Goal: Information Seeking & Learning: Learn about a topic

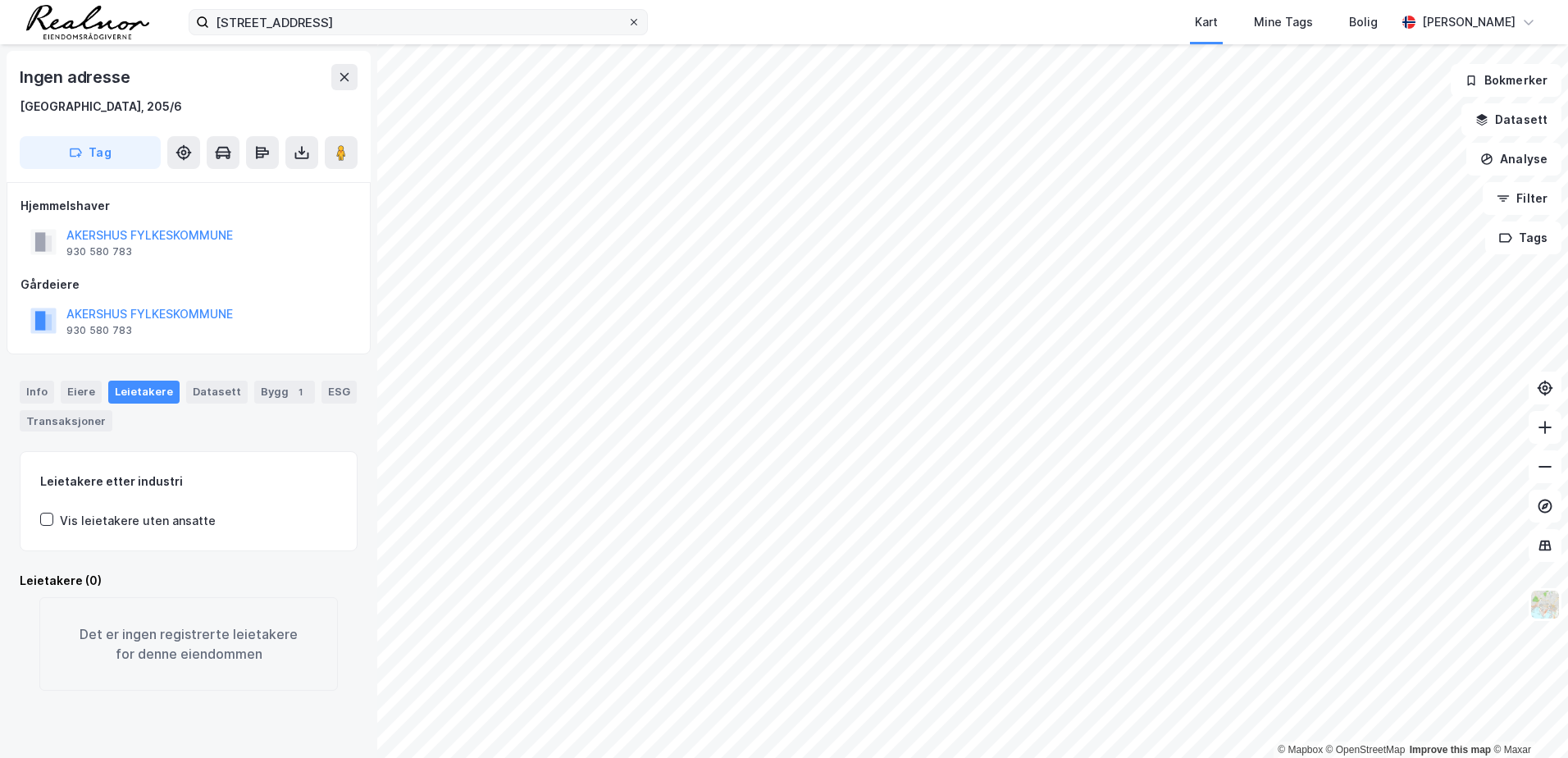
click at [634, 27] on icon at bounding box center [635, 22] width 10 height 10
click at [628, 27] on input "[STREET_ADDRESS]" at bounding box center [418, 22] width 418 height 25
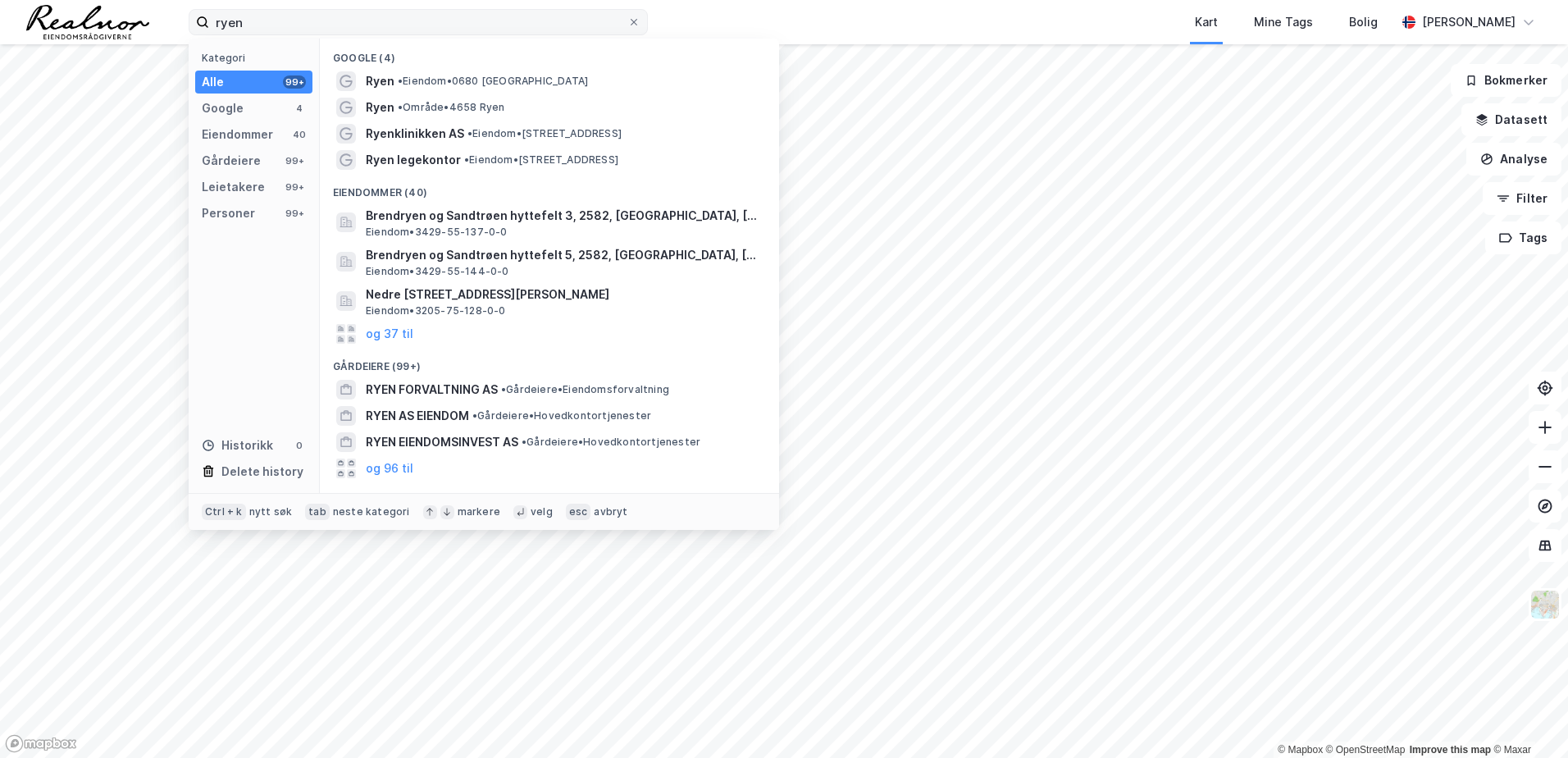
click at [246, 83] on div "Alle 99+" at bounding box center [254, 81] width 117 height 23
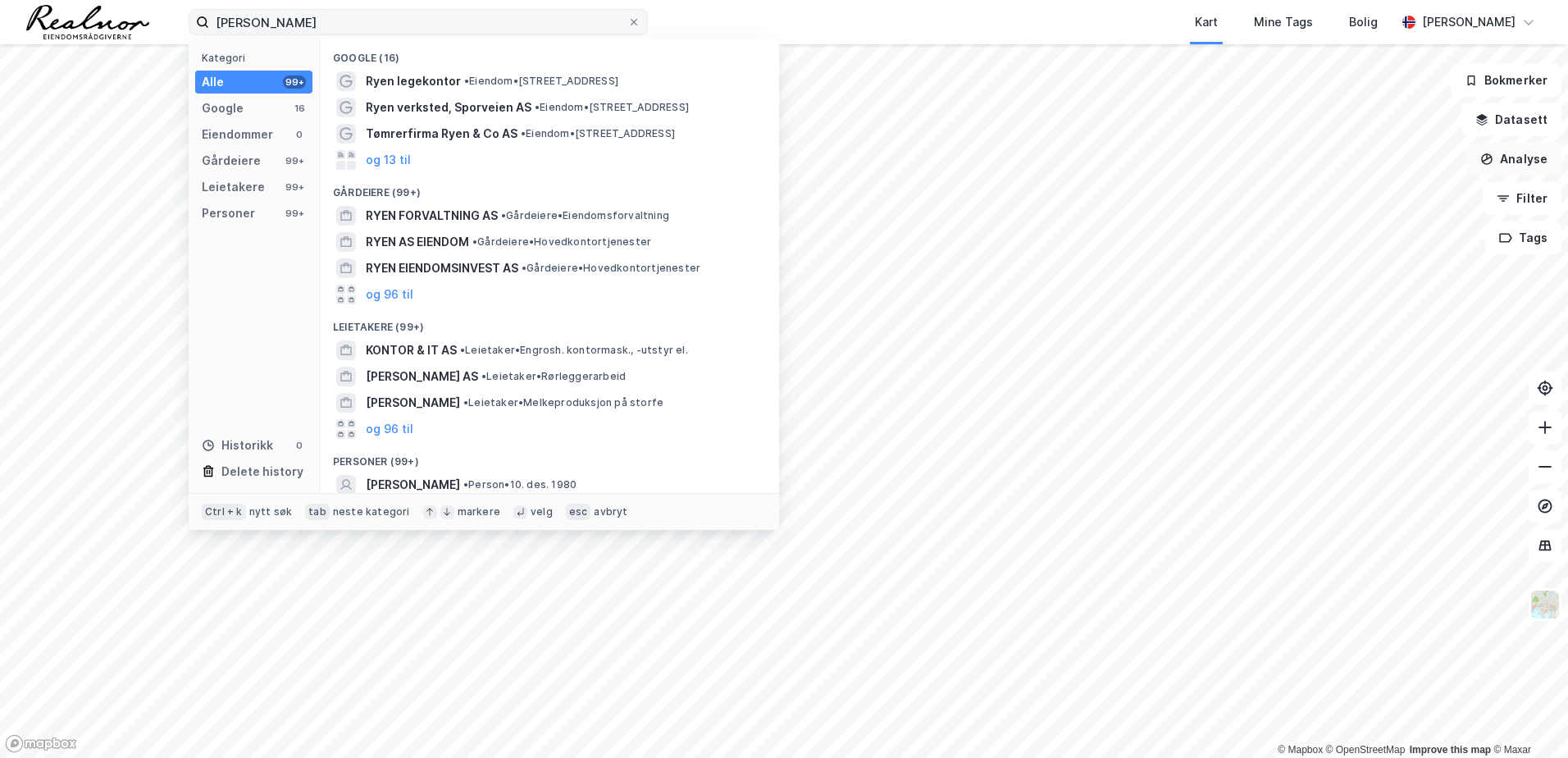
click at [1525, 160] on button "Analyse" at bounding box center [1514, 159] width 95 height 33
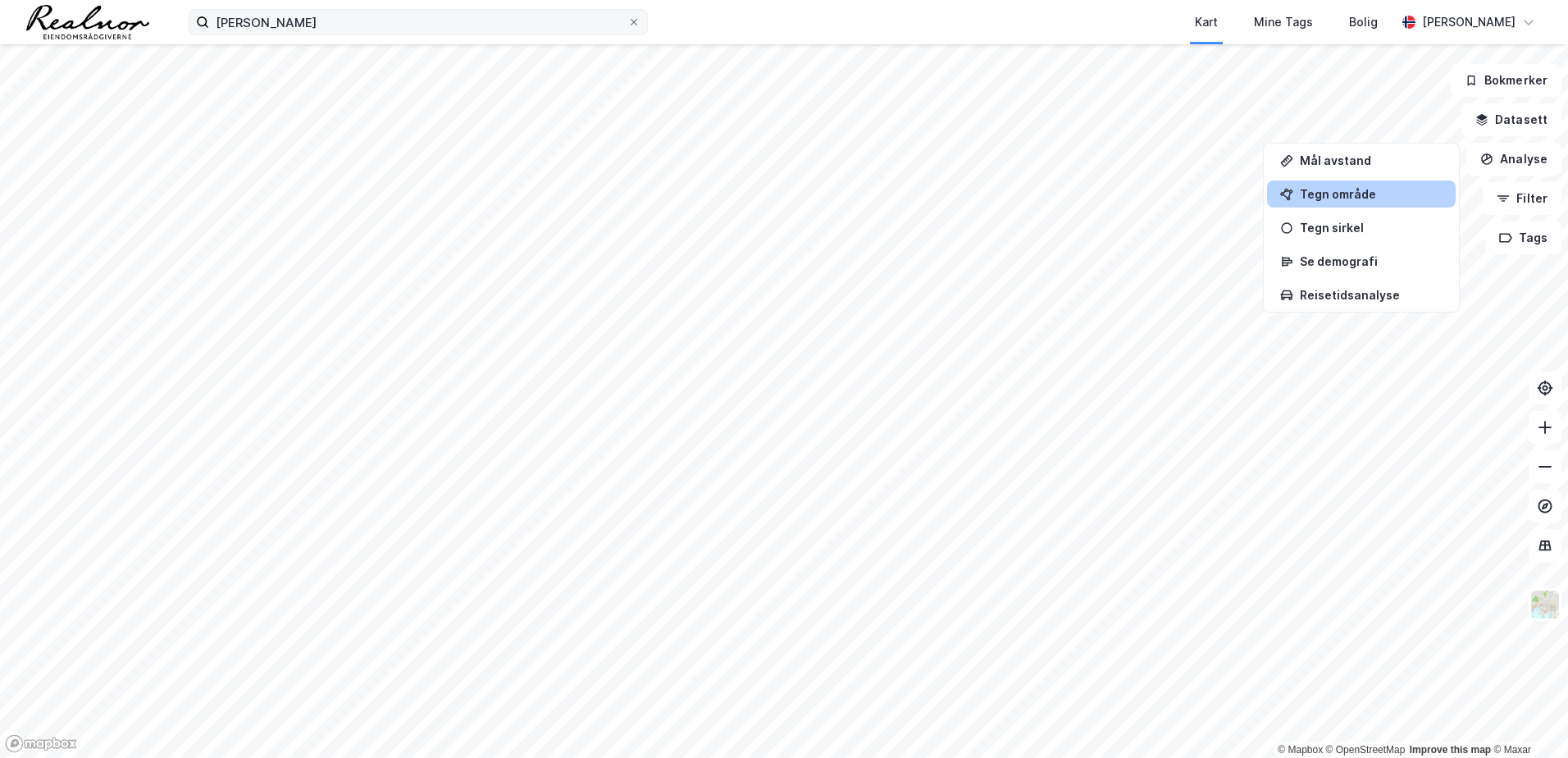
click at [1344, 190] on div "Tegn område" at bounding box center [1372, 194] width 143 height 14
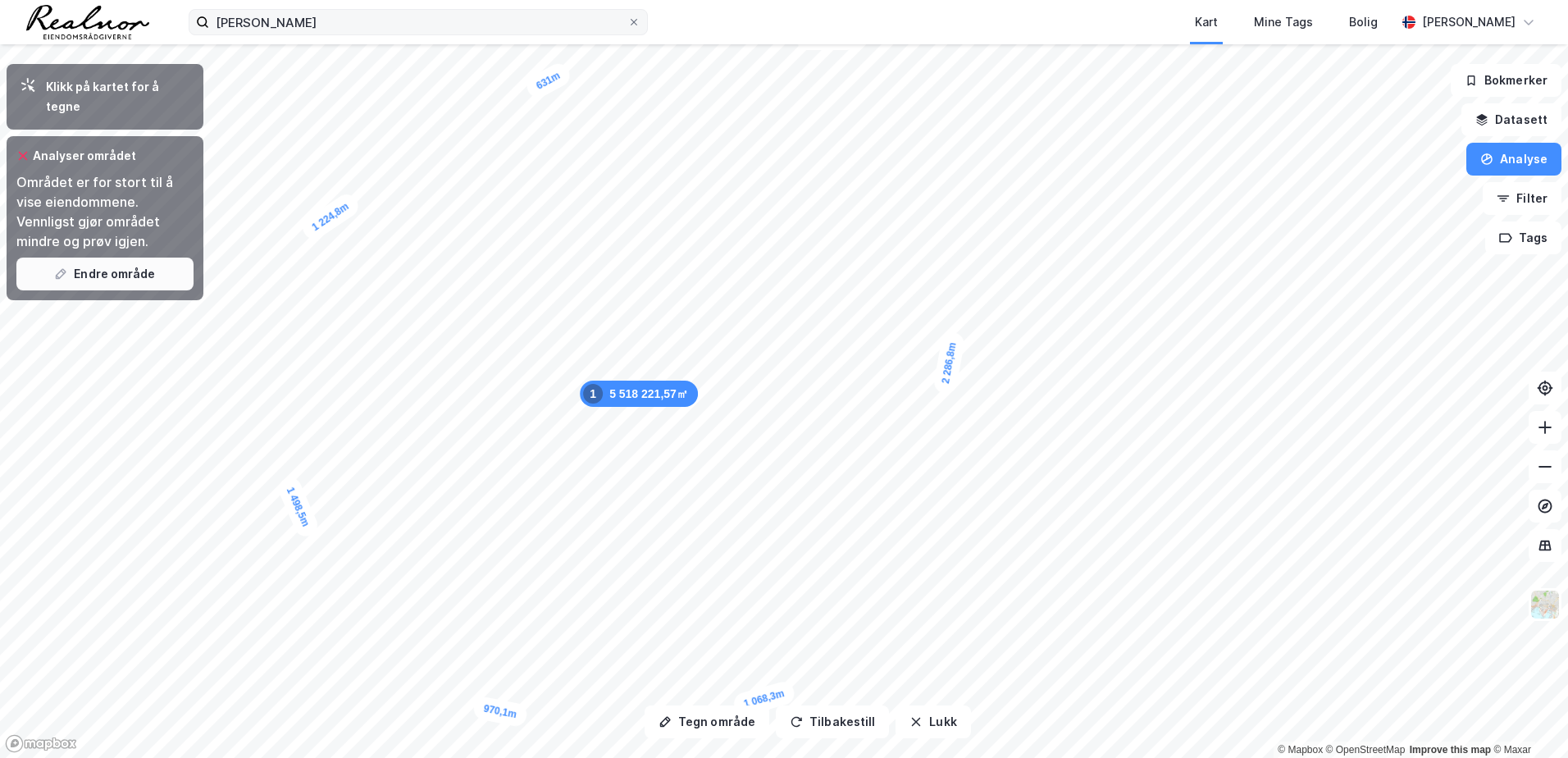
click at [124, 263] on button "Endre område" at bounding box center [106, 273] width 178 height 33
click at [1524, 117] on button "Datasett" at bounding box center [1511, 119] width 100 height 33
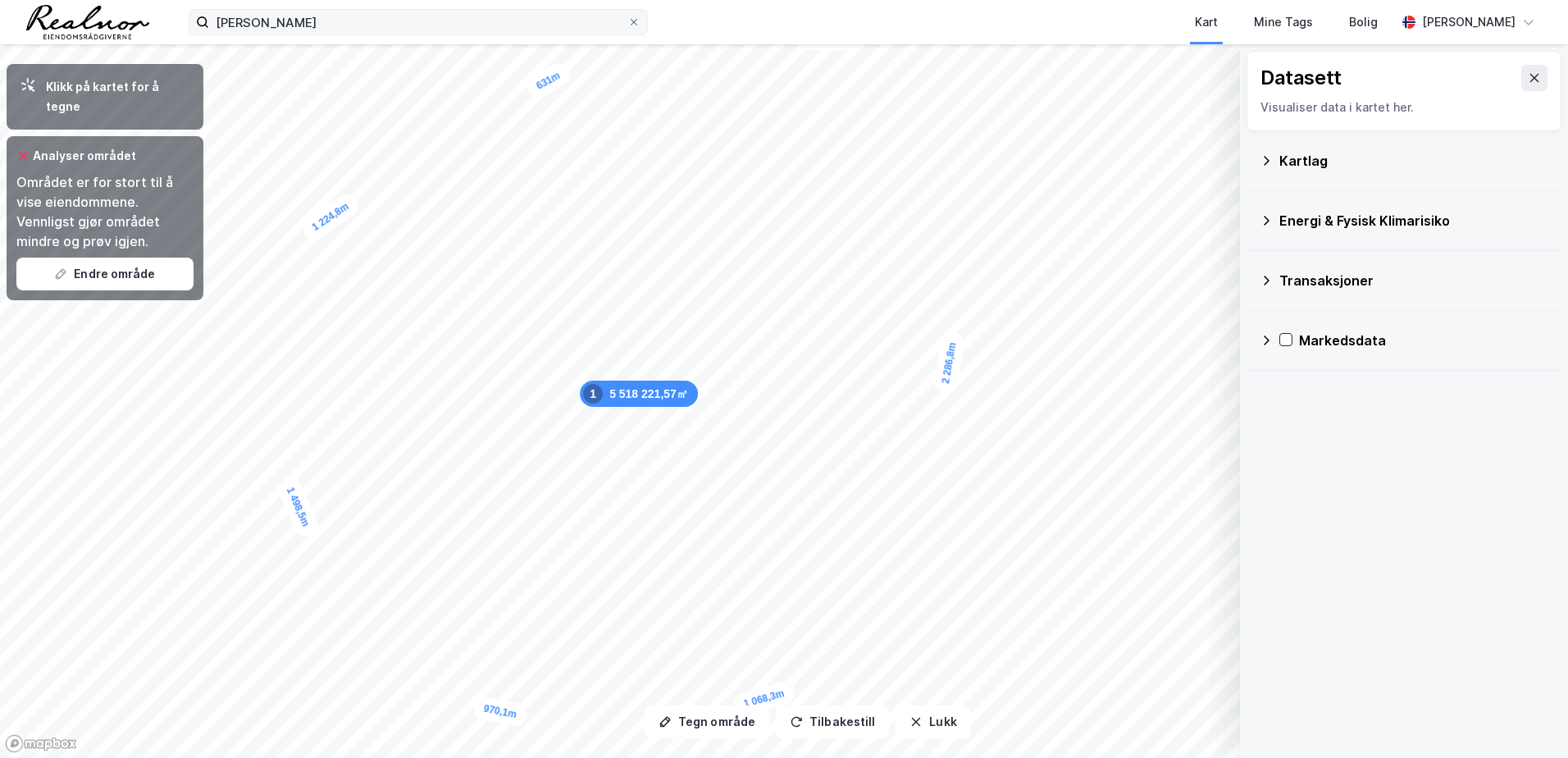
click at [1278, 163] on div "Kartlag" at bounding box center [1404, 161] width 289 height 39
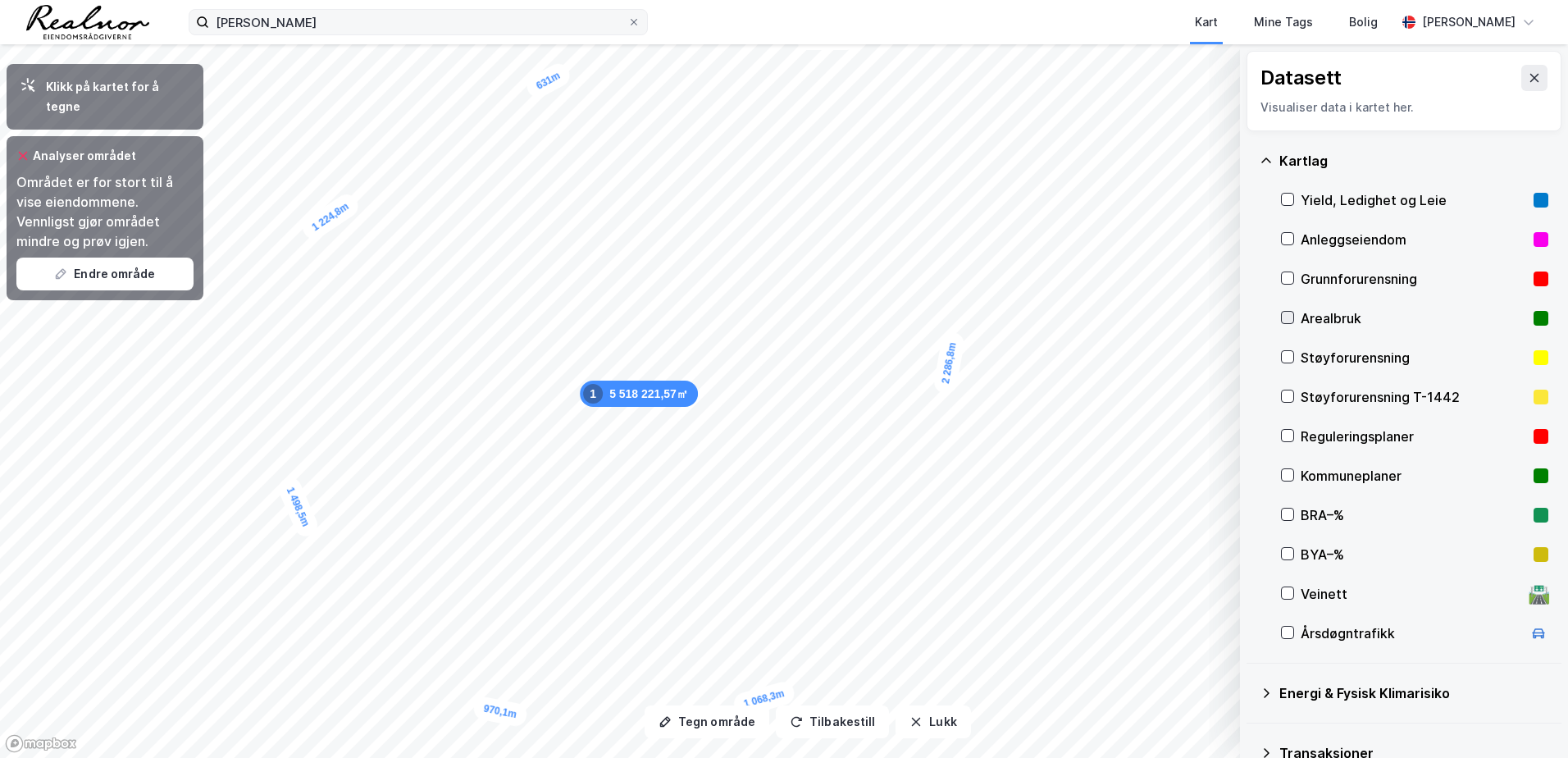
click at [1294, 318] on div at bounding box center [1287, 317] width 13 height 13
click at [1291, 314] on icon at bounding box center [1288, 318] width 12 height 12
click at [1289, 314] on icon at bounding box center [1288, 318] width 12 height 12
click at [1280, 153] on div "Kartlag" at bounding box center [1414, 161] width 269 height 20
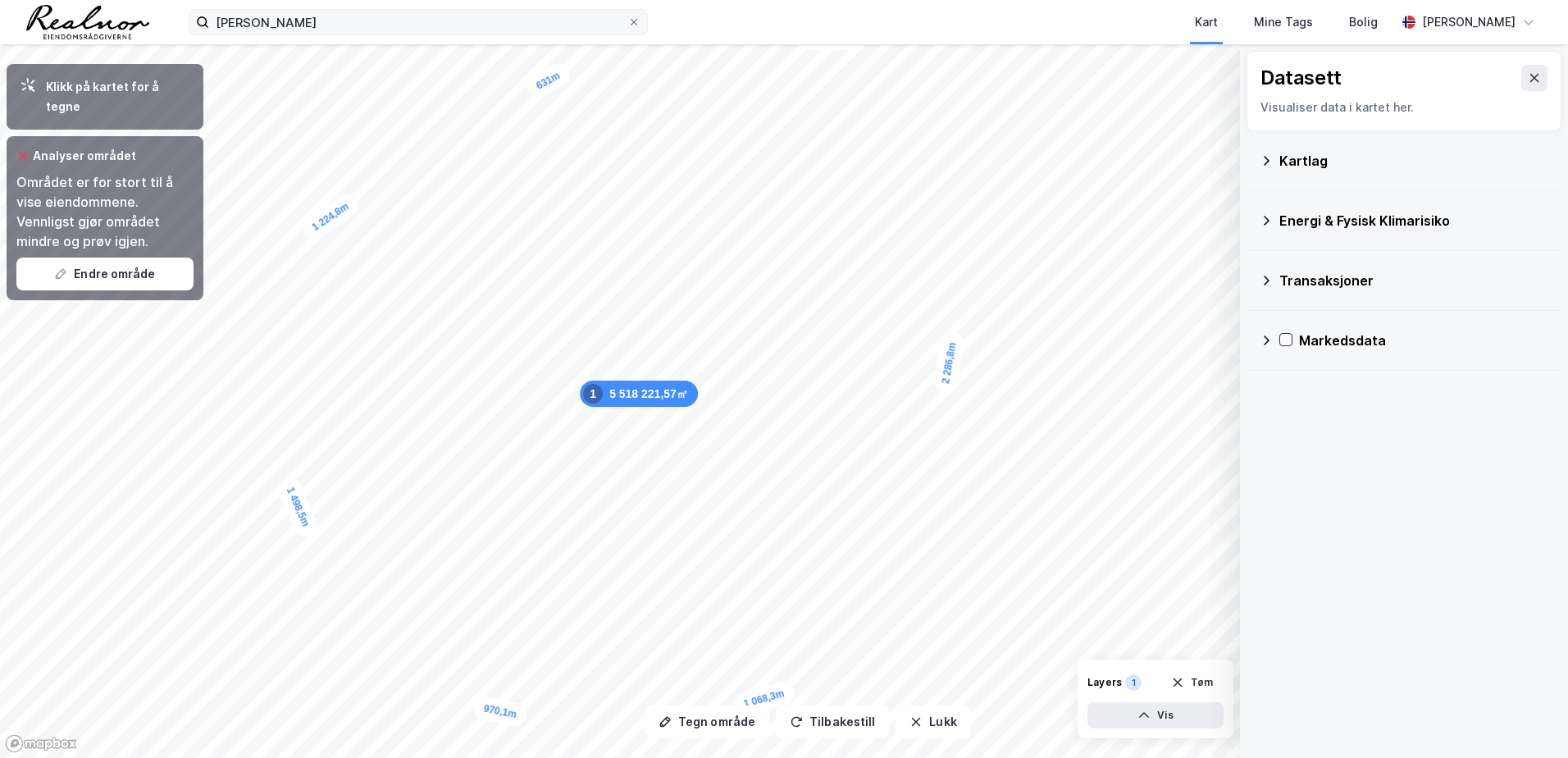
click at [1307, 168] on div "Kartlag" at bounding box center [1414, 161] width 269 height 20
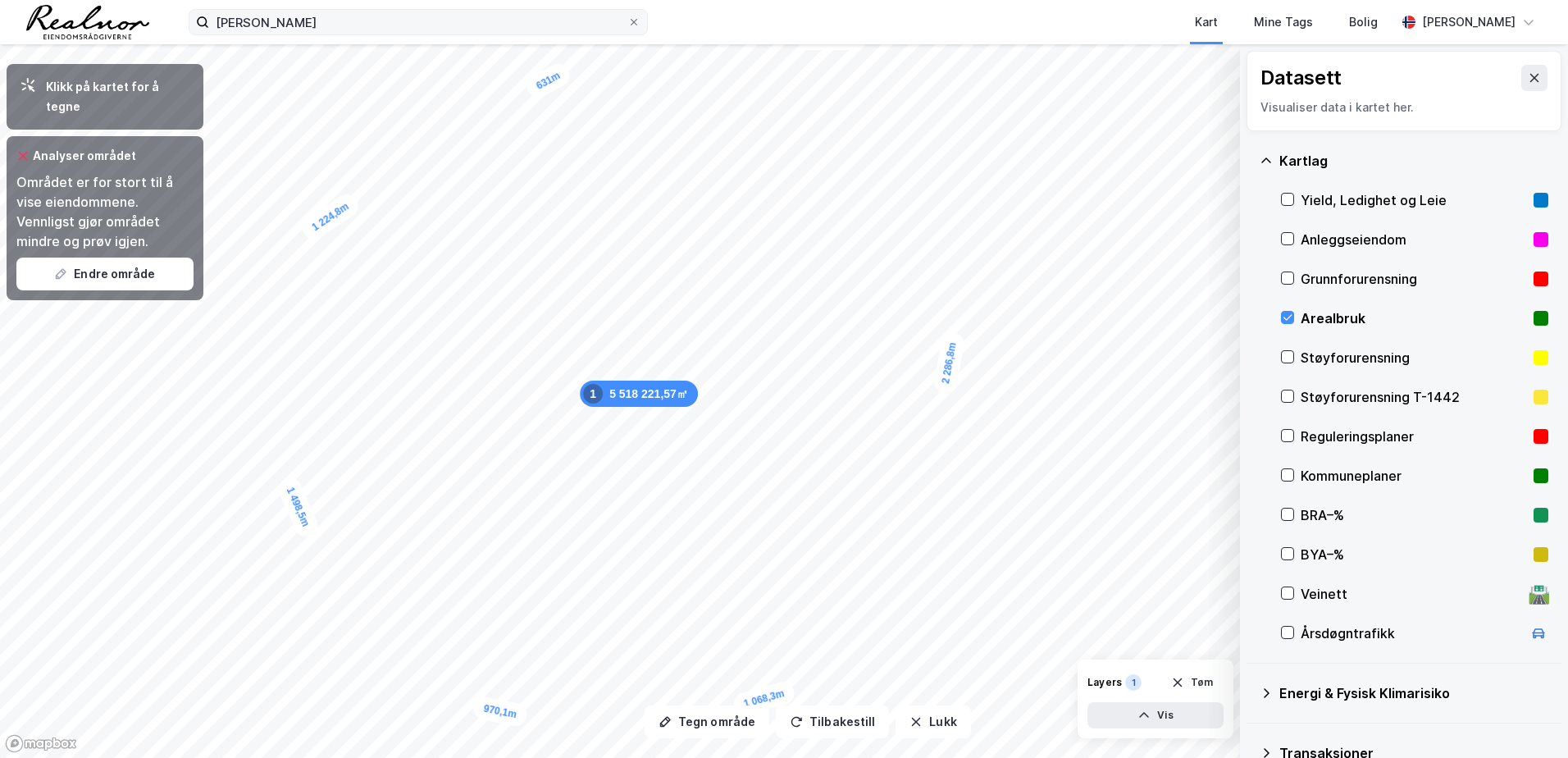
drag, startPoint x: 1307, startPoint y: 168, endPoint x: 1284, endPoint y: 167, distance: 23.0
click at [1284, 167] on div "Kartlag" at bounding box center [1414, 161] width 269 height 20
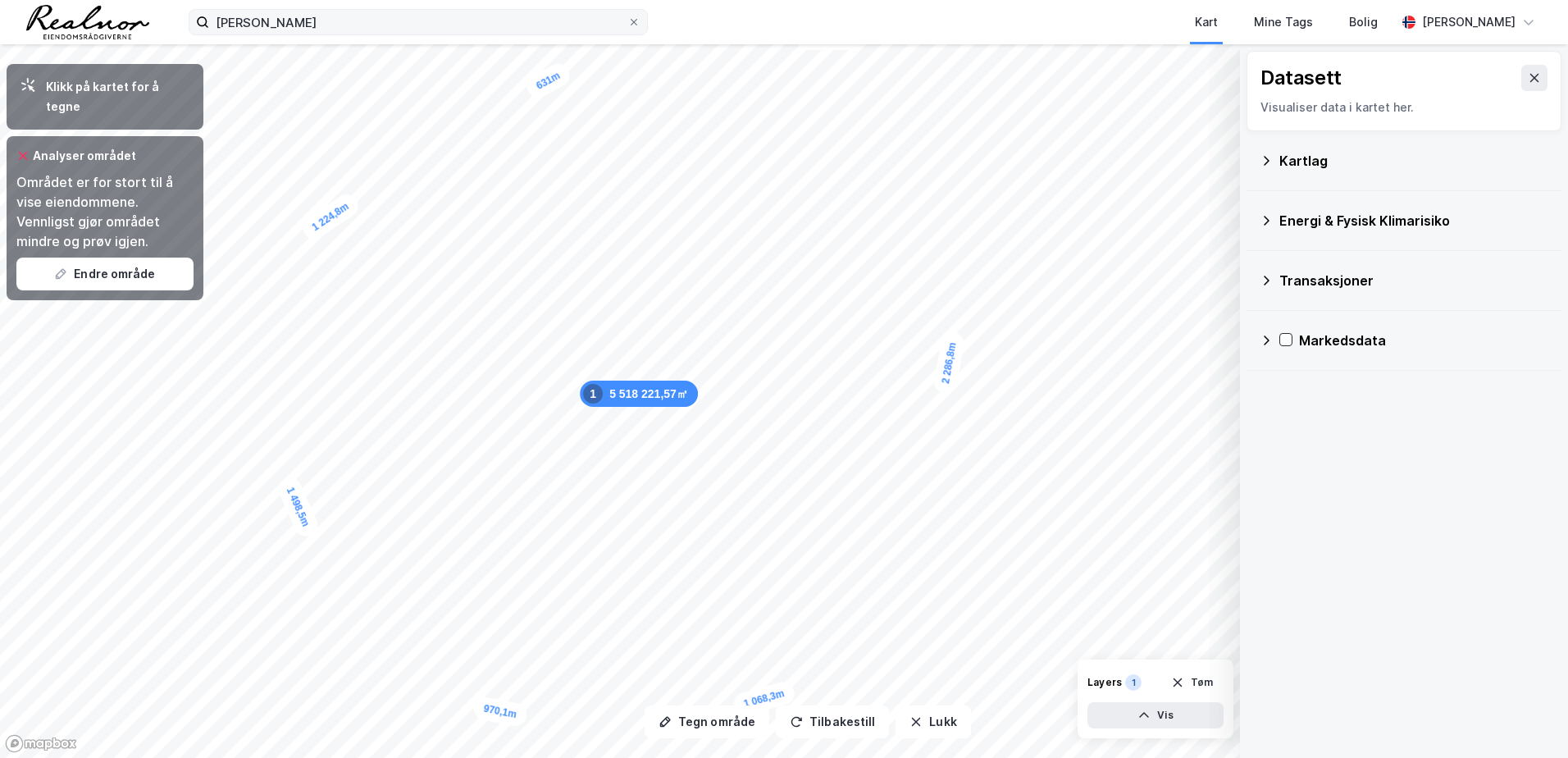
click at [1274, 220] on div "Energi & Fysisk Klimarisiko" at bounding box center [1404, 221] width 289 height 39
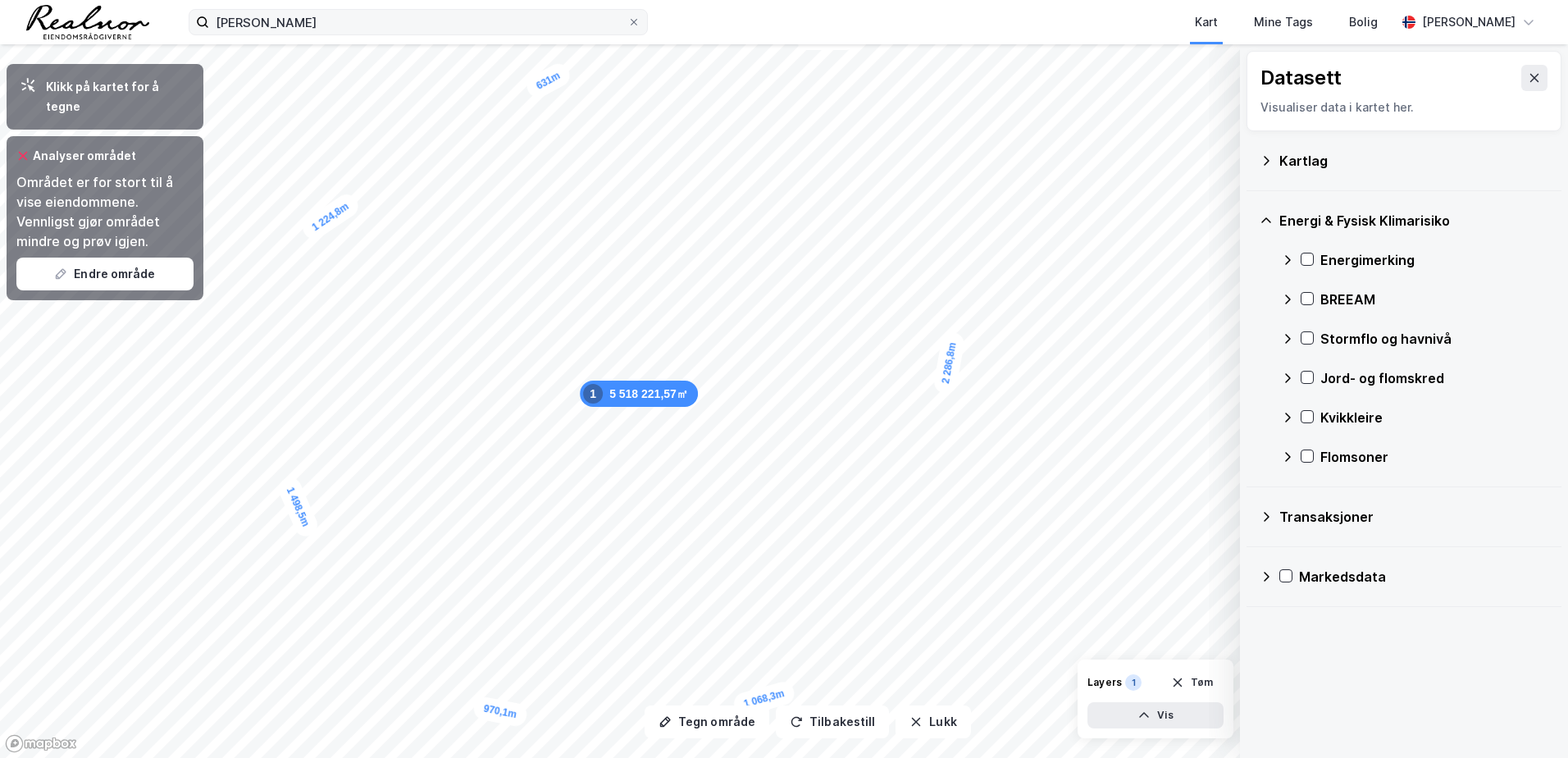
click at [1271, 157] on icon at bounding box center [1266, 160] width 13 height 13
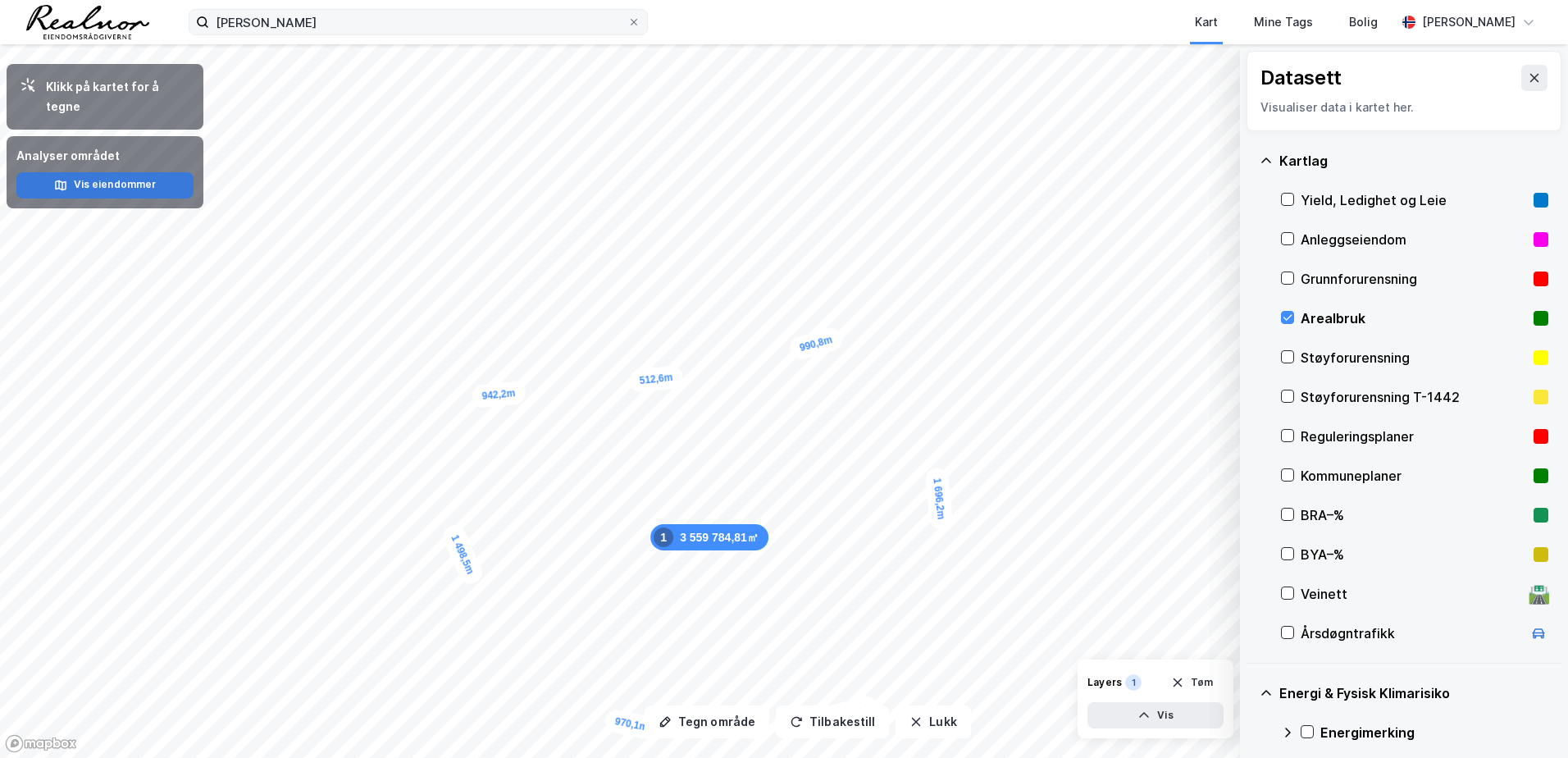
click at [130, 173] on button "Vis eiendommer" at bounding box center [106, 186] width 178 height 27
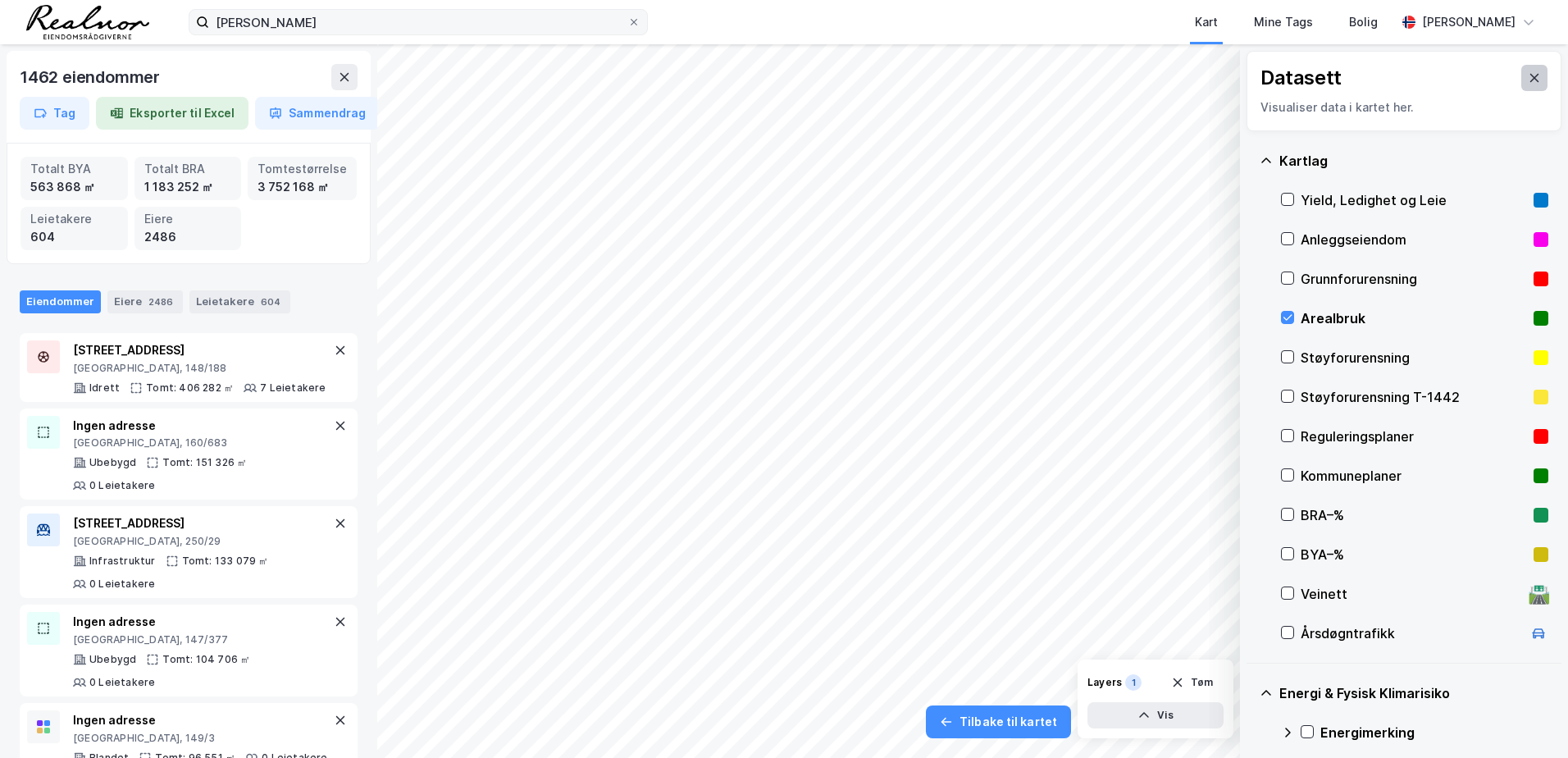
click at [1522, 82] on button at bounding box center [1534, 78] width 27 height 27
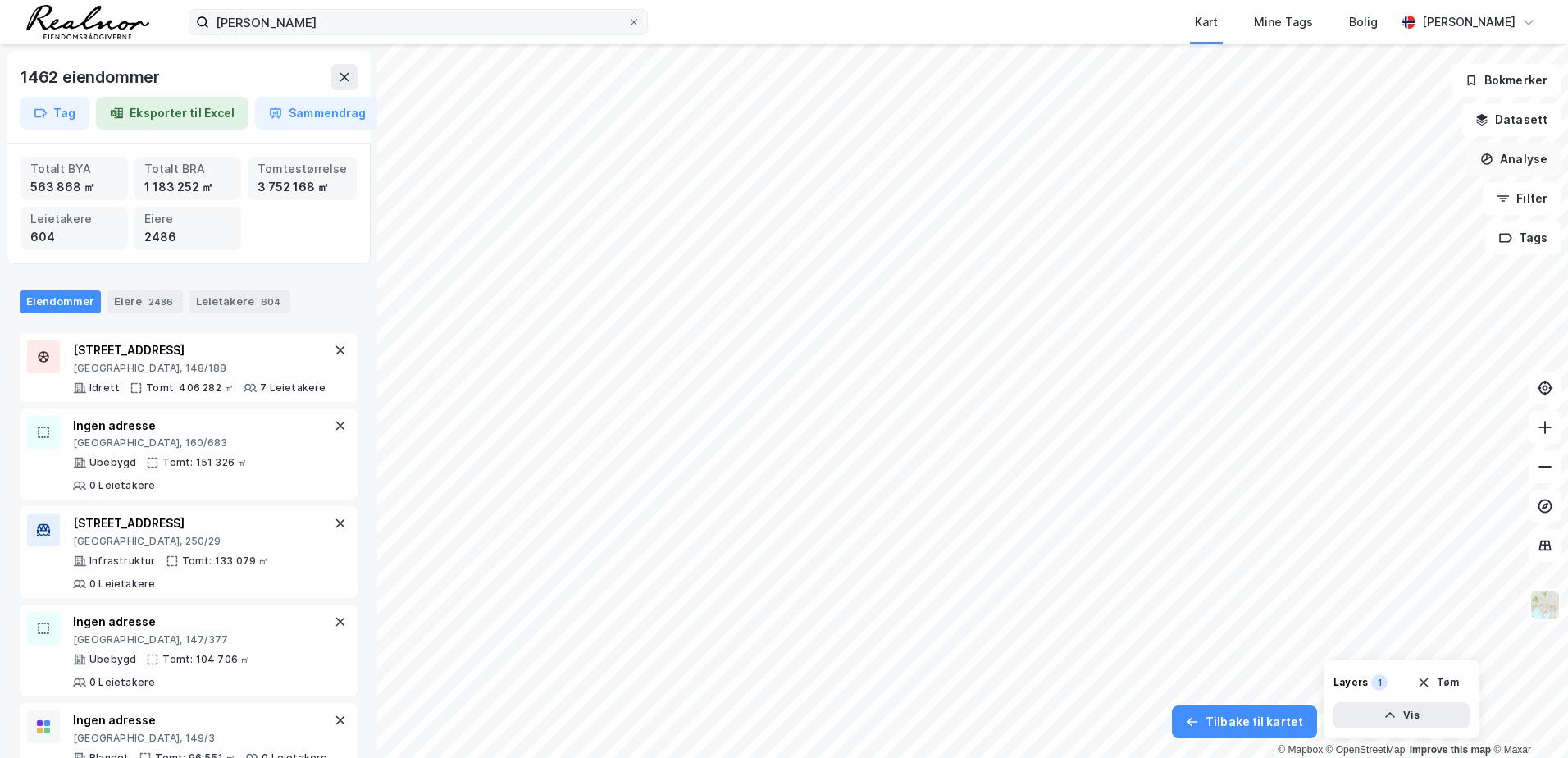
click at [1524, 172] on button "Analyse" at bounding box center [1514, 159] width 95 height 33
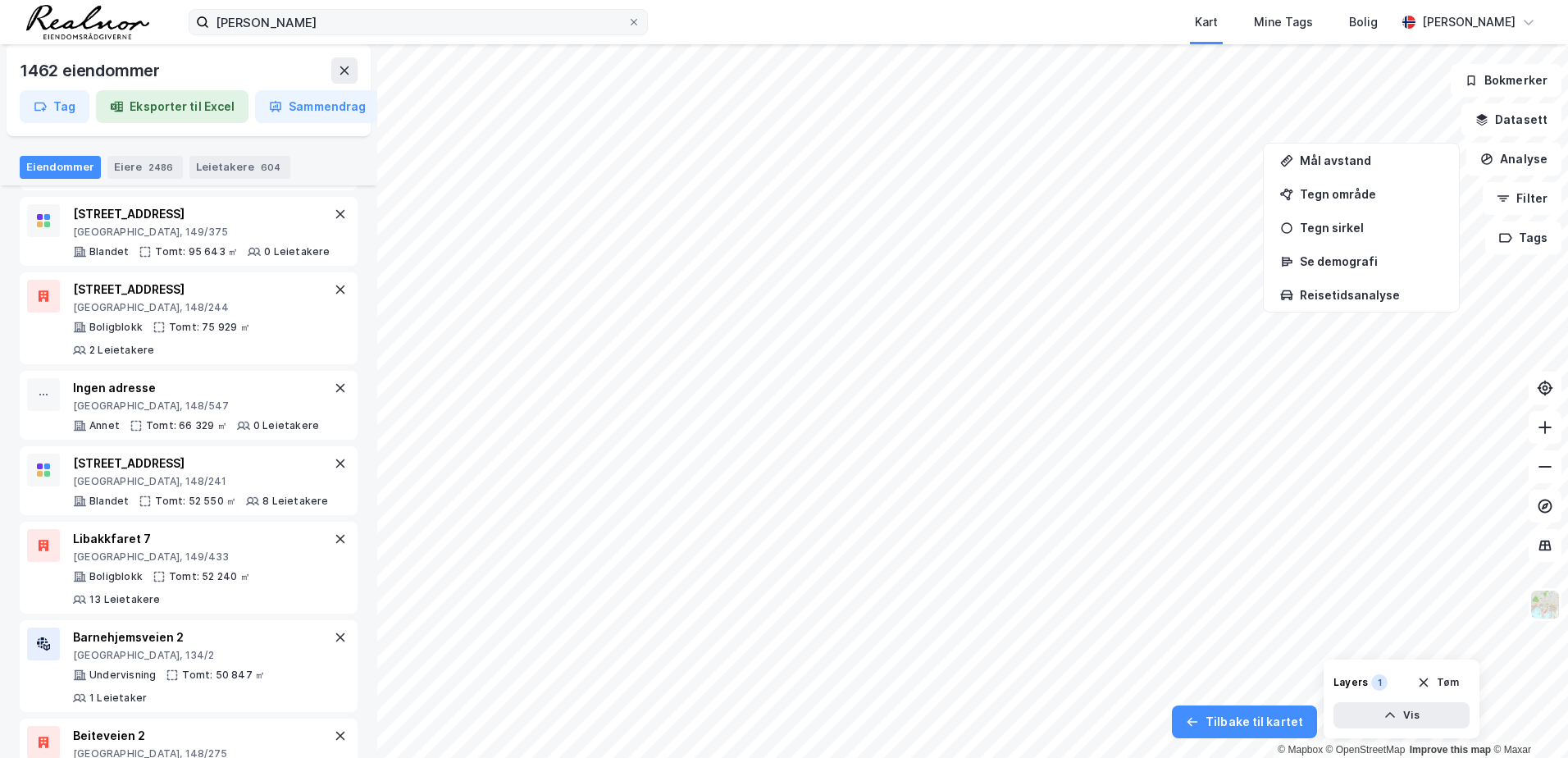
scroll to position [574, 0]
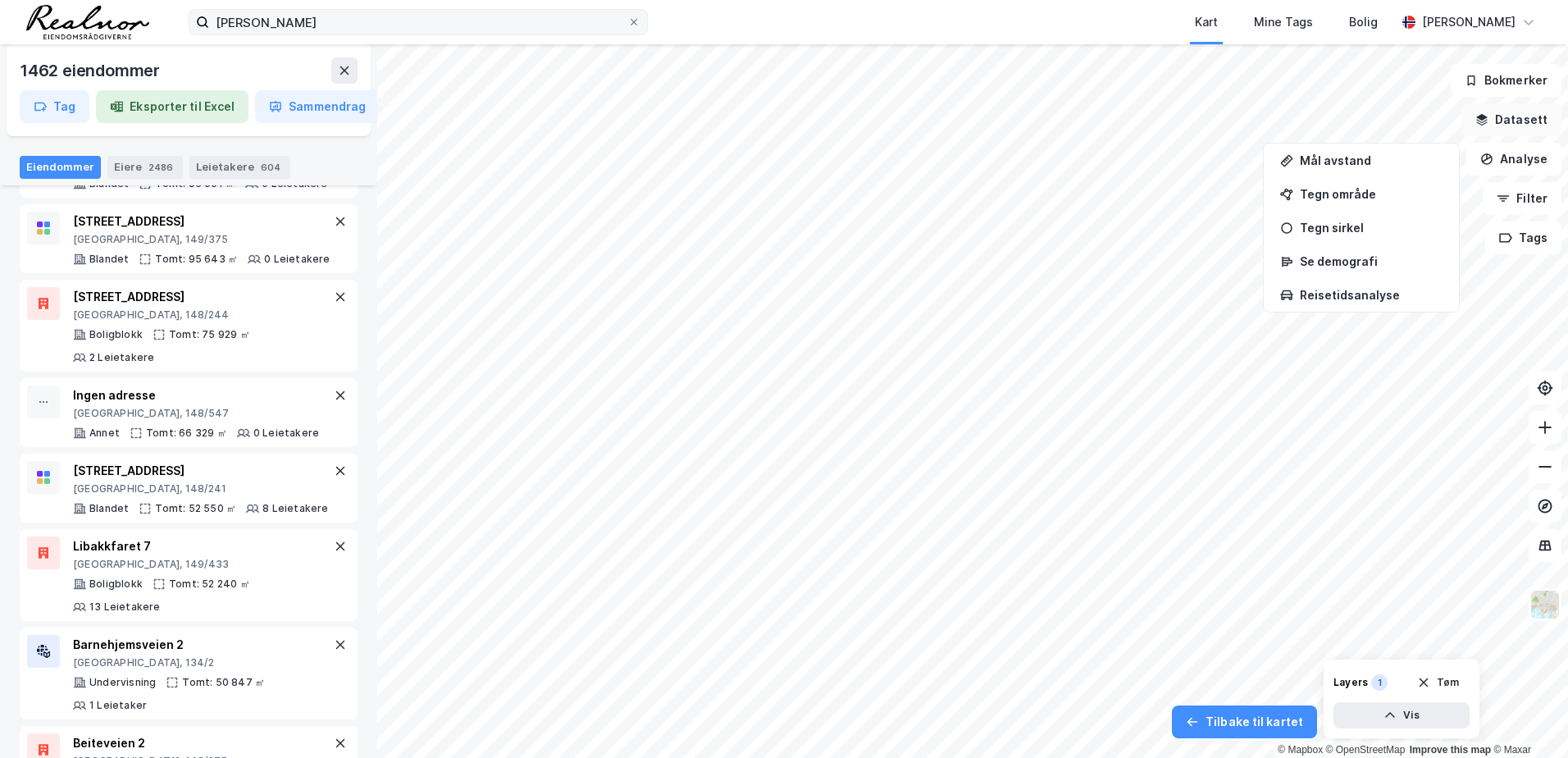
click at [1525, 119] on button "Datasett" at bounding box center [1511, 119] width 100 height 33
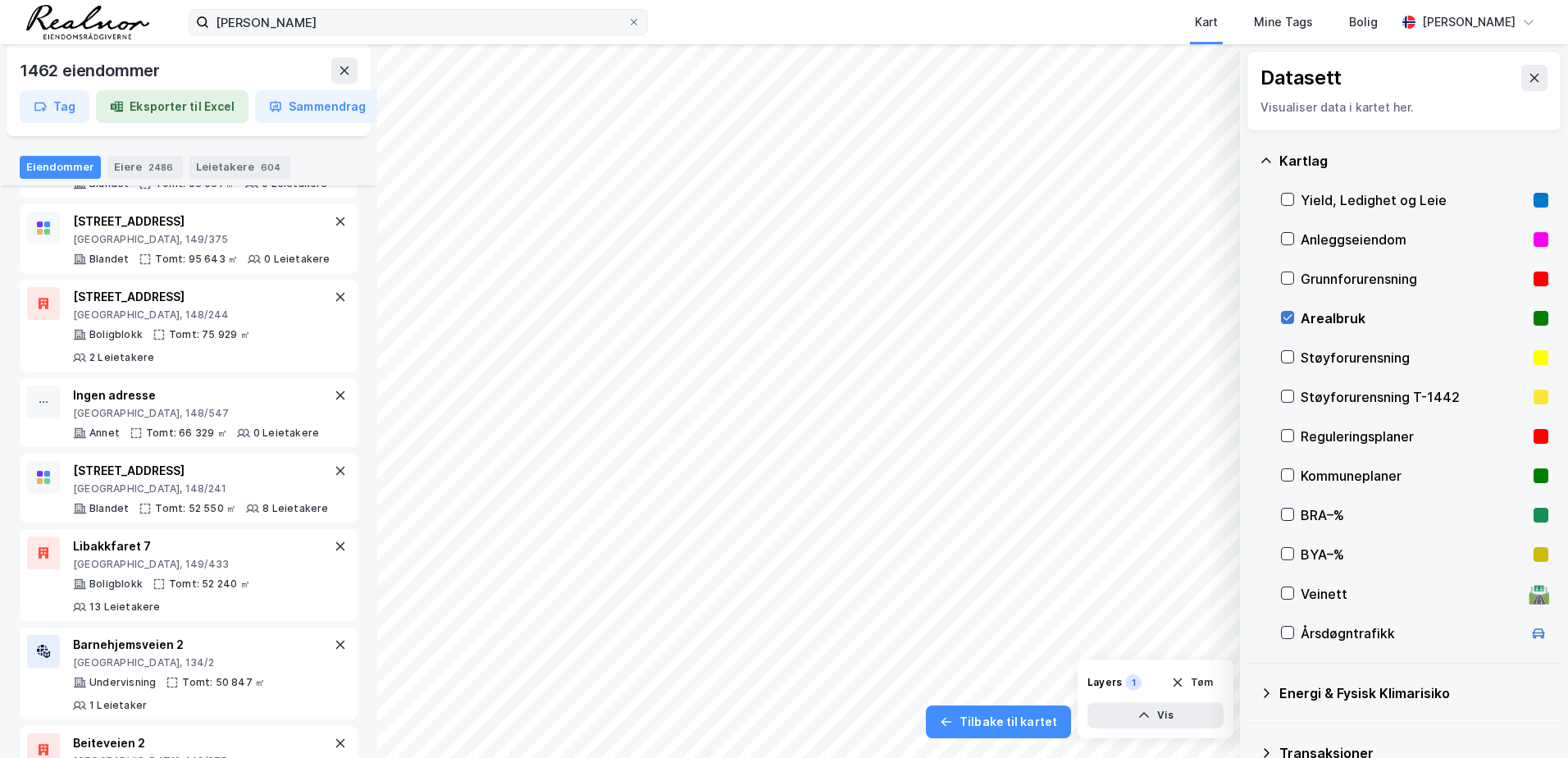
click at [1294, 315] on div at bounding box center [1287, 317] width 13 height 13
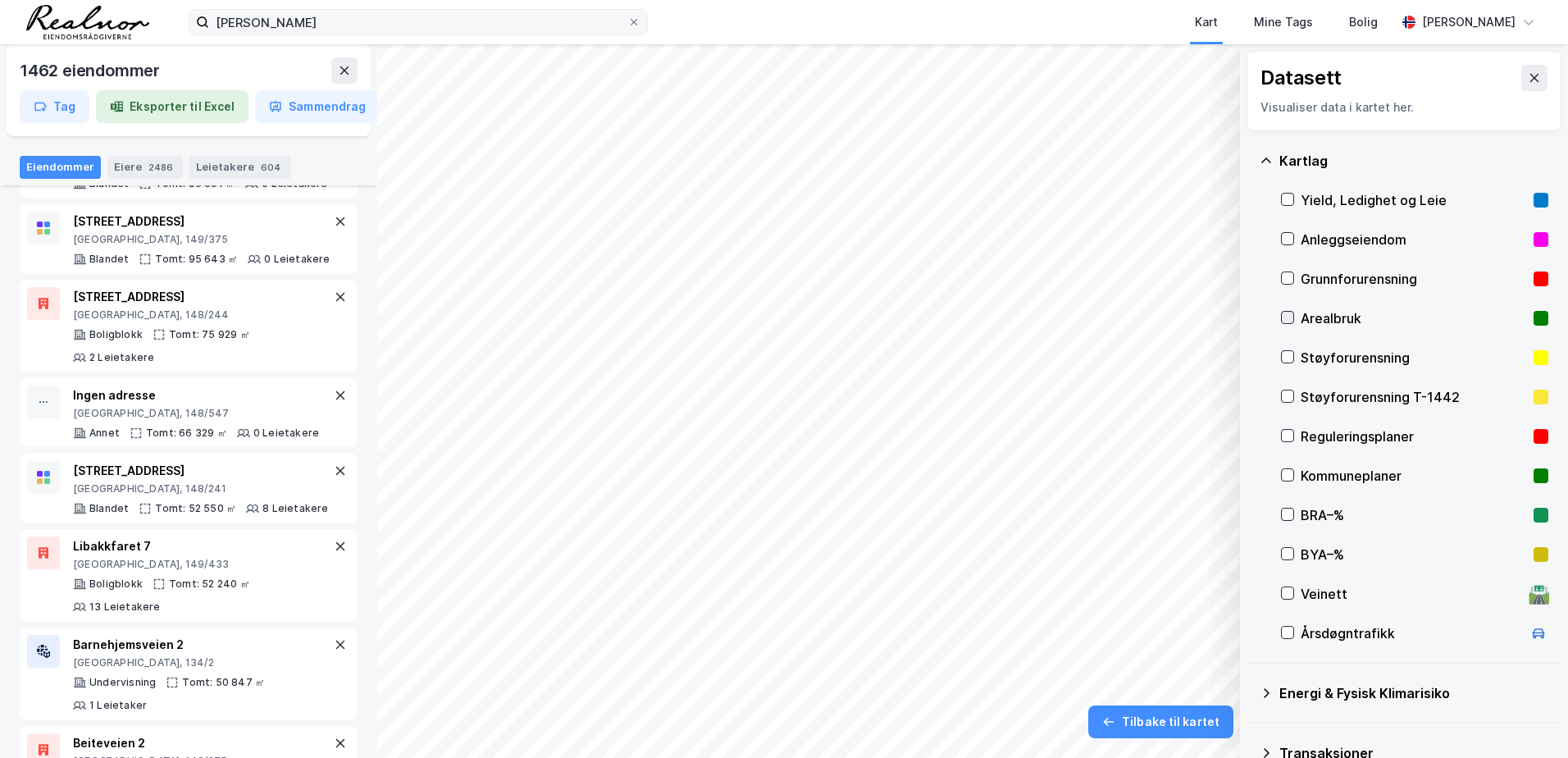
click at [1294, 316] on div at bounding box center [1287, 317] width 13 height 13
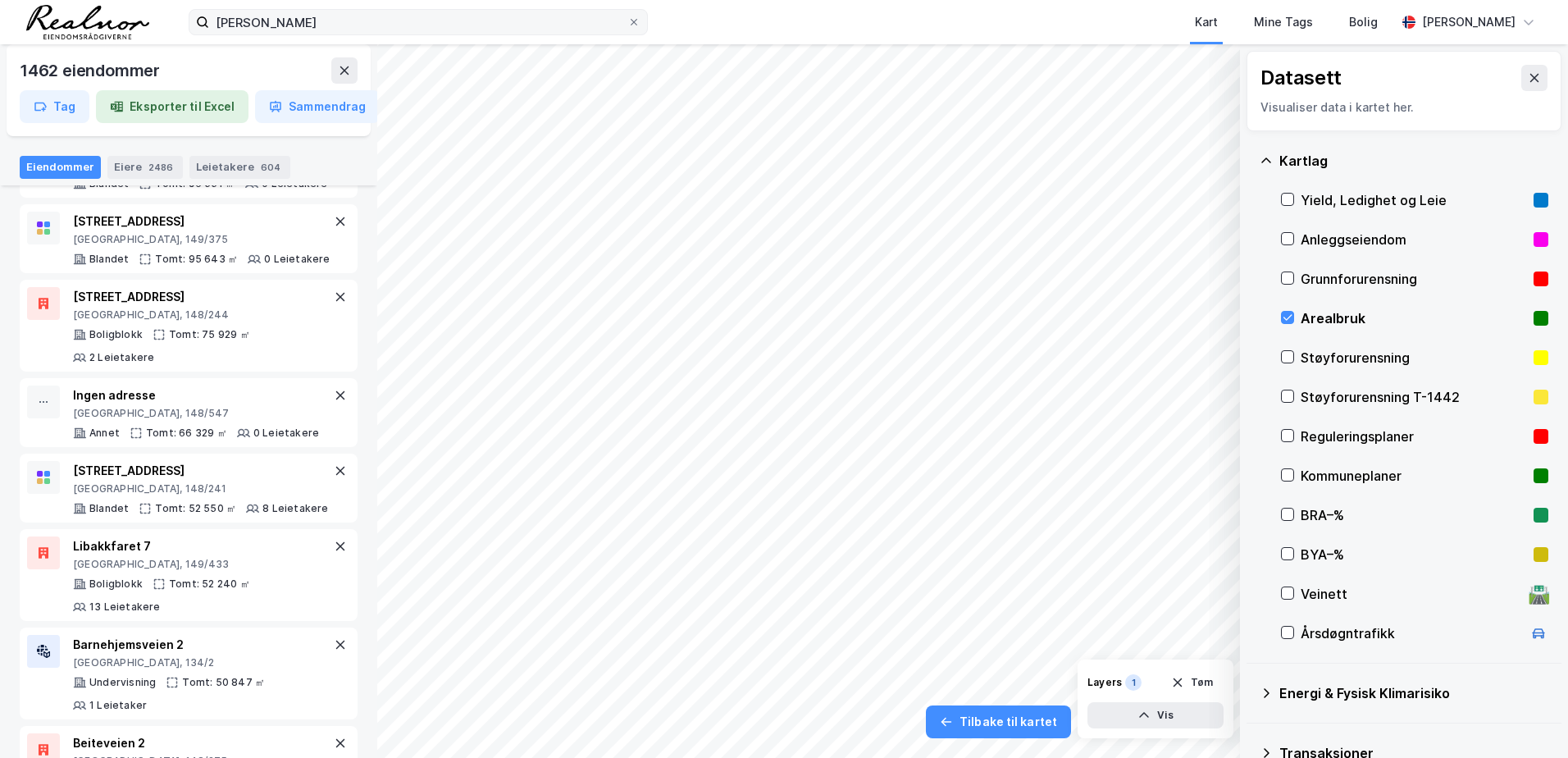
click at [64, 168] on div "Eiendommer" at bounding box center [60, 167] width 81 height 23
click at [1294, 322] on div at bounding box center [1287, 317] width 13 height 13
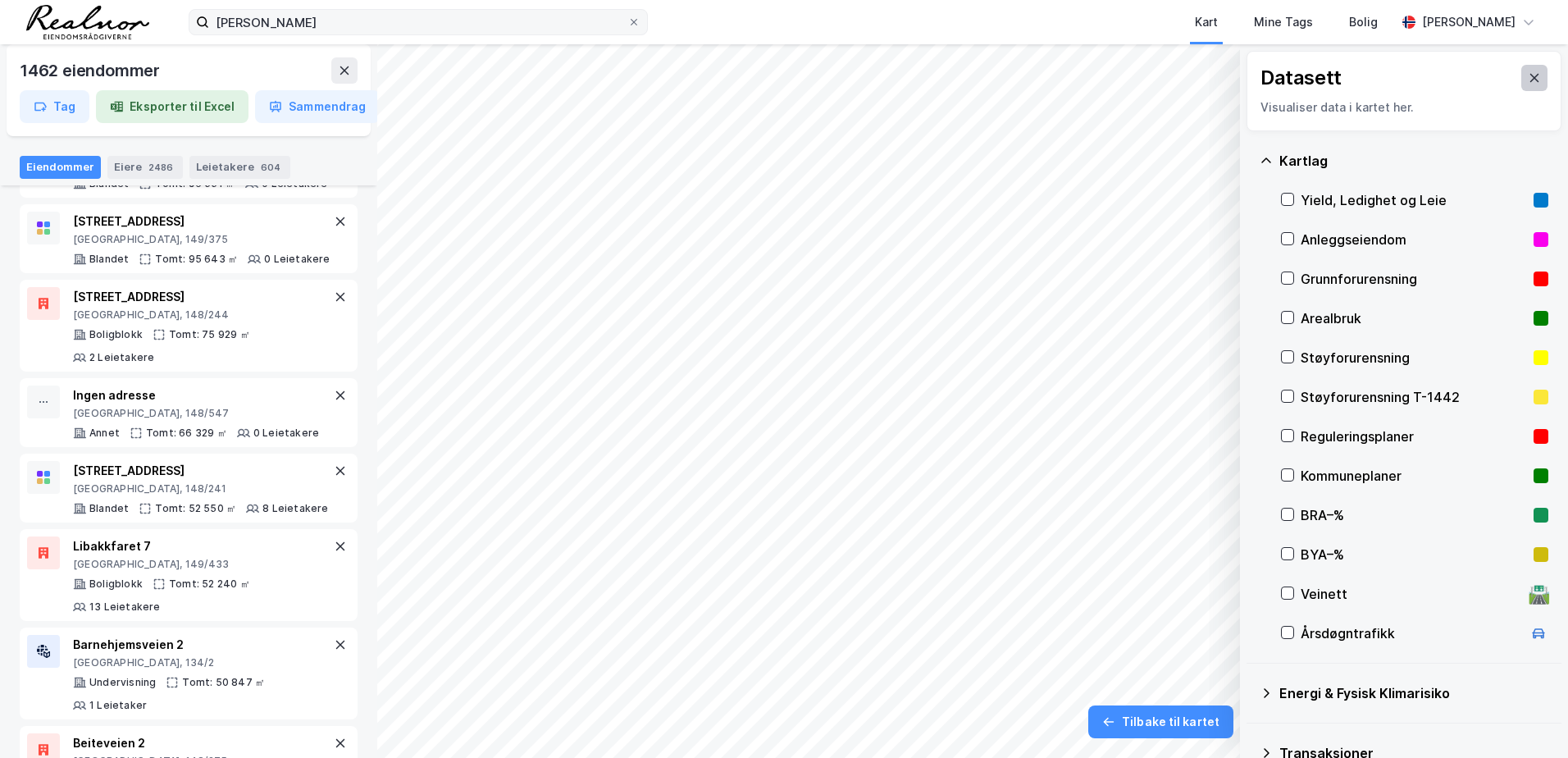
click at [1533, 86] on button at bounding box center [1534, 78] width 27 height 27
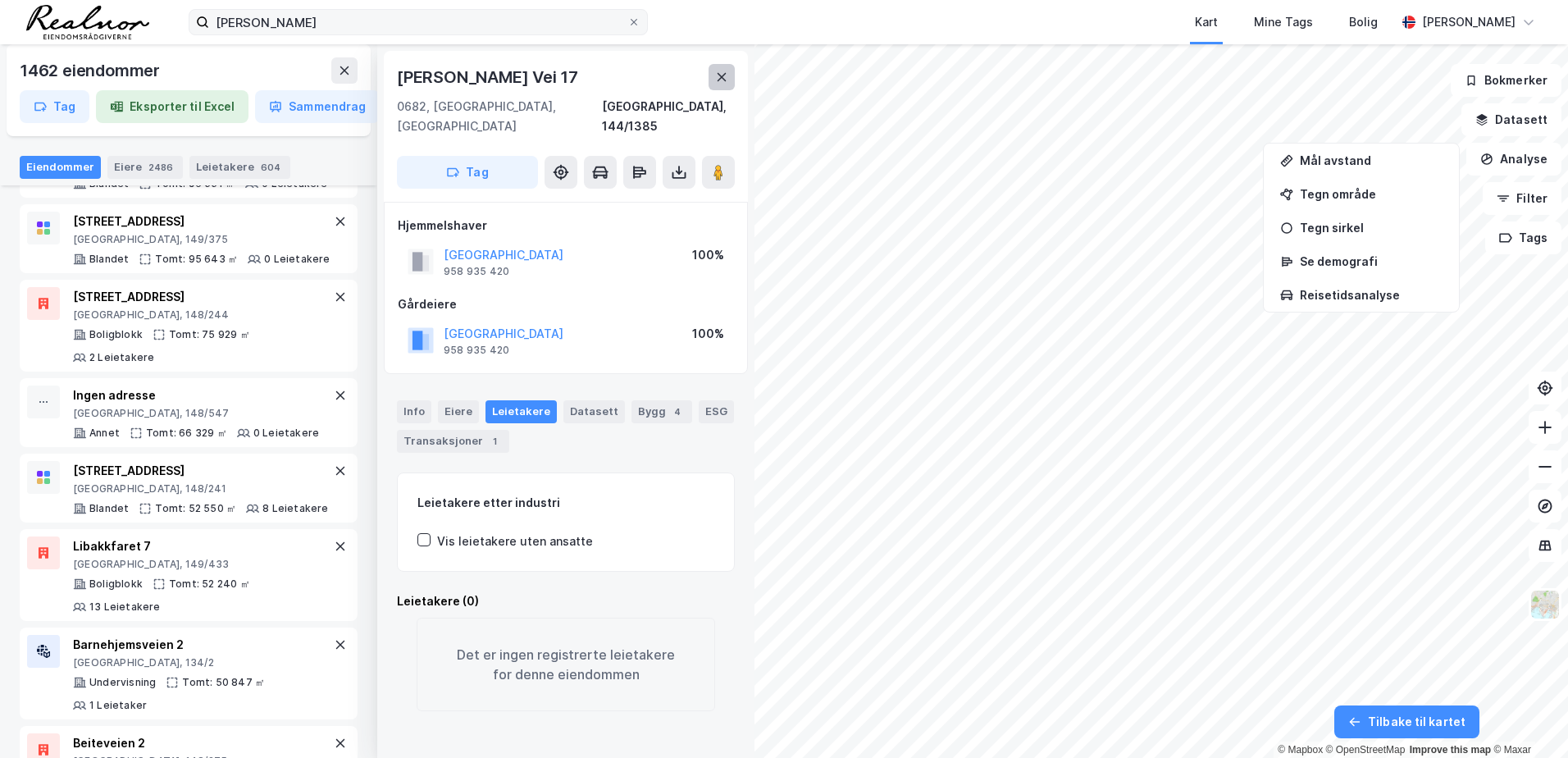
click at [725, 75] on icon at bounding box center [721, 76] width 13 height 13
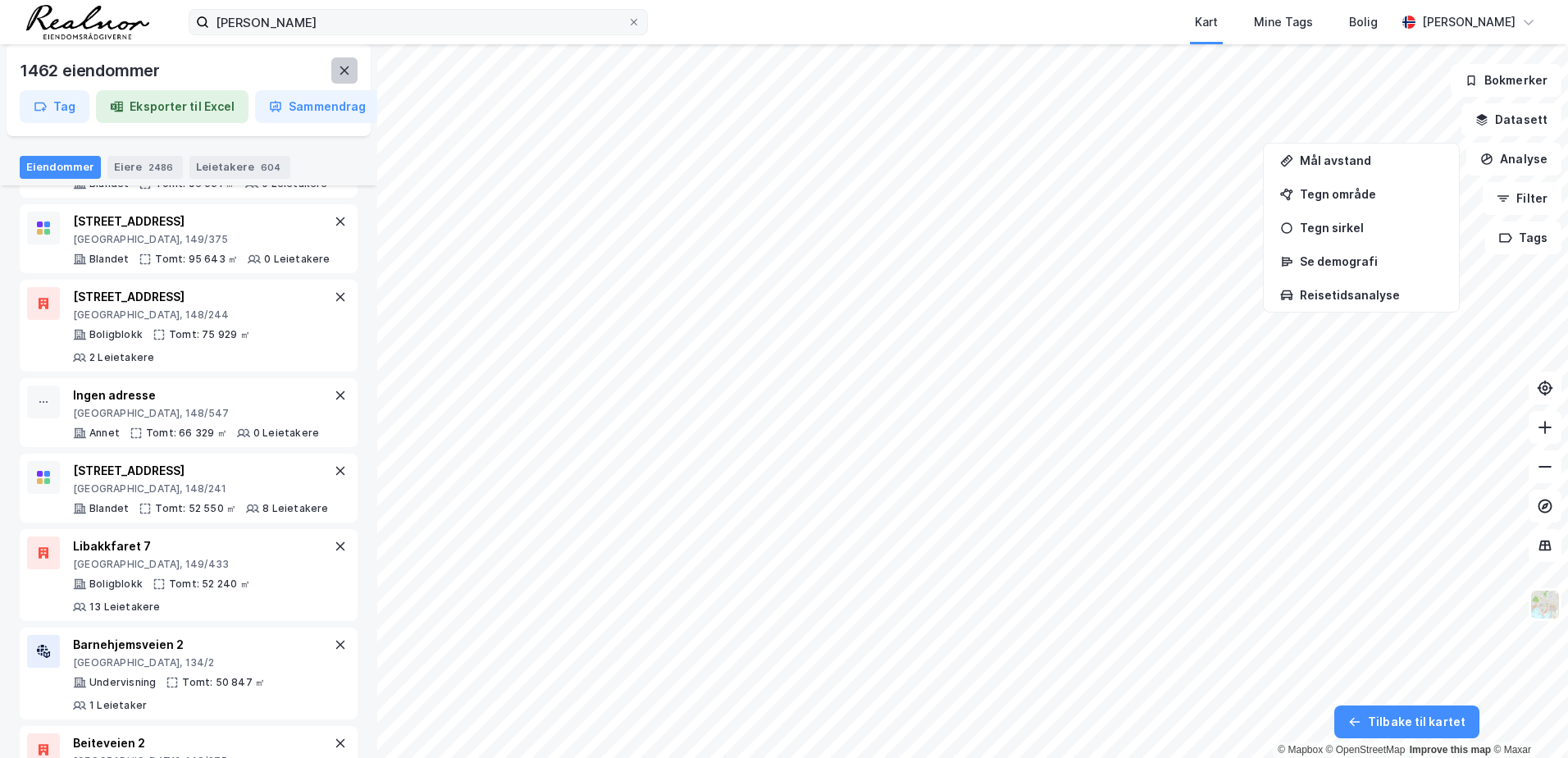
click at [342, 72] on icon at bounding box center [344, 70] width 9 height 8
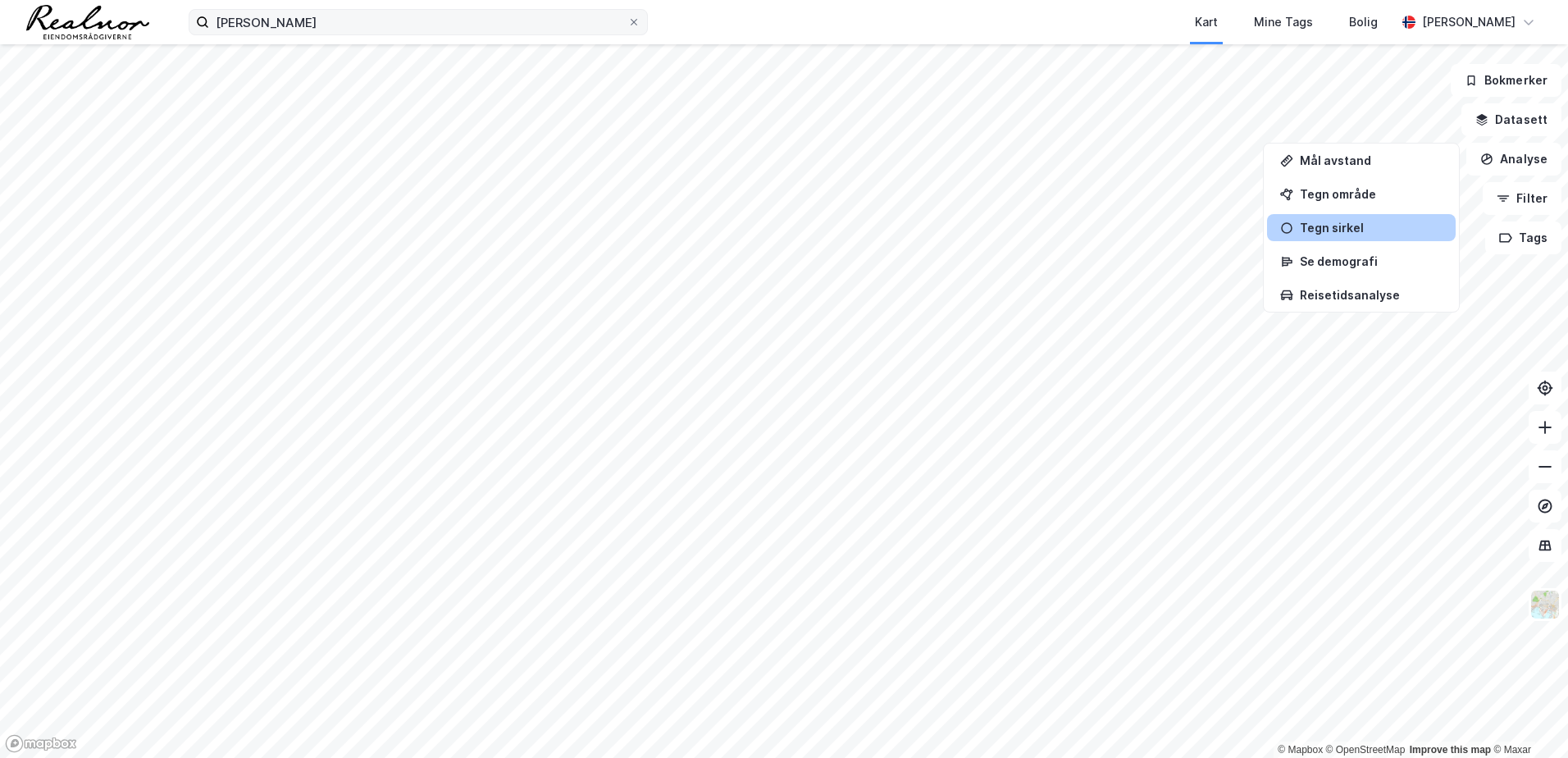
click at [1324, 231] on div "Tegn sirkel" at bounding box center [1372, 228] width 143 height 14
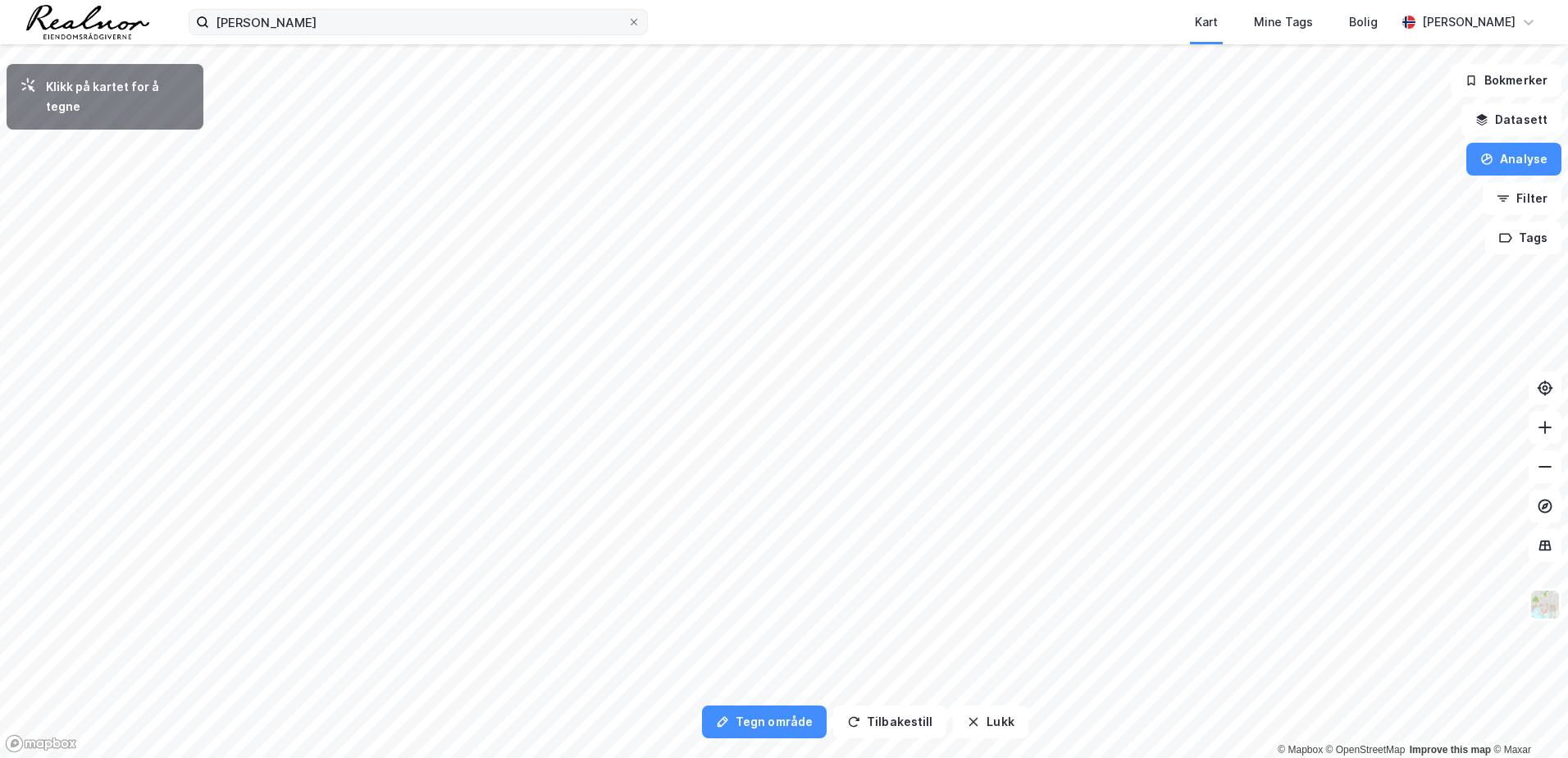
click at [0, 0] on html "[PERSON_NAME] Kart Mine Tags [PERSON_NAME] [PERSON_NAME] Tegn område Tilbakesti…" at bounding box center [784, 379] width 1568 height 758
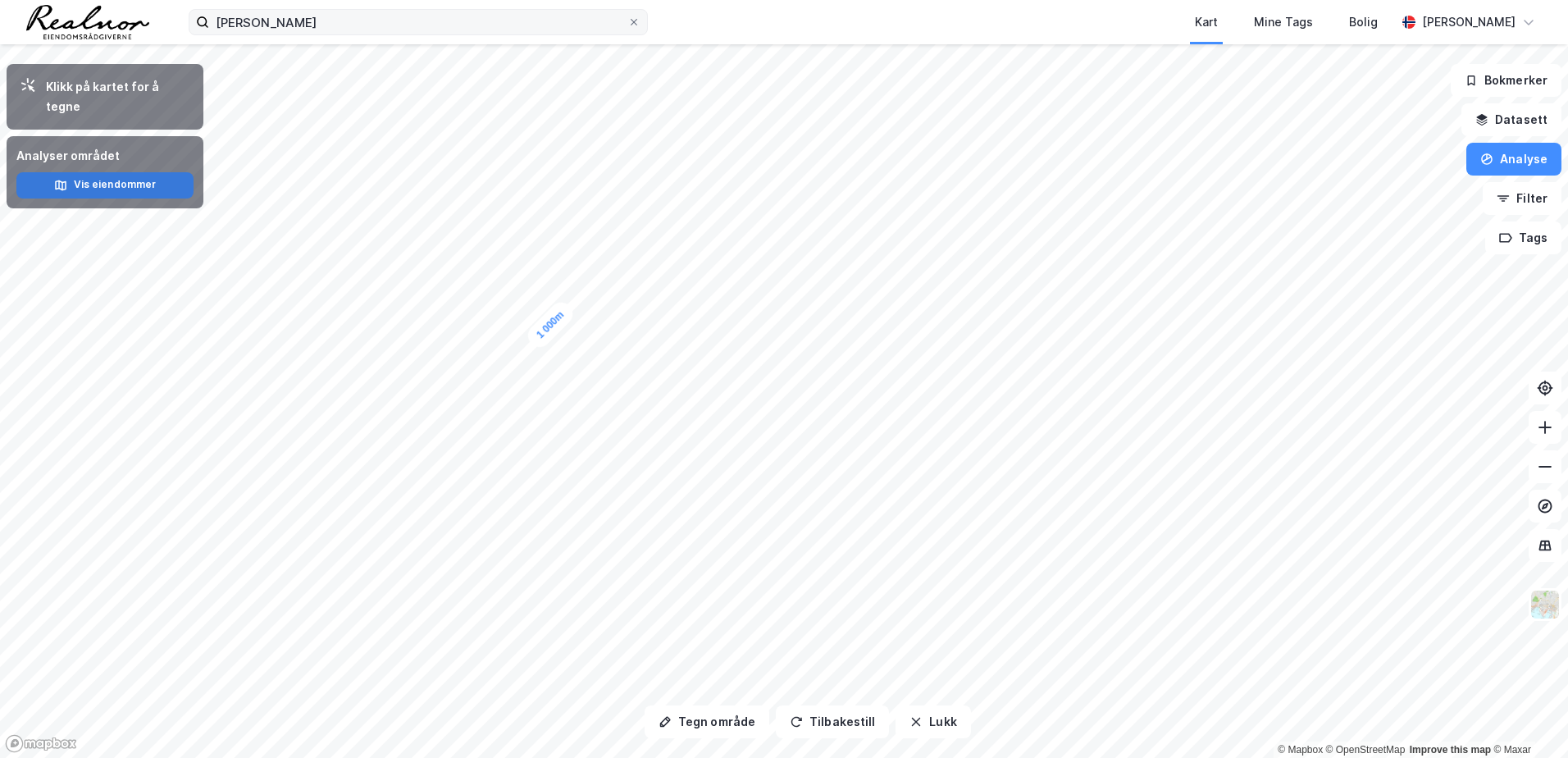
click at [122, 173] on button "Vis eiendommer" at bounding box center [106, 186] width 178 height 27
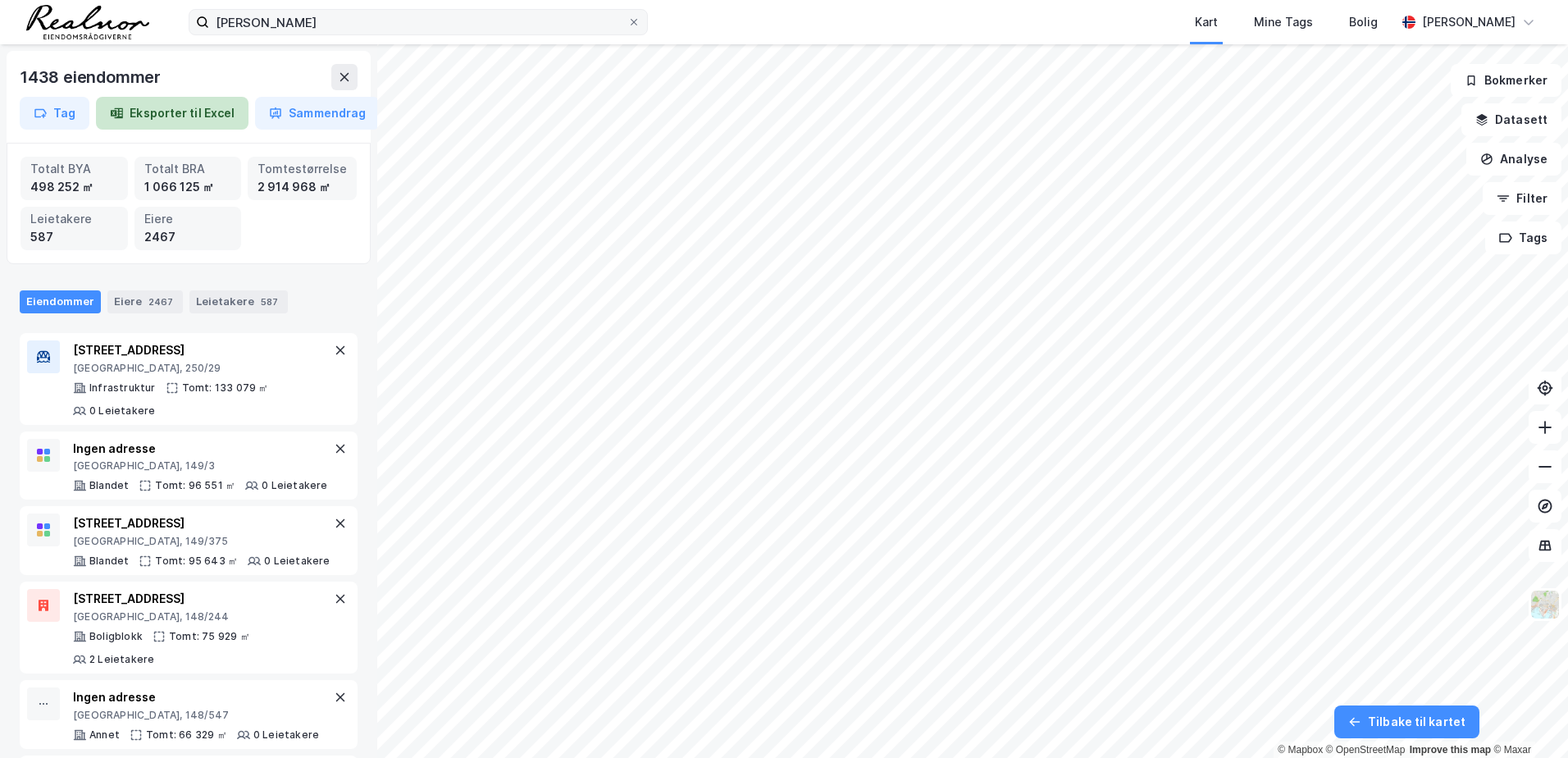
click at [187, 115] on button "Eksporter til Excel" at bounding box center [172, 113] width 153 height 33
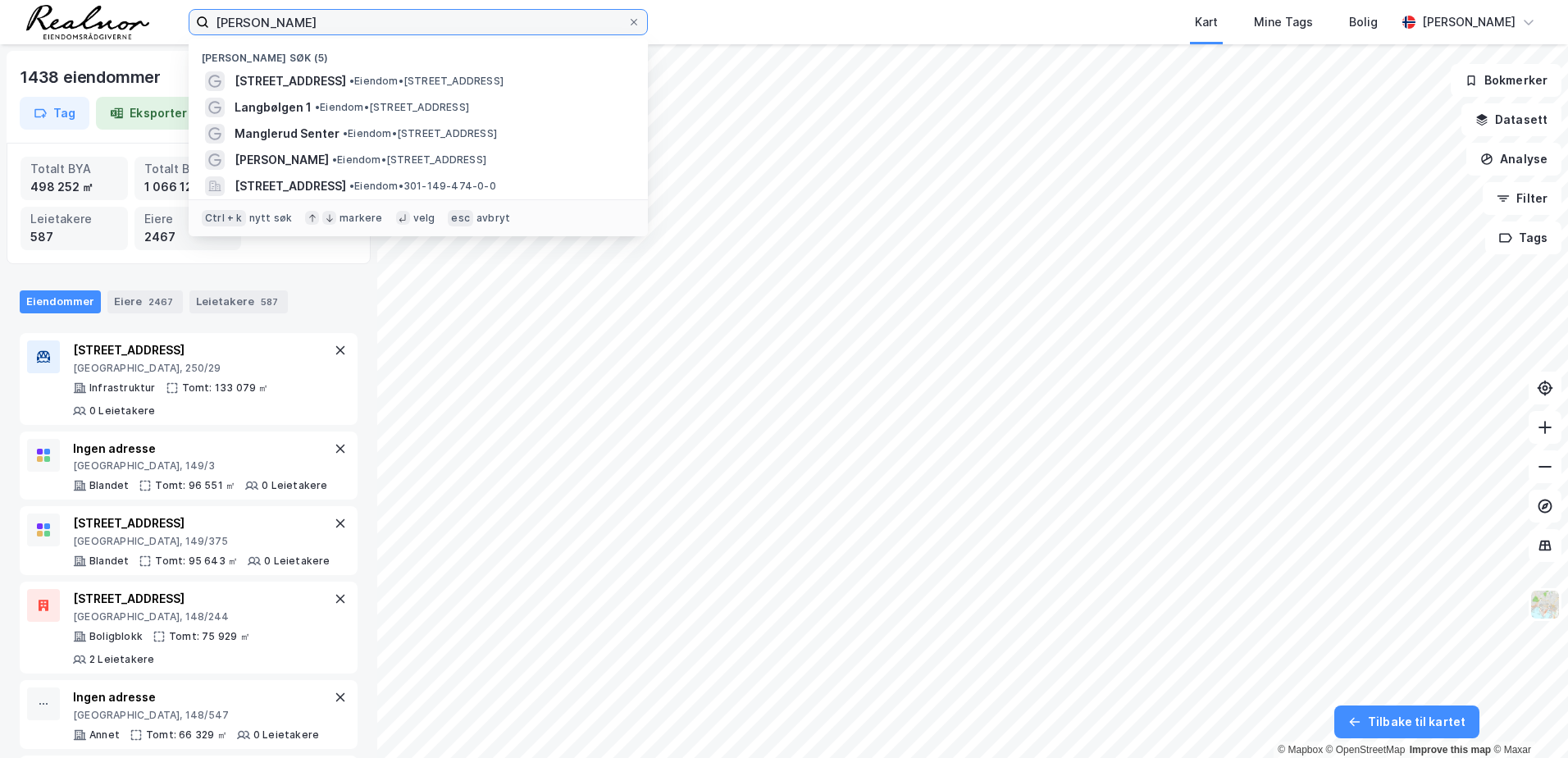
drag, startPoint x: 328, startPoint y: 25, endPoint x: -27, endPoint y: 1, distance: 355.8
click at [0, 1] on html "[PERSON_NAME] Nylige søk (5) [STREET_ADDRESS] • Eiendom • [STREET_ADDRESS][PERS…" at bounding box center [784, 379] width 1568 height 758
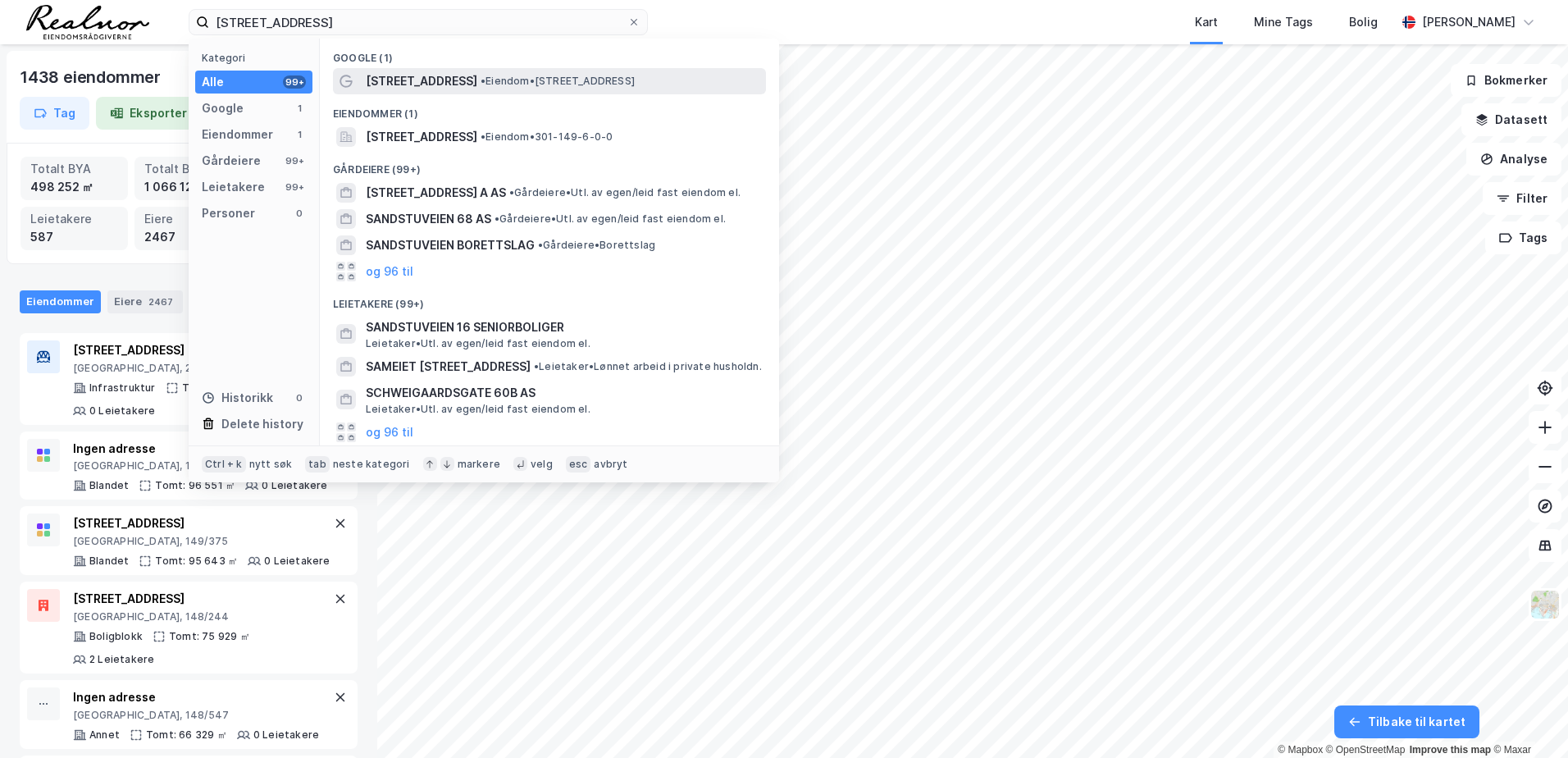
click at [431, 83] on span "[STREET_ADDRESS]" at bounding box center [421, 81] width 112 height 20
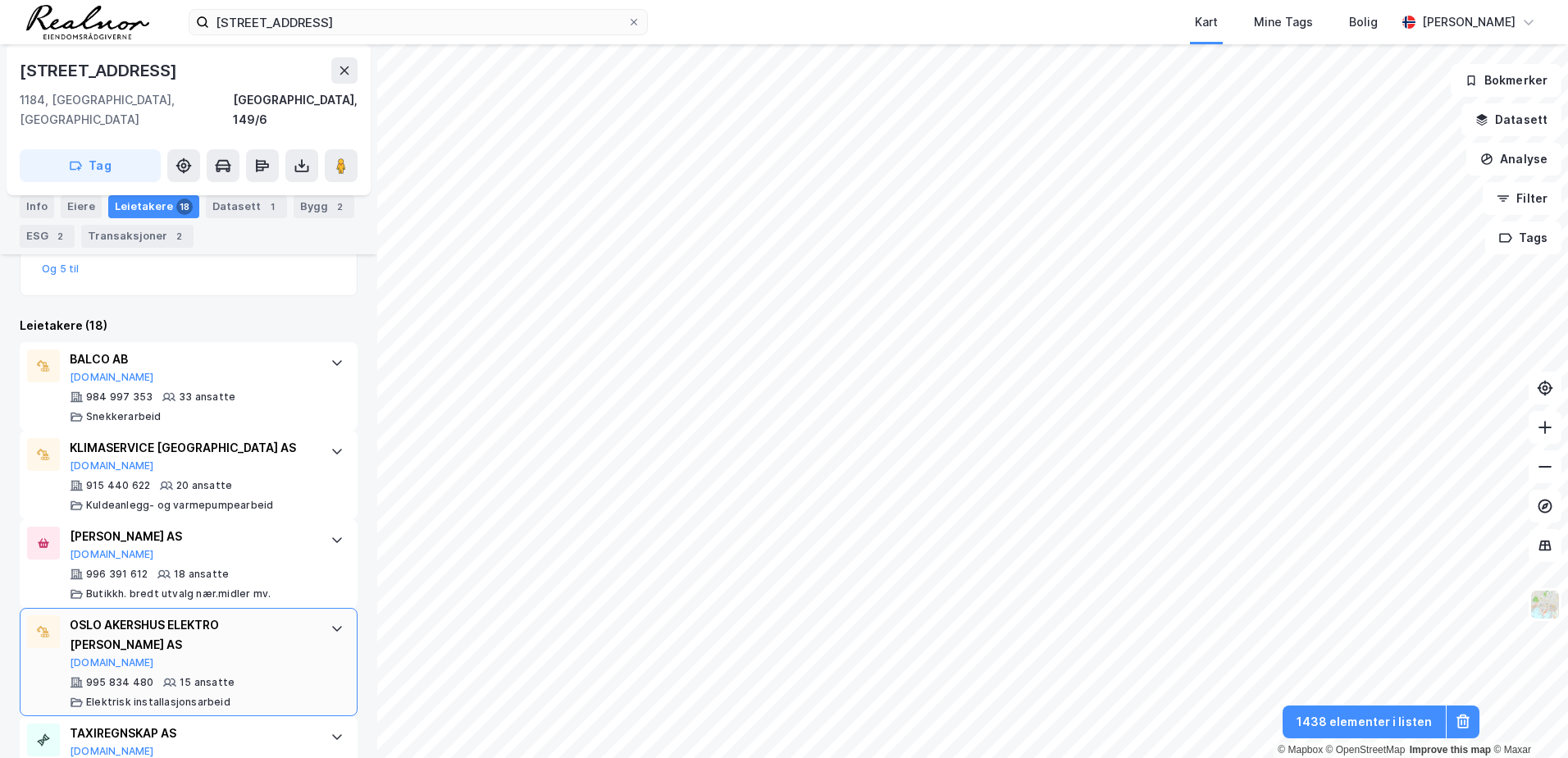
scroll to position [415, 0]
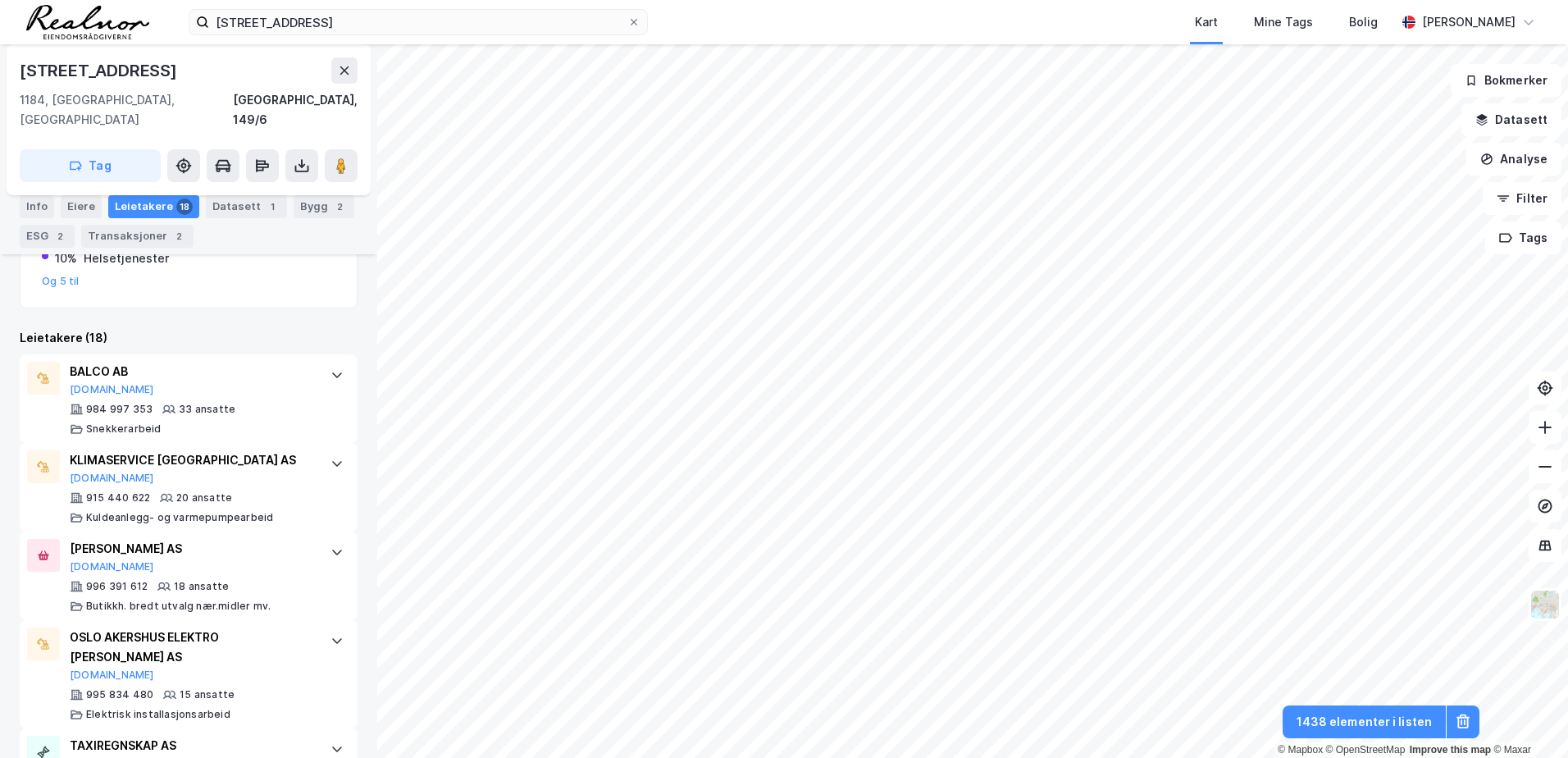
click at [166, 74] on div "[STREET_ADDRESS]" at bounding box center [188, 70] width 337 height 27
click at [344, 71] on icon at bounding box center [344, 70] width 9 height 8
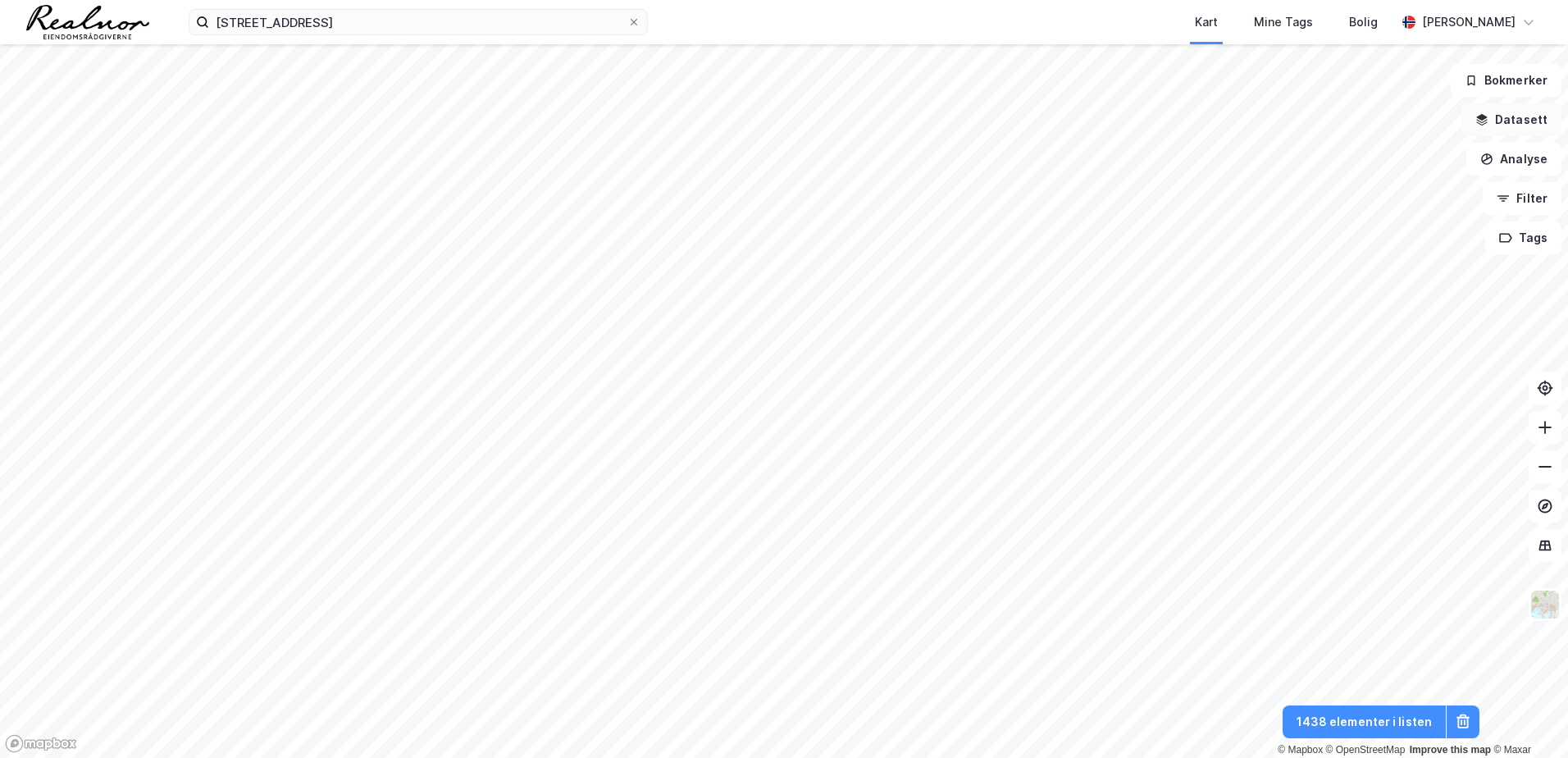
click at [1481, 128] on button "Datasett" at bounding box center [1511, 119] width 100 height 33
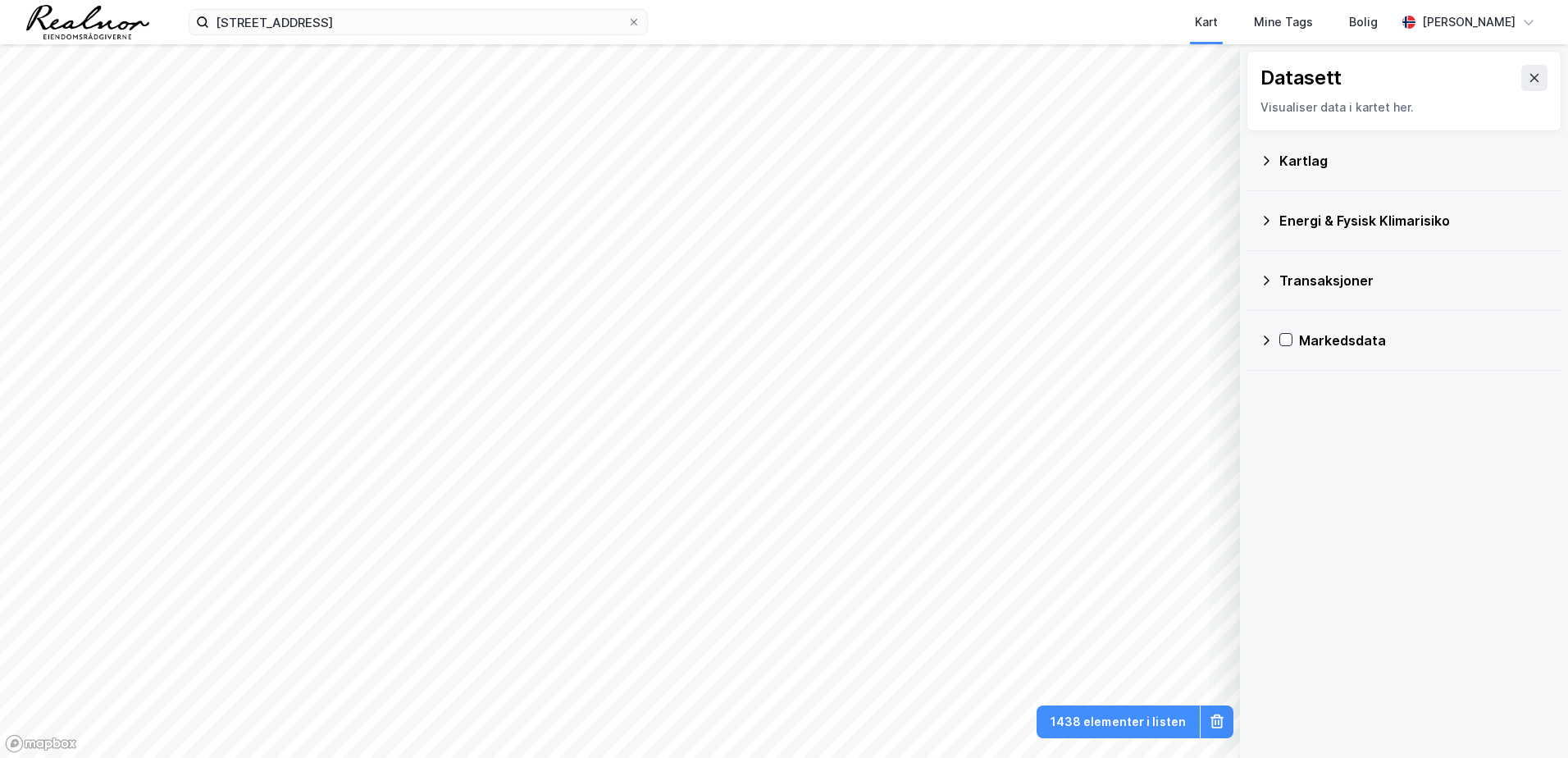
click at [1307, 173] on div "Kartlag" at bounding box center [1404, 161] width 289 height 39
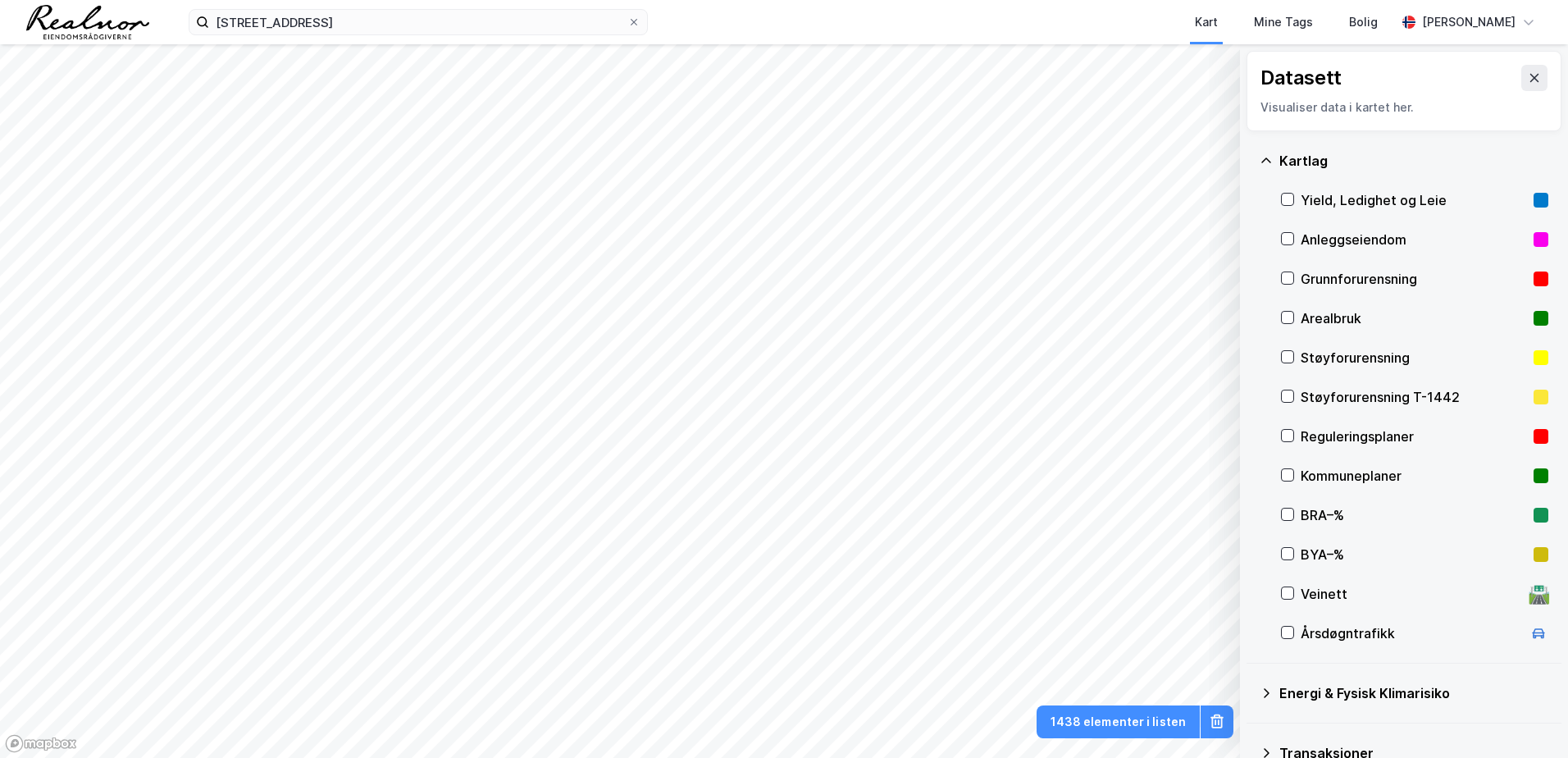
click at [1307, 173] on div "Kartlag" at bounding box center [1404, 161] width 289 height 39
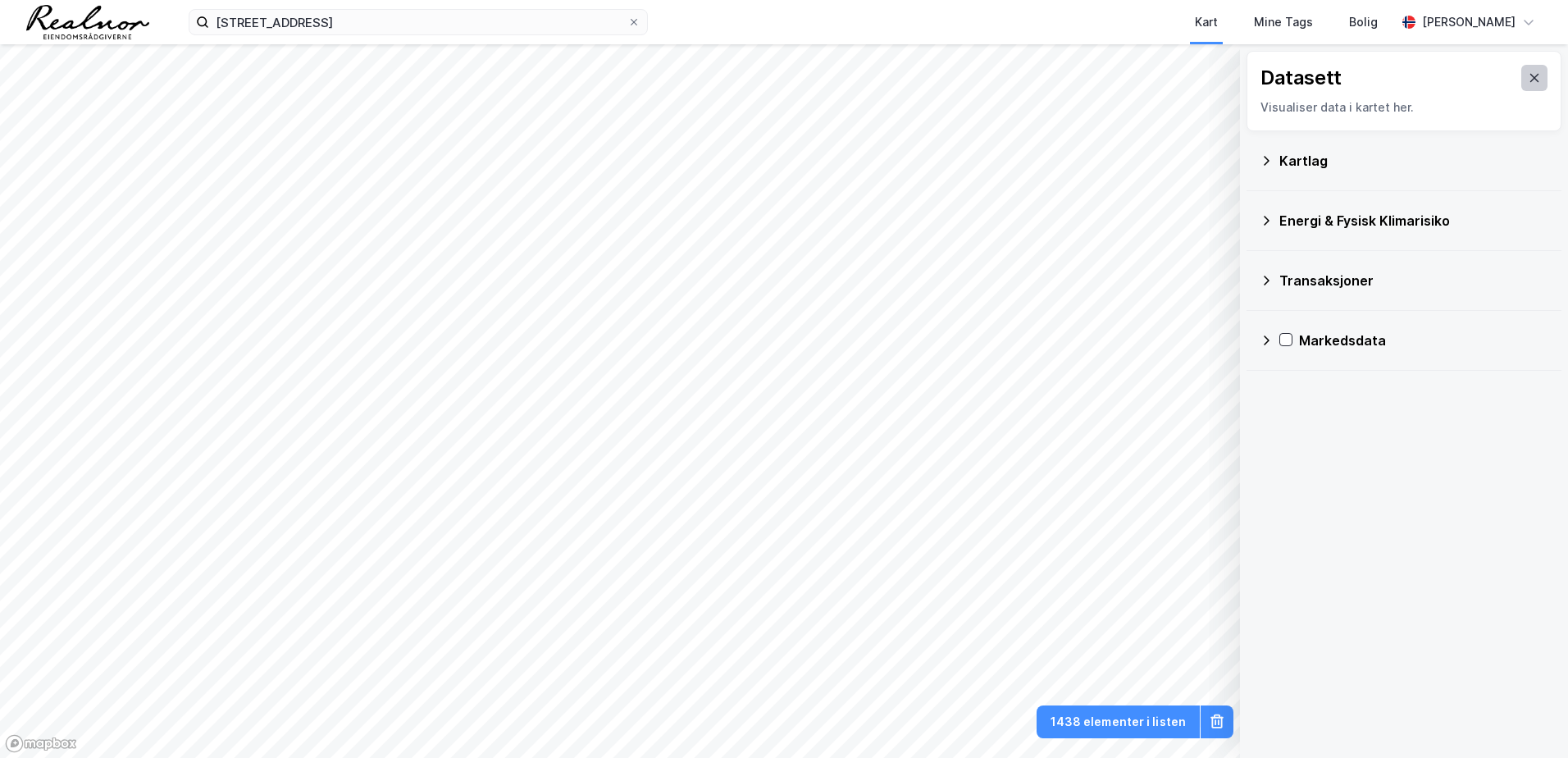
click at [1522, 80] on button at bounding box center [1534, 78] width 27 height 27
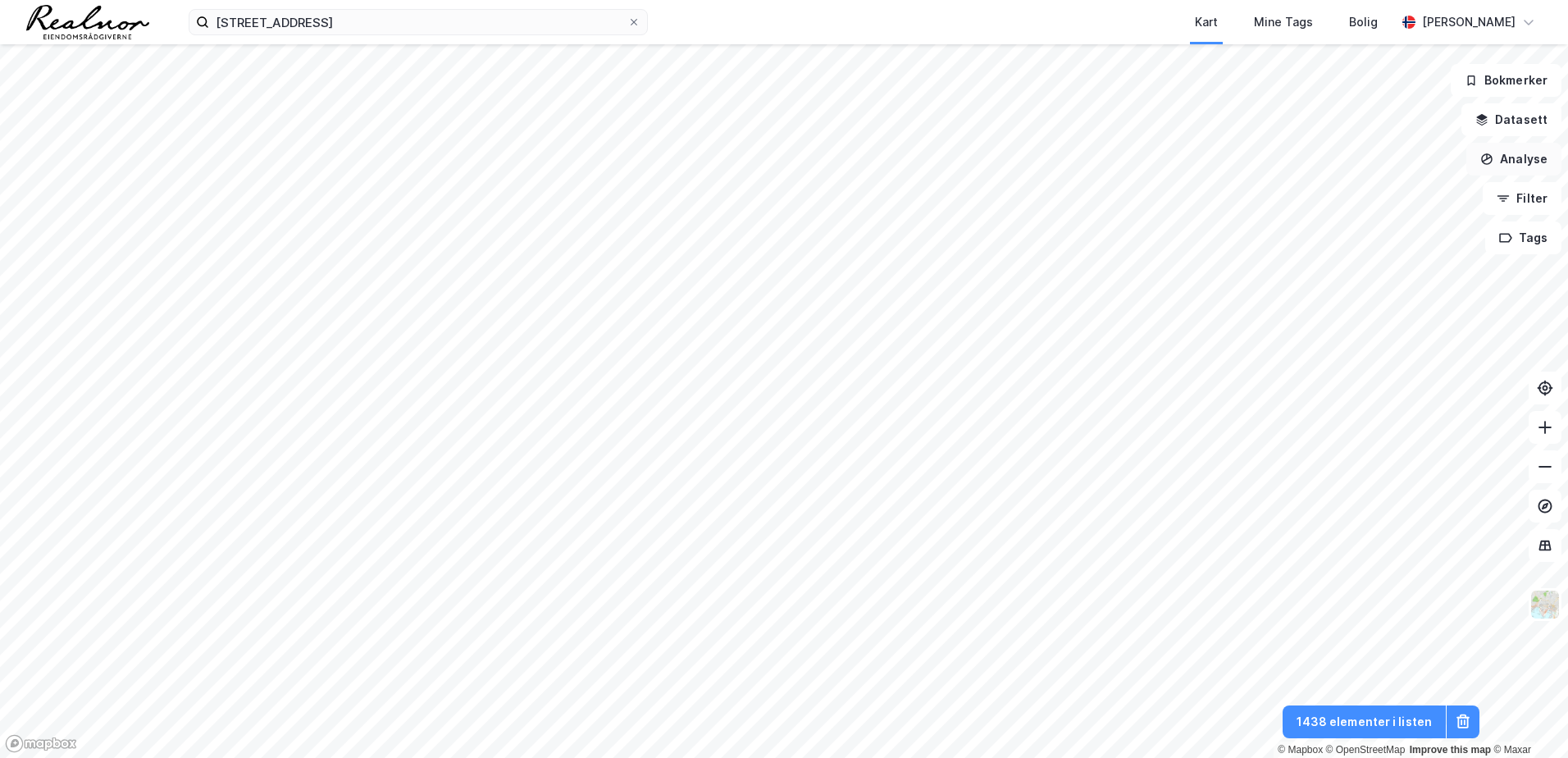
click at [1501, 161] on button "Analyse" at bounding box center [1514, 159] width 95 height 33
click at [1493, 163] on icon "button" at bounding box center [1488, 159] width 12 height 12
click at [1532, 163] on button "Analyse" at bounding box center [1514, 159] width 95 height 33
click at [1538, 206] on button "Filter" at bounding box center [1523, 198] width 79 height 33
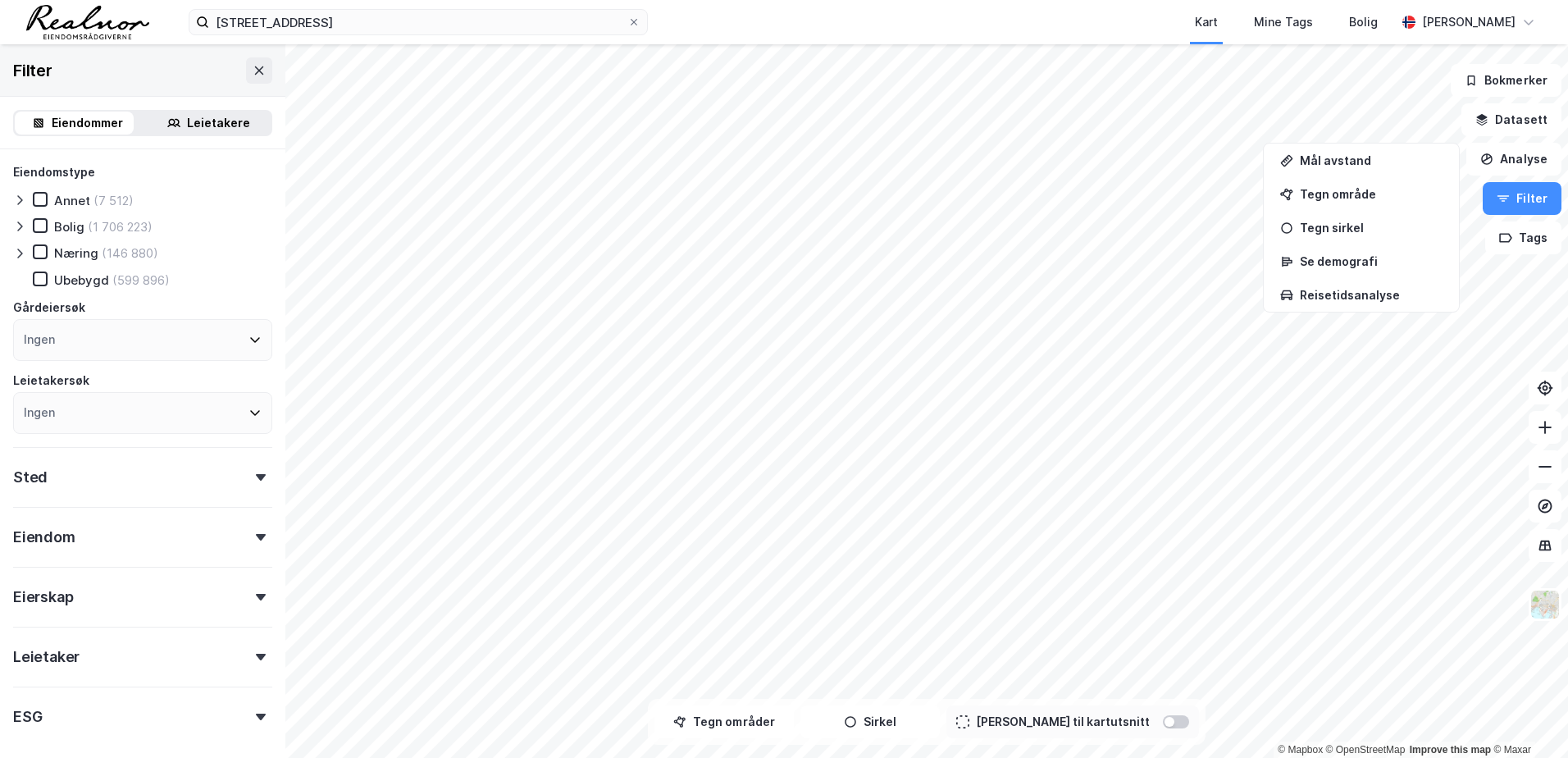
click at [26, 251] on icon at bounding box center [19, 253] width 13 height 13
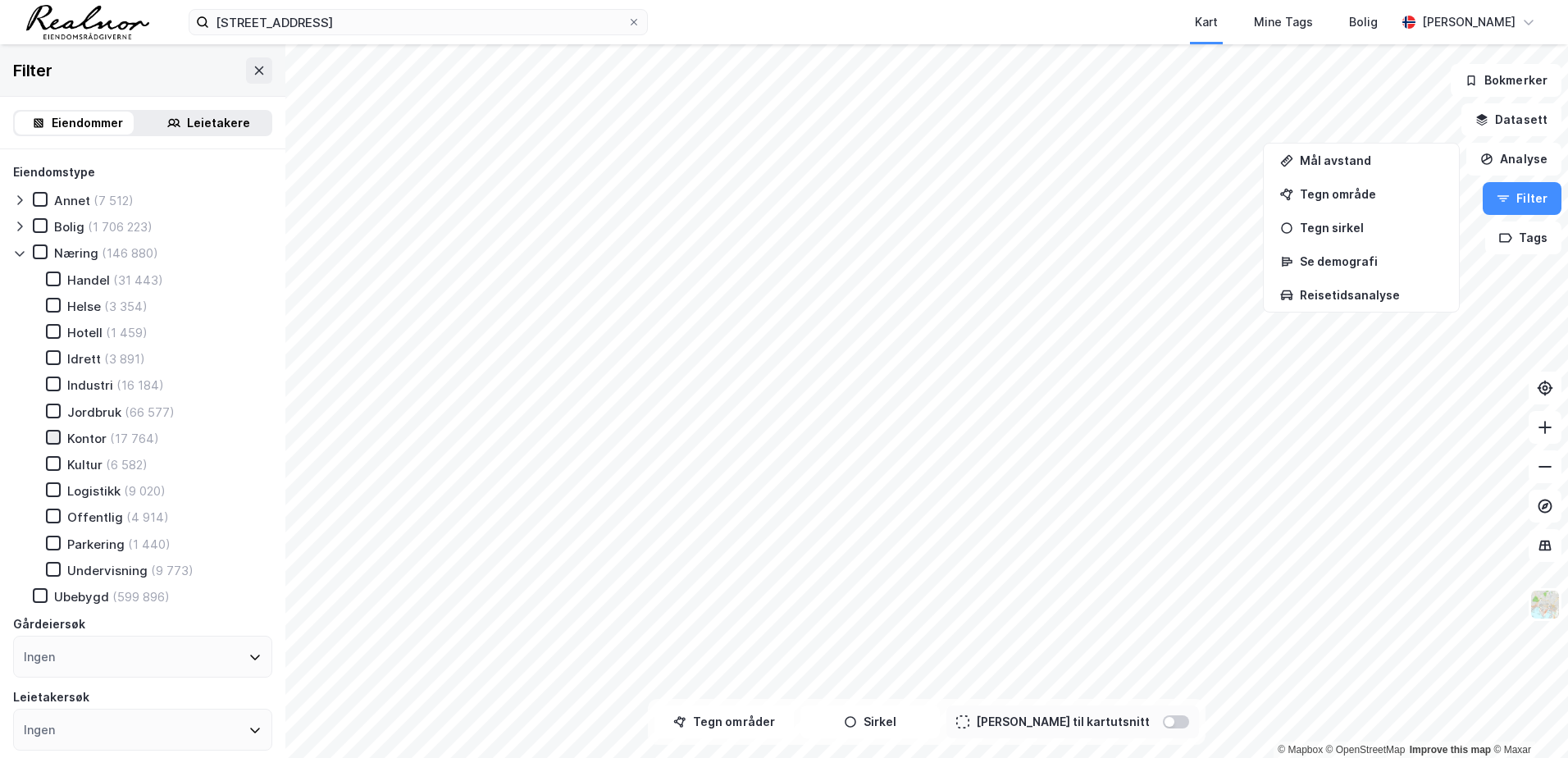
click at [57, 439] on icon at bounding box center [53, 437] width 12 height 12
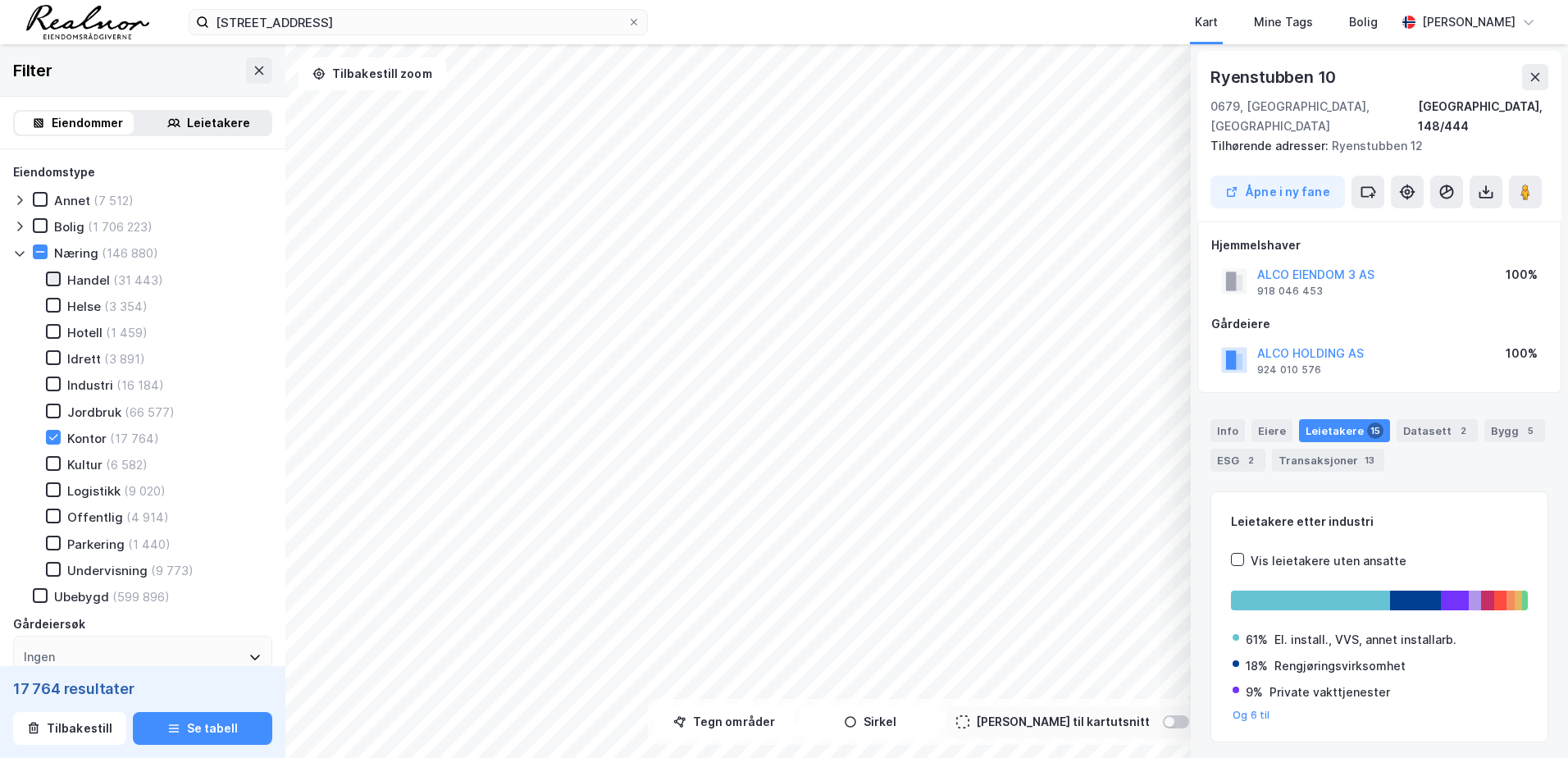
click at [51, 276] on icon at bounding box center [53, 279] width 12 height 12
click at [1542, 88] on button at bounding box center [1535, 77] width 27 height 27
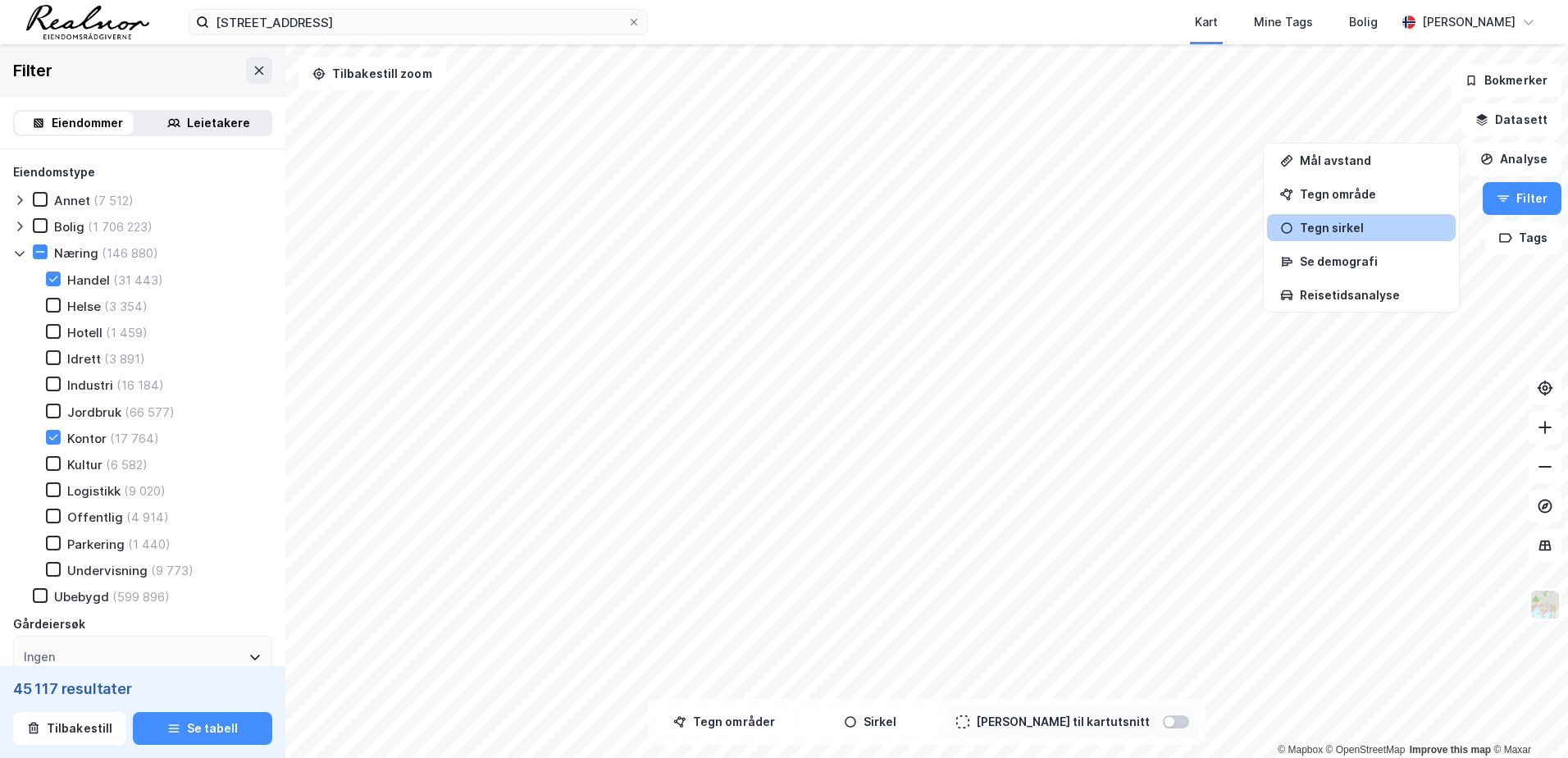
click at [1338, 224] on div "Tegn sirkel" at bounding box center [1372, 228] width 143 height 14
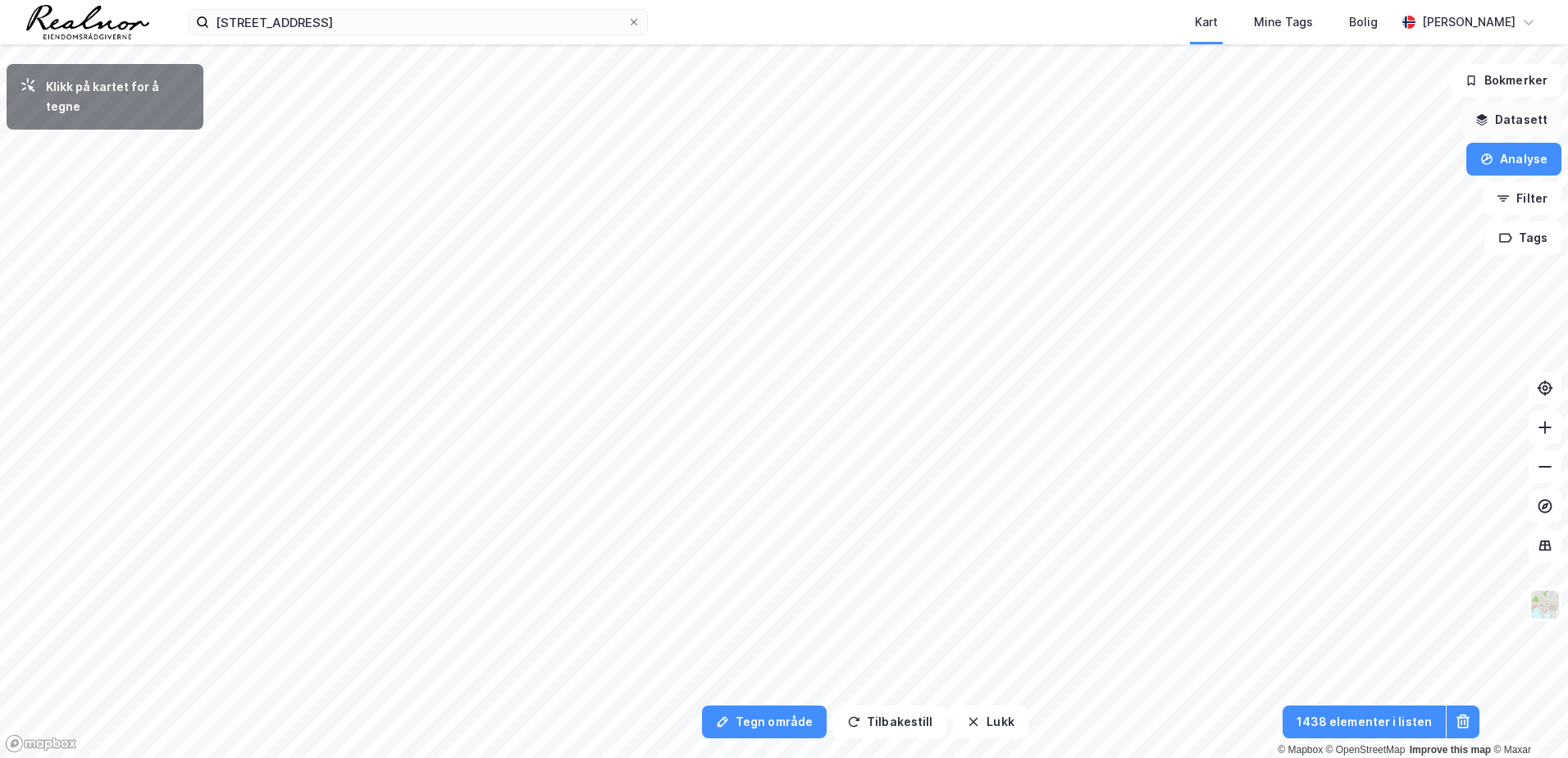
click at [1519, 121] on button "Datasett" at bounding box center [1511, 119] width 100 height 33
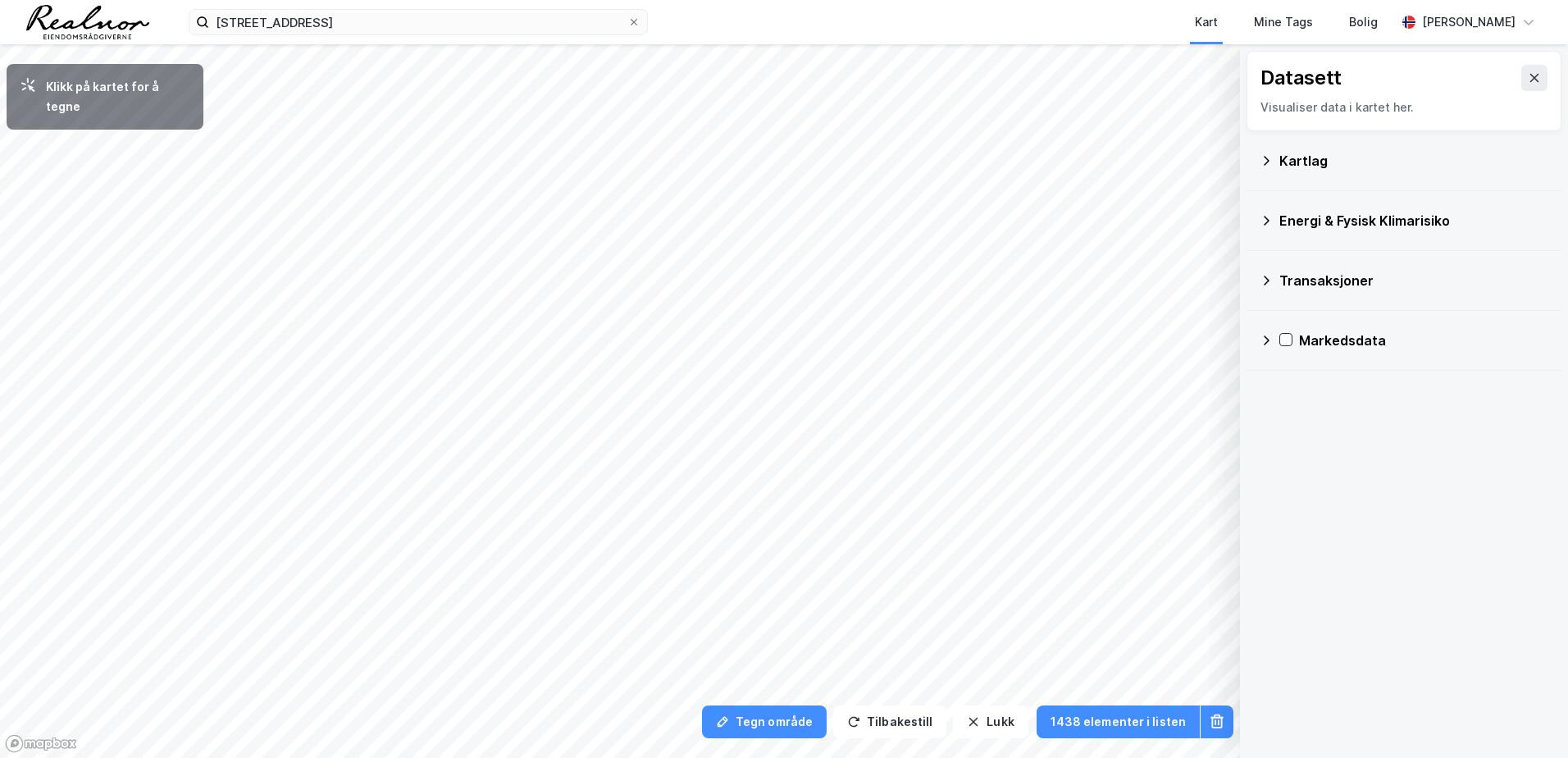
click at [1267, 281] on icon at bounding box center [1267, 280] width 6 height 10
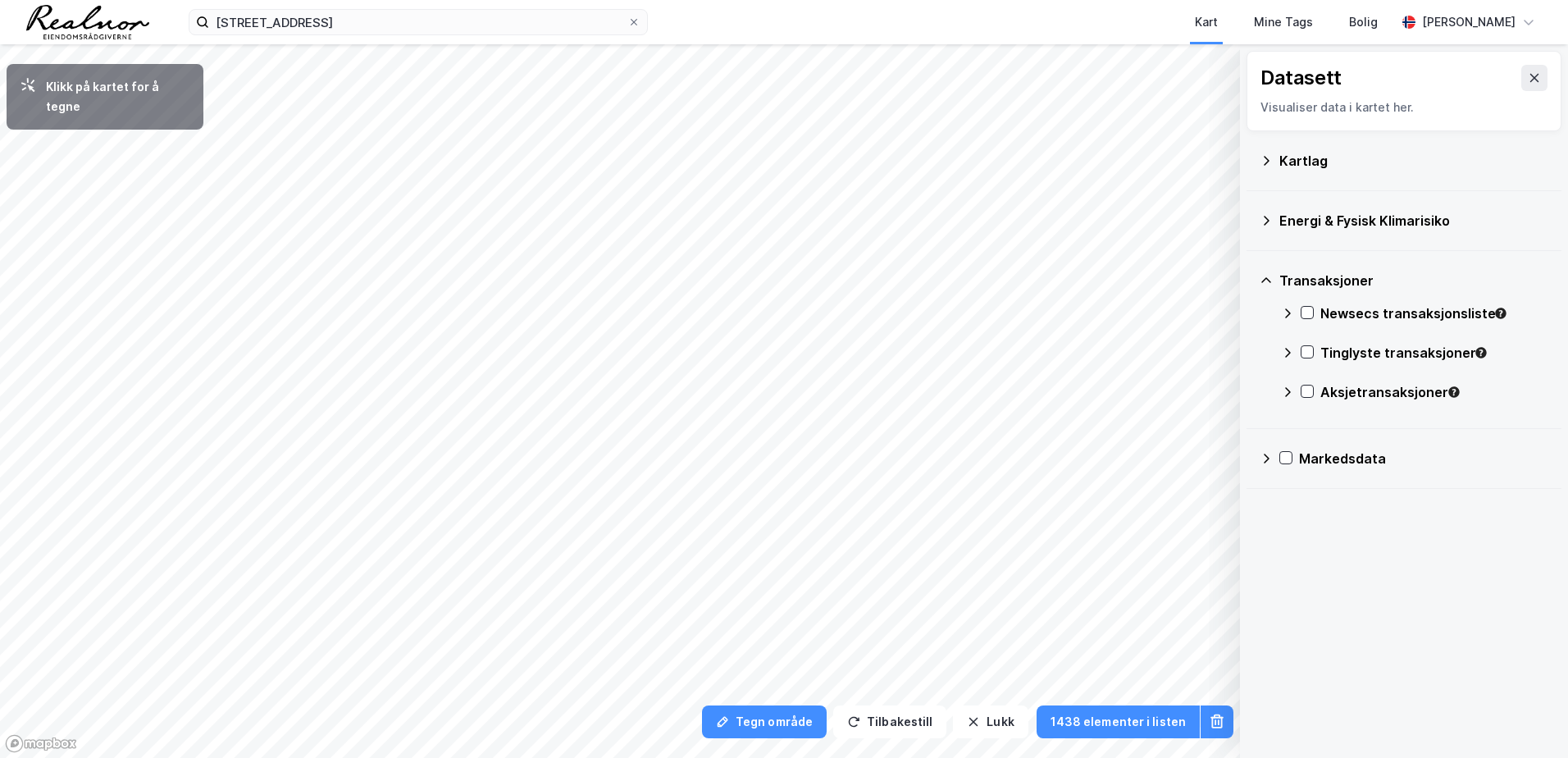
click at [1272, 222] on icon at bounding box center [1266, 220] width 13 height 13
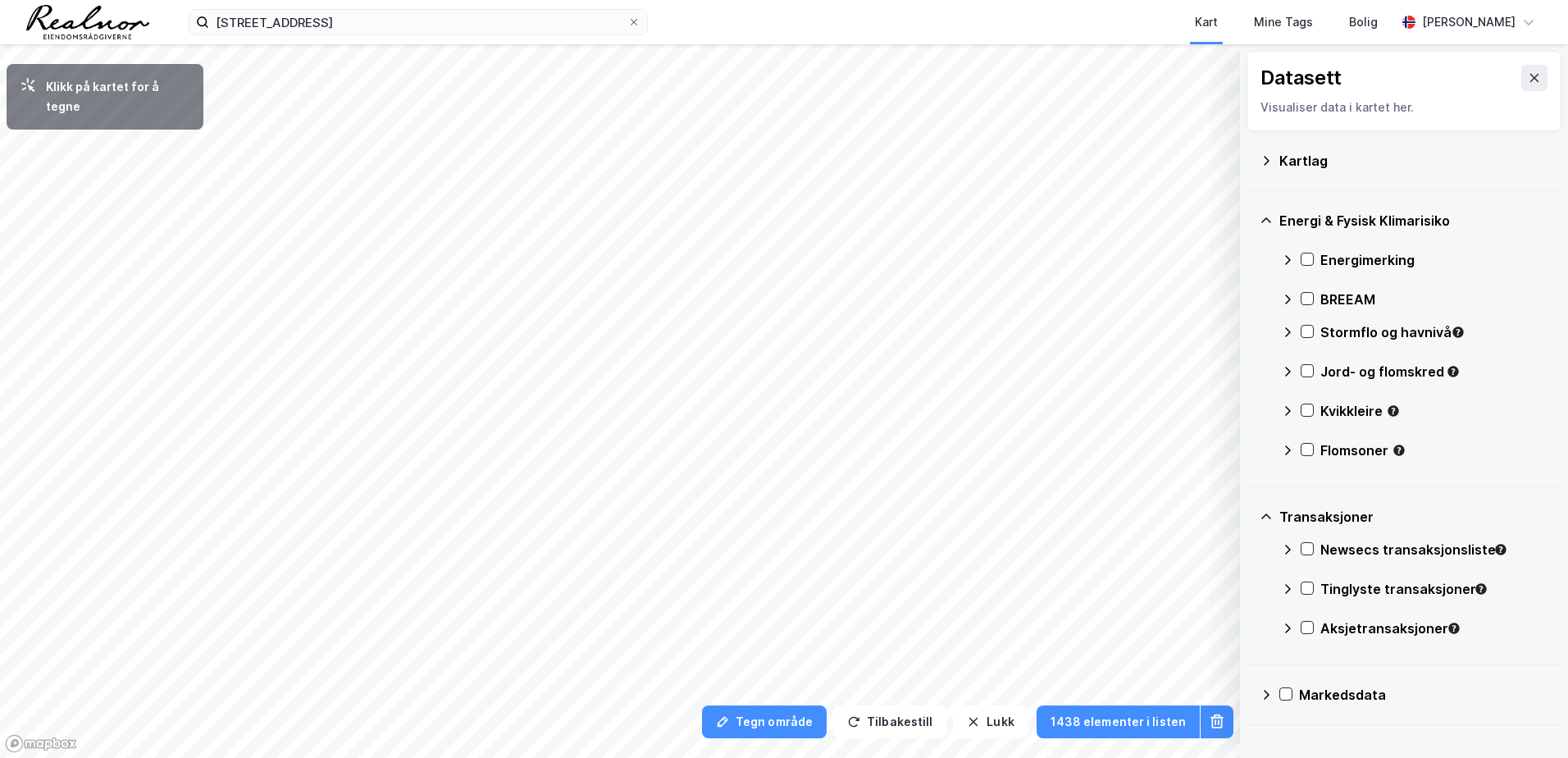
click at [1272, 162] on icon at bounding box center [1266, 160] width 13 height 13
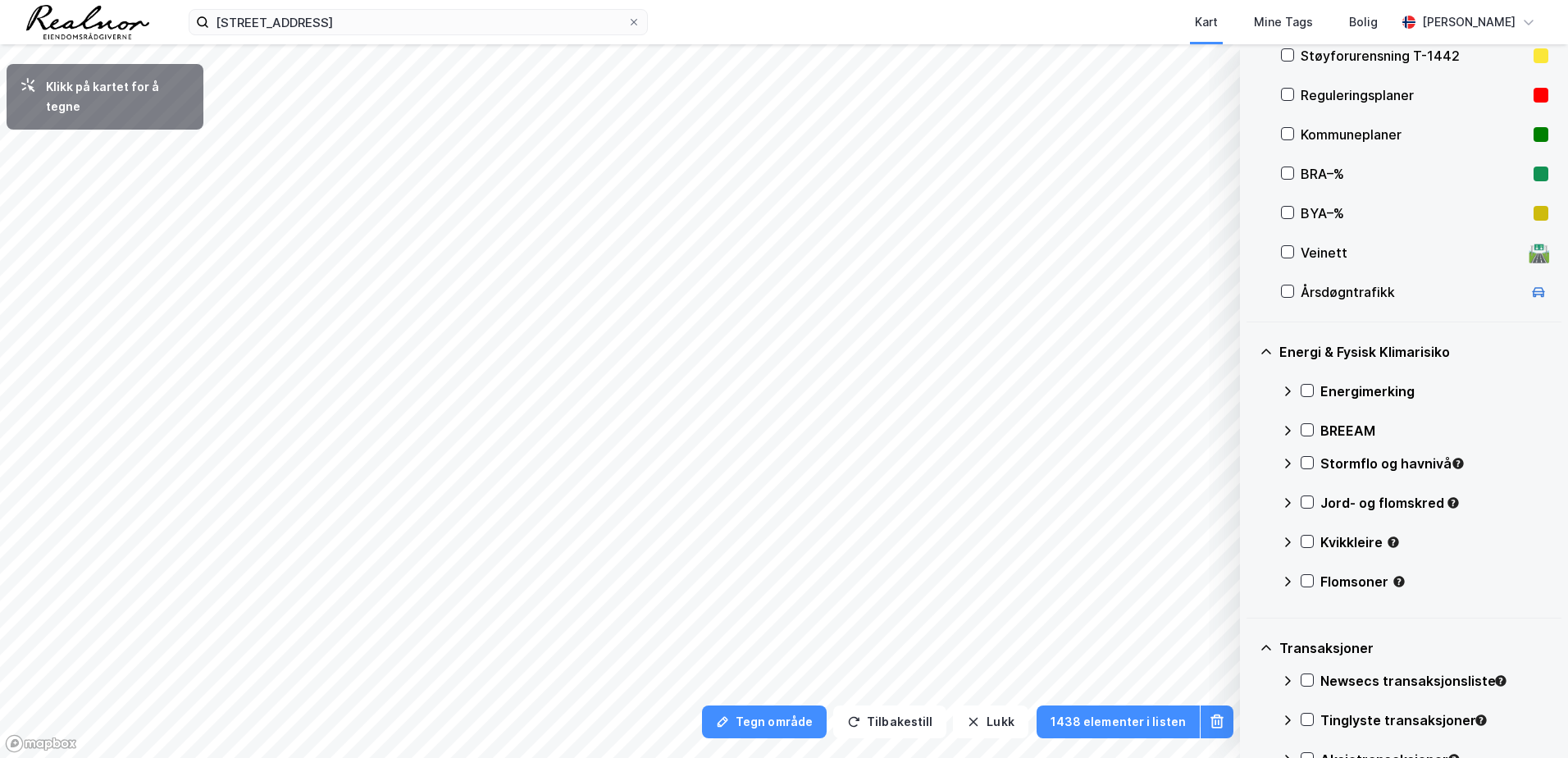
scroll to position [446, 0]
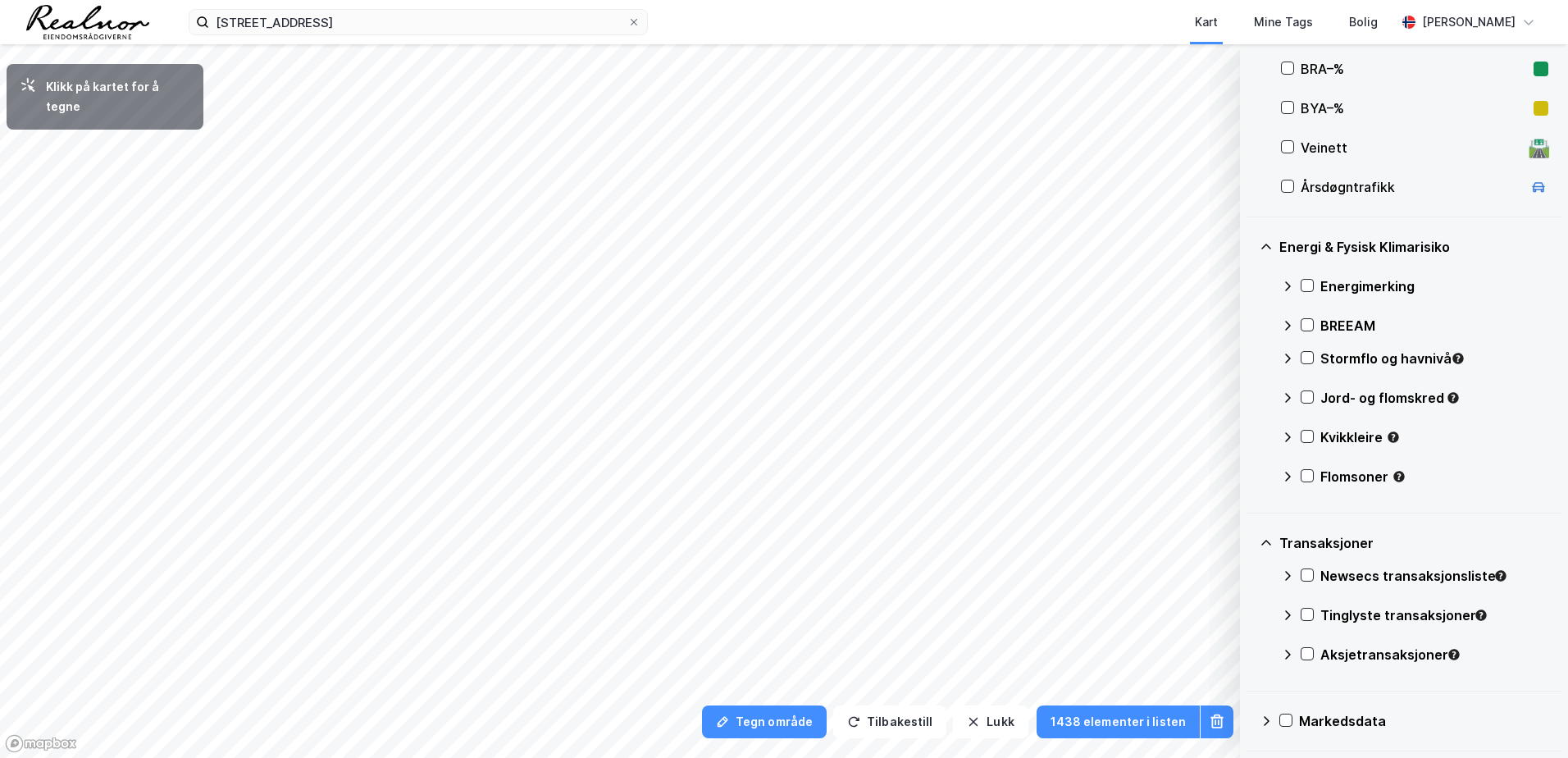
click at [1270, 721] on icon at bounding box center [1266, 720] width 13 height 13
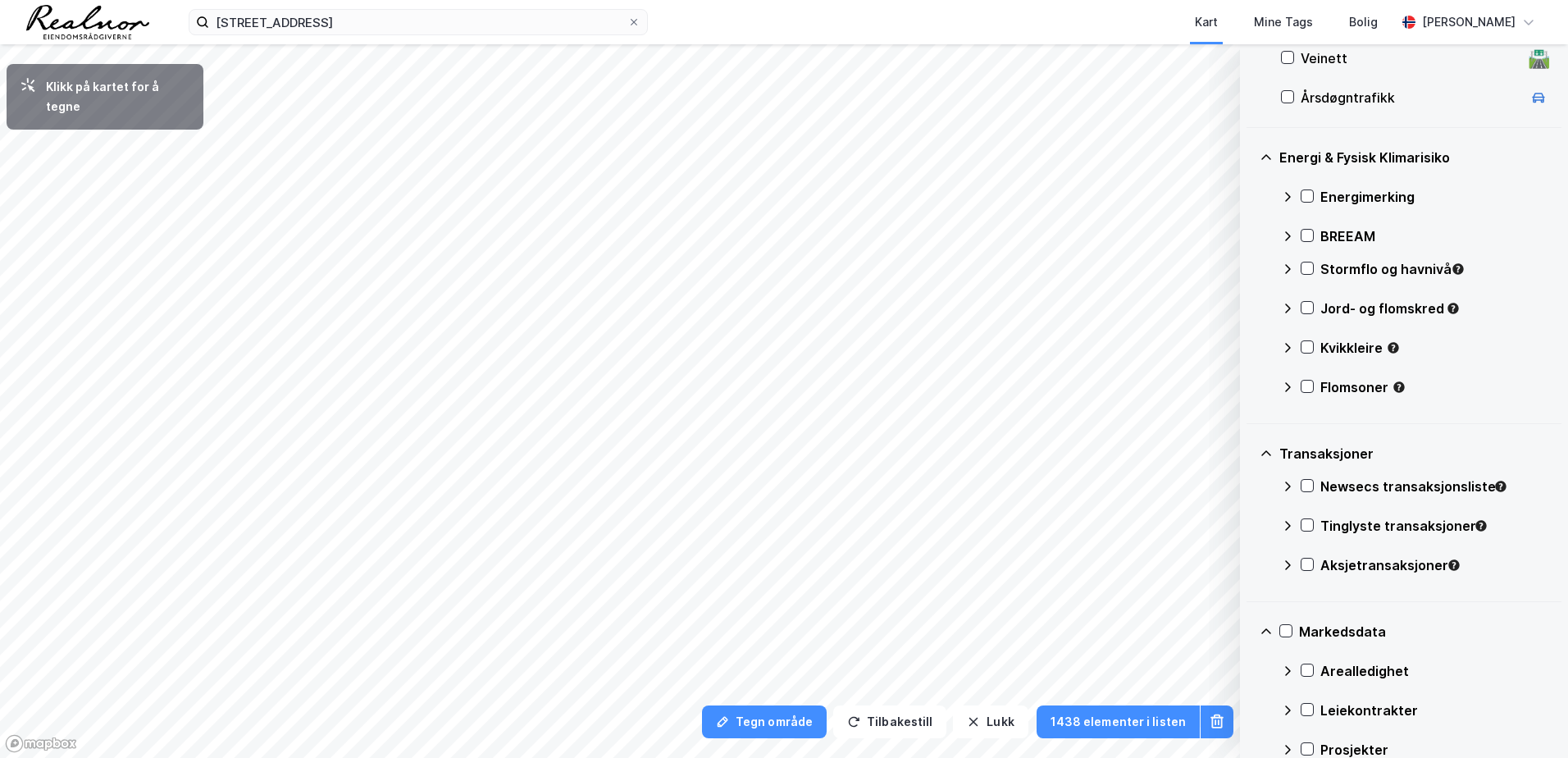
scroll to position [604, 0]
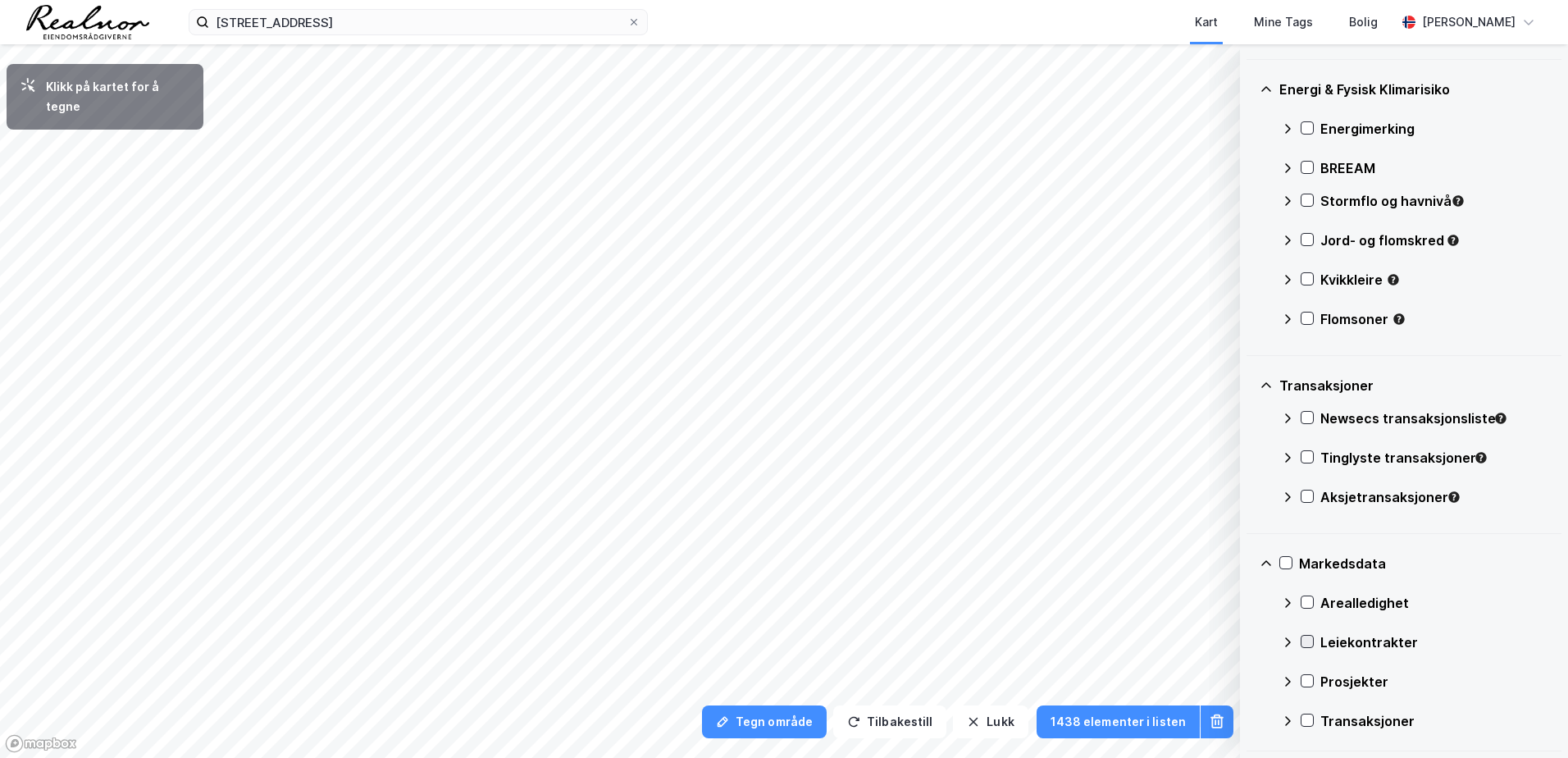
click at [1309, 644] on icon at bounding box center [1307, 642] width 12 height 12
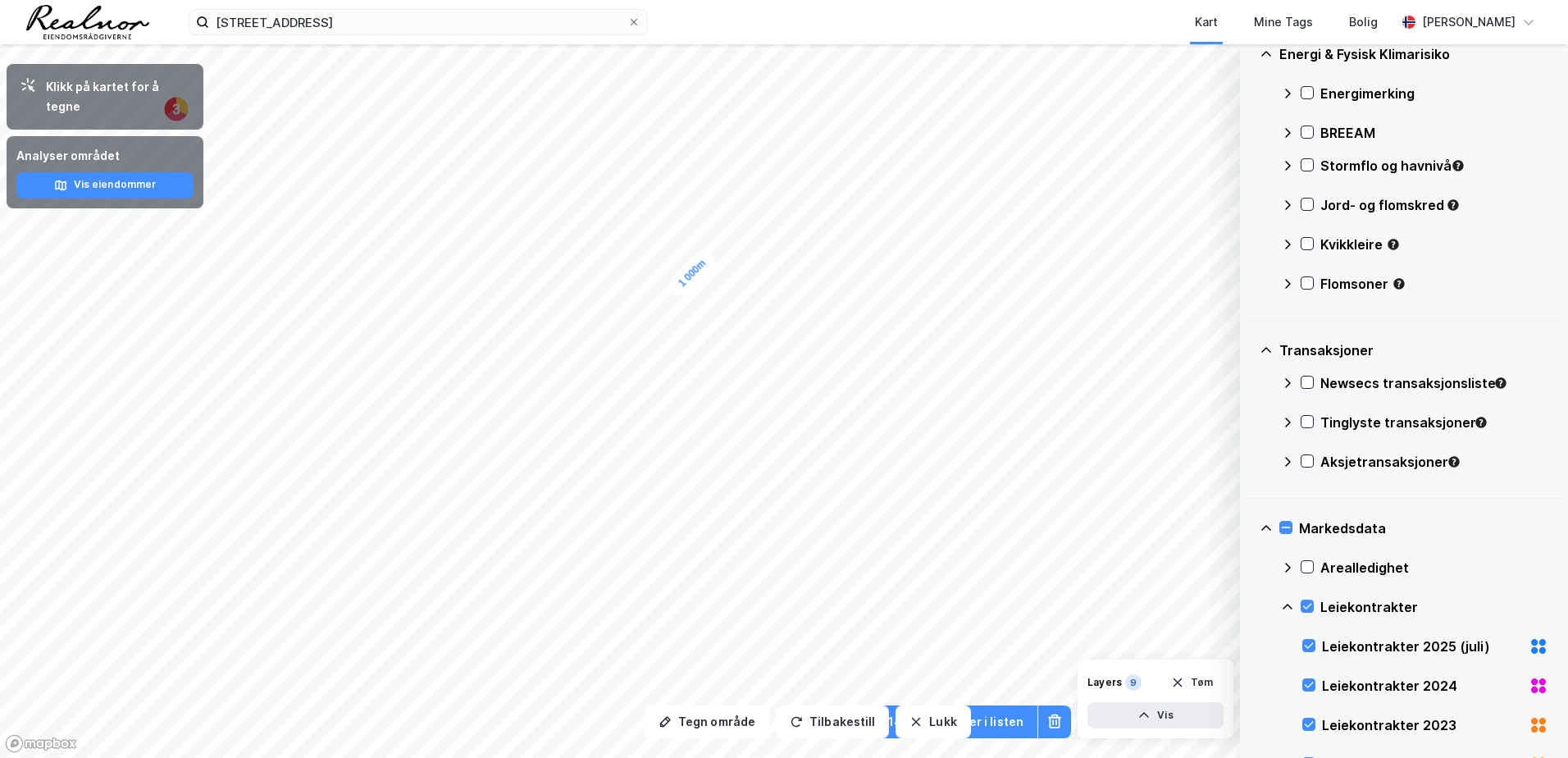
scroll to position [958, 0]
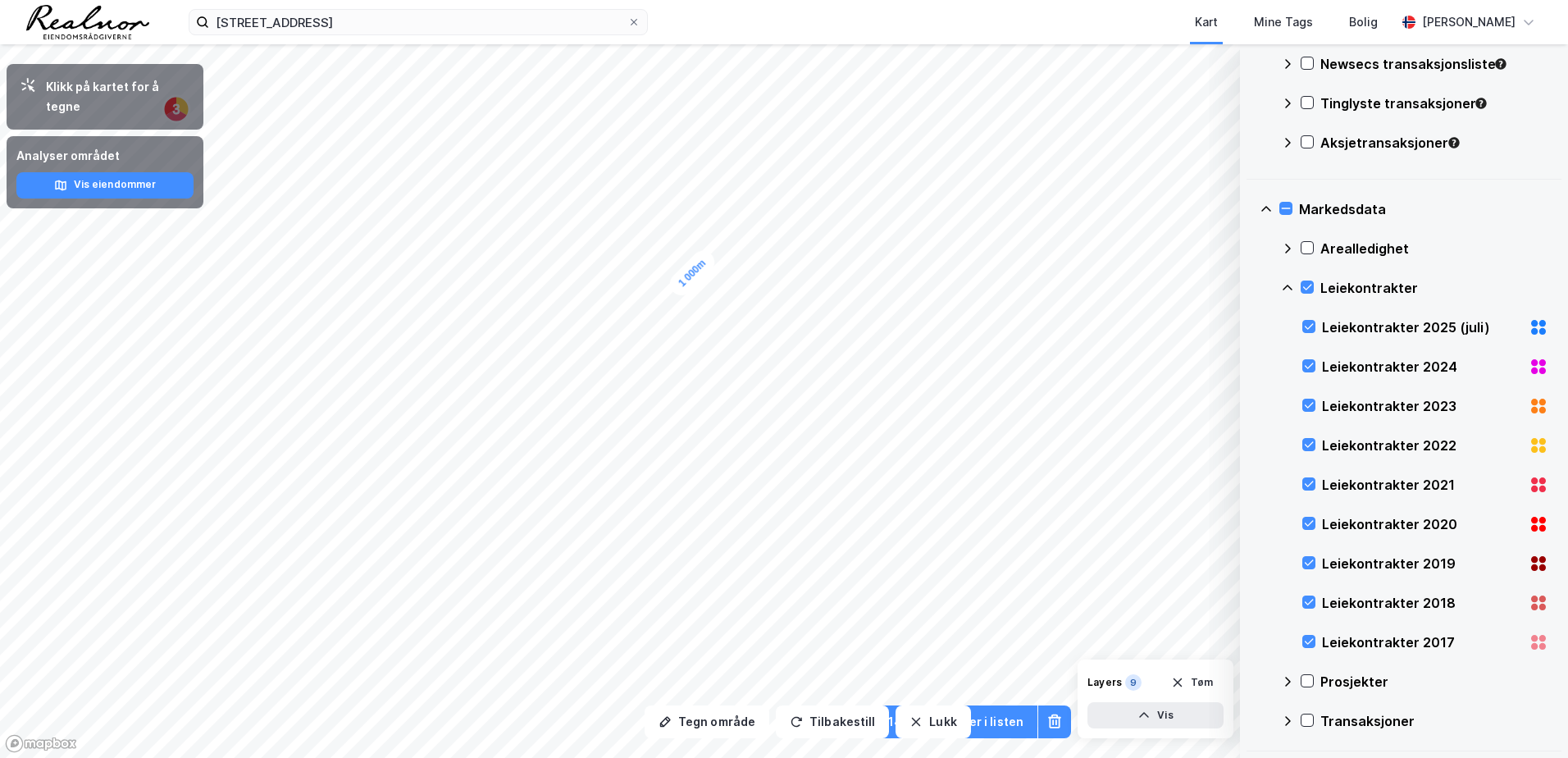
click at [1287, 680] on icon at bounding box center [1287, 681] width 13 height 13
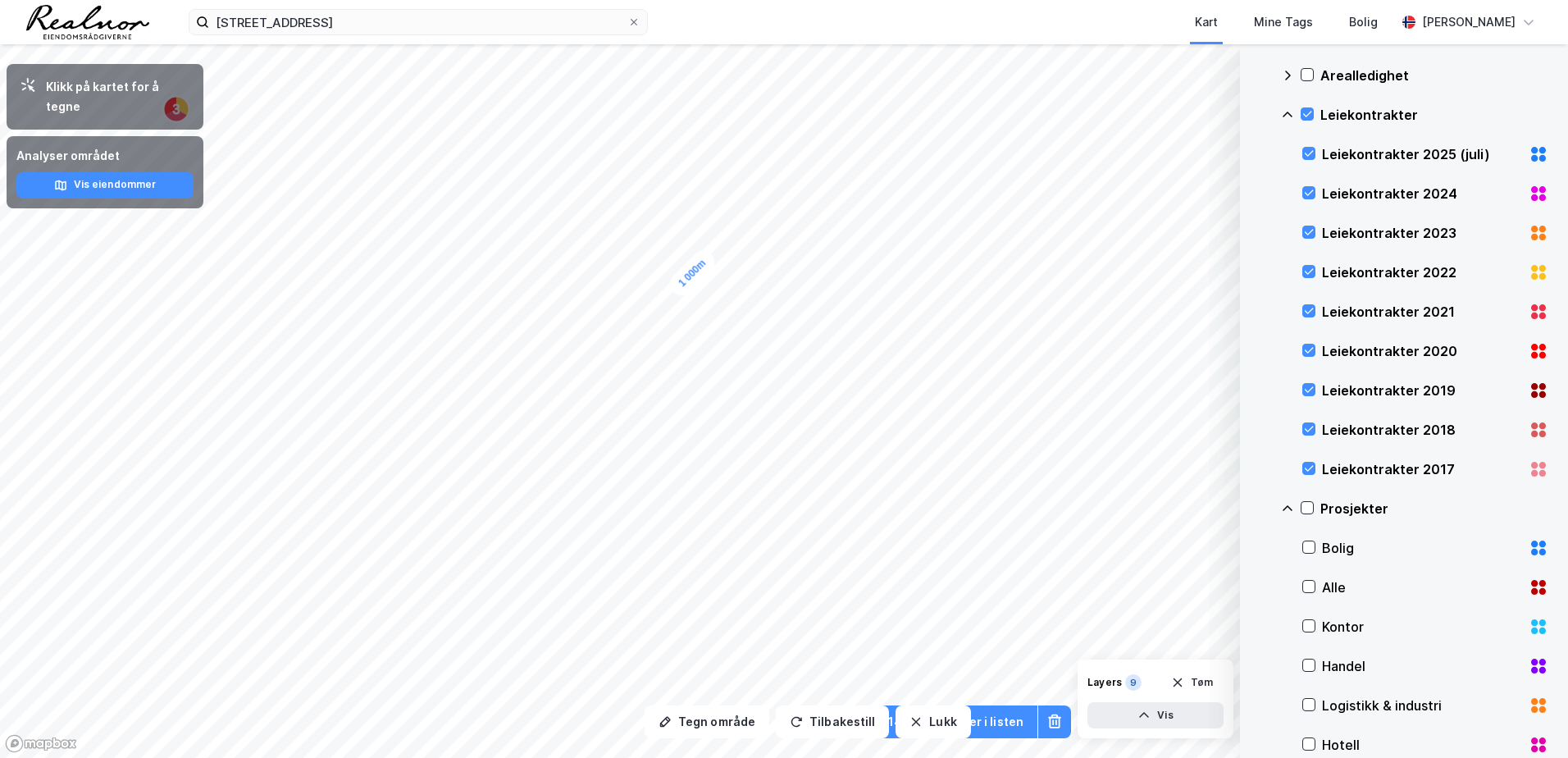
scroll to position [984, 0]
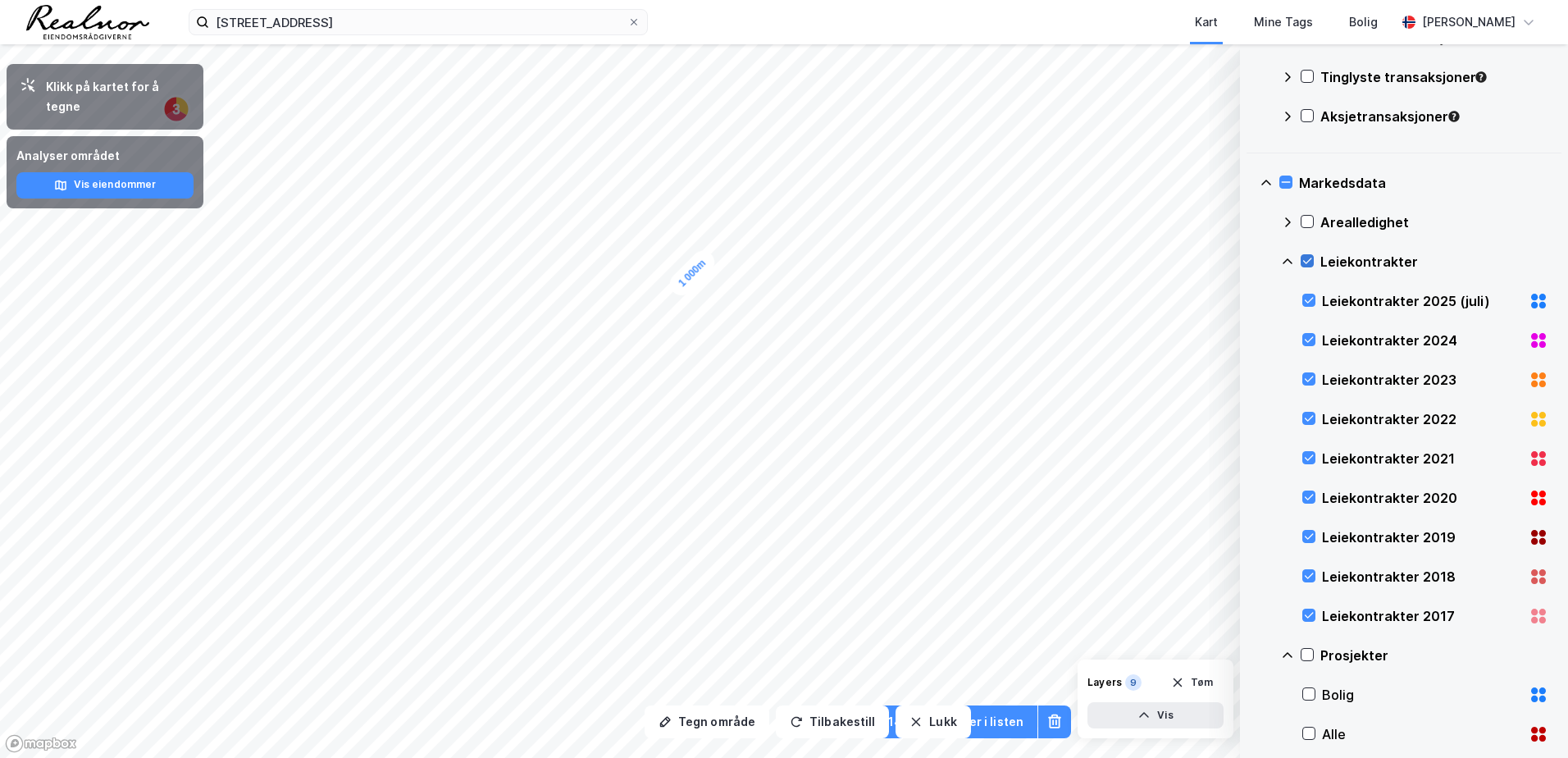
click at [1311, 258] on icon at bounding box center [1307, 262] width 12 height 12
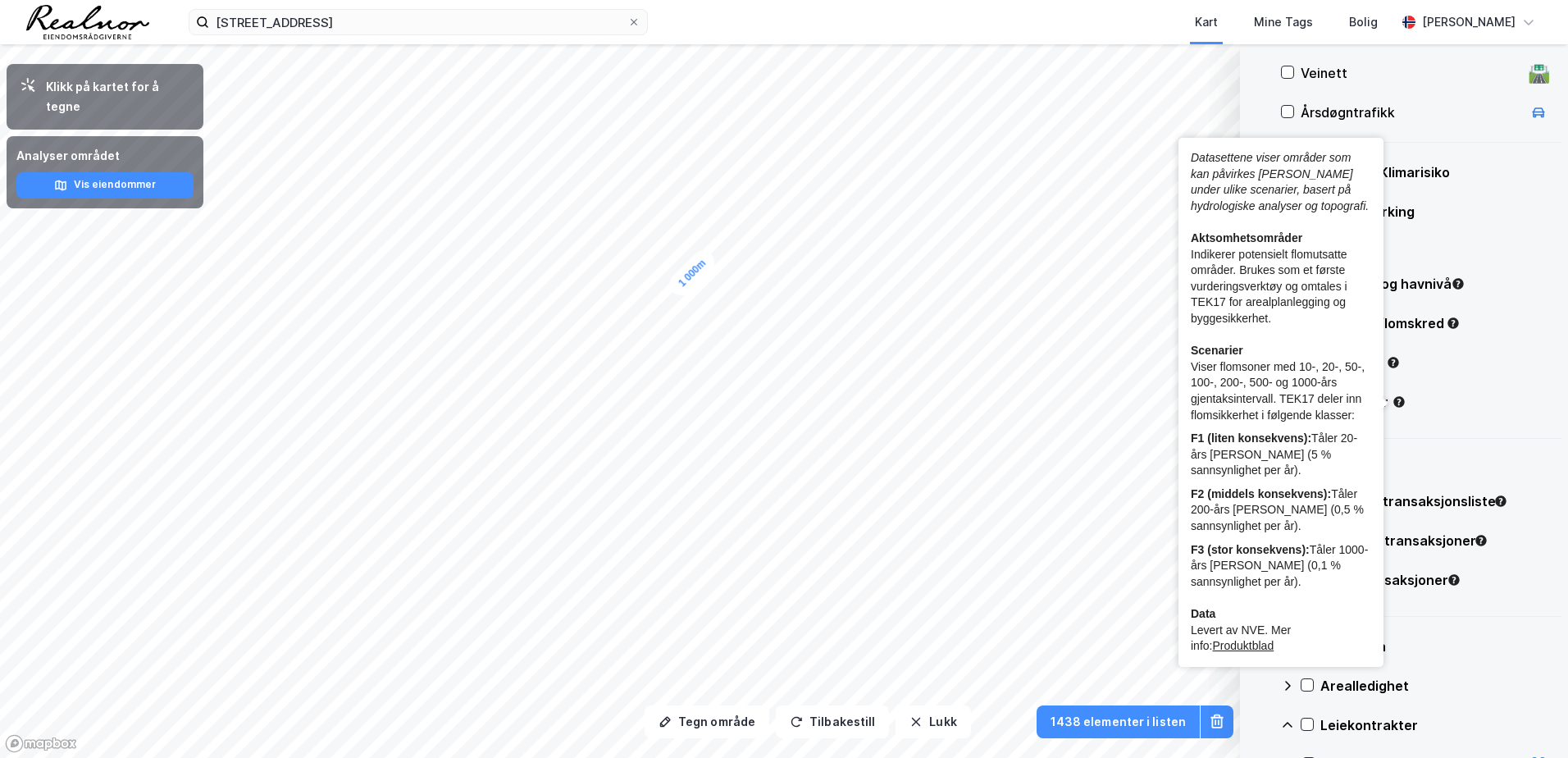
scroll to position [328, 0]
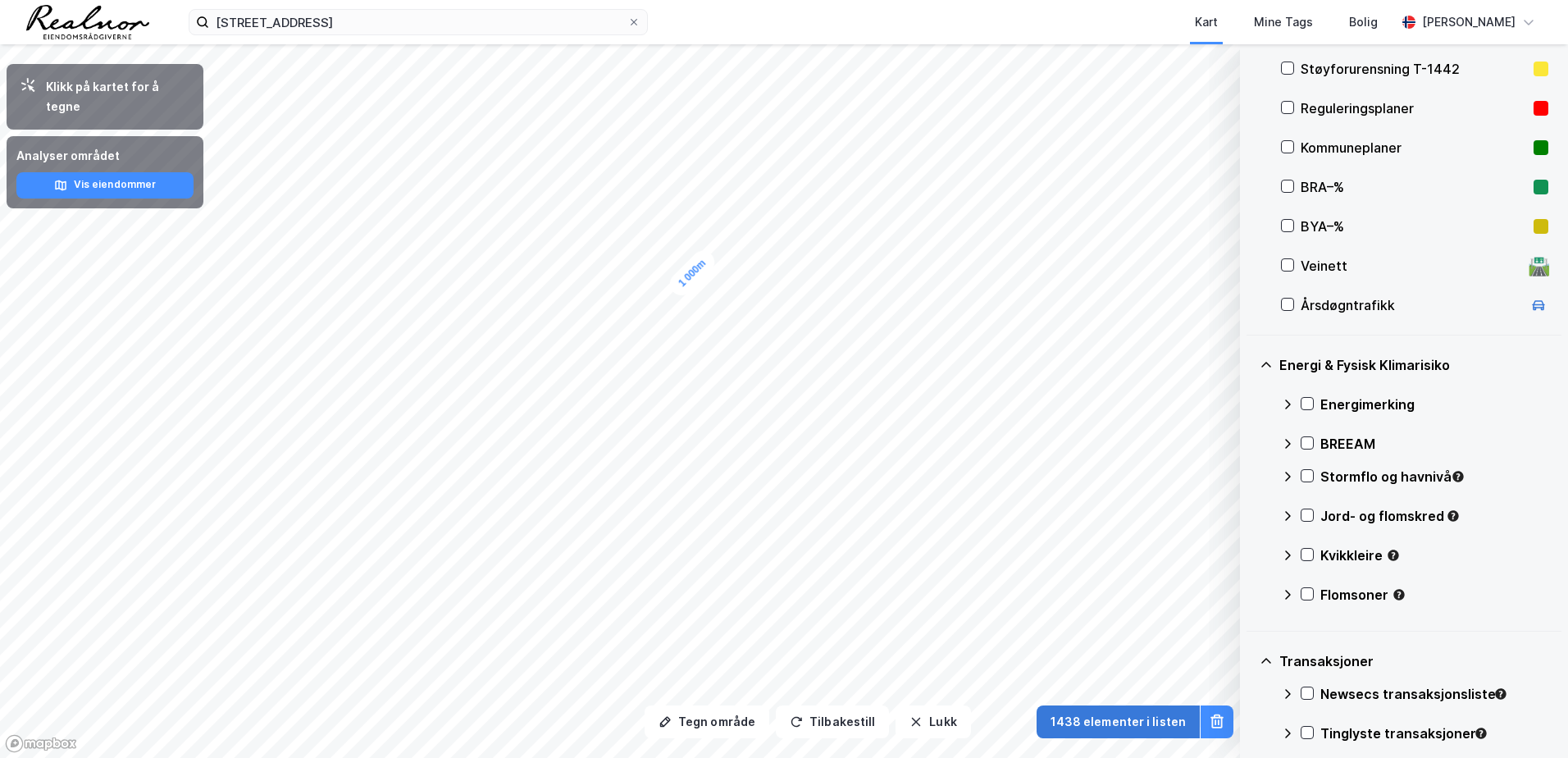
click at [1087, 717] on button "1438 elementer i listen" at bounding box center [1118, 721] width 163 height 33
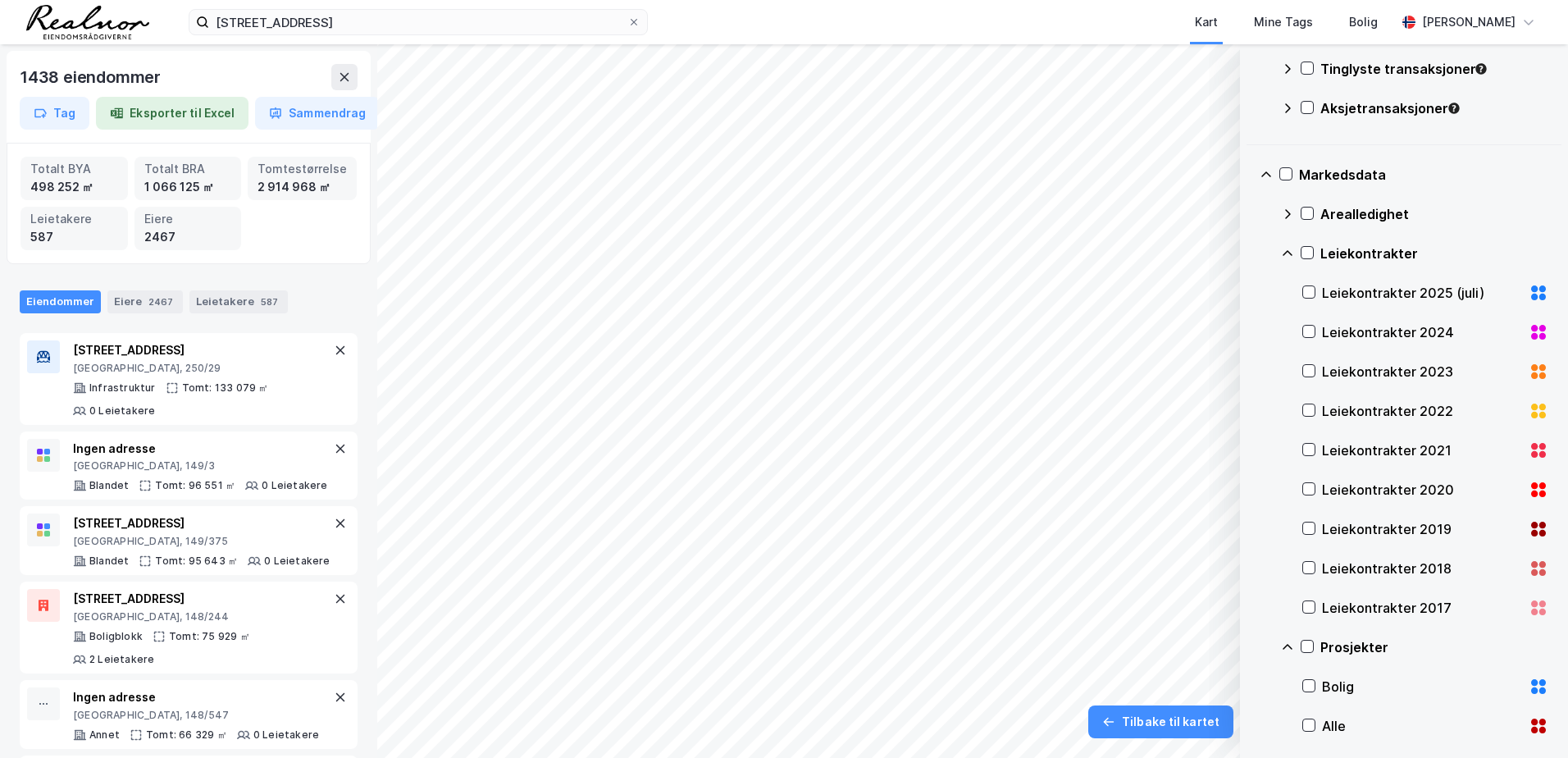
scroll to position [1313, 0]
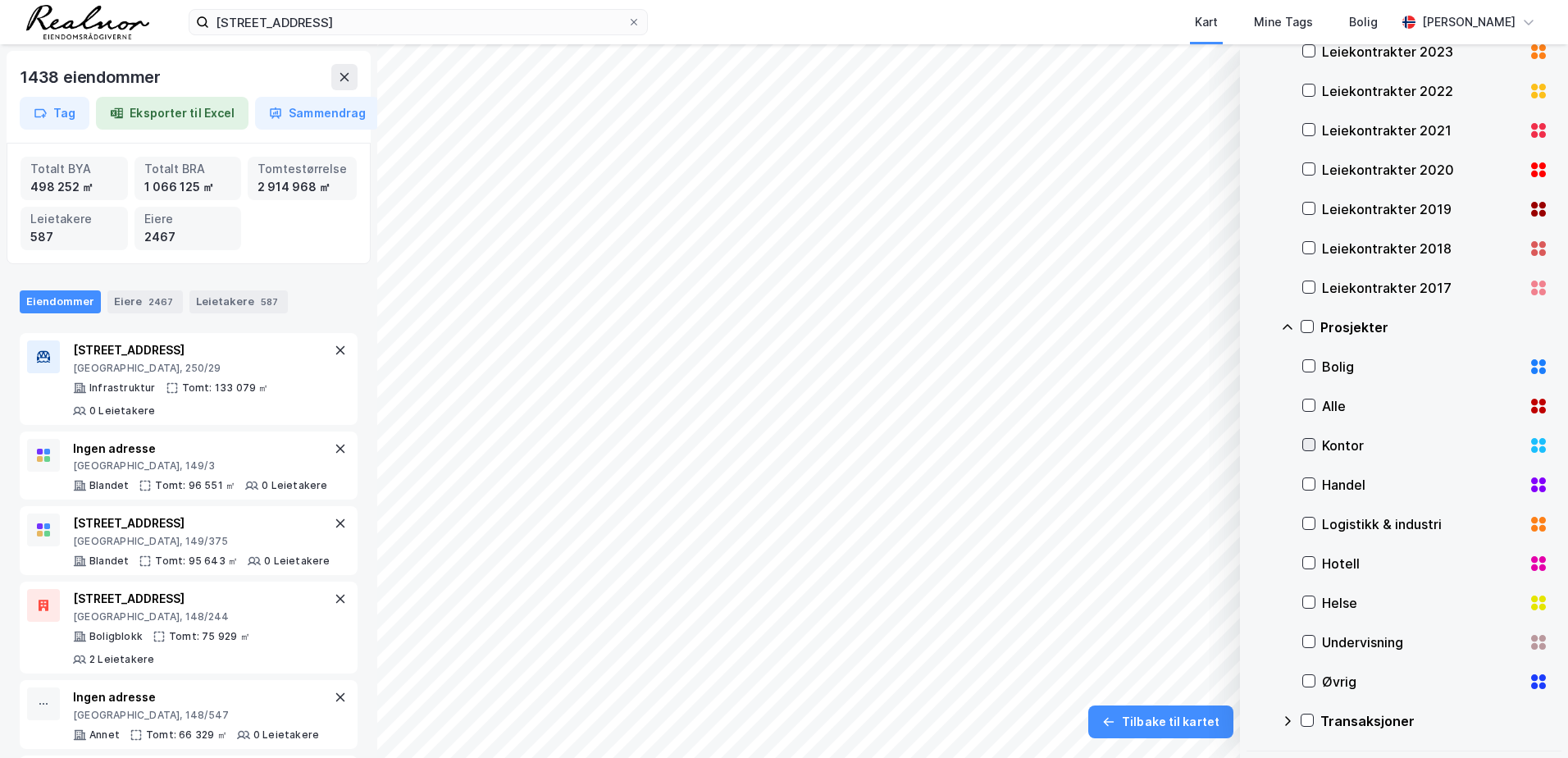
click at [1308, 447] on icon at bounding box center [1308, 445] width 9 height 6
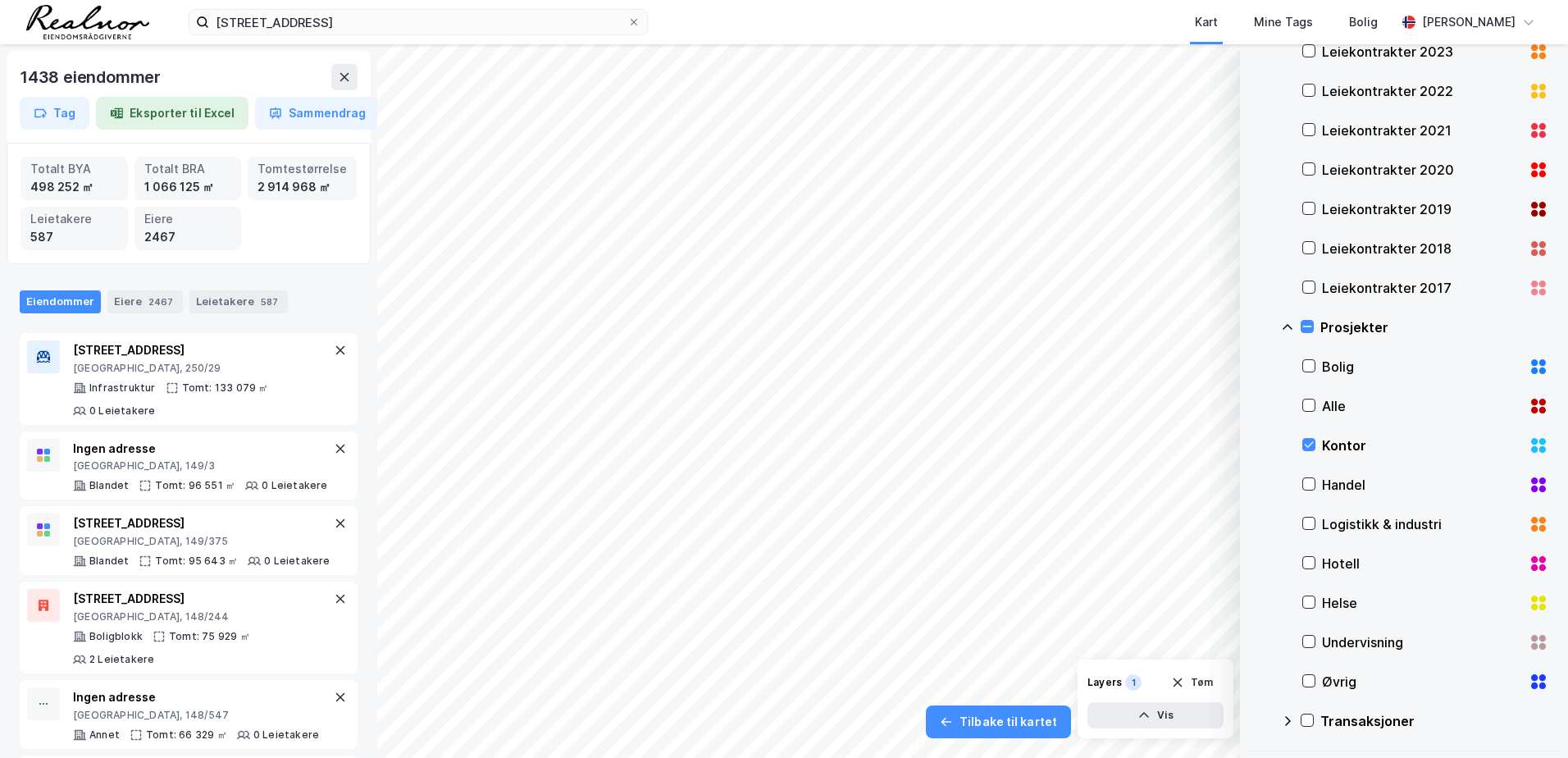
click at [1310, 493] on div "Handel" at bounding box center [1425, 485] width 246 height 39
click at [1309, 485] on icon at bounding box center [1308, 485] width 9 height 6
click at [1303, 445] on div at bounding box center [1308, 444] width 13 height 13
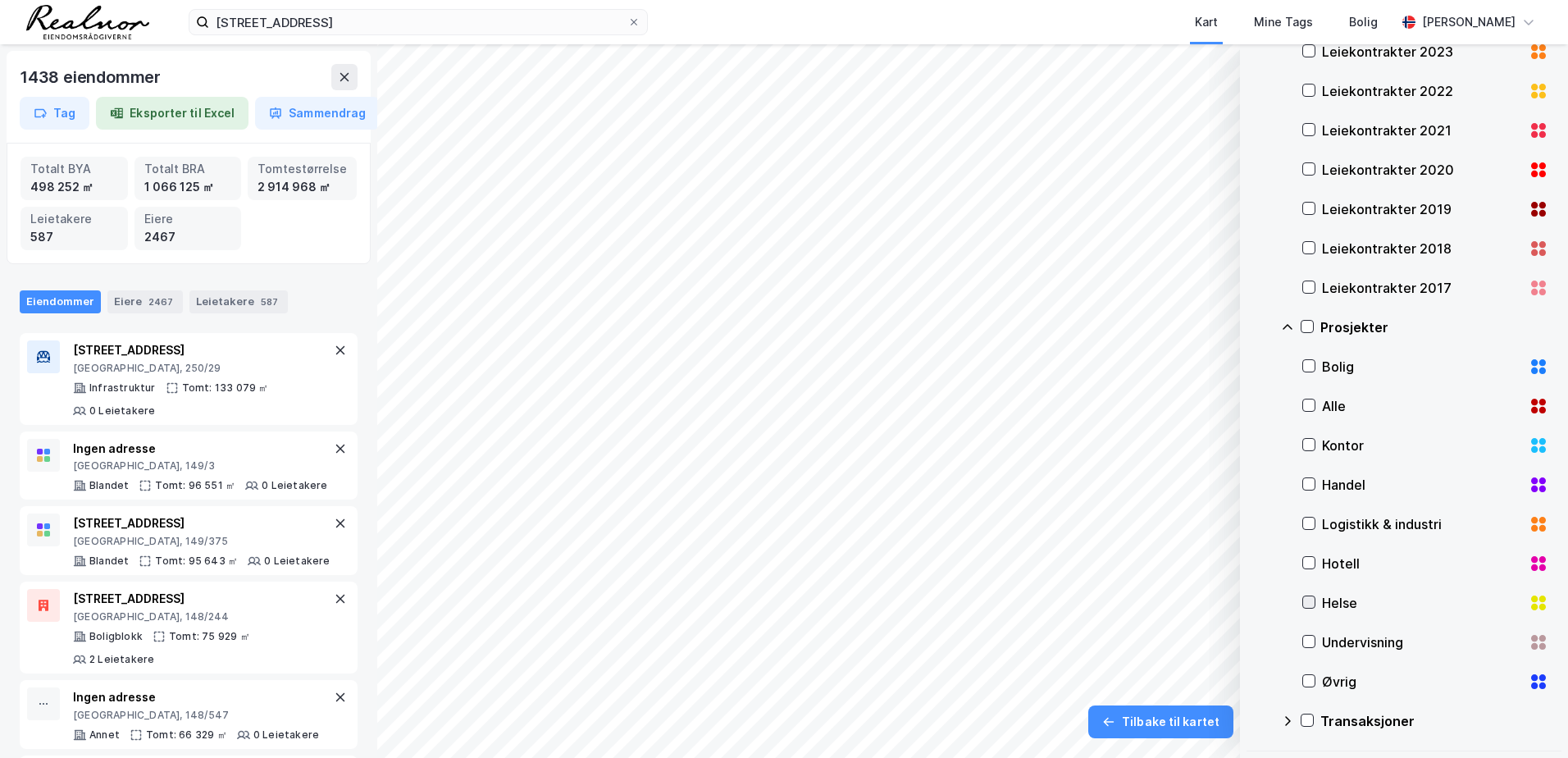
click at [1308, 600] on icon at bounding box center [1309, 602] width 12 height 12
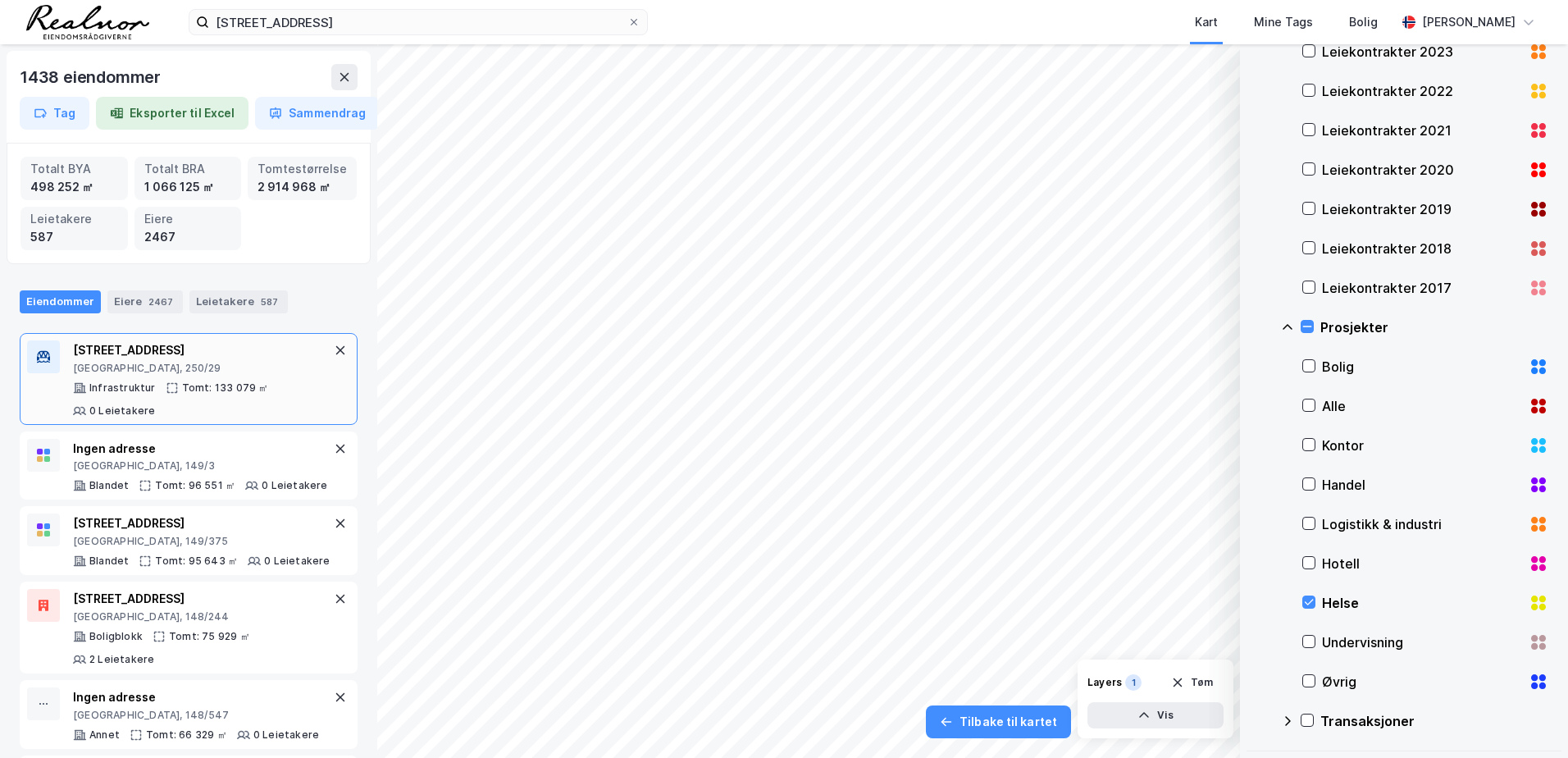
click at [161, 401] on div "1438 eiendommer Tag Eksporter til Excel Sammendrag Totalt BYA 498 252 ㎡ Totalt …" at bounding box center [784, 401] width 1568 height 714
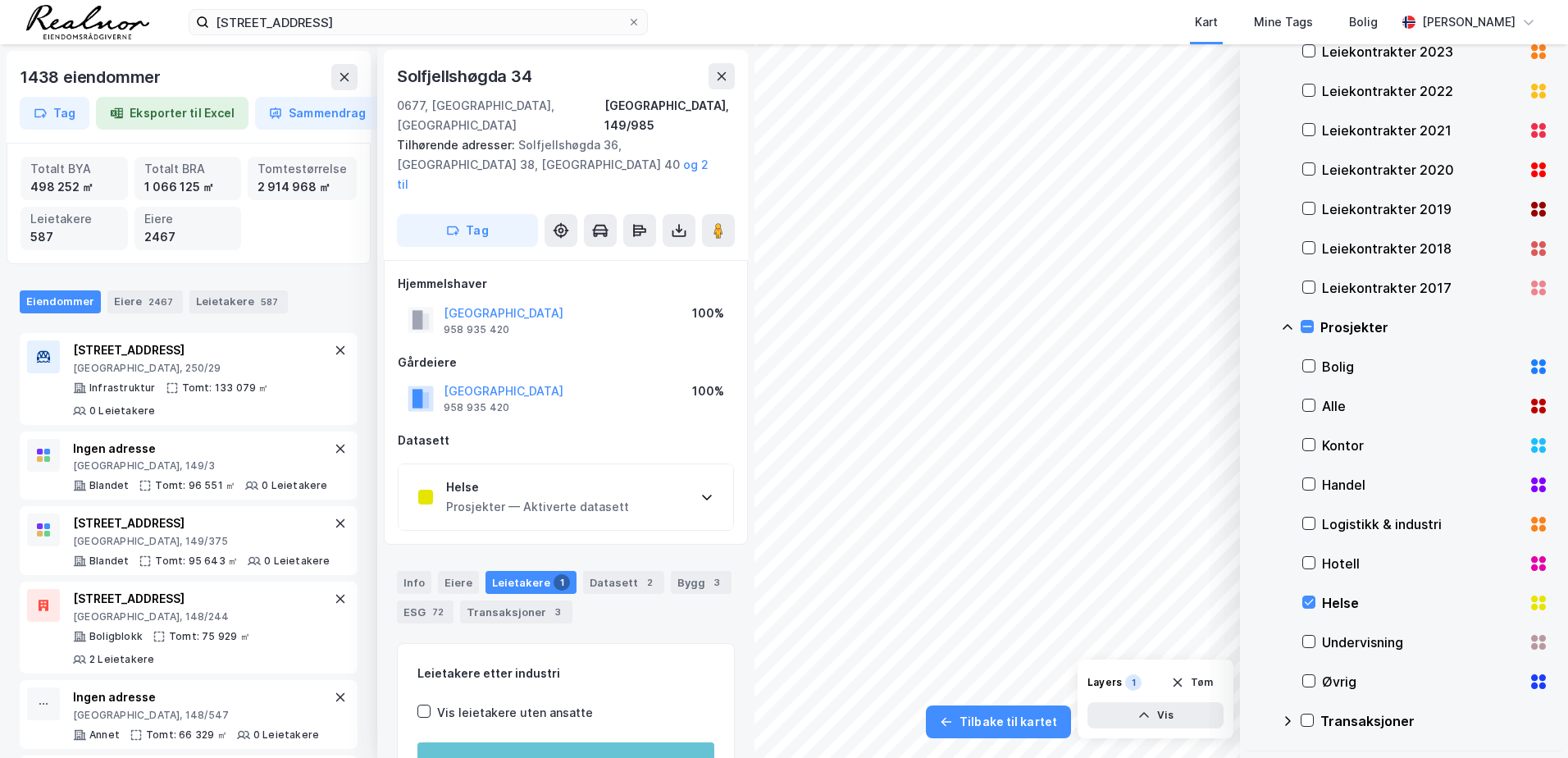
click at [328, 68] on div "1438 eiendommer" at bounding box center [188, 77] width 337 height 27
click at [349, 76] on icon at bounding box center [343, 76] width 13 height 13
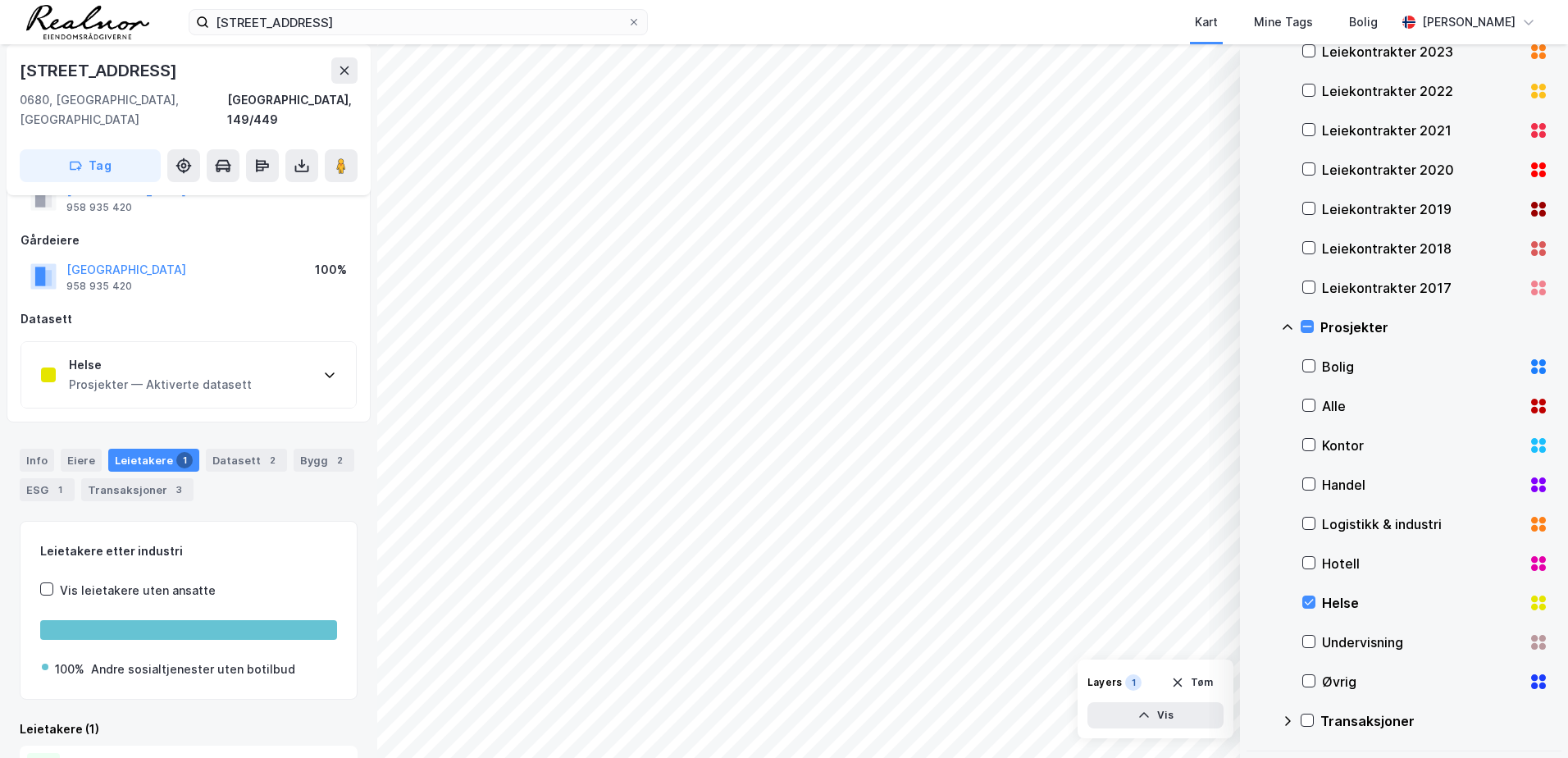
scroll to position [140, 0]
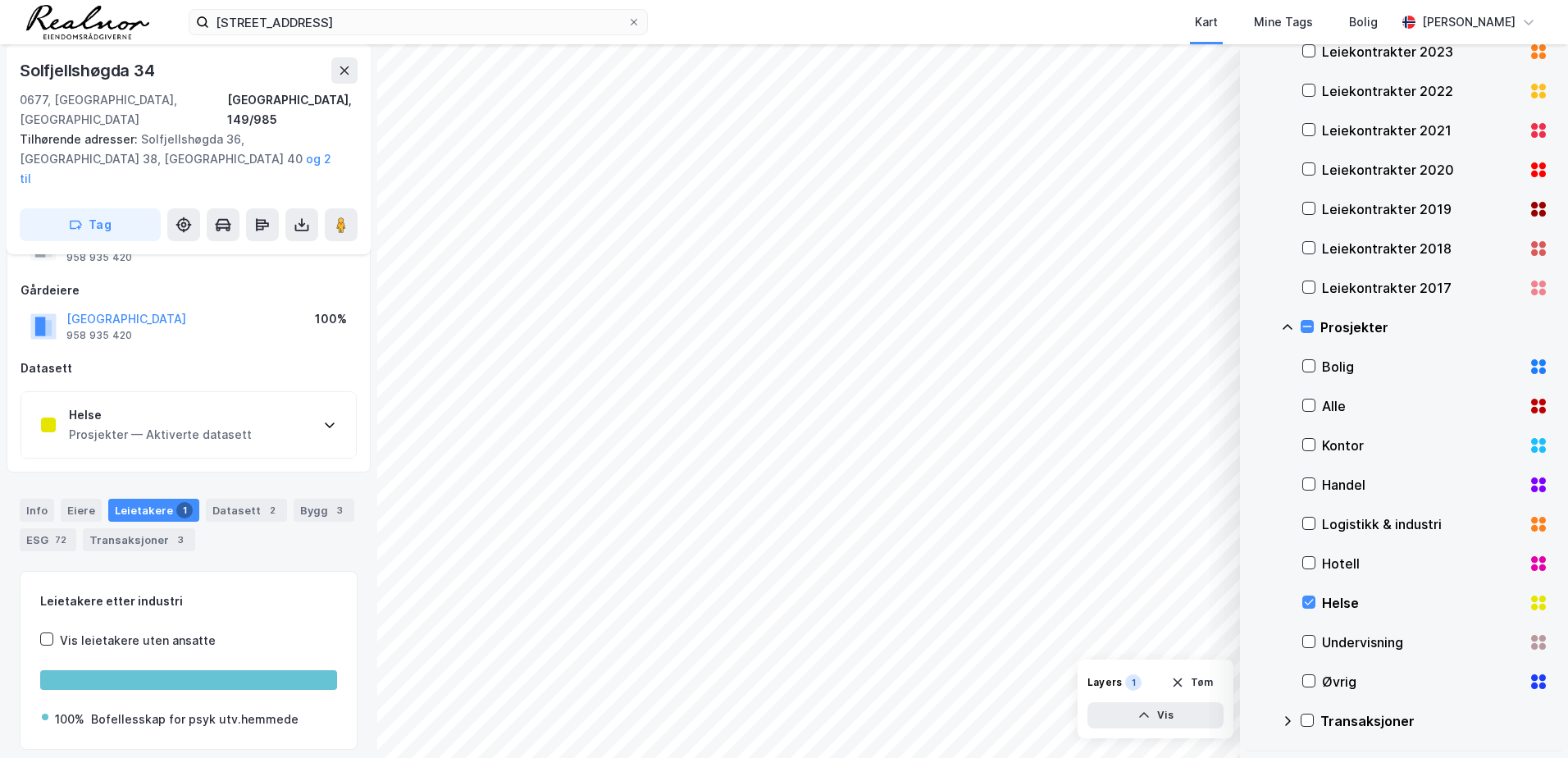
scroll to position [180, 0]
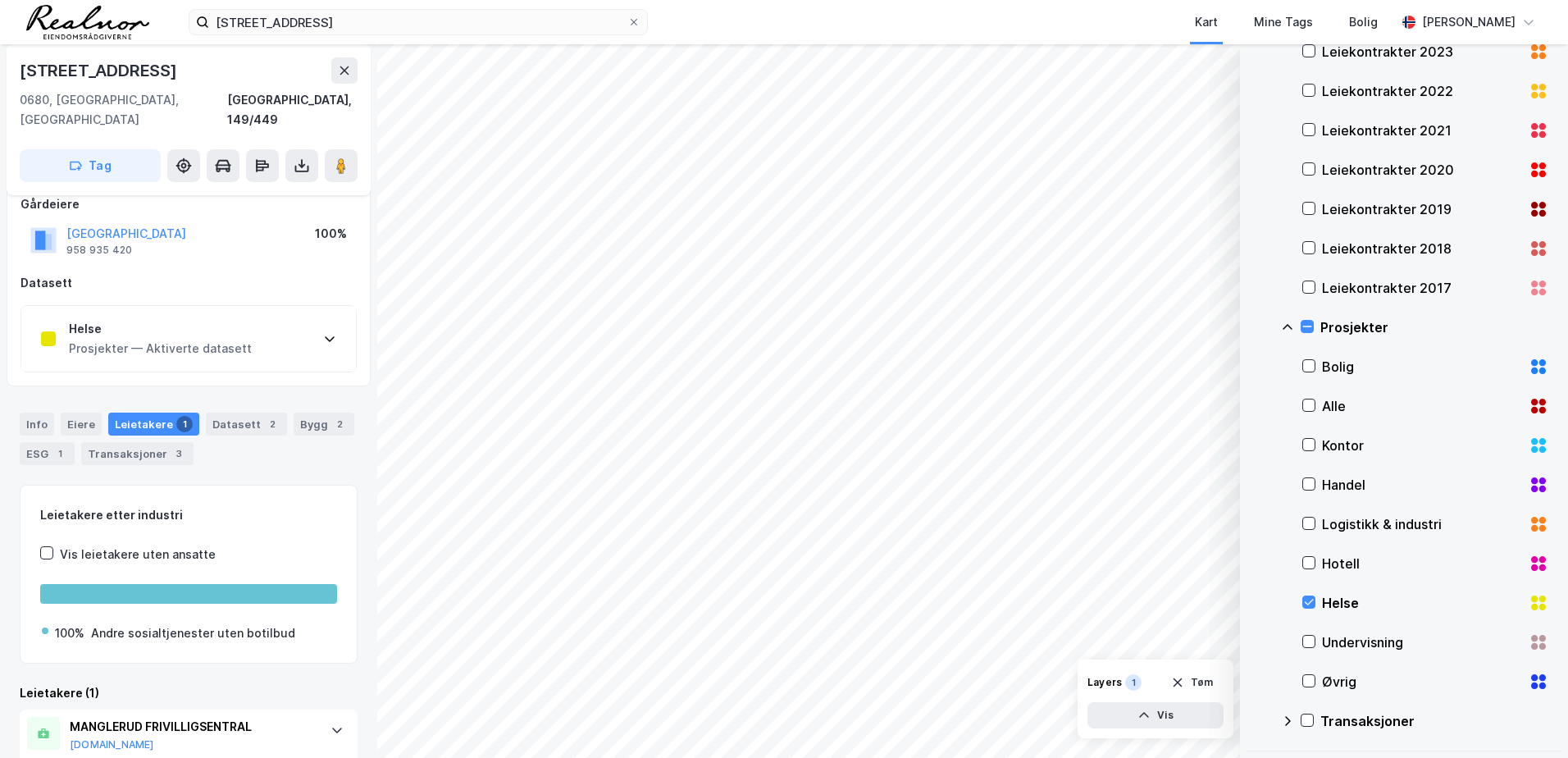
scroll to position [140, 0]
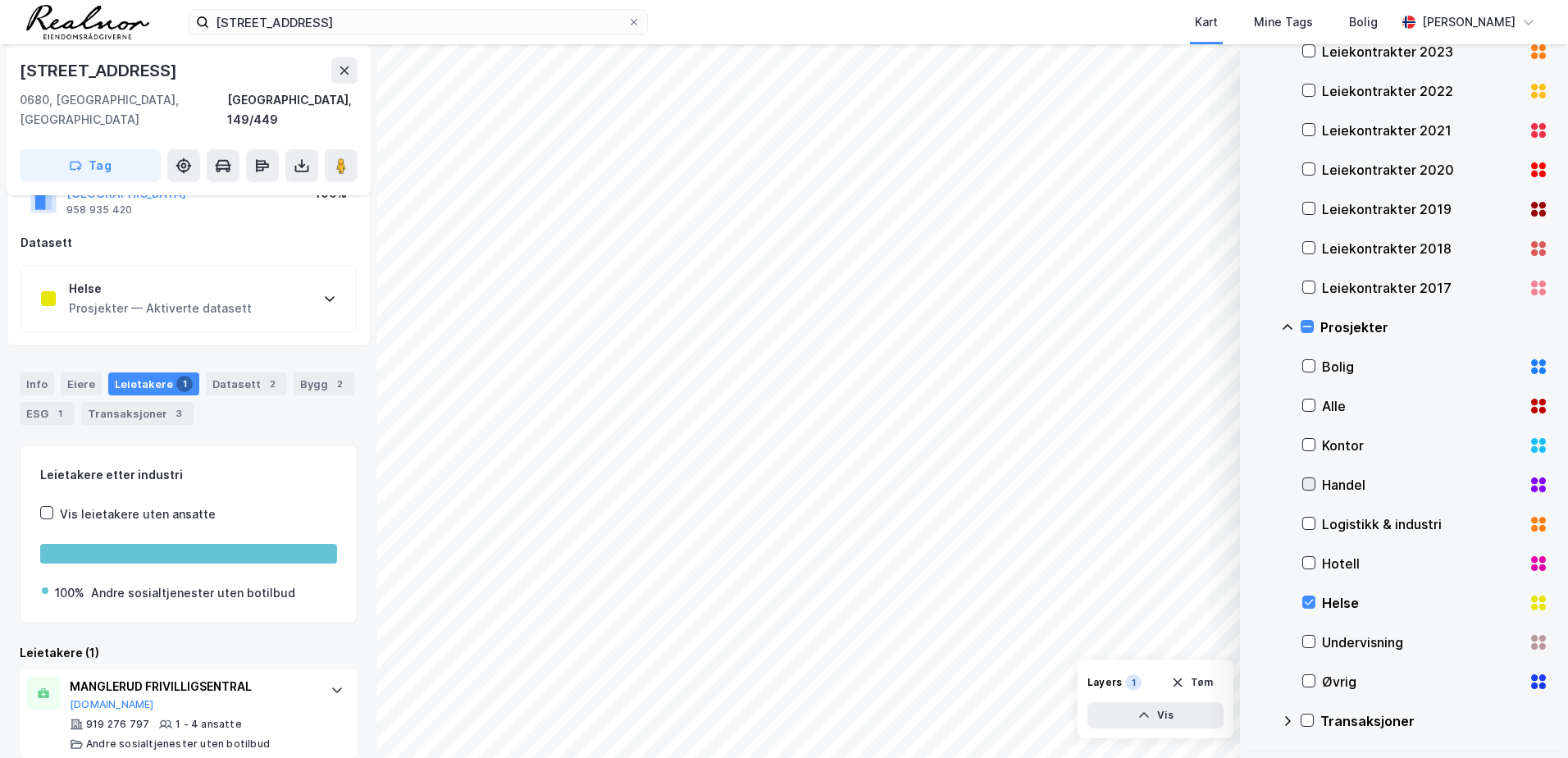
click at [1309, 489] on icon at bounding box center [1309, 485] width 12 height 12
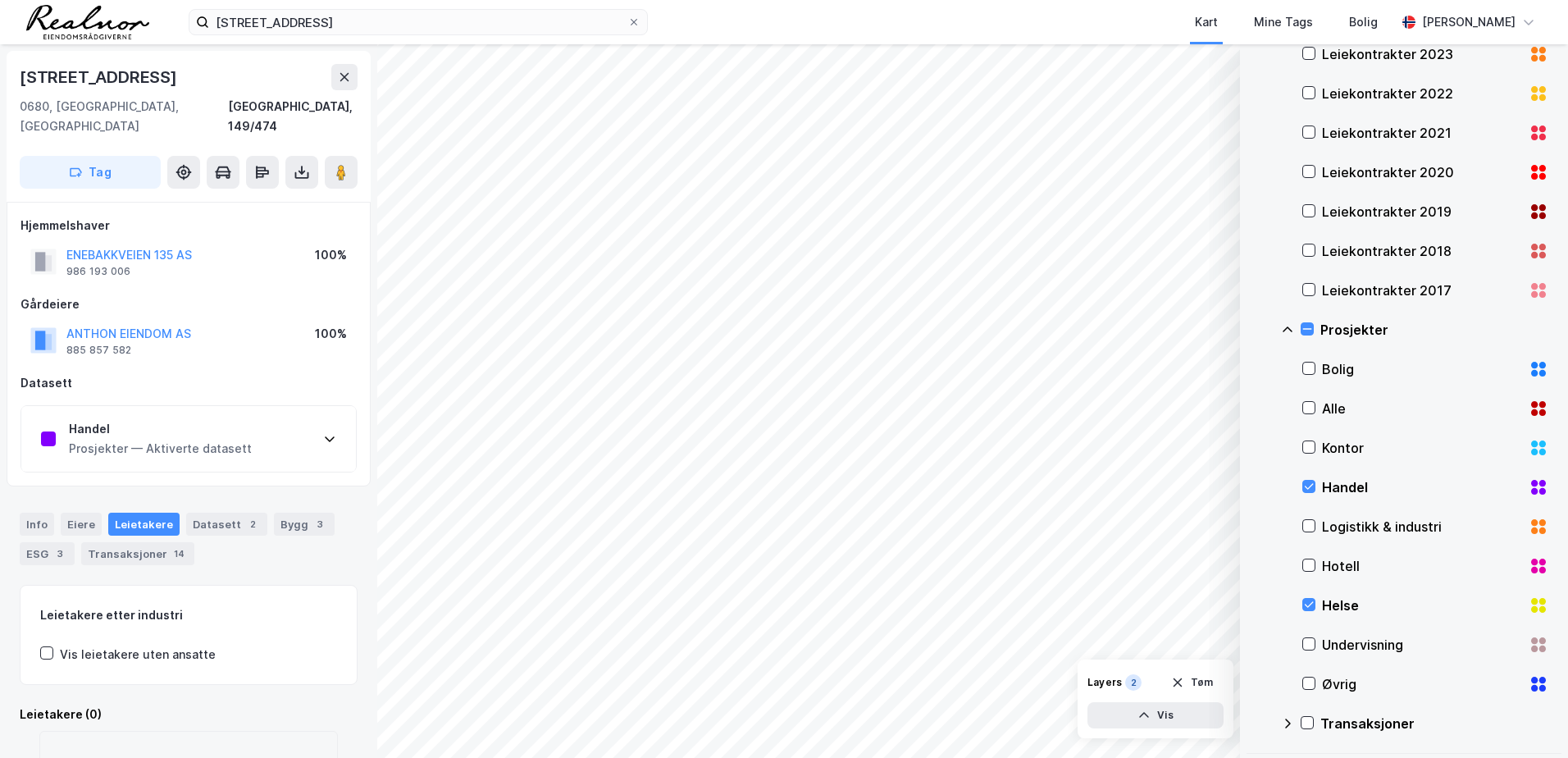
scroll to position [1313, 0]
click at [1314, 446] on icon at bounding box center [1309, 445] width 12 height 12
click at [1310, 402] on icon at bounding box center [1309, 406] width 12 height 12
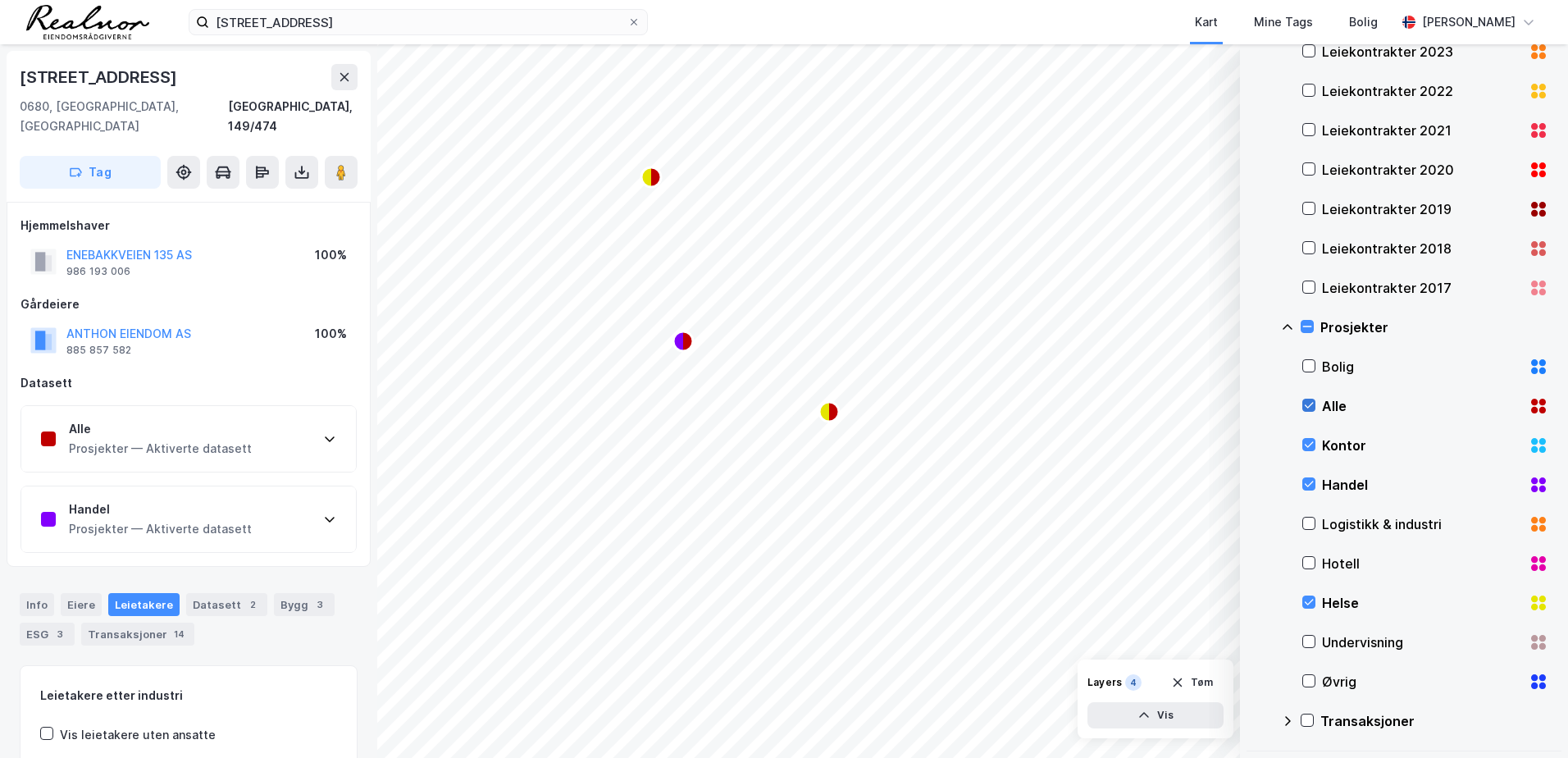
click at [1312, 404] on icon at bounding box center [1309, 406] width 12 height 12
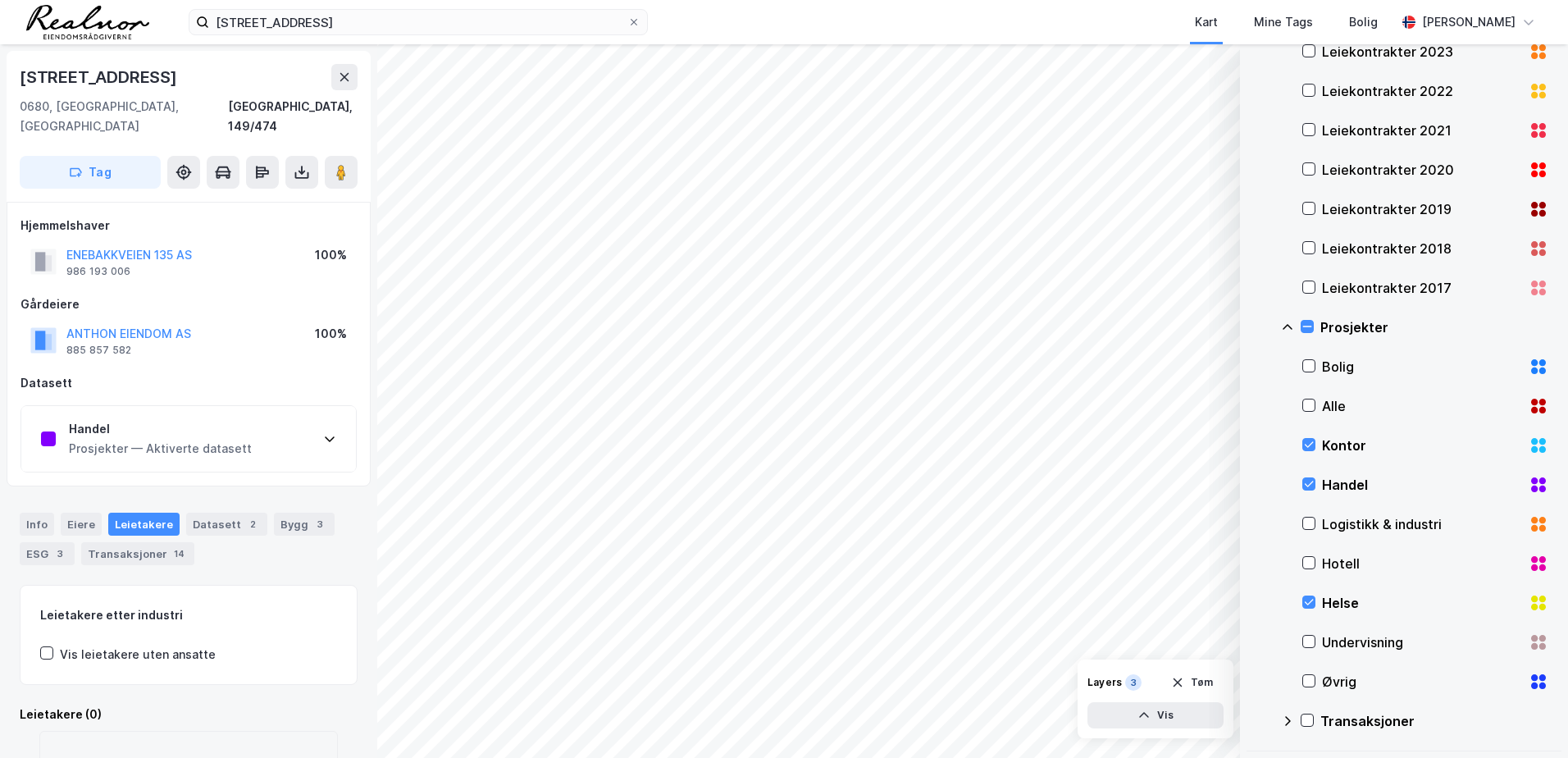
click at [1305, 453] on div "Kontor" at bounding box center [1425, 445] width 246 height 39
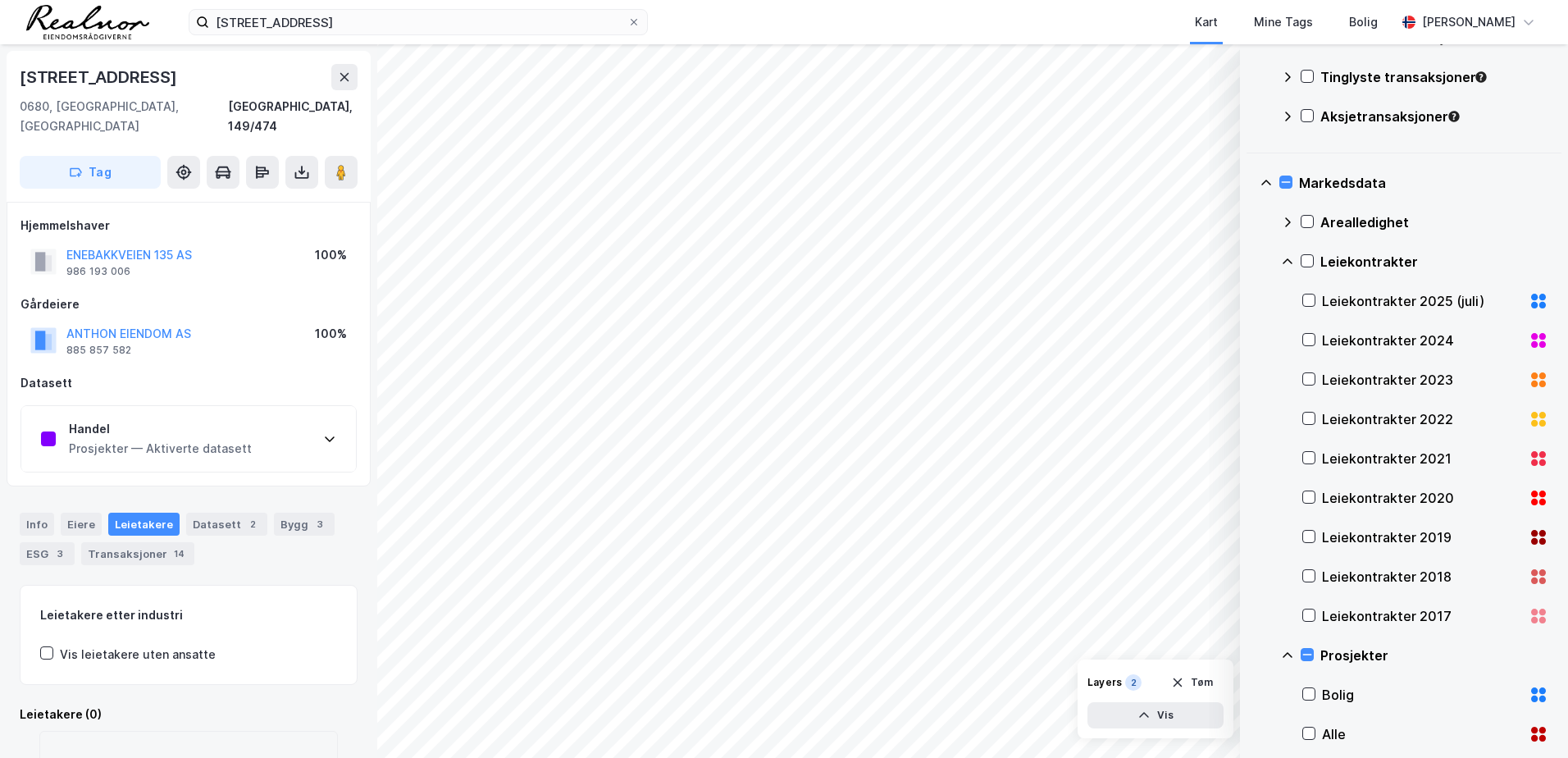
scroll to position [1067, 0]
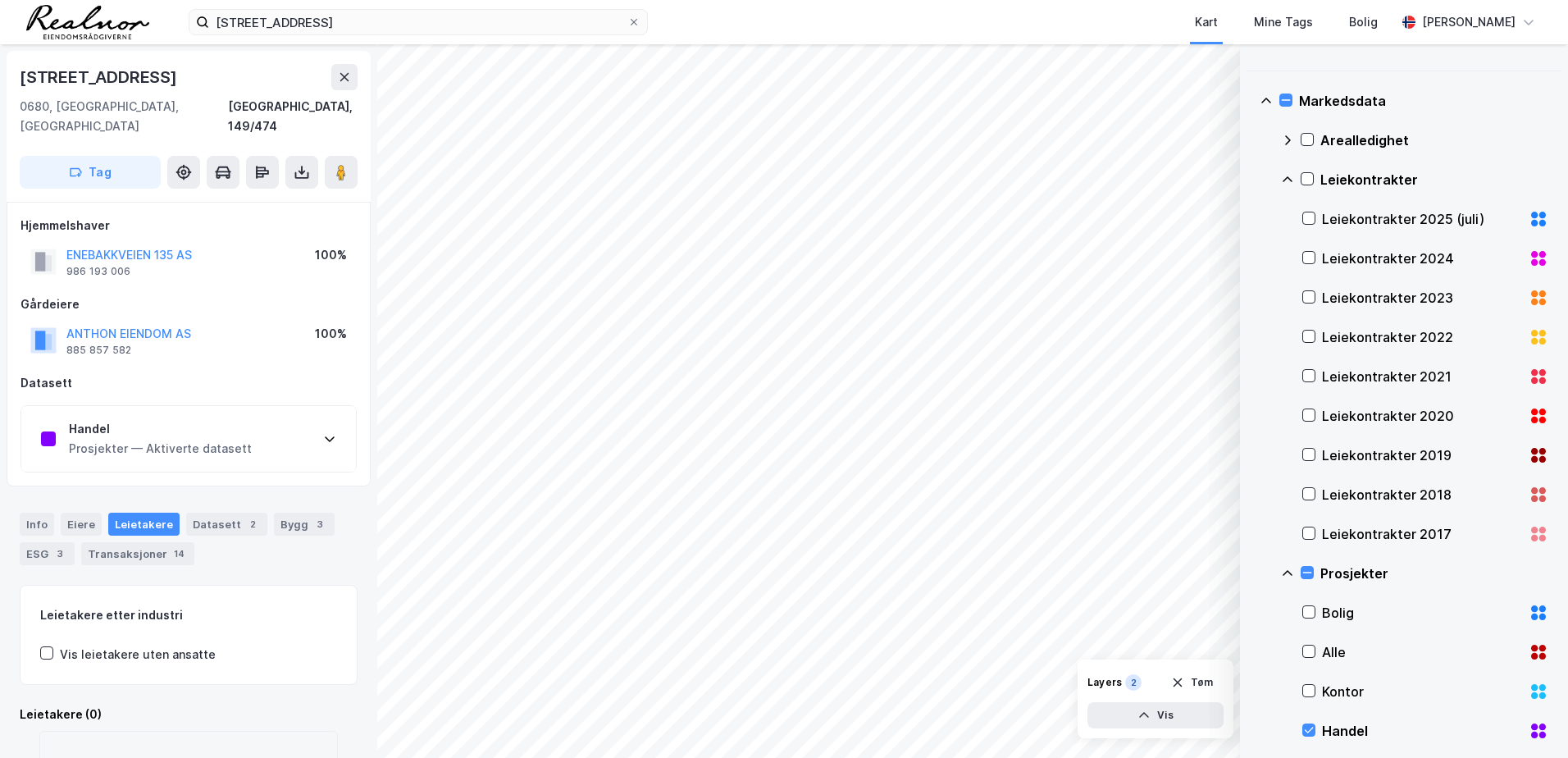
click at [1288, 140] on icon at bounding box center [1287, 139] width 13 height 13
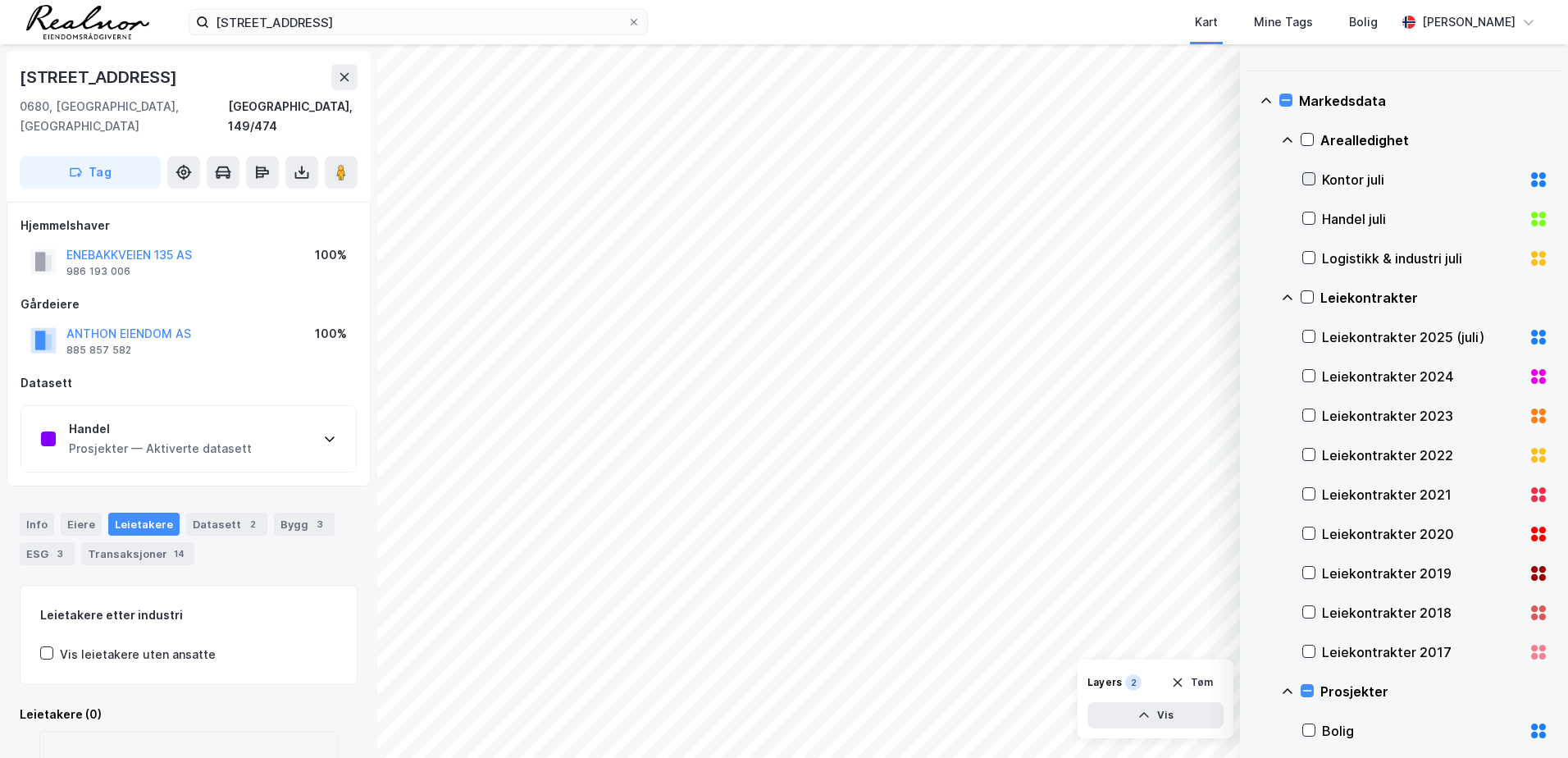
click at [1306, 182] on icon at bounding box center [1309, 179] width 12 height 12
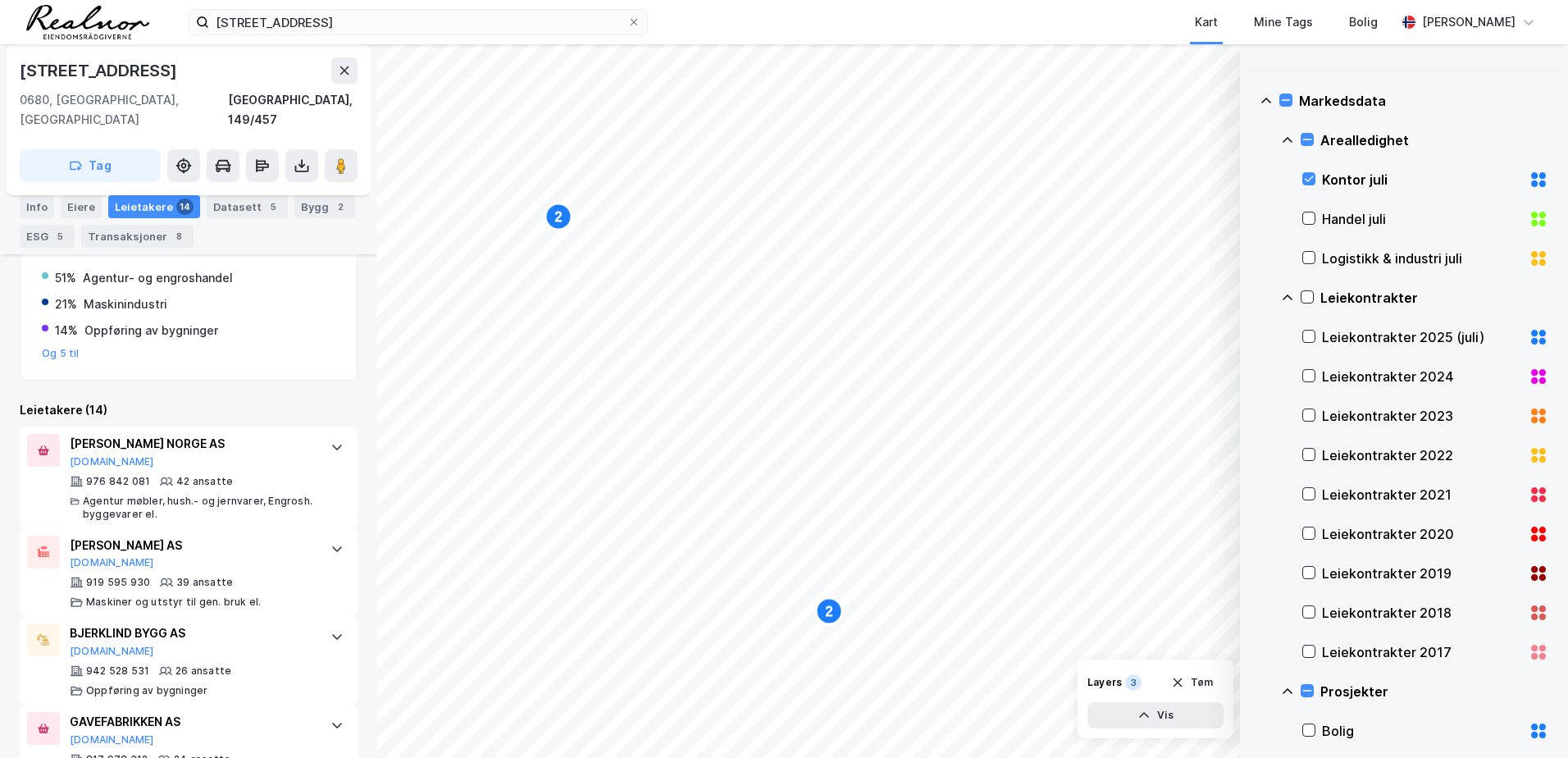
scroll to position [432, 0]
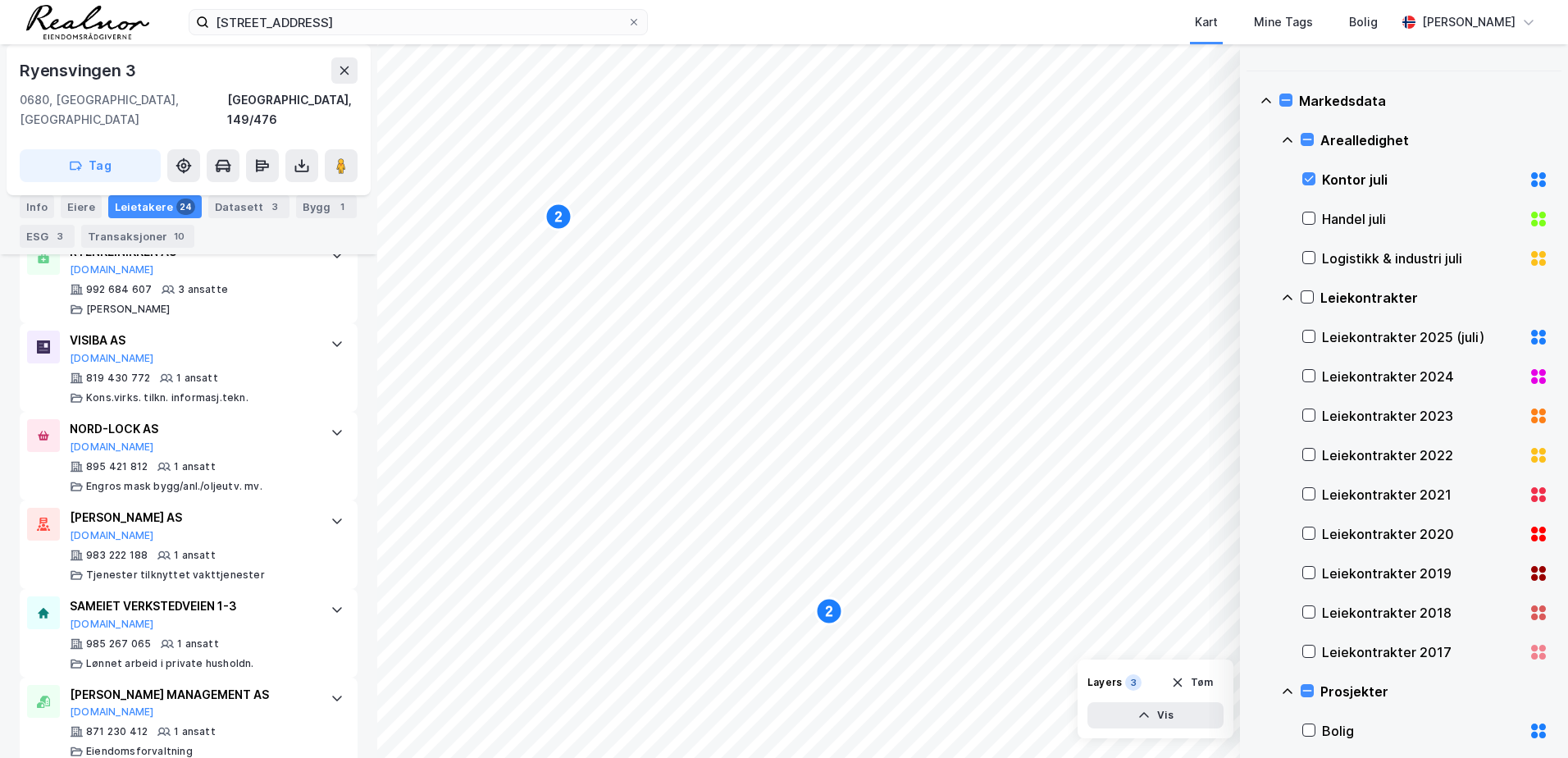
scroll to position [2329, 0]
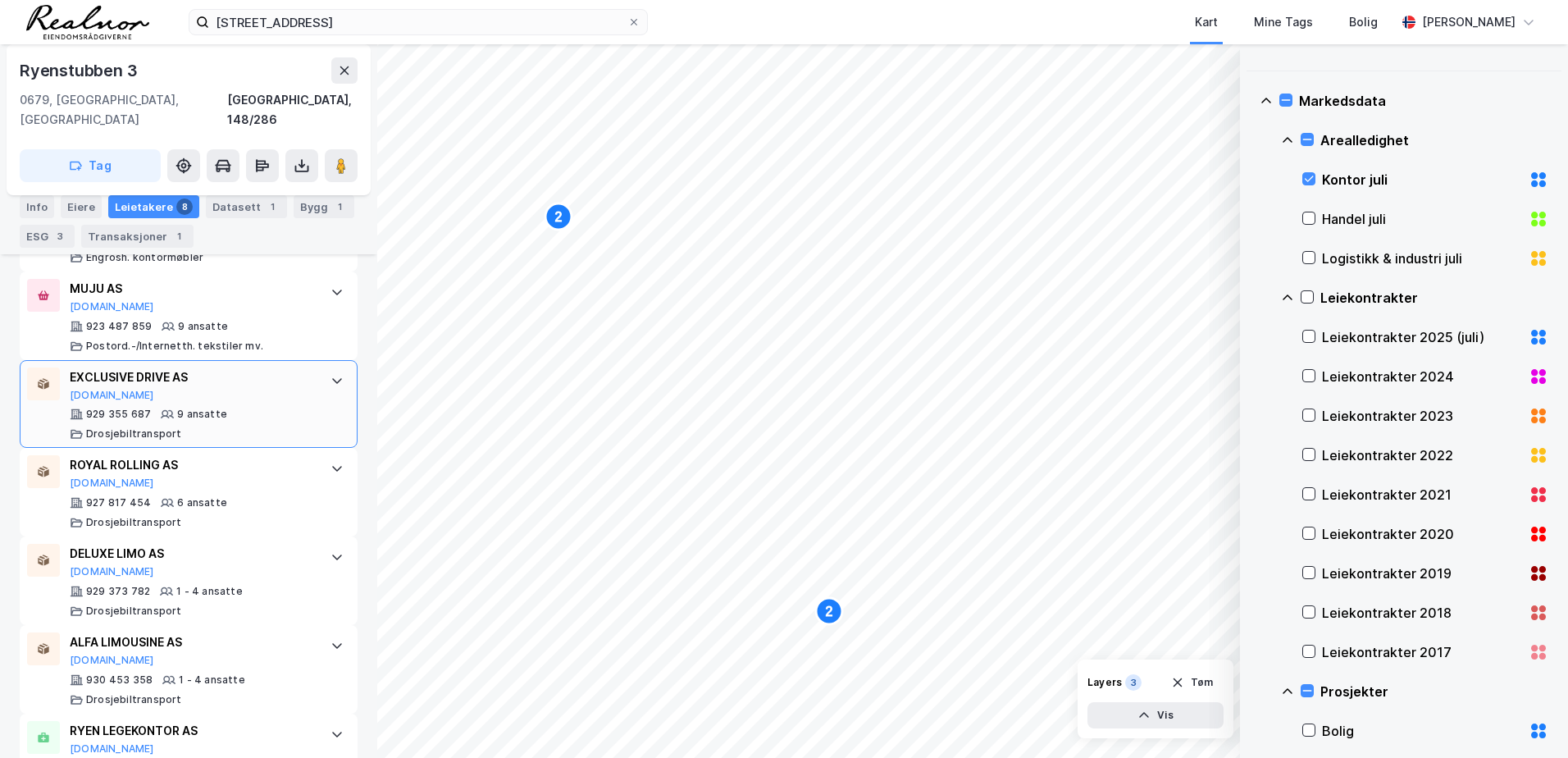
scroll to position [833, 0]
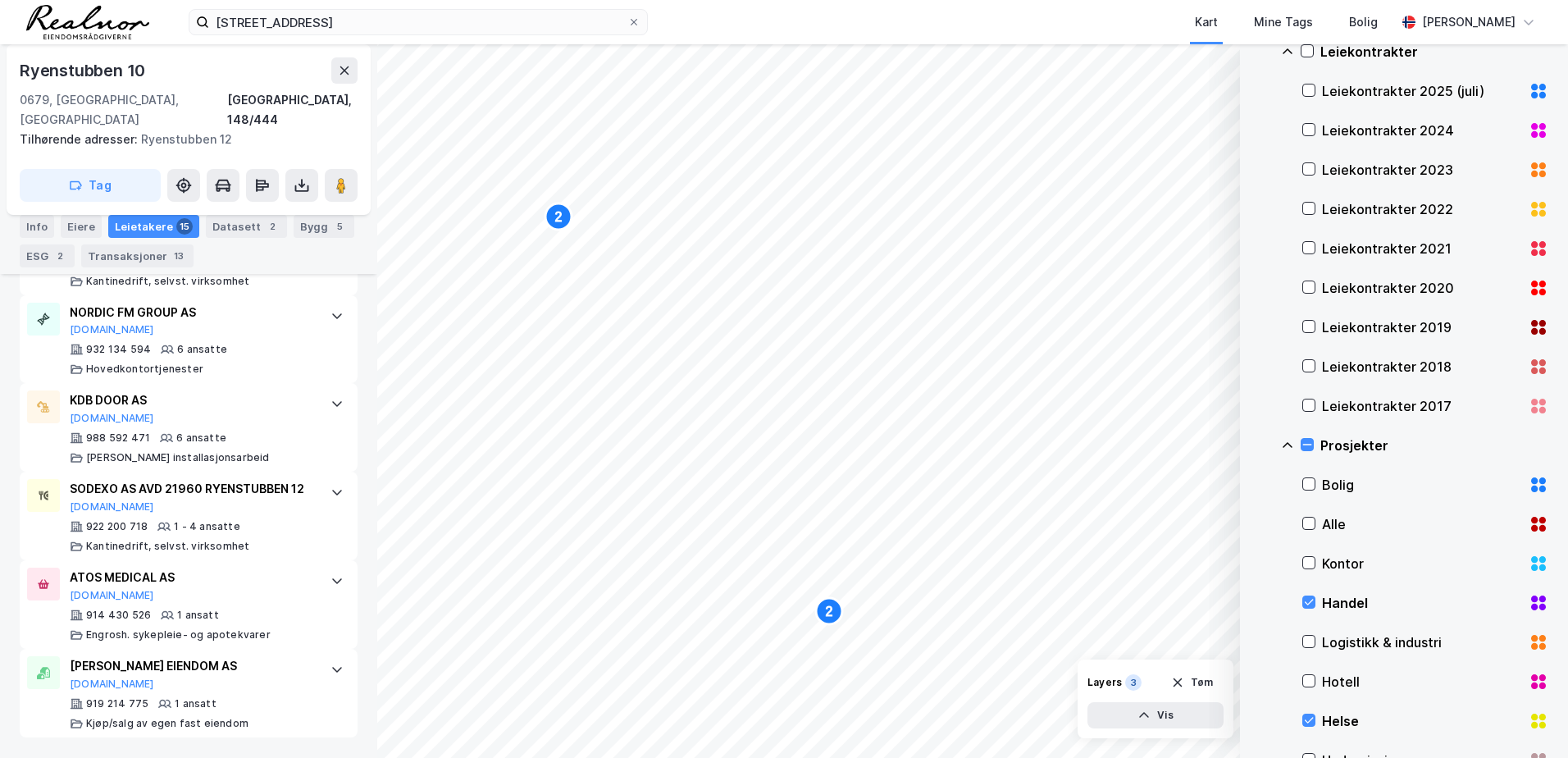
scroll to position [1395, 0]
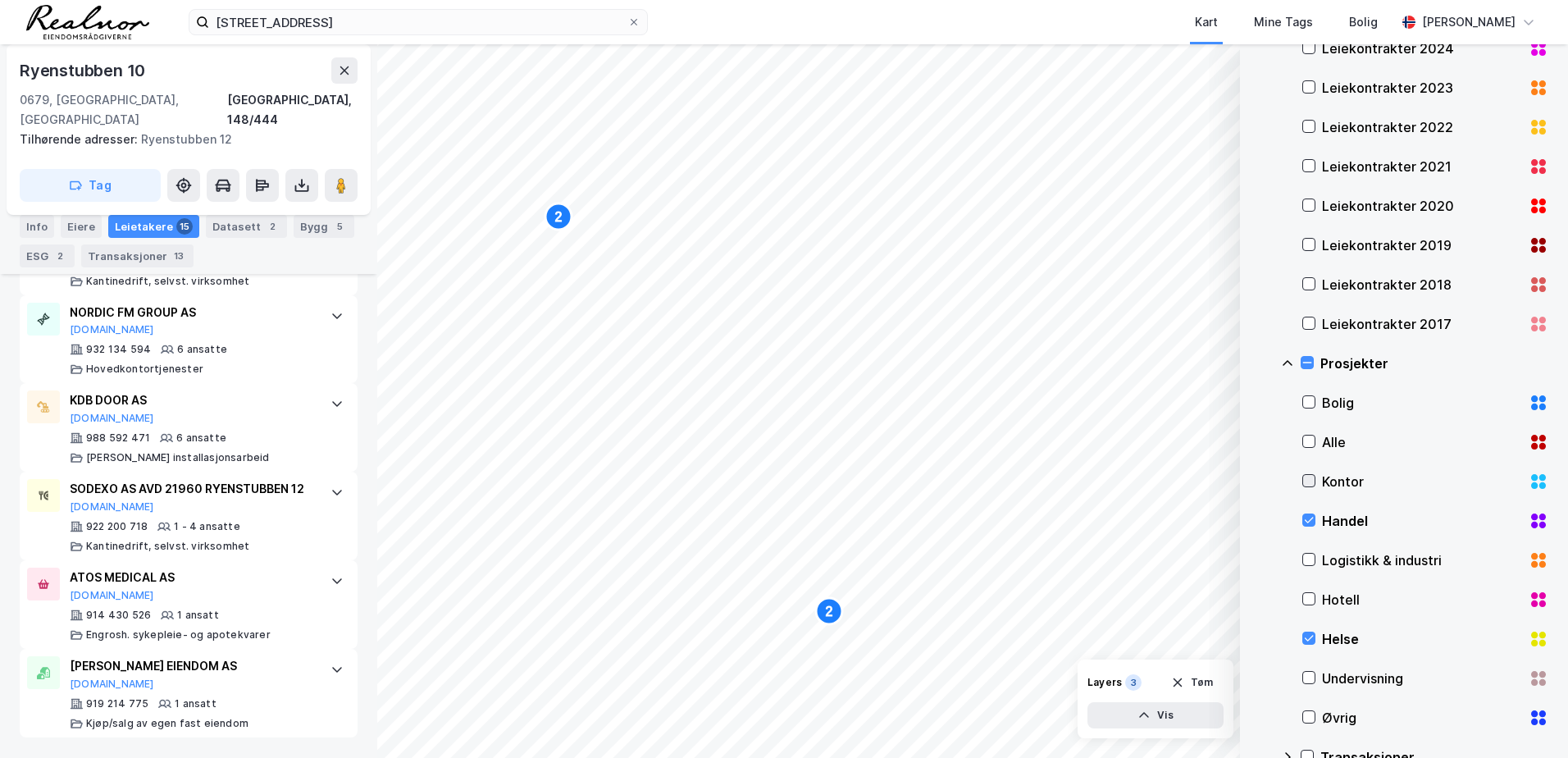
click at [1306, 479] on icon at bounding box center [1309, 481] width 12 height 12
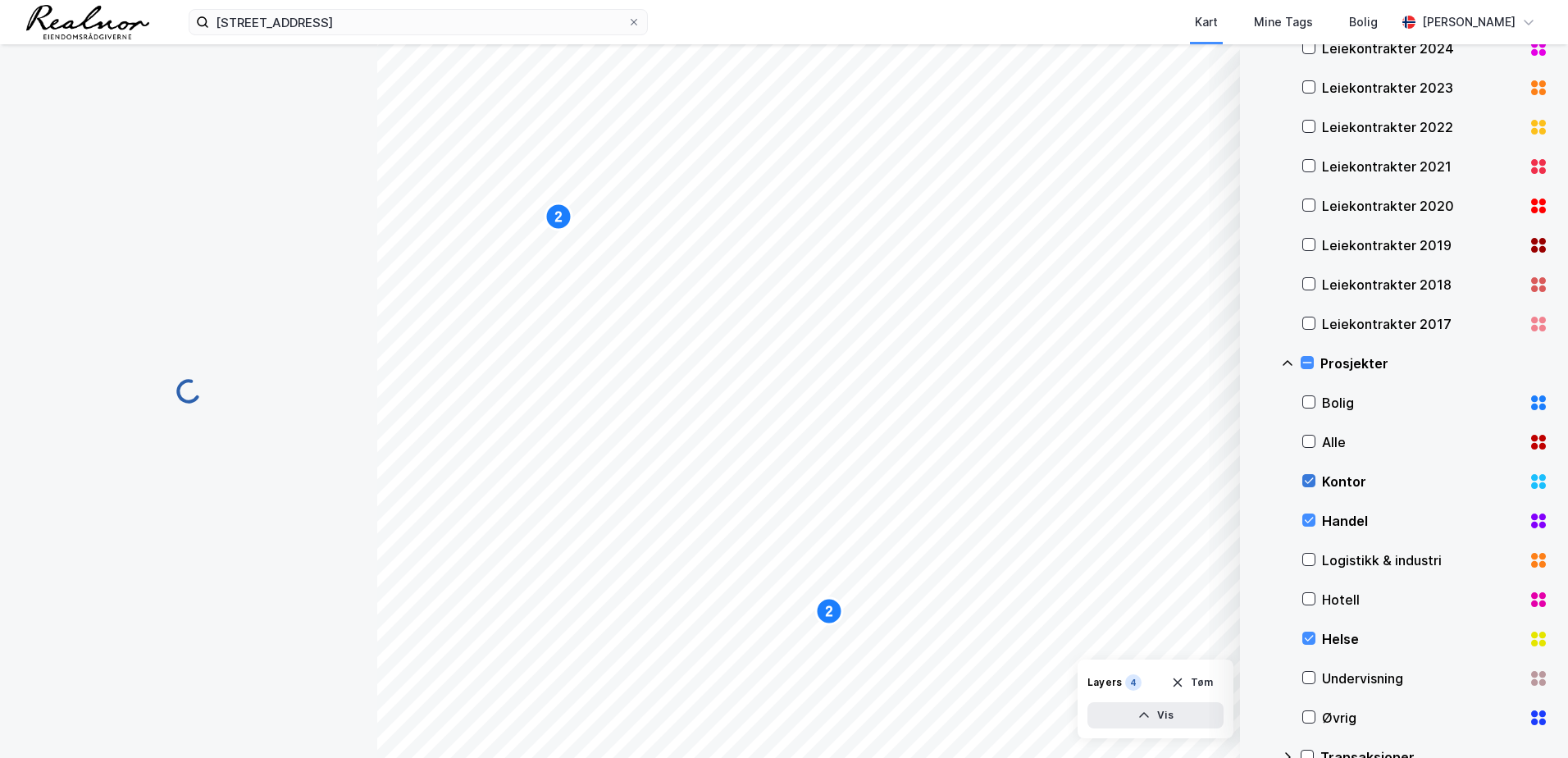
scroll to position [0, 0]
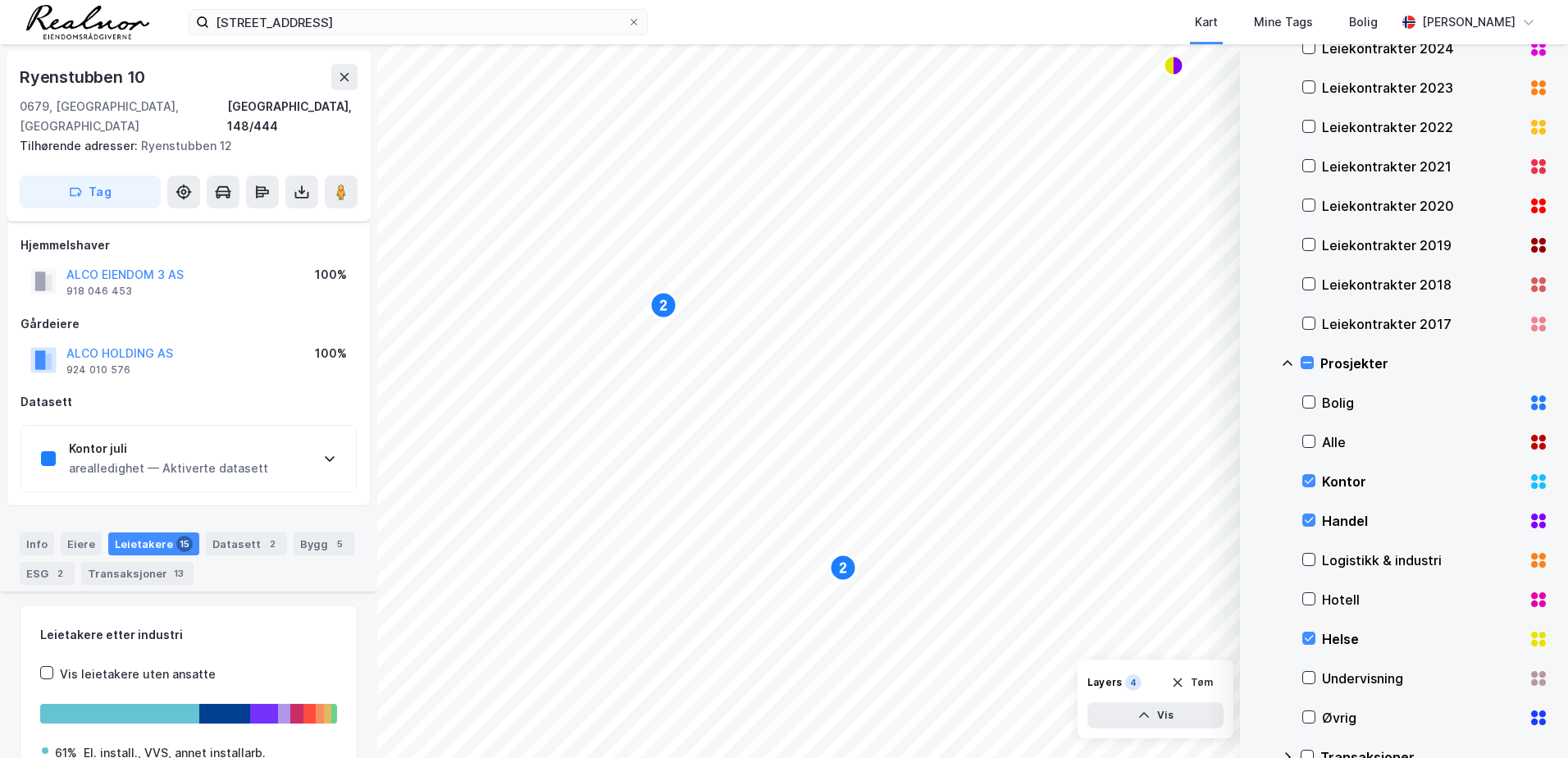
drag, startPoint x: 1315, startPoint y: 479, endPoint x: 1309, endPoint y: 500, distance: 21.8
click at [1313, 481] on div "Kontor" at bounding box center [1425, 482] width 246 height 39
click at [1307, 514] on icon at bounding box center [1309, 520] width 12 height 12
click at [1313, 516] on icon at bounding box center [1309, 520] width 12 height 12
click at [1313, 517] on icon at bounding box center [1309, 520] width 12 height 12
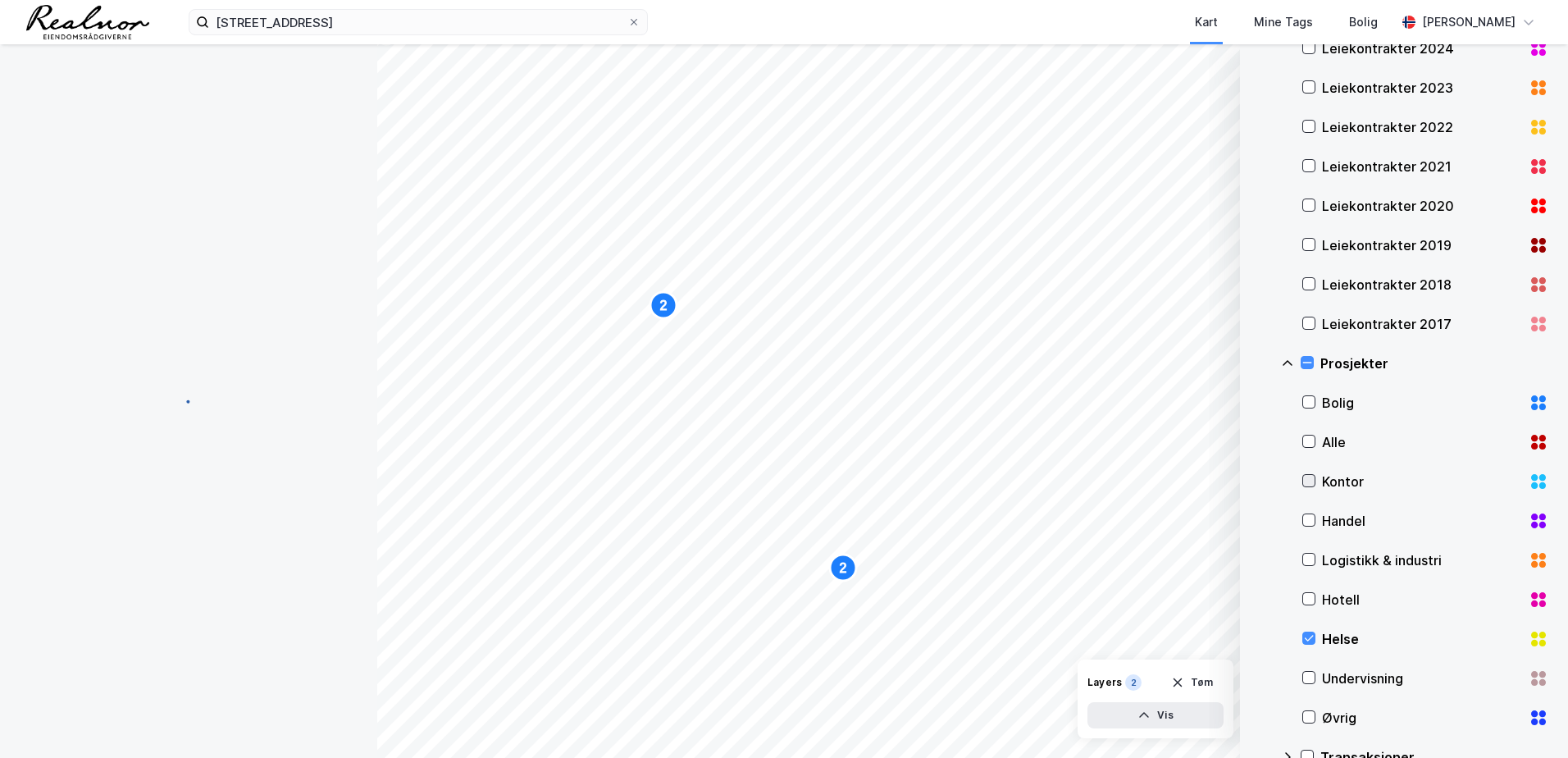
click at [1308, 479] on icon at bounding box center [1309, 481] width 12 height 12
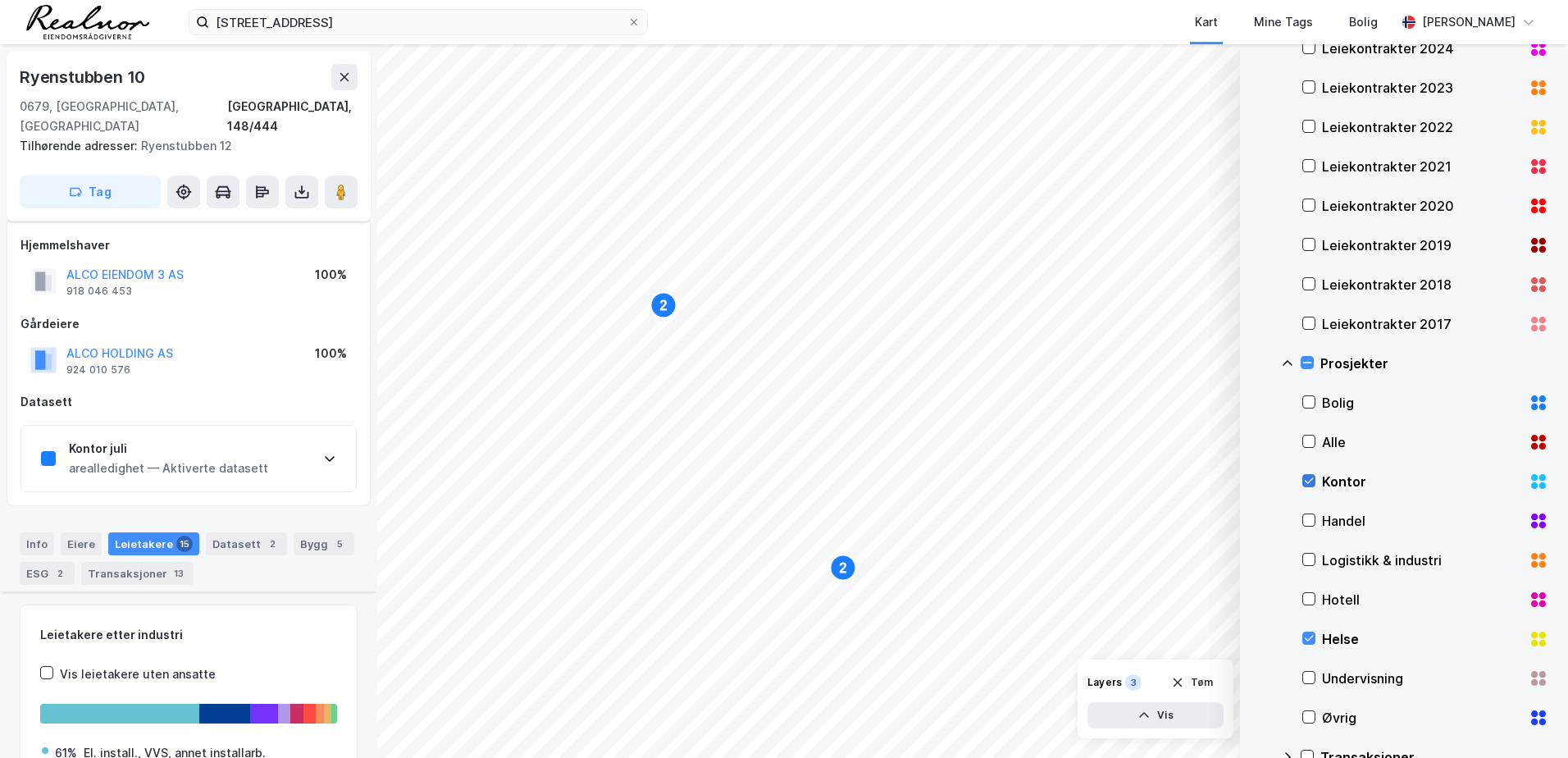
click at [1308, 479] on icon at bounding box center [1309, 481] width 12 height 12
drag, startPoint x: 1314, startPoint y: 518, endPoint x: 1321, endPoint y: 579, distance: 61.4
click at [1314, 521] on icon at bounding box center [1309, 520] width 12 height 12
click at [1306, 638] on icon at bounding box center [1309, 639] width 12 height 12
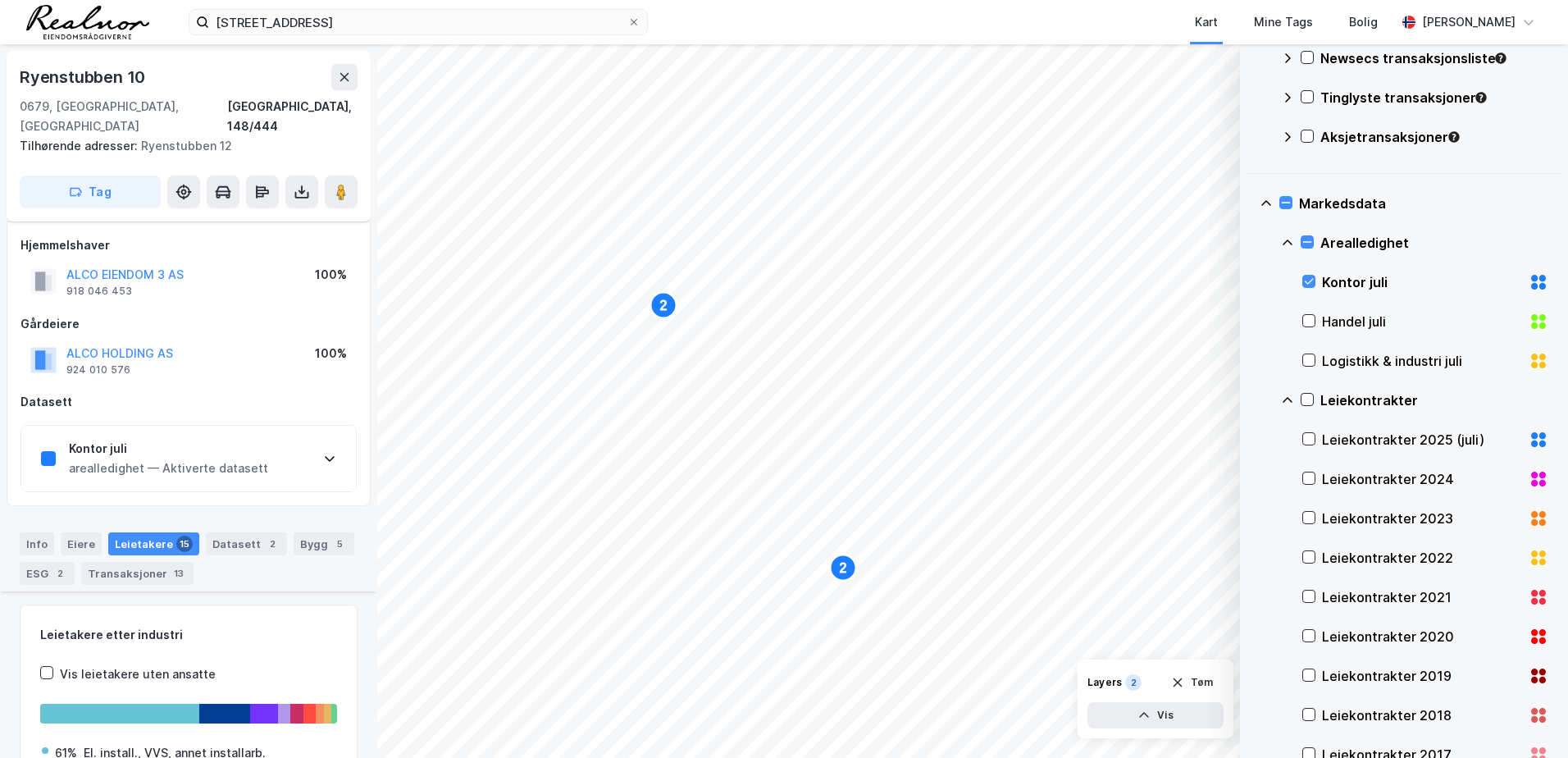
scroll to position [939, 0]
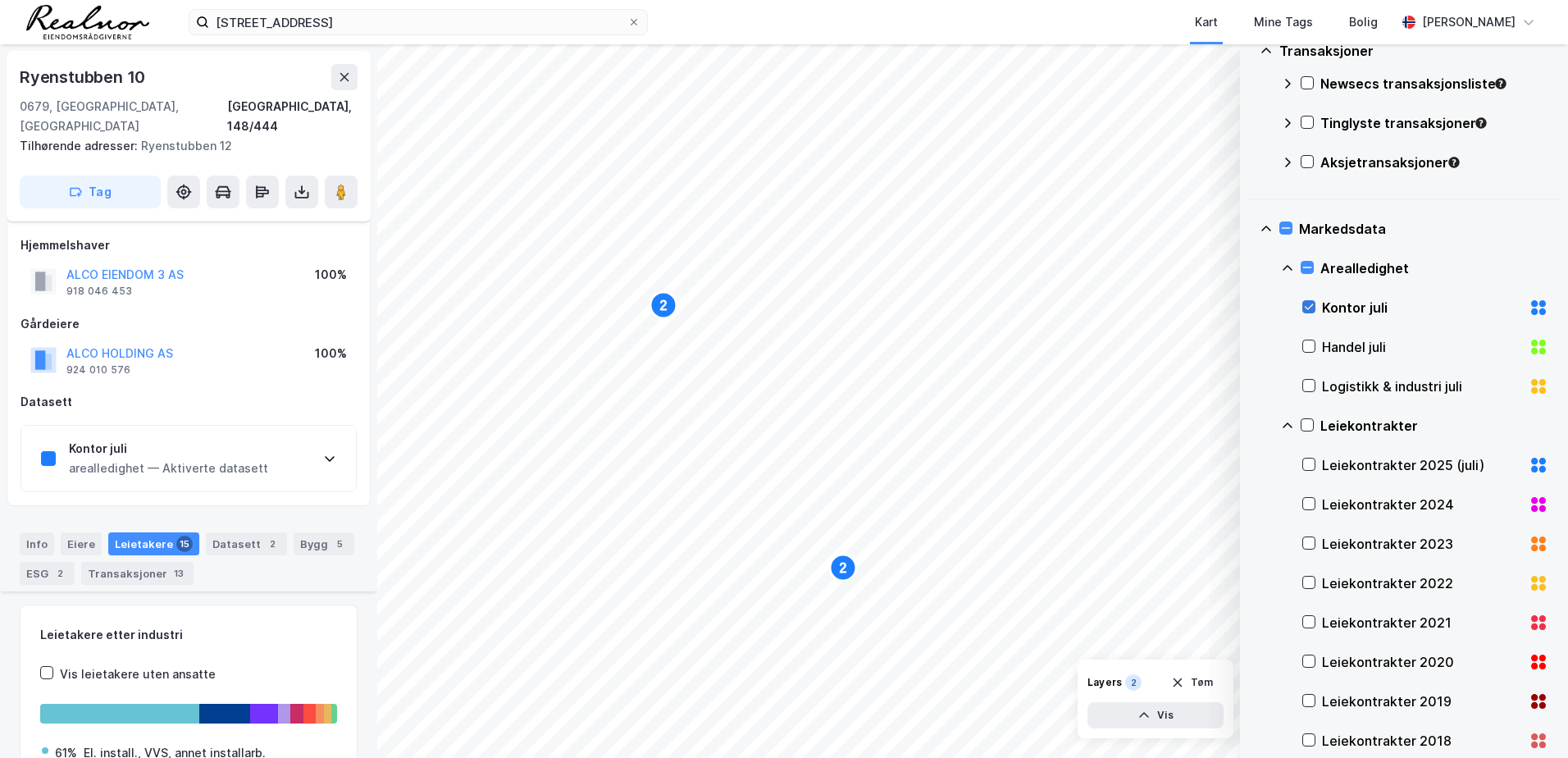
click at [1309, 306] on icon at bounding box center [1309, 307] width 12 height 12
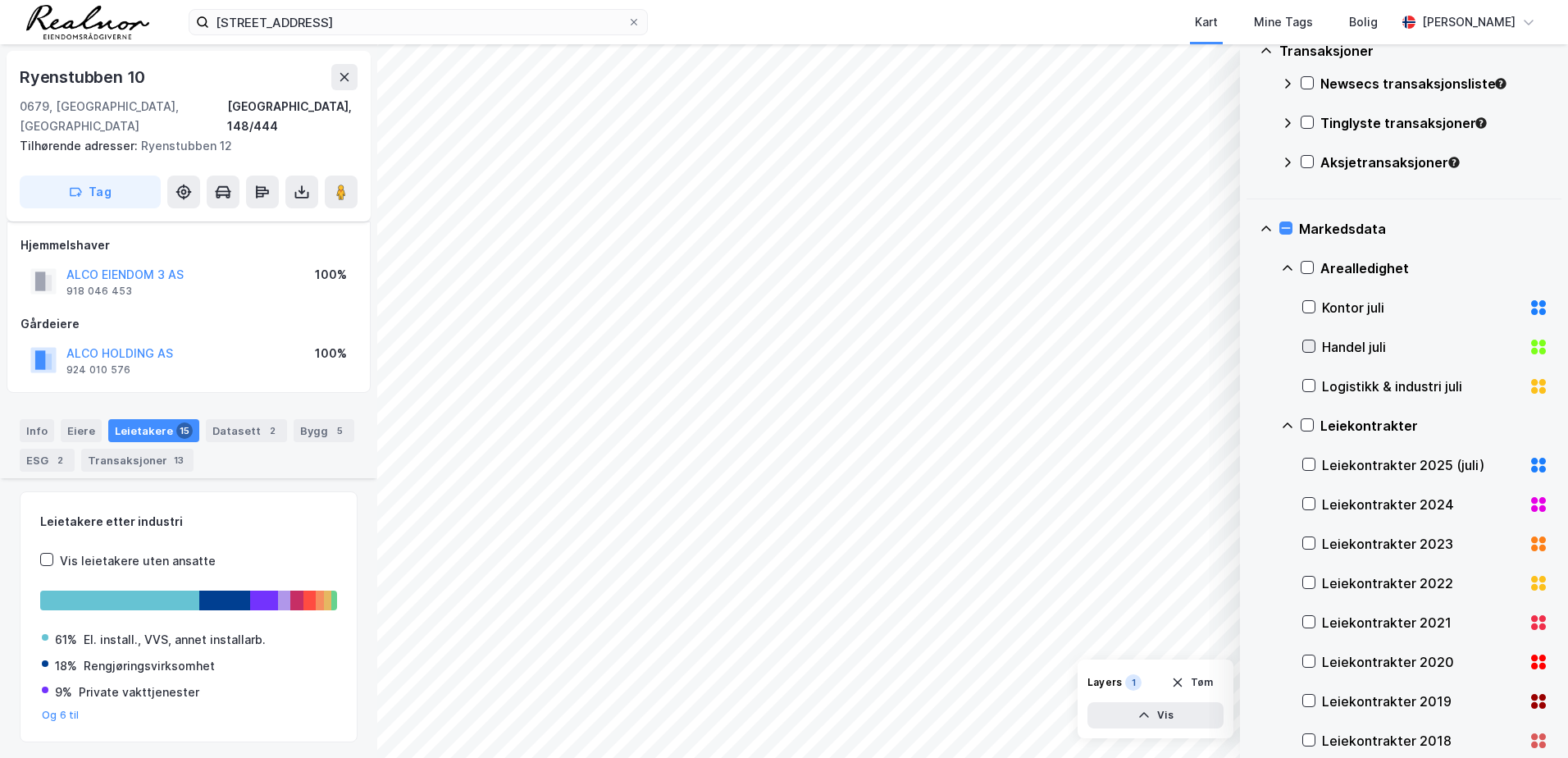
click at [1306, 346] on icon at bounding box center [1308, 346] width 9 height 6
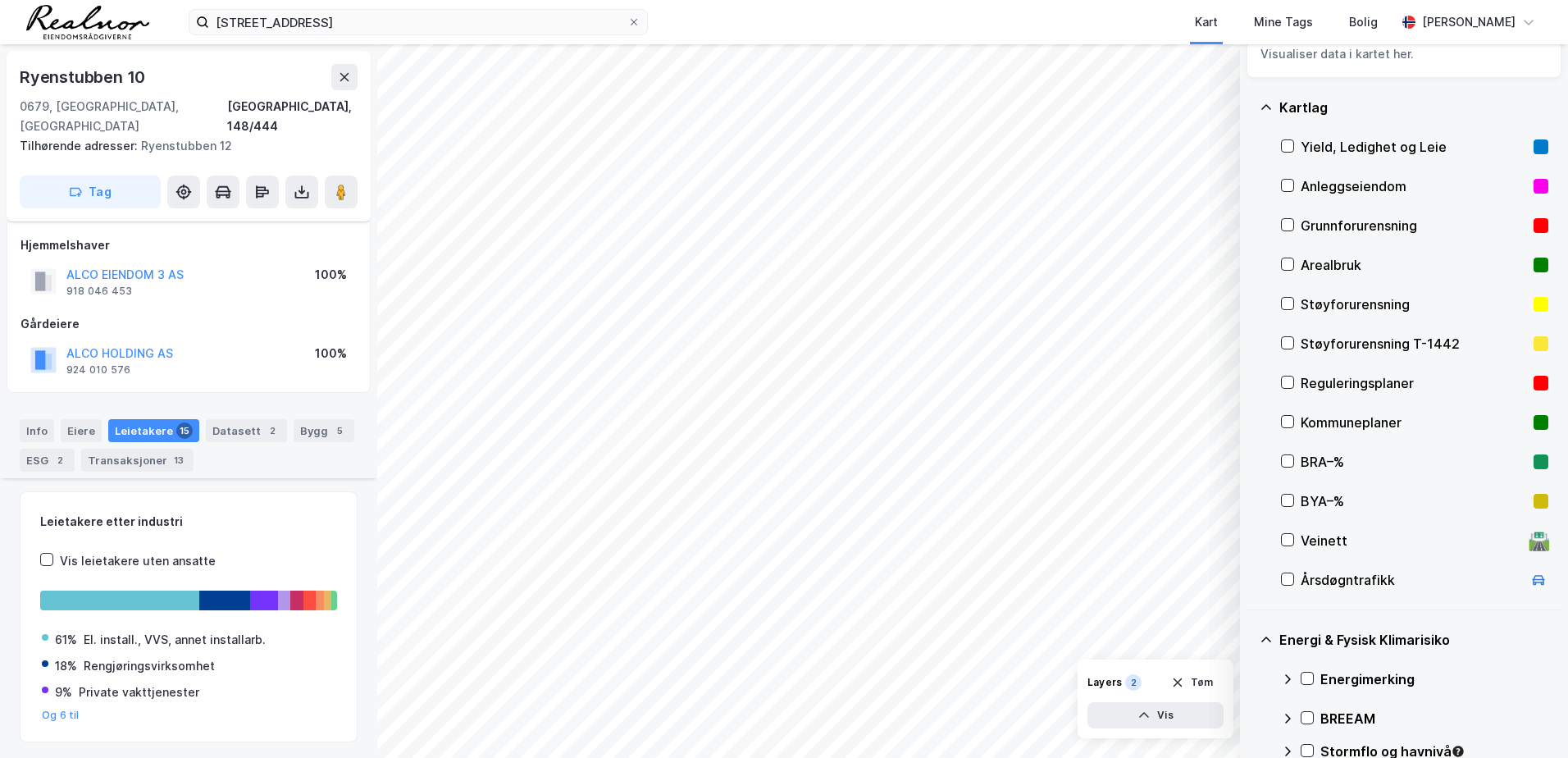
scroll to position [82, 0]
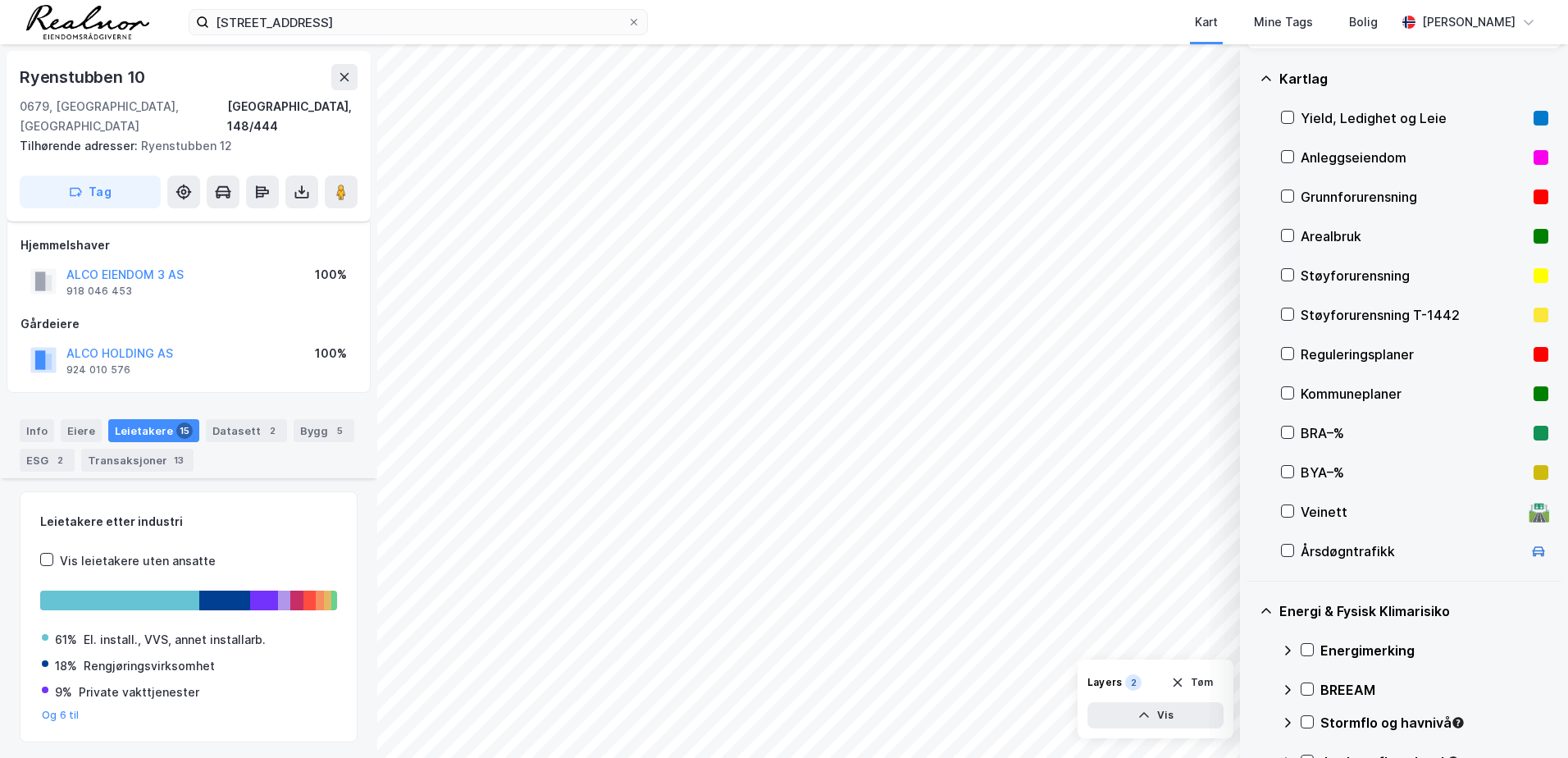
click at [1266, 78] on icon at bounding box center [1266, 78] width 13 height 13
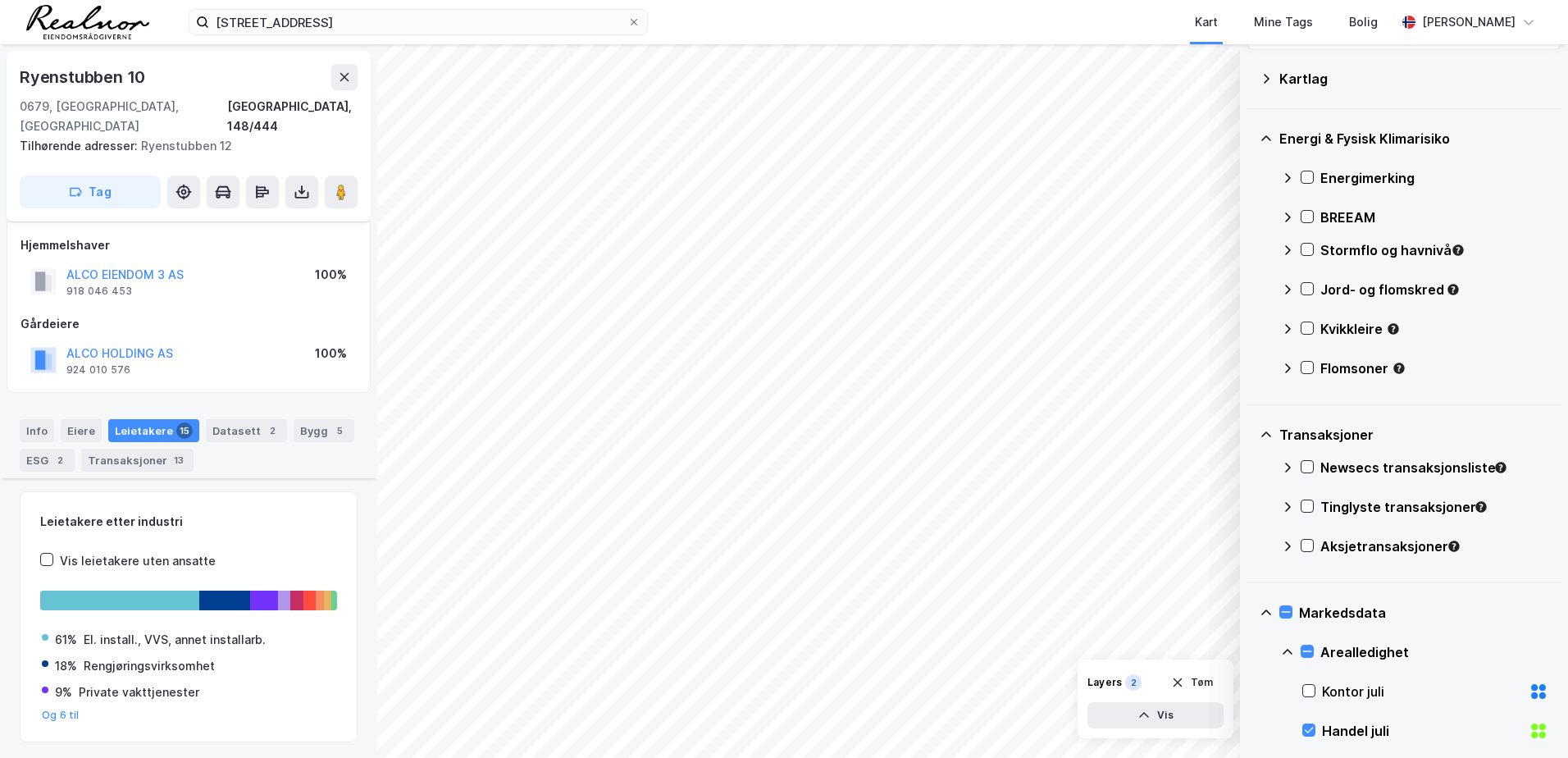
click at [1269, 133] on icon at bounding box center [1266, 138] width 13 height 13
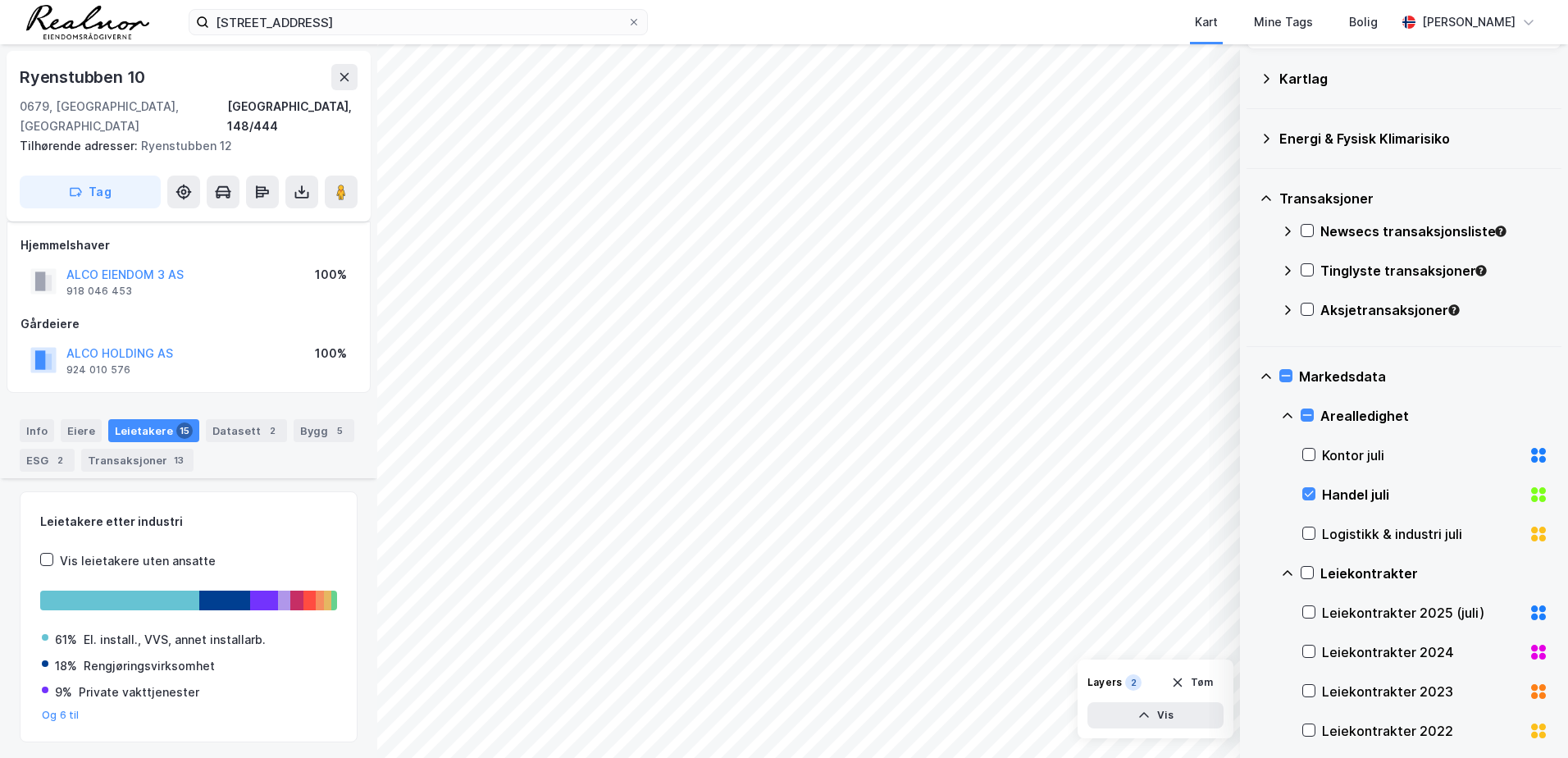
click at [1268, 192] on icon at bounding box center [1266, 198] width 13 height 13
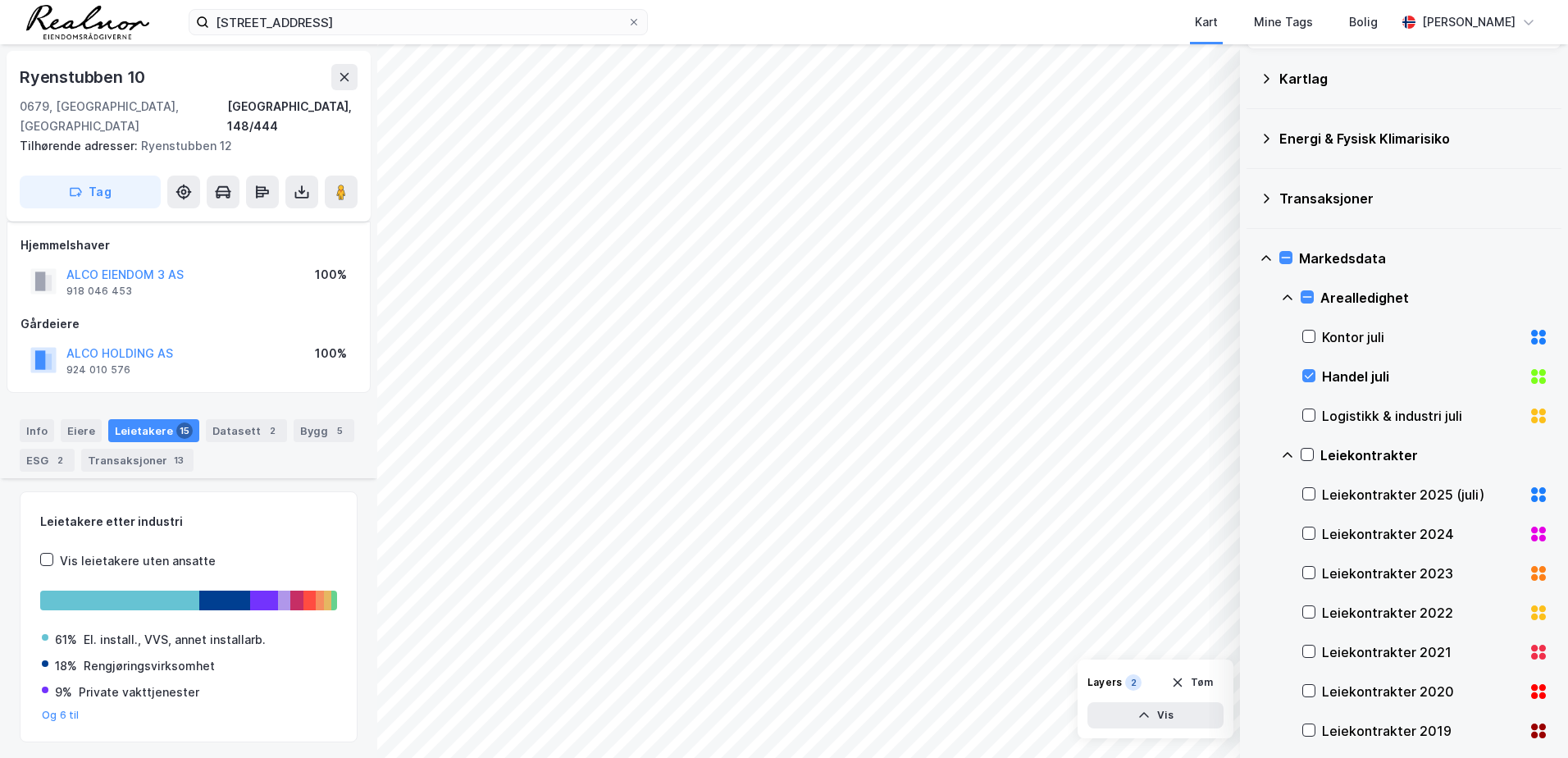
scroll to position [164, 0]
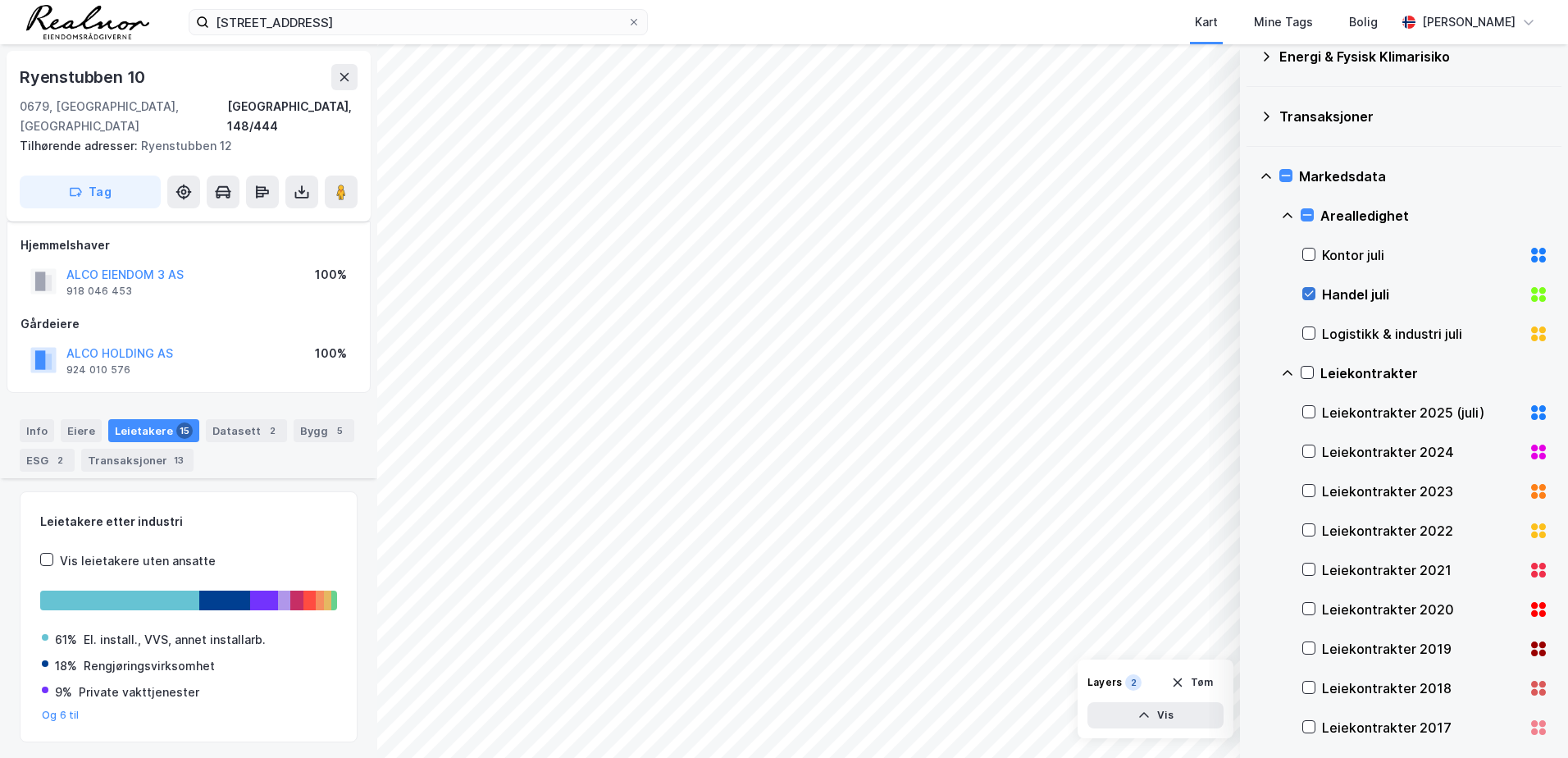
click at [1314, 294] on icon at bounding box center [1309, 294] width 12 height 12
click at [1288, 219] on icon at bounding box center [1287, 215] width 13 height 13
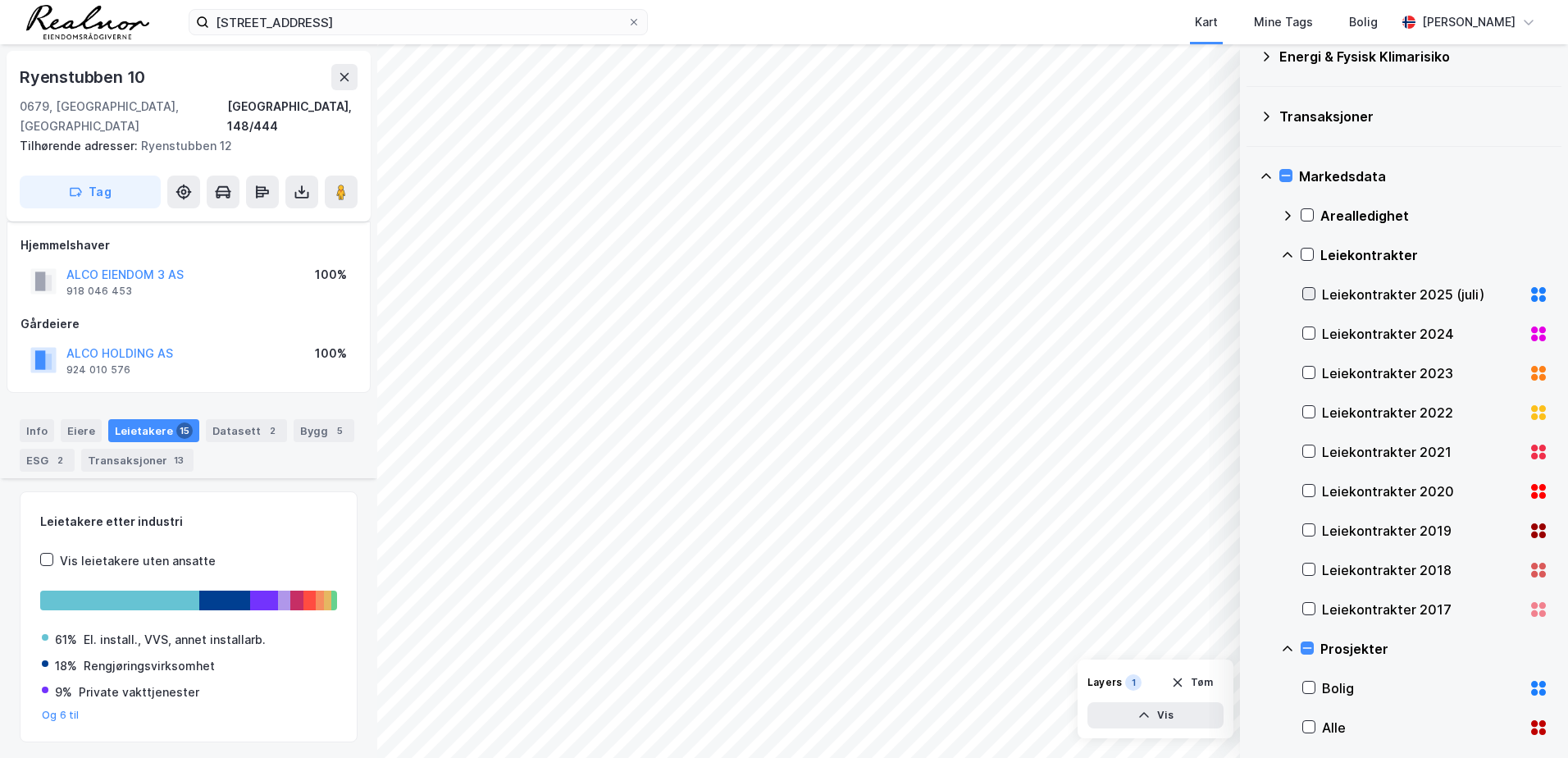
click at [1305, 294] on icon at bounding box center [1309, 294] width 12 height 12
click at [1288, 256] on icon at bounding box center [1287, 255] width 13 height 13
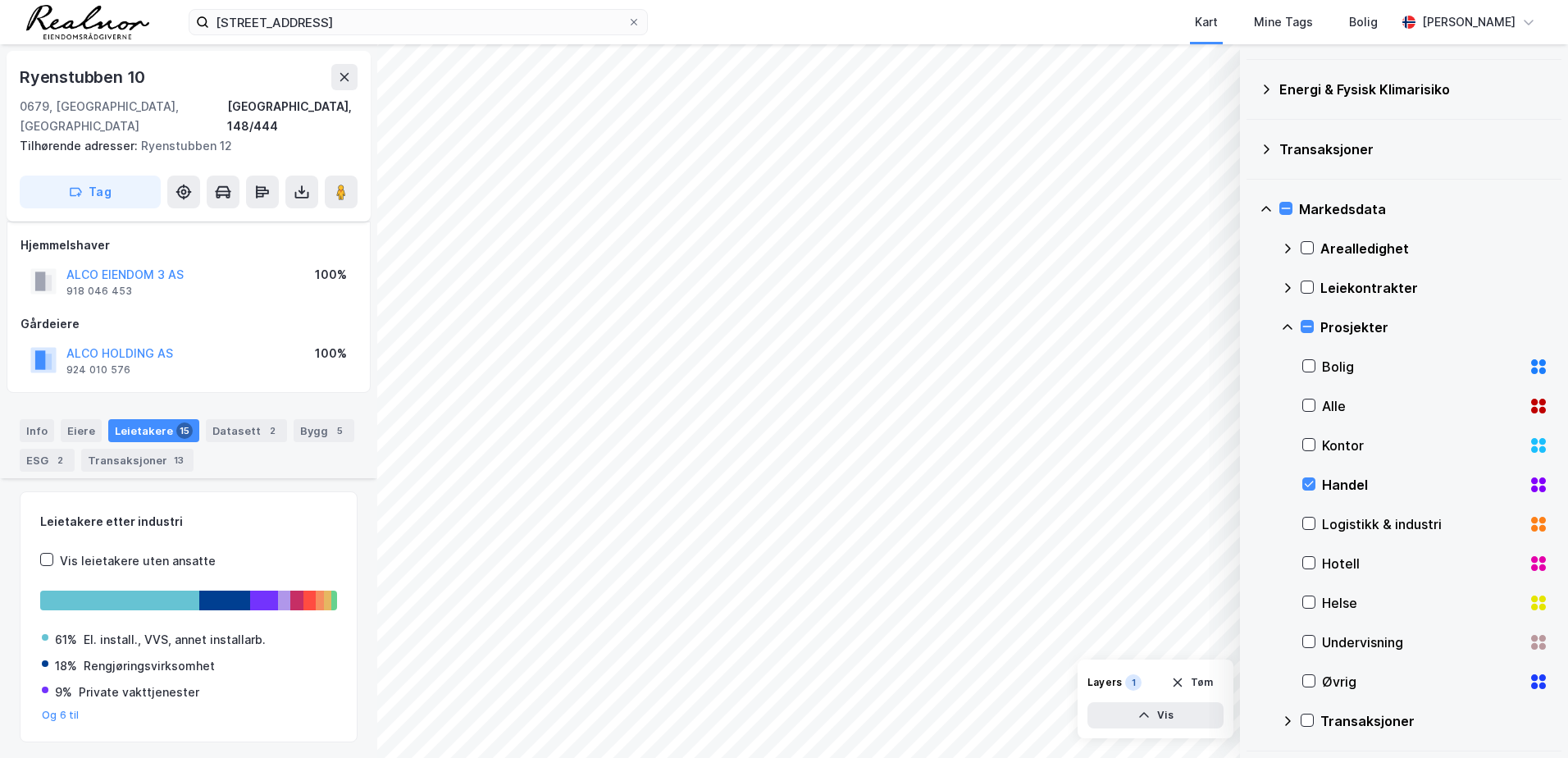
scroll to position [131, 0]
click at [1292, 722] on icon at bounding box center [1287, 720] width 13 height 13
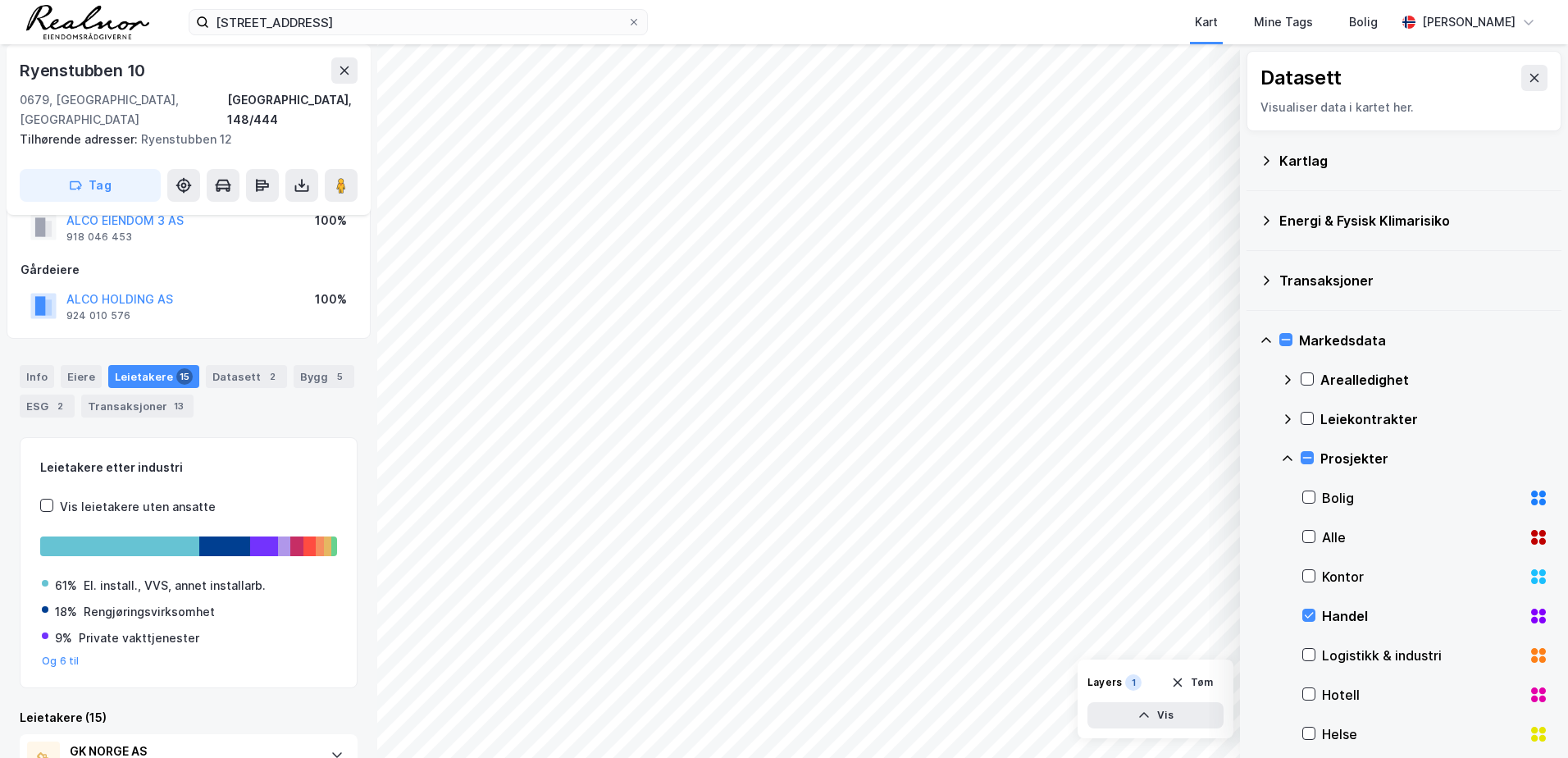
scroll to position [82, 0]
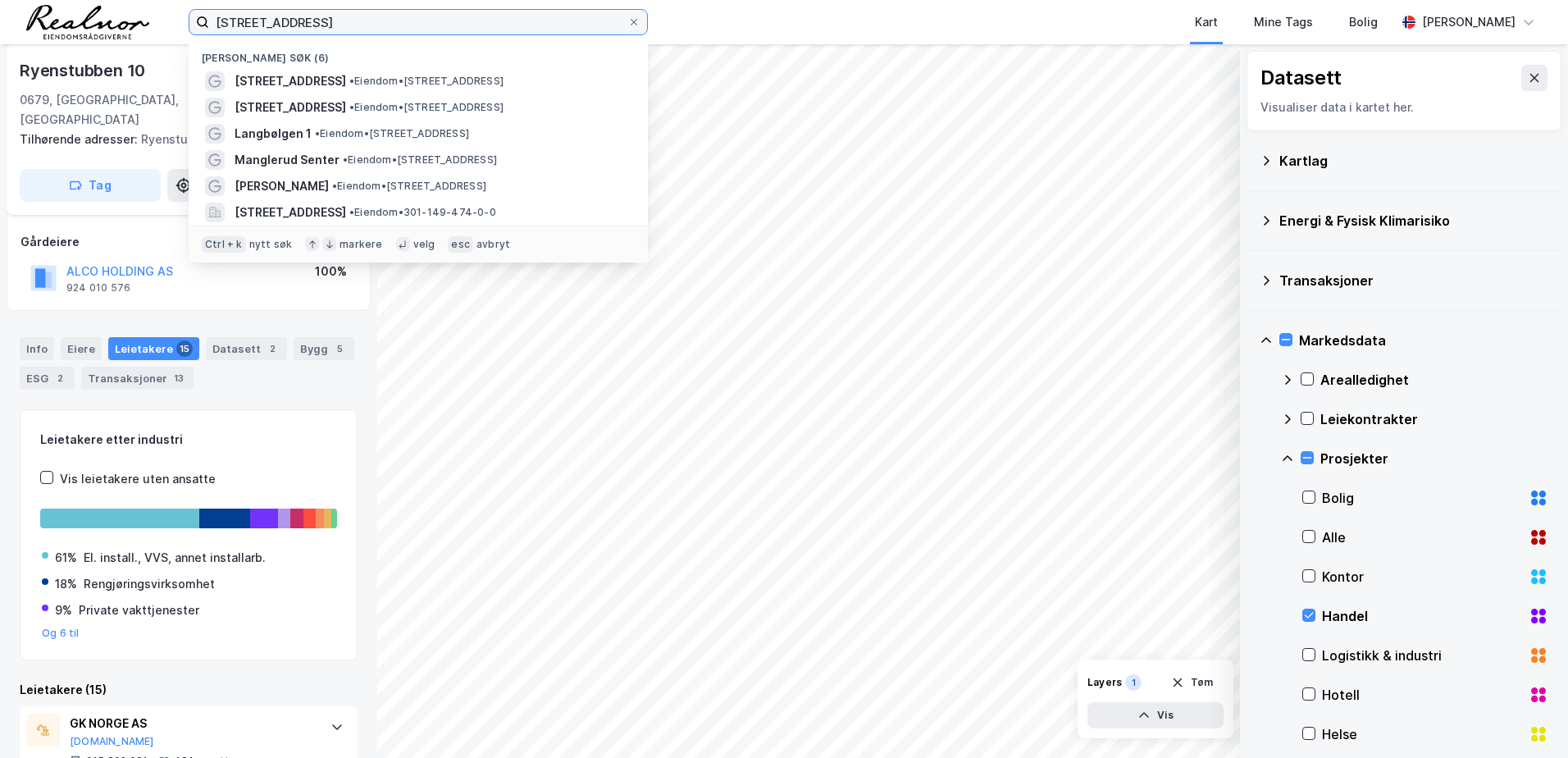
drag, startPoint x: 362, startPoint y: 32, endPoint x: 35, endPoint y: 10, distance: 327.7
click at [37, 11] on div "[STREET_ADDRESS] Nylige søk (6) [STREET_ADDRESS] • Eiendom • [STREET_ADDRESS] •…" at bounding box center [784, 22] width 1568 height 44
paste input "Ryensvingen 5"
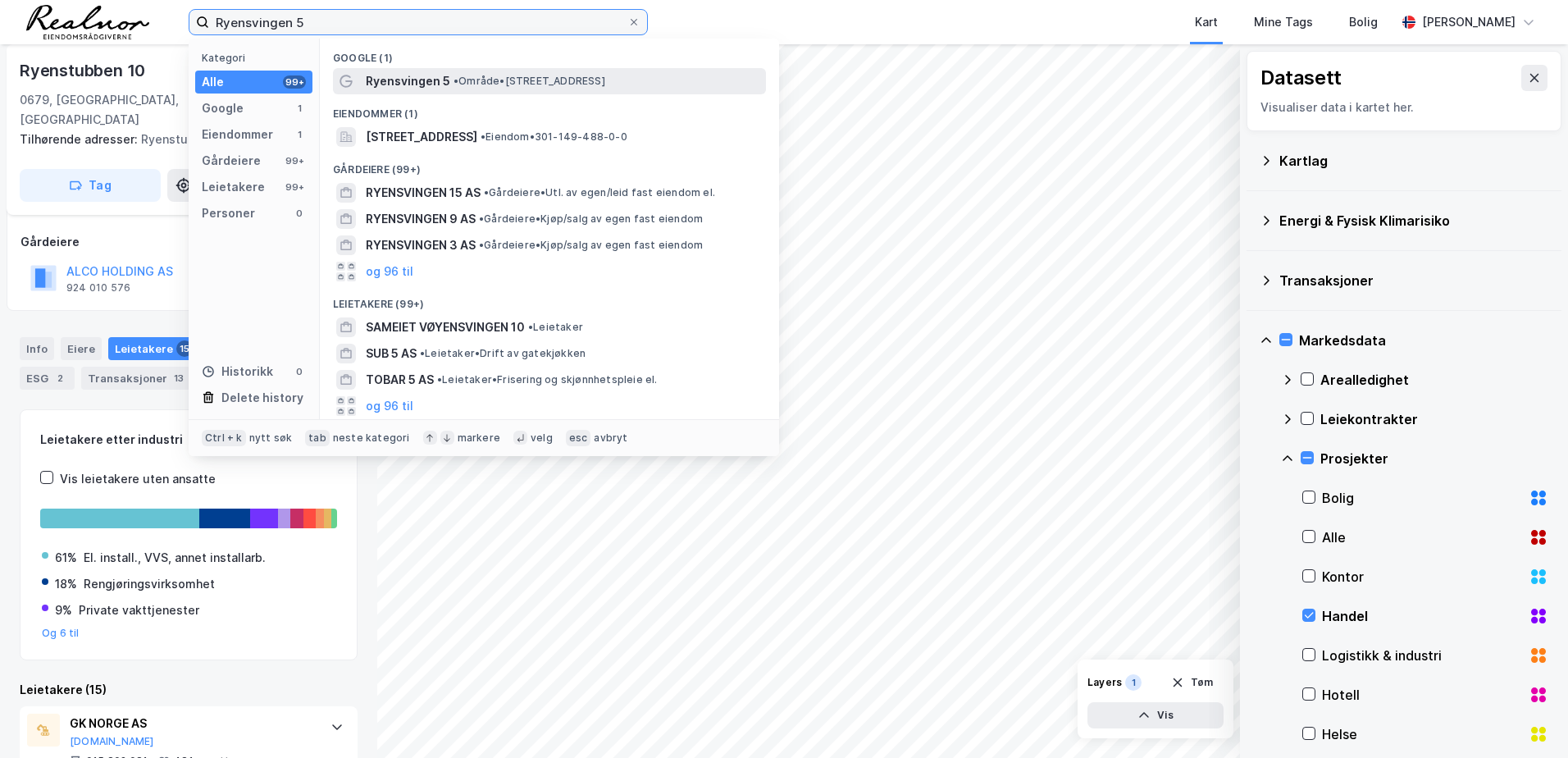
type input "Ryensvingen 5"
click at [484, 82] on span "• Område • [STREET_ADDRESS]" at bounding box center [530, 81] width 152 height 13
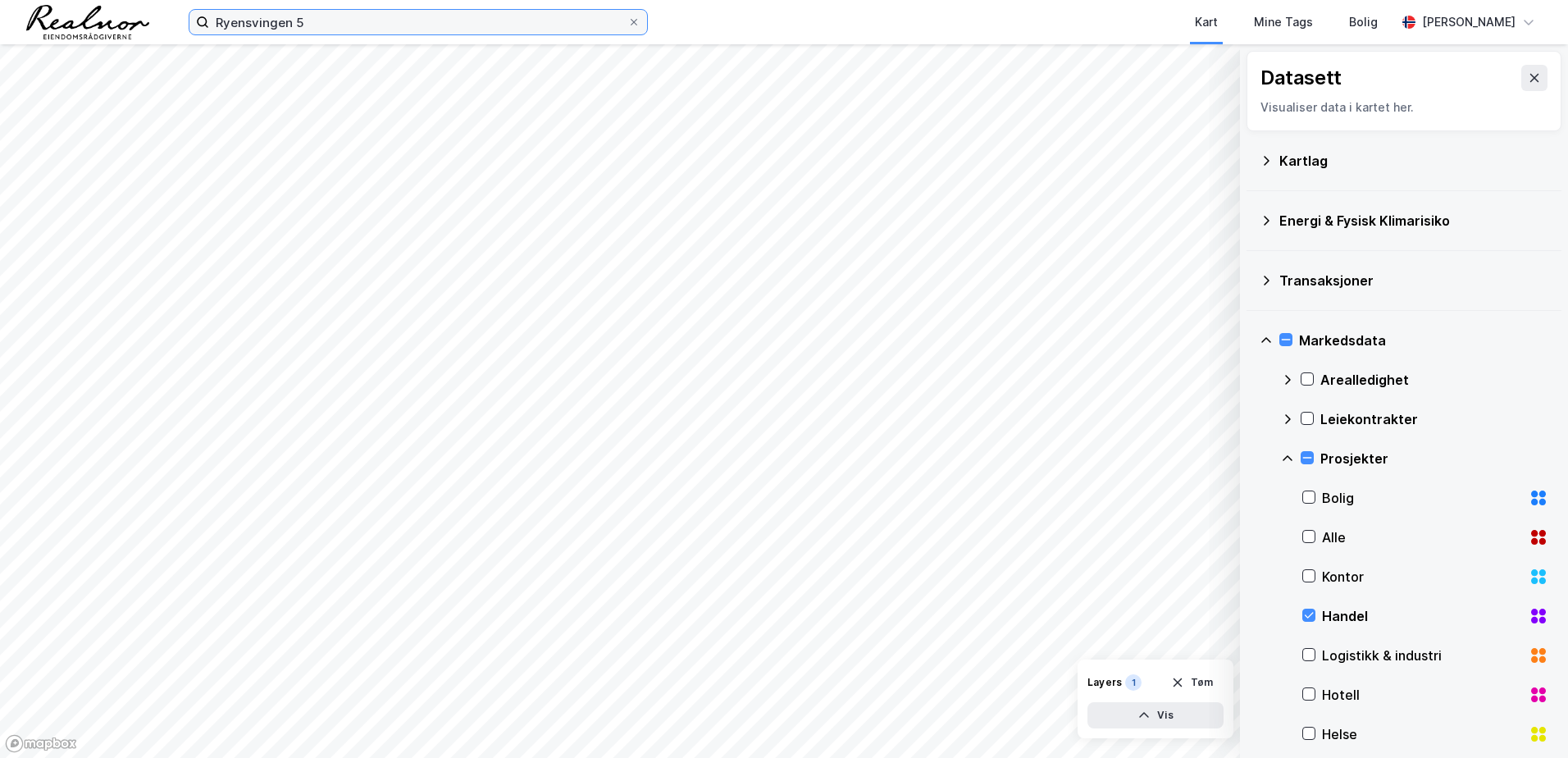
click at [451, 30] on input "Ryensvingen 5" at bounding box center [418, 22] width 418 height 25
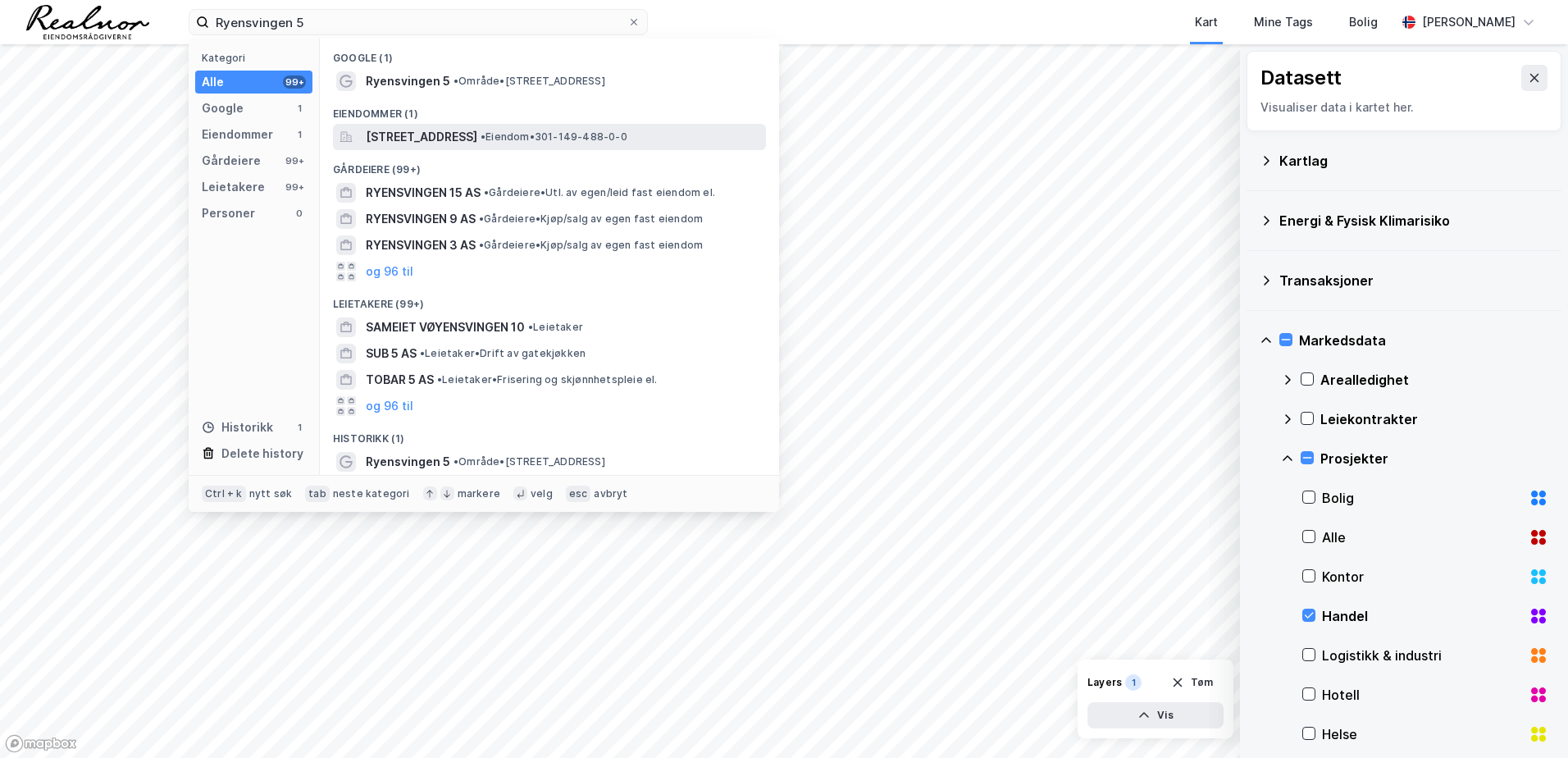
click at [387, 133] on span "[STREET_ADDRESS]" at bounding box center [421, 137] width 112 height 20
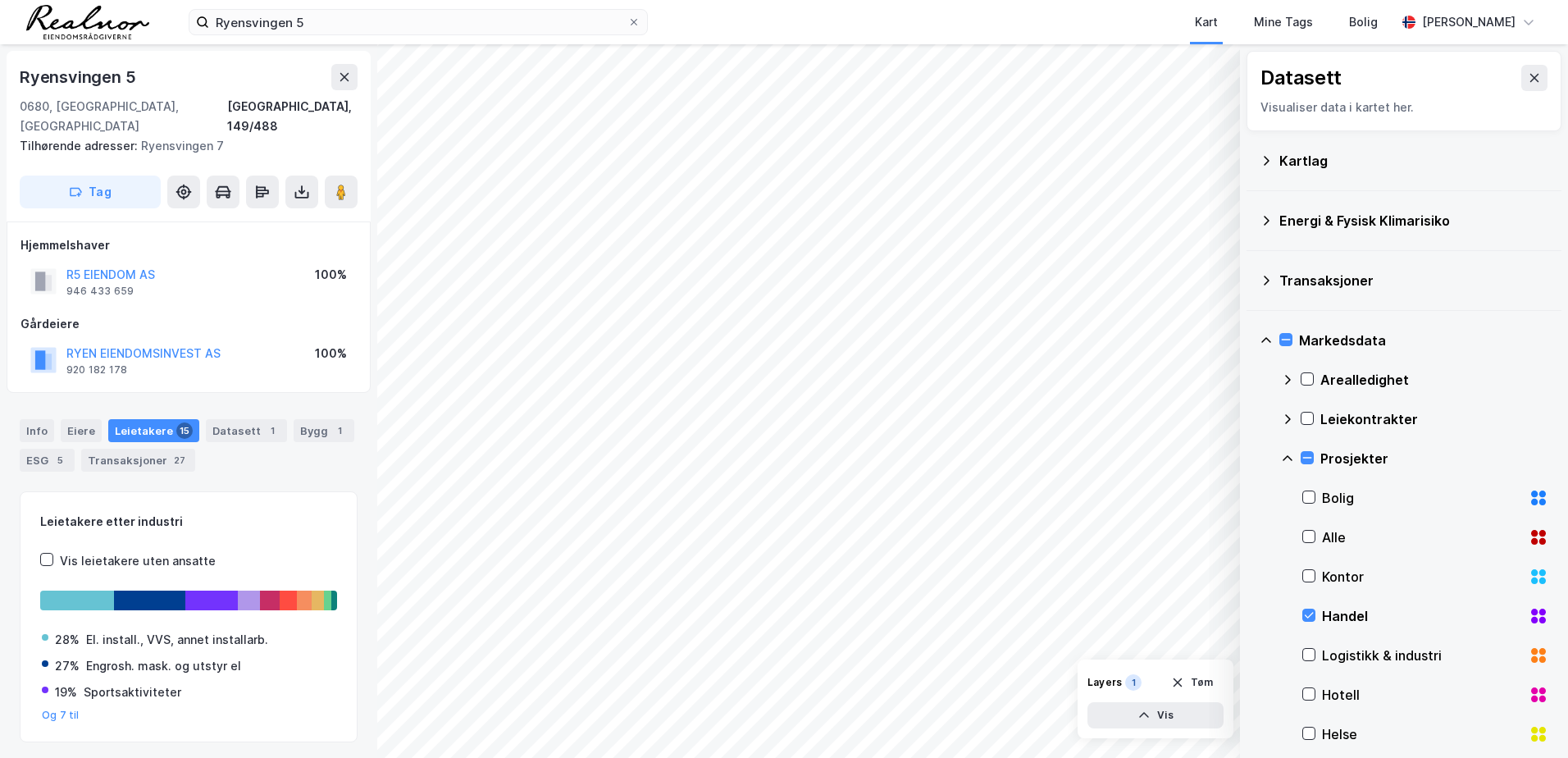
drag, startPoint x: 341, startPoint y: 178, endPoint x: 309, endPoint y: 91, distance: 92.7
click at [309, 91] on div "[STREET_ADDRESS][GEOGRAPHIC_DATA]/488 Tilhørende adresser: [STREET_ADDRESS] Tag" at bounding box center [188, 136] width 364 height 171
click at [329, 176] on button at bounding box center [340, 191] width 33 height 33
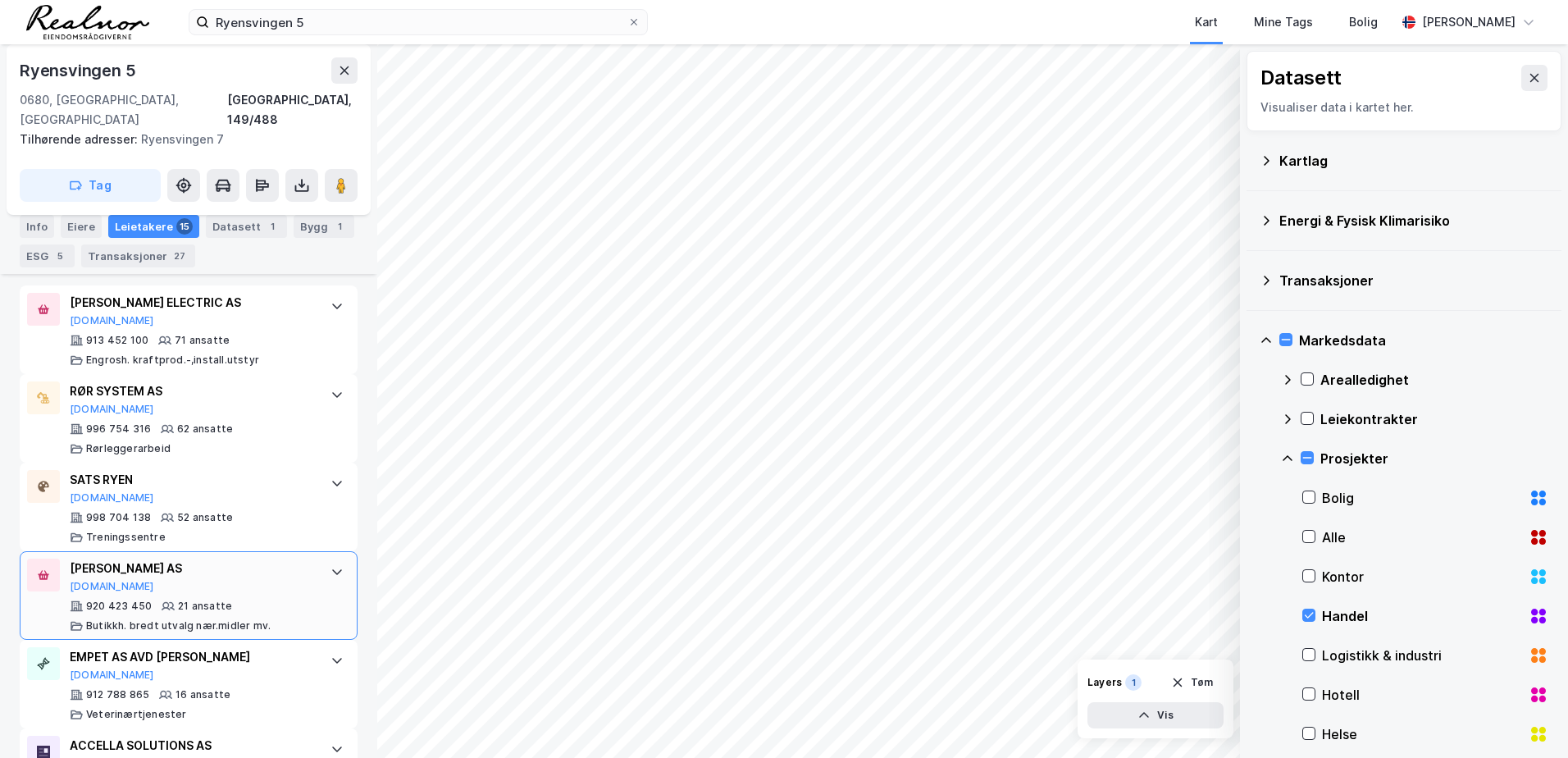
scroll to position [641, 0]
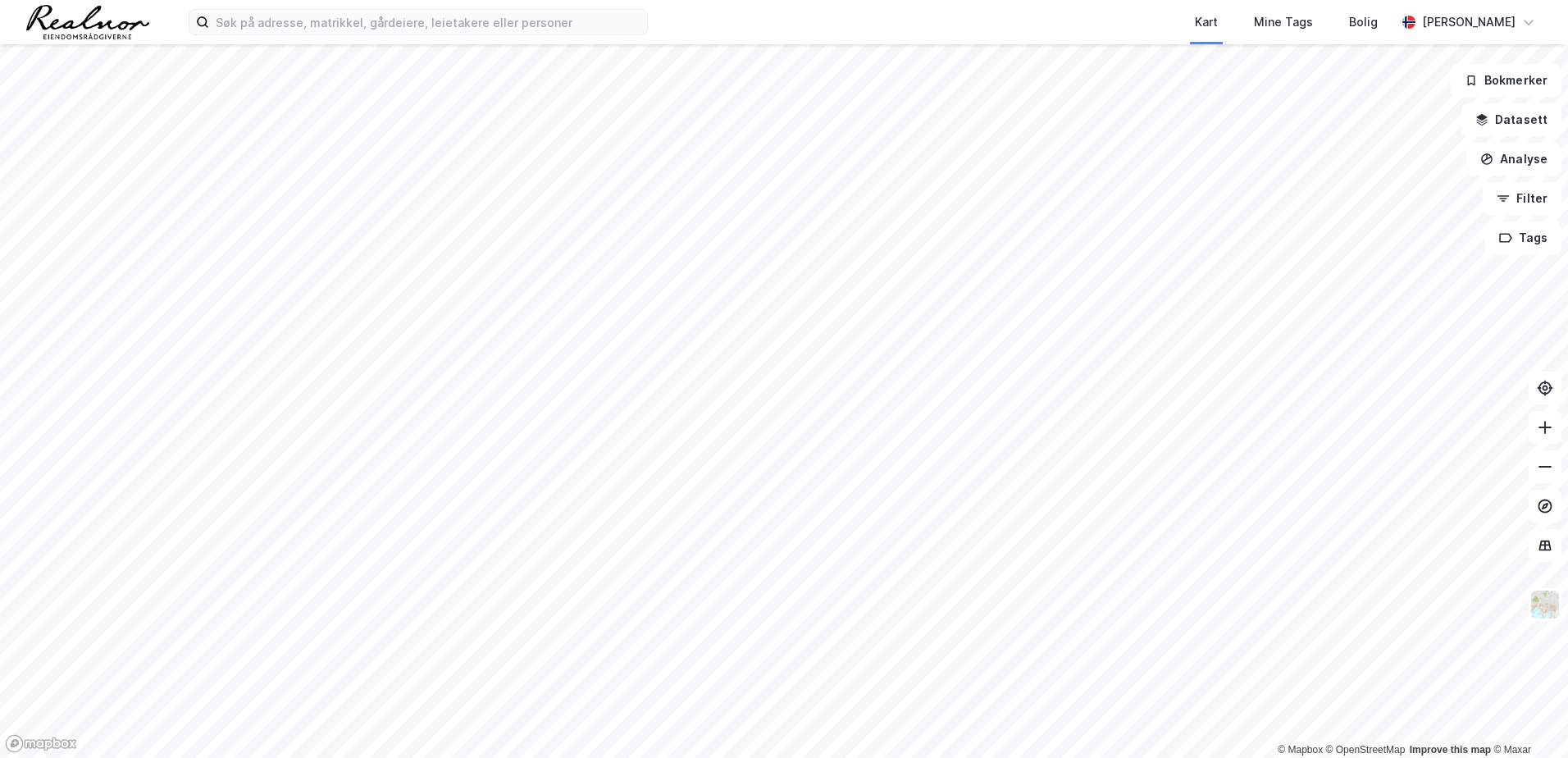
click at [0, 83] on html "Kart Mine Tags Bolig [PERSON_NAME] © Mapbox © OpenStreetMap Improve this map © …" at bounding box center [784, 379] width 1568 height 758
click at [1524, 157] on button "Analyse" at bounding box center [1514, 159] width 95 height 33
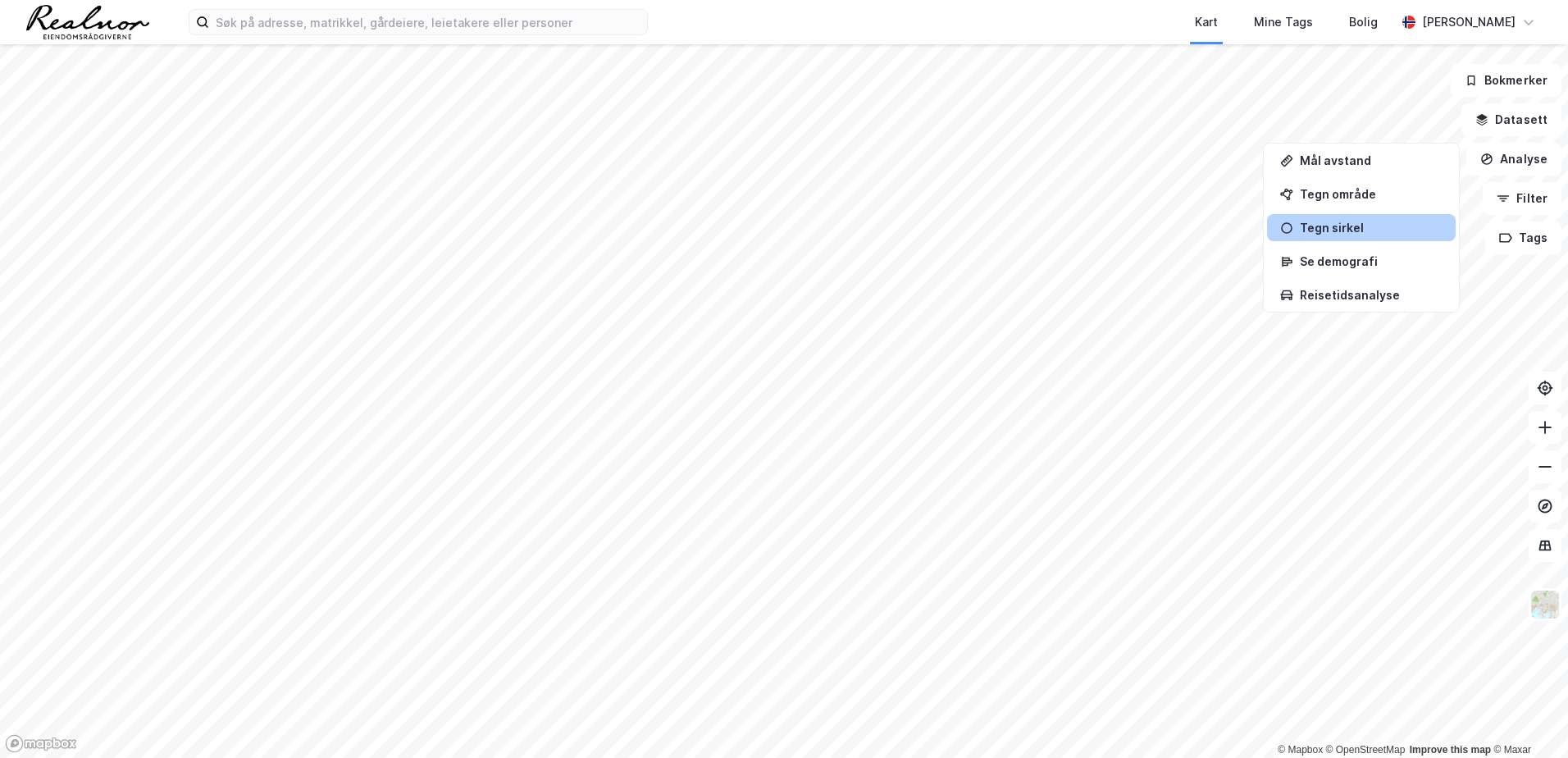
click at [1365, 227] on div "Tegn sirkel" at bounding box center [1372, 228] width 143 height 14
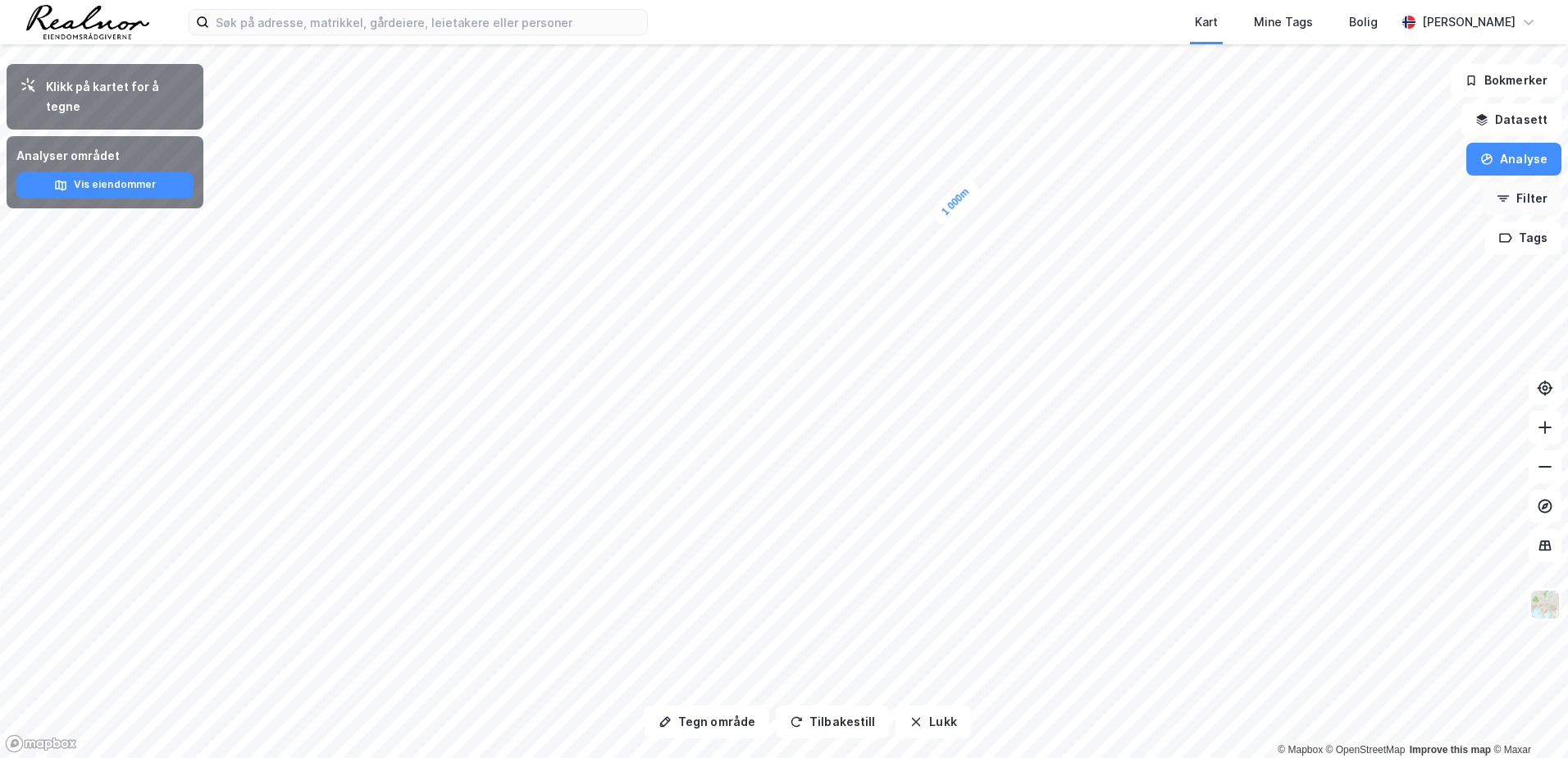
click at [1524, 199] on button "Filter" at bounding box center [1523, 198] width 79 height 33
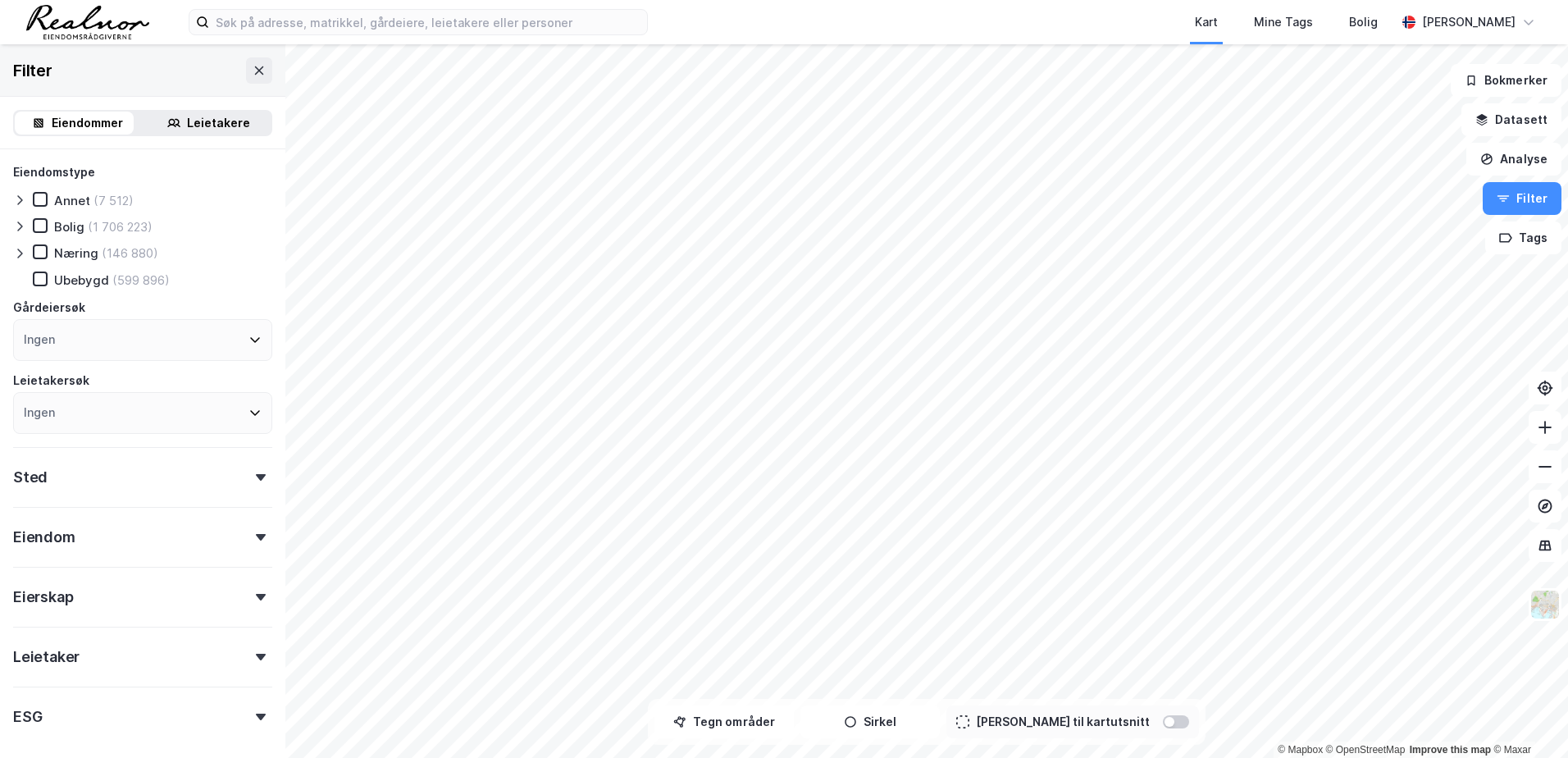
click at [11, 205] on div "Eiendomstype Annet (7 512) Bolig (1 706 223) Næring (146 880) [GEOGRAPHIC_DATA]…" at bounding box center [142, 489] width 285 height 679
click at [17, 206] on icon at bounding box center [19, 199] width 13 height 13
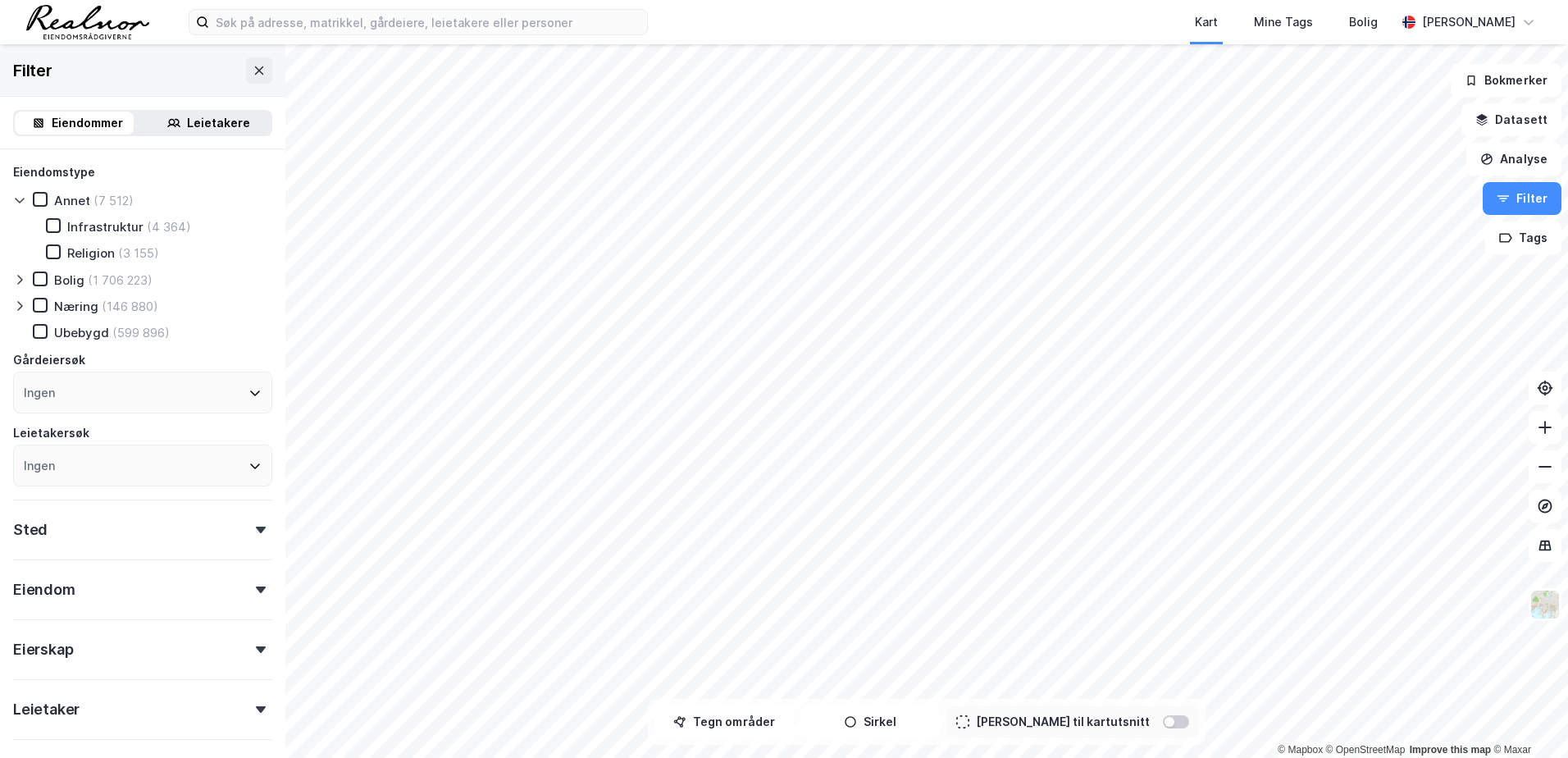
click at [17, 199] on icon at bounding box center [19, 199] width 13 height 13
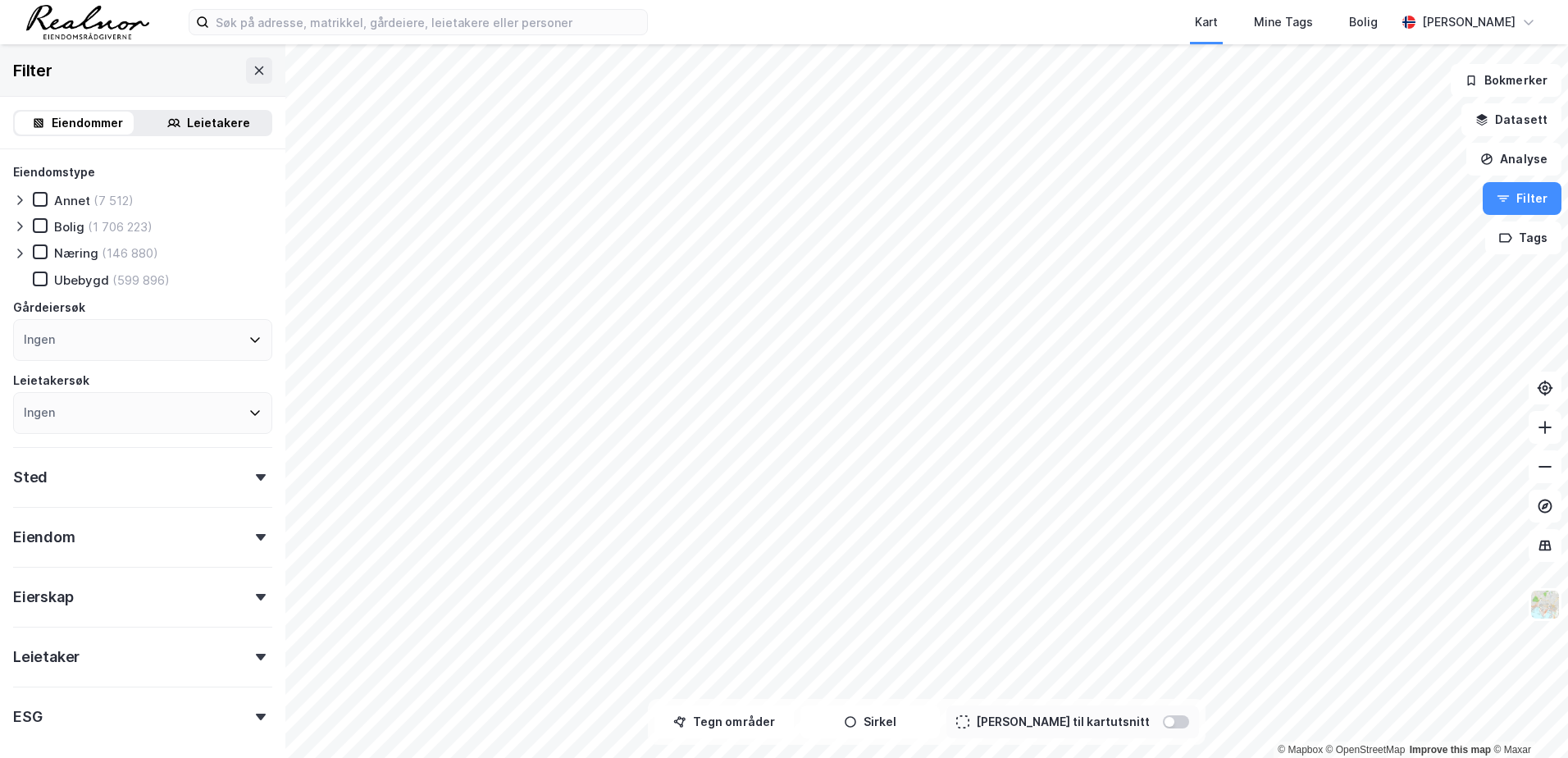
click at [18, 222] on icon at bounding box center [19, 227] width 5 height 10
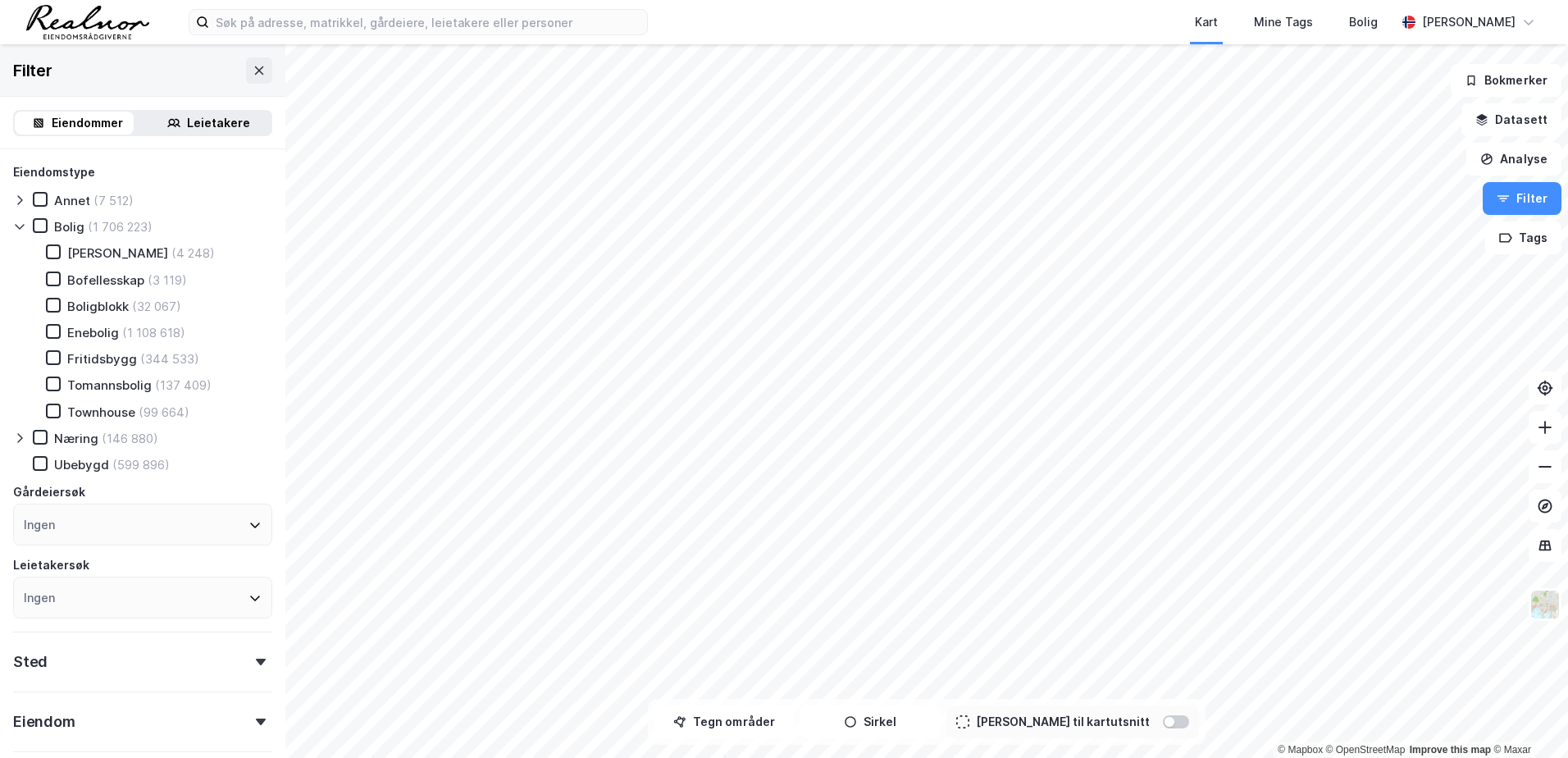
click at [27, 196] on div at bounding box center [23, 200] width 20 height 17
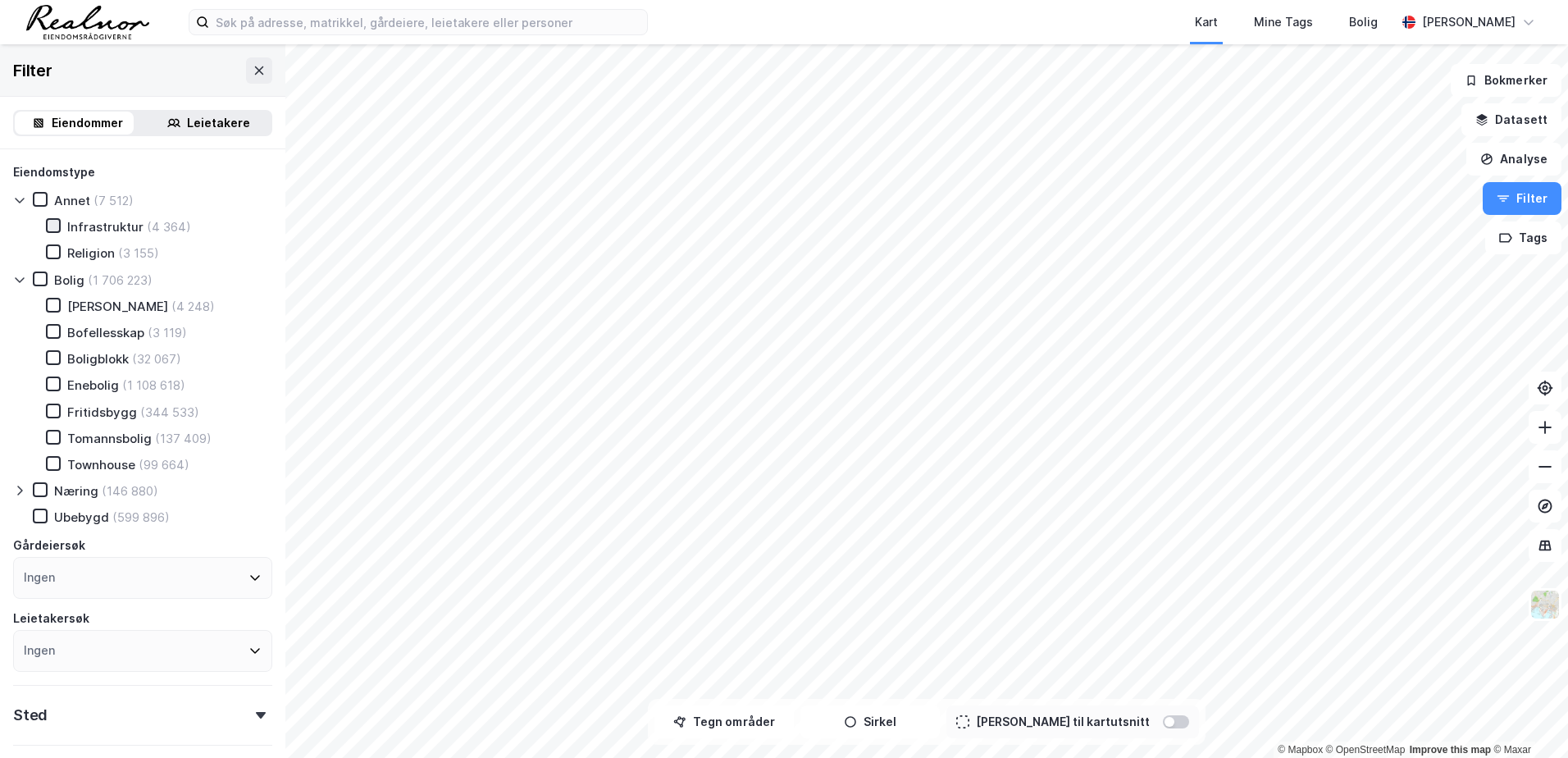
click at [58, 229] on icon at bounding box center [53, 226] width 12 height 12
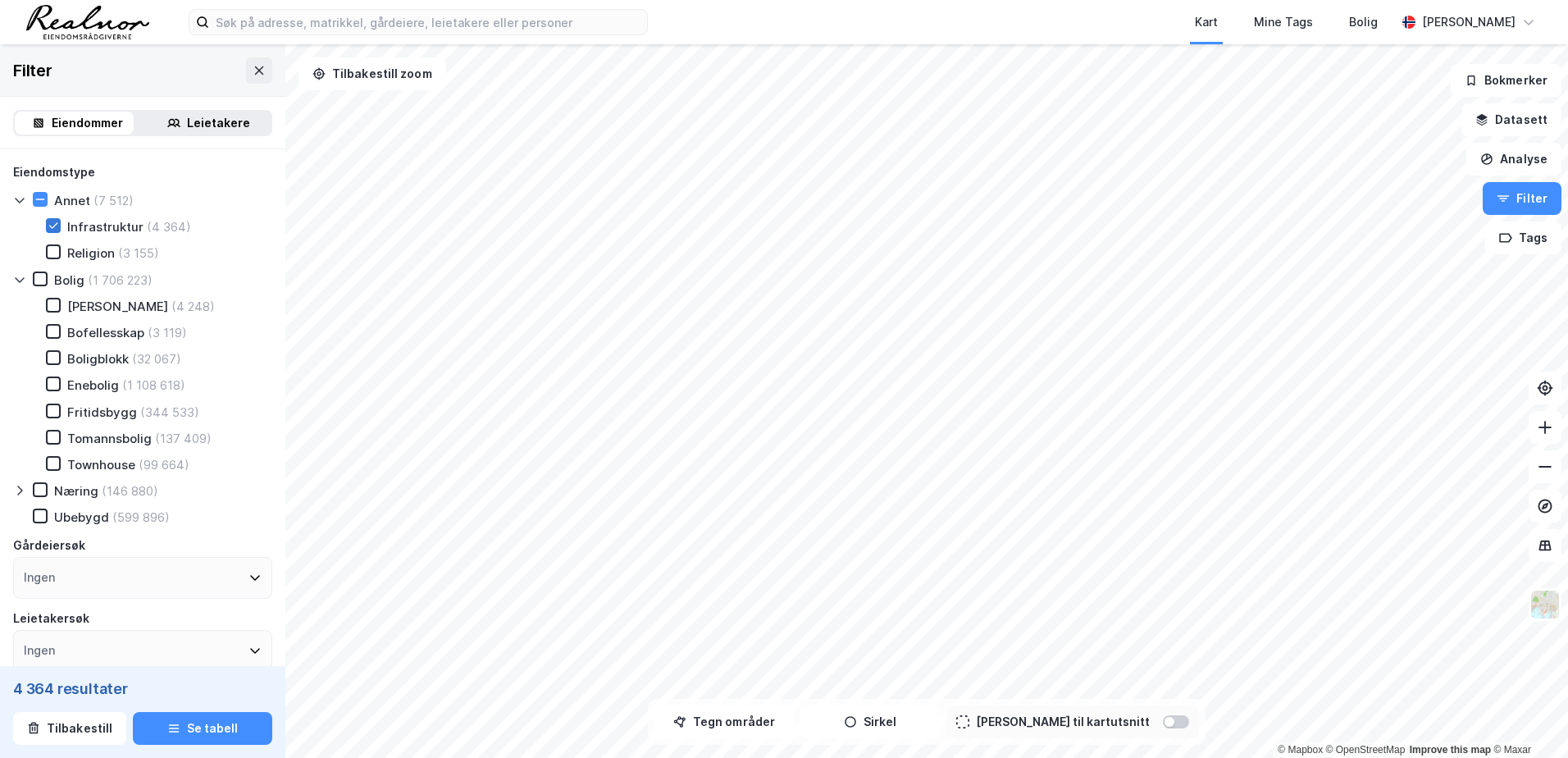
click at [52, 227] on icon at bounding box center [53, 226] width 12 height 12
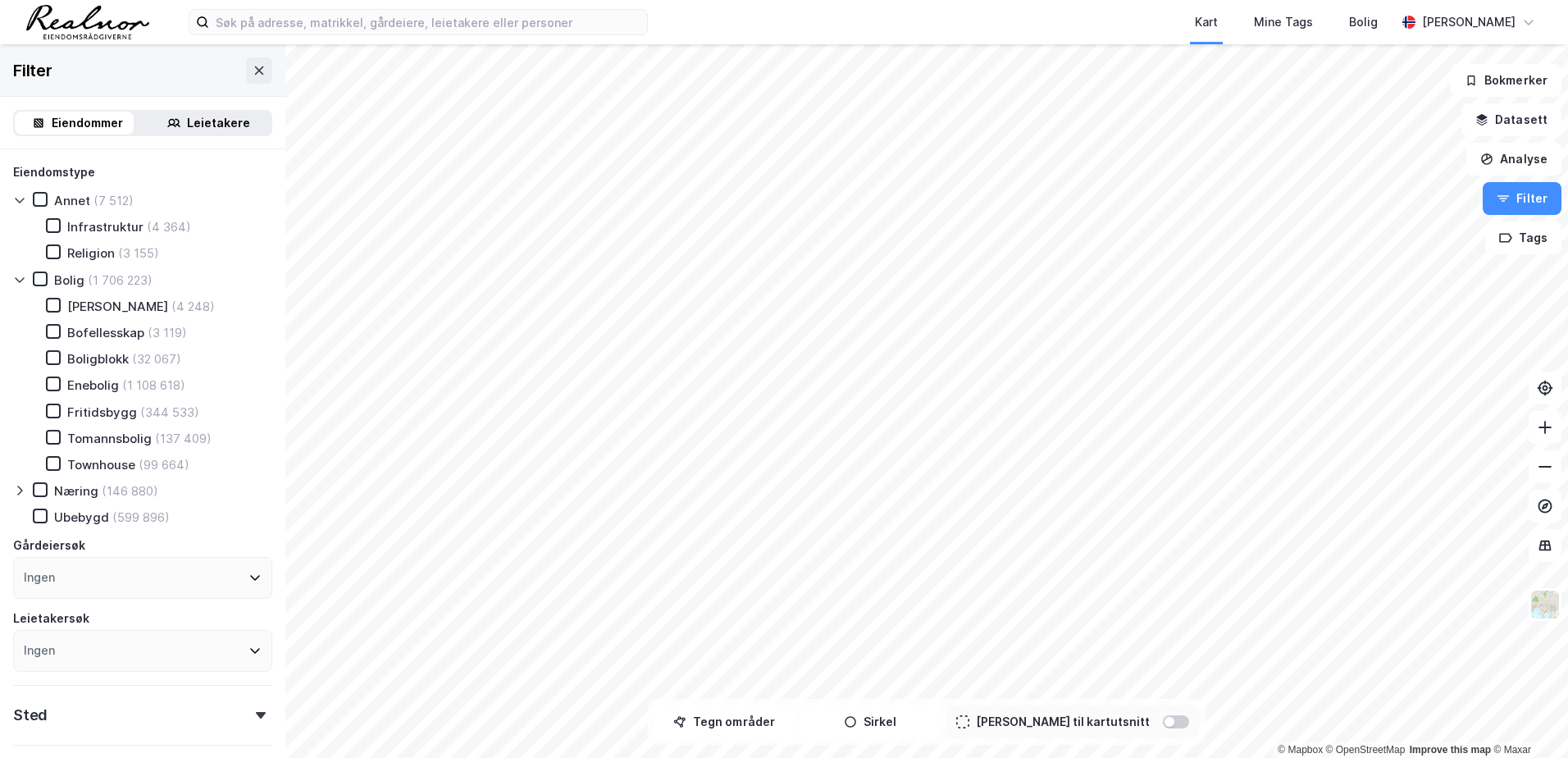
click at [23, 200] on icon at bounding box center [19, 199] width 9 height 5
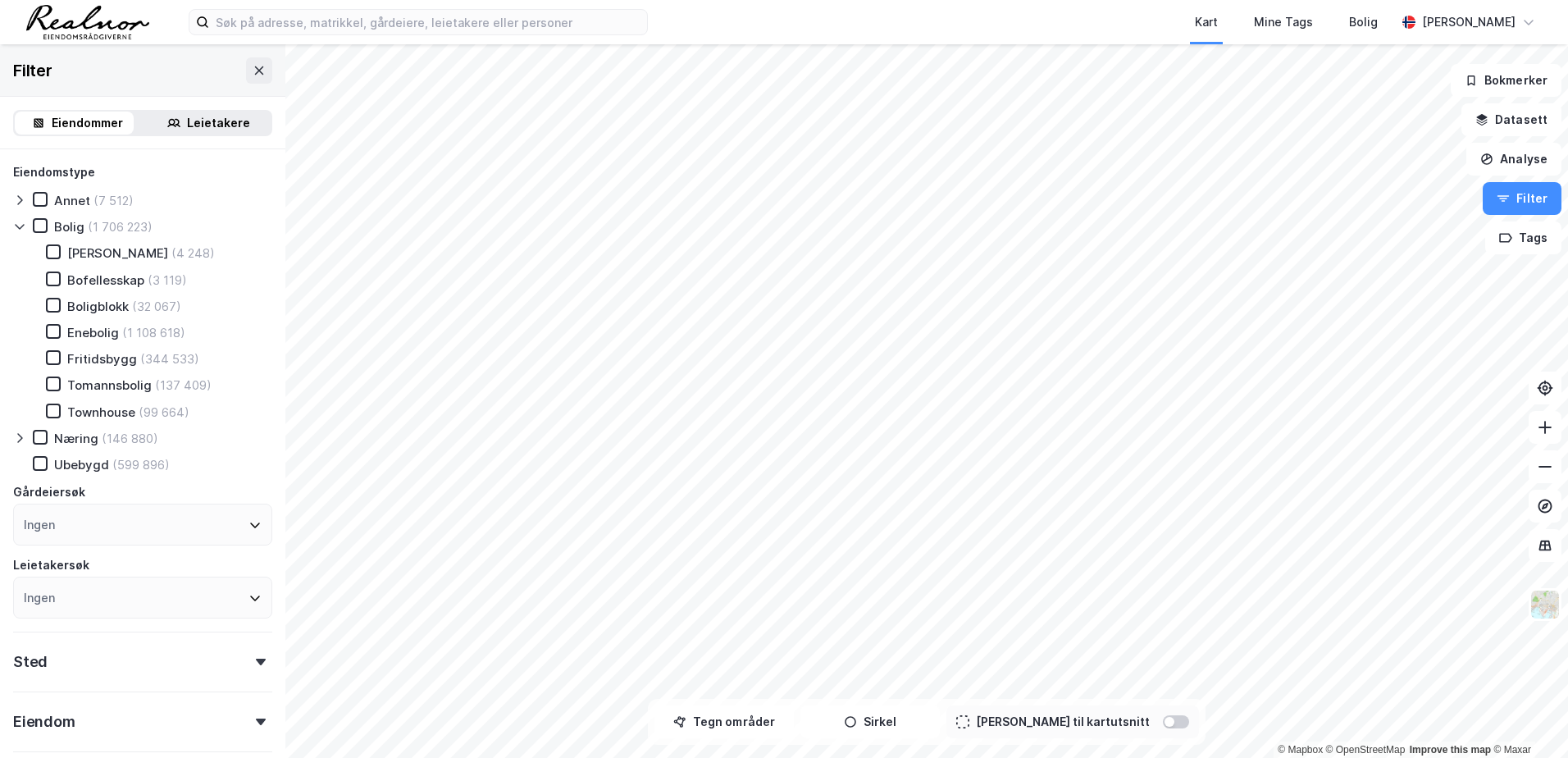
click at [25, 225] on icon at bounding box center [19, 226] width 13 height 13
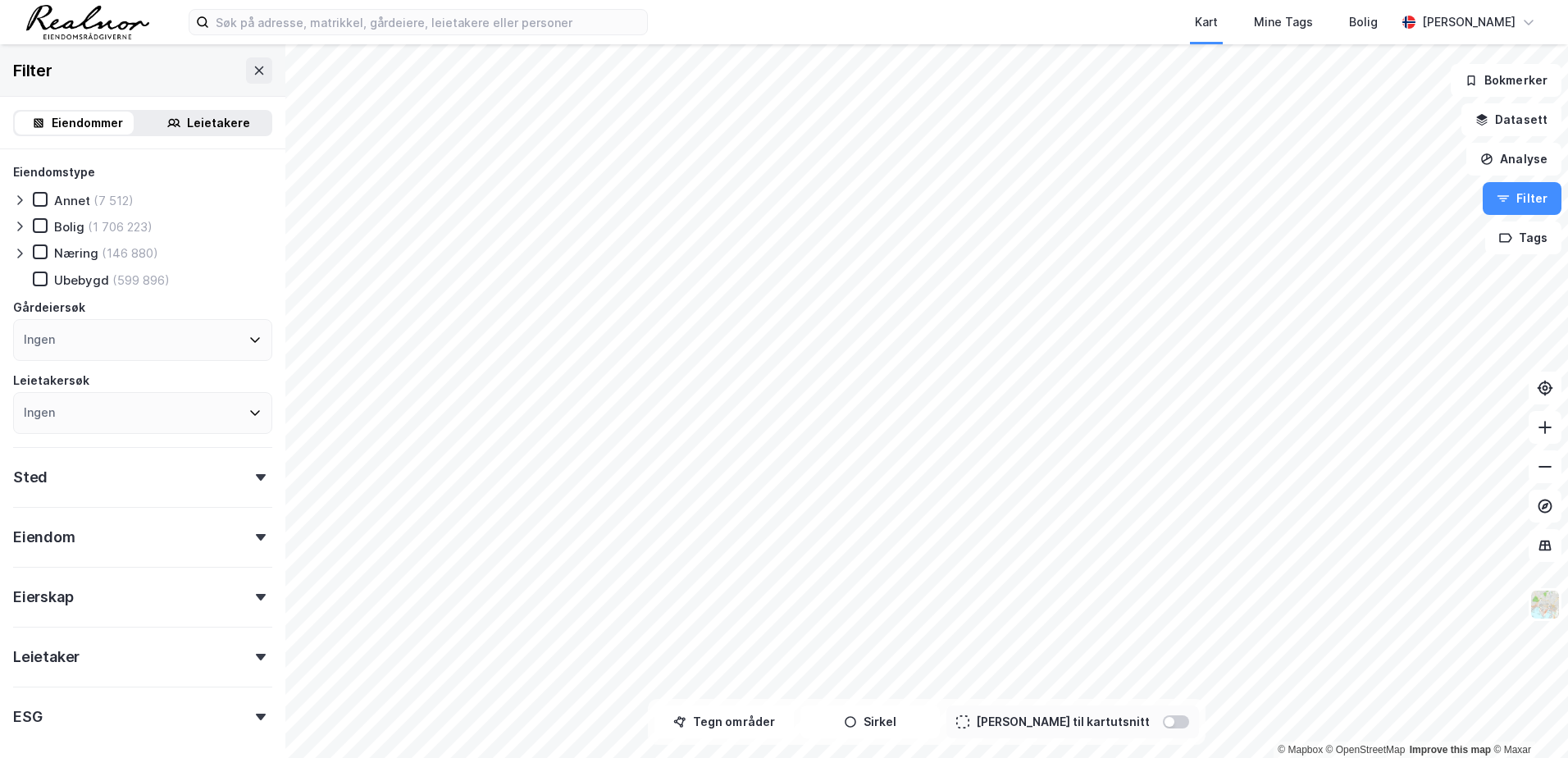
click at [11, 219] on div "Eiendomstype Annet (7 512) Bolig (1 706 223) Næring (146 880) Ubebygd (599 896)…" at bounding box center [142, 489] width 285 height 679
click at [12, 224] on div "Eiendomstype Annet (7 512) Bolig (1 706 223) Næring (146 880) Ubebygd (599 896)…" at bounding box center [142, 489] width 285 height 679
click at [14, 224] on icon at bounding box center [19, 226] width 13 height 13
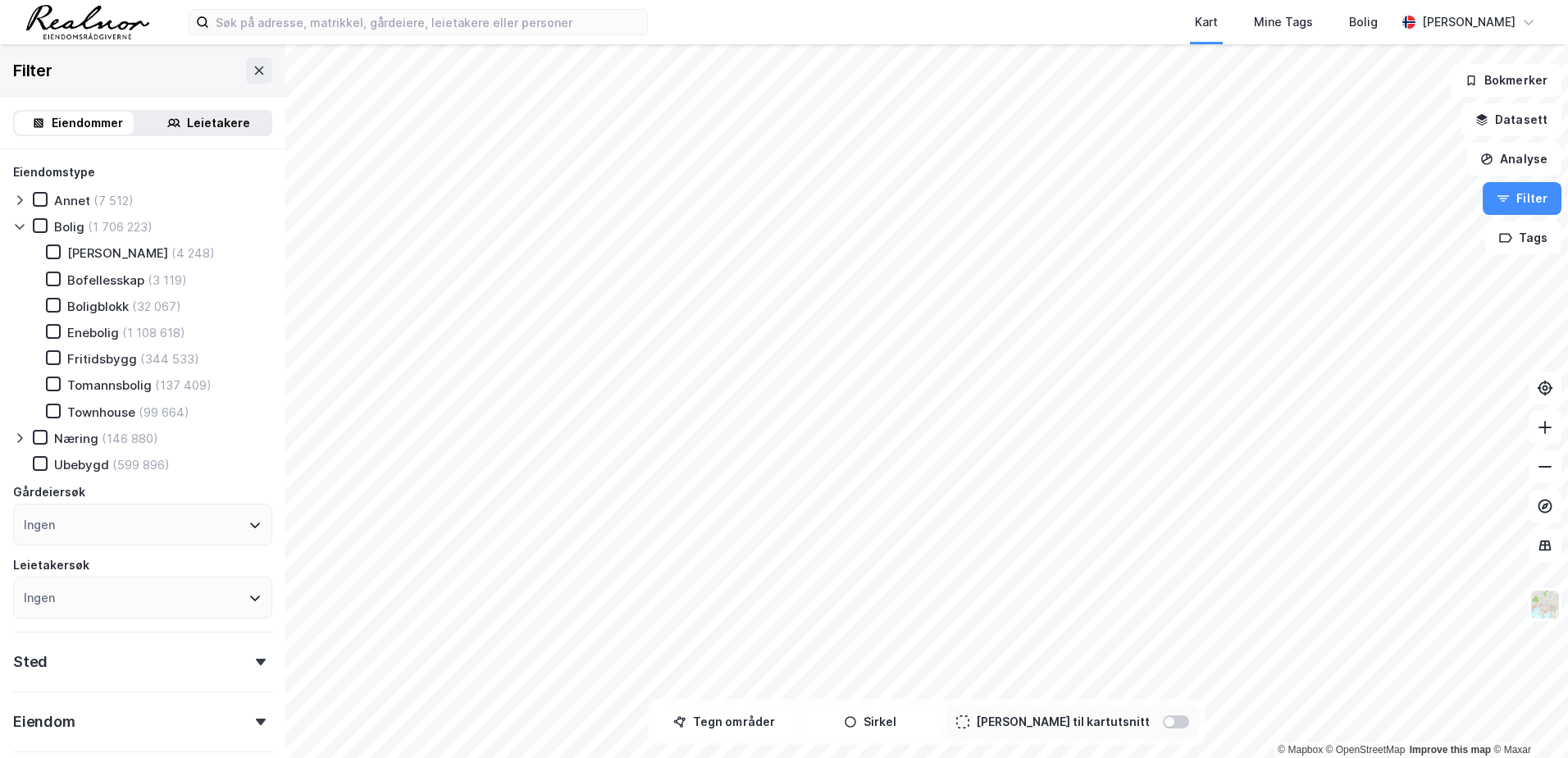
click at [14, 224] on icon at bounding box center [19, 226] width 13 height 13
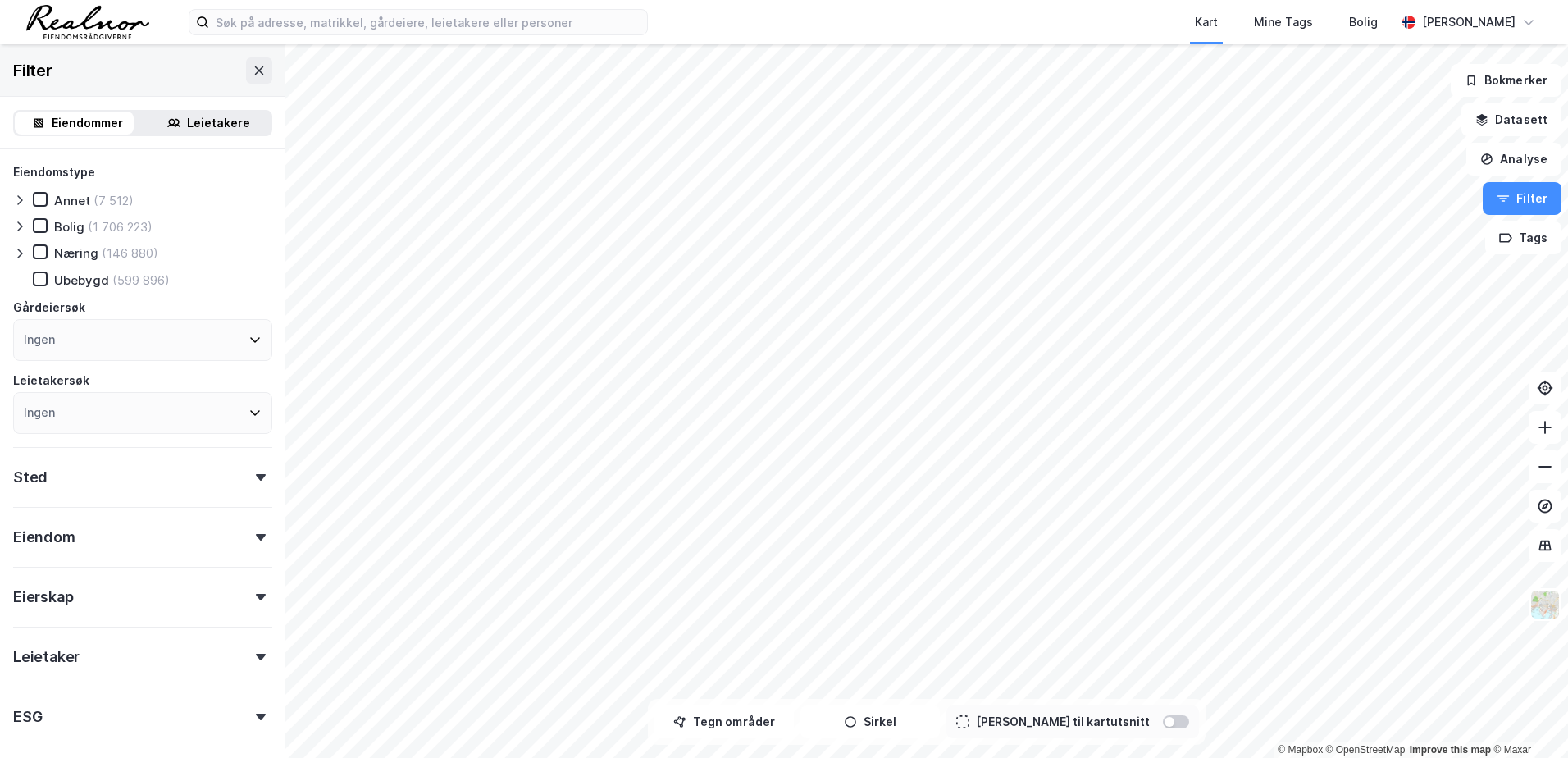
click at [22, 254] on icon at bounding box center [19, 254] width 5 height 10
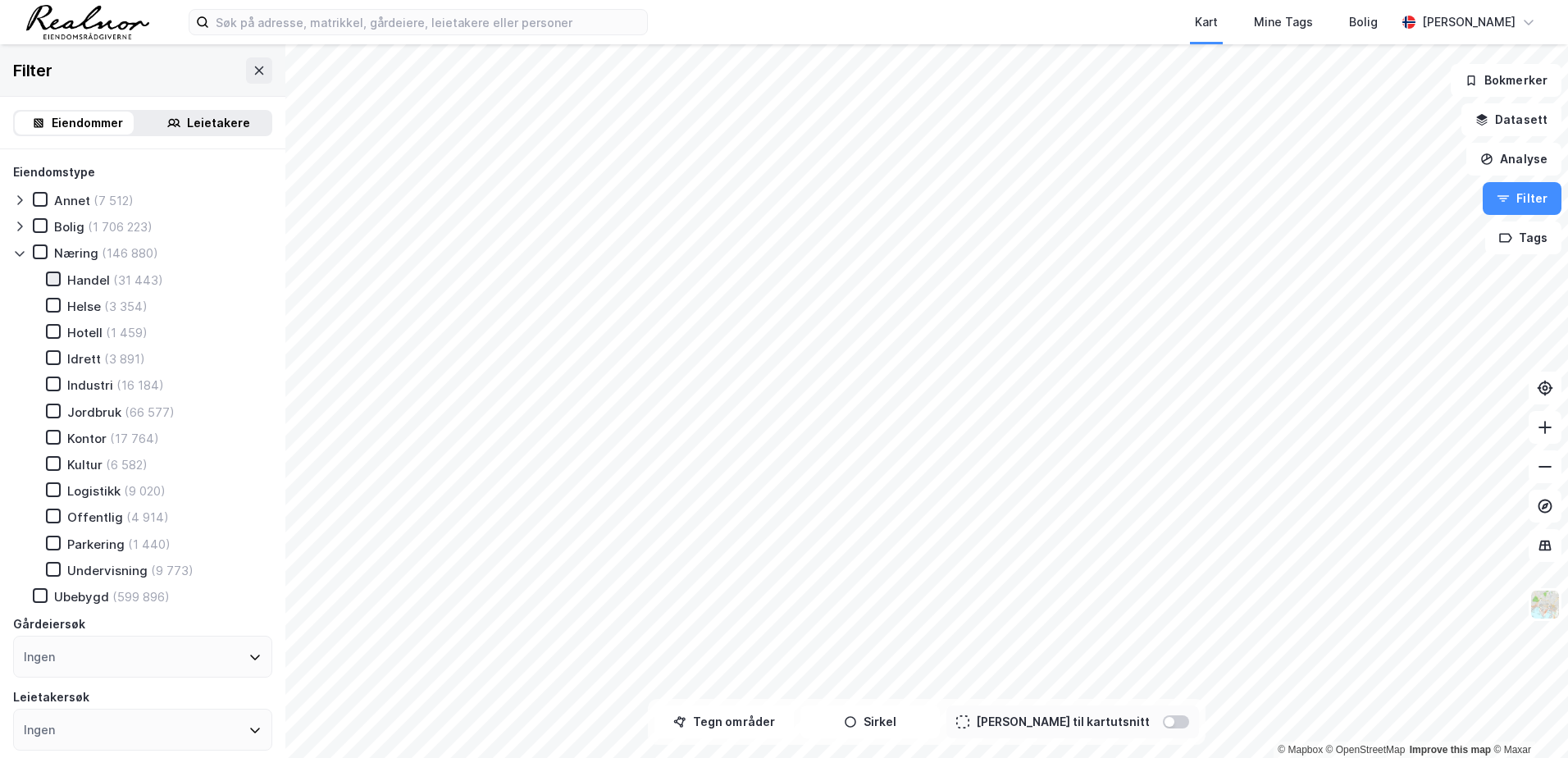
click at [60, 276] on div at bounding box center [53, 278] width 15 height 15
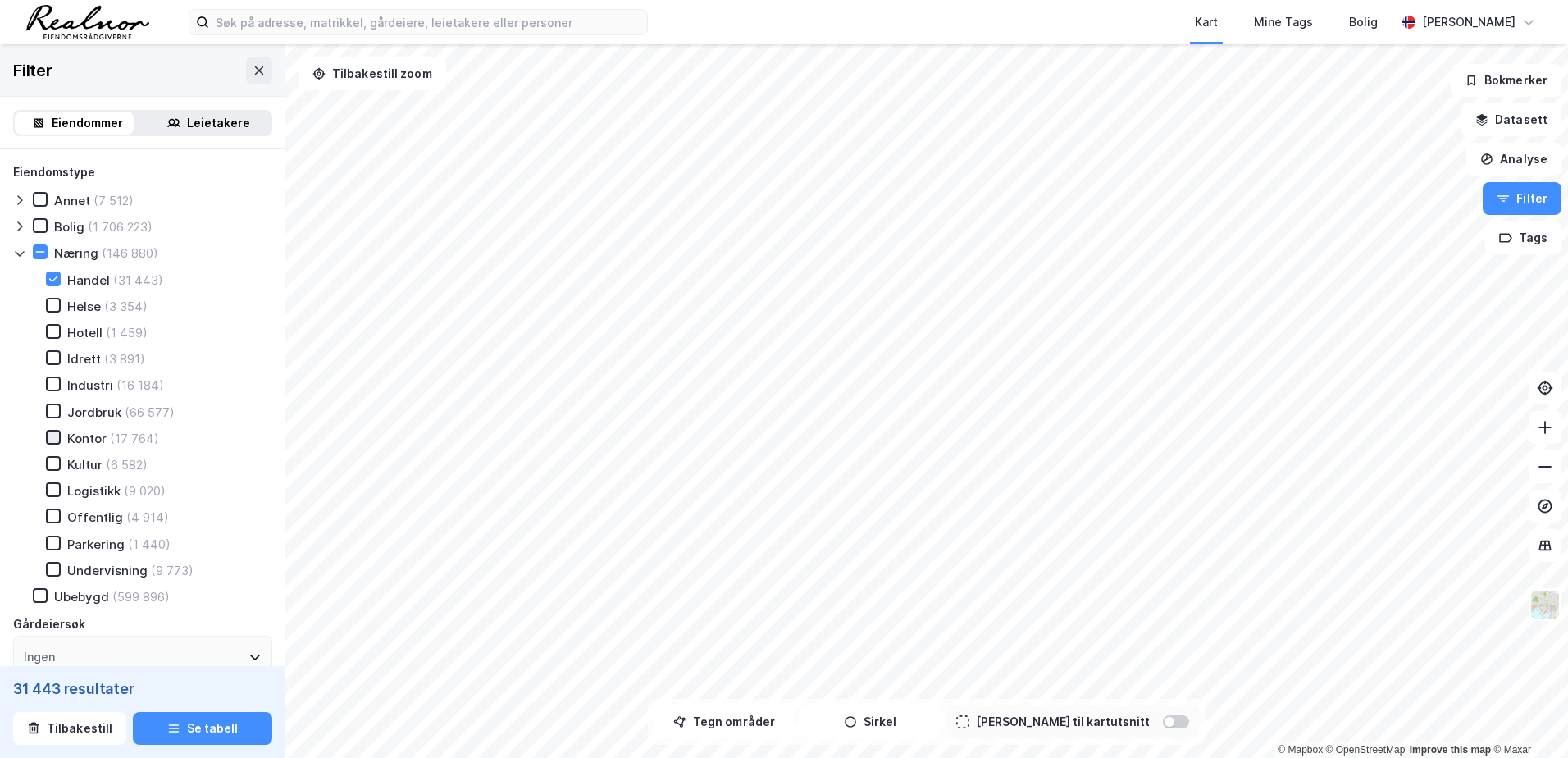
click at [57, 439] on icon at bounding box center [53, 437] width 12 height 12
click at [57, 309] on icon at bounding box center [53, 305] width 12 height 12
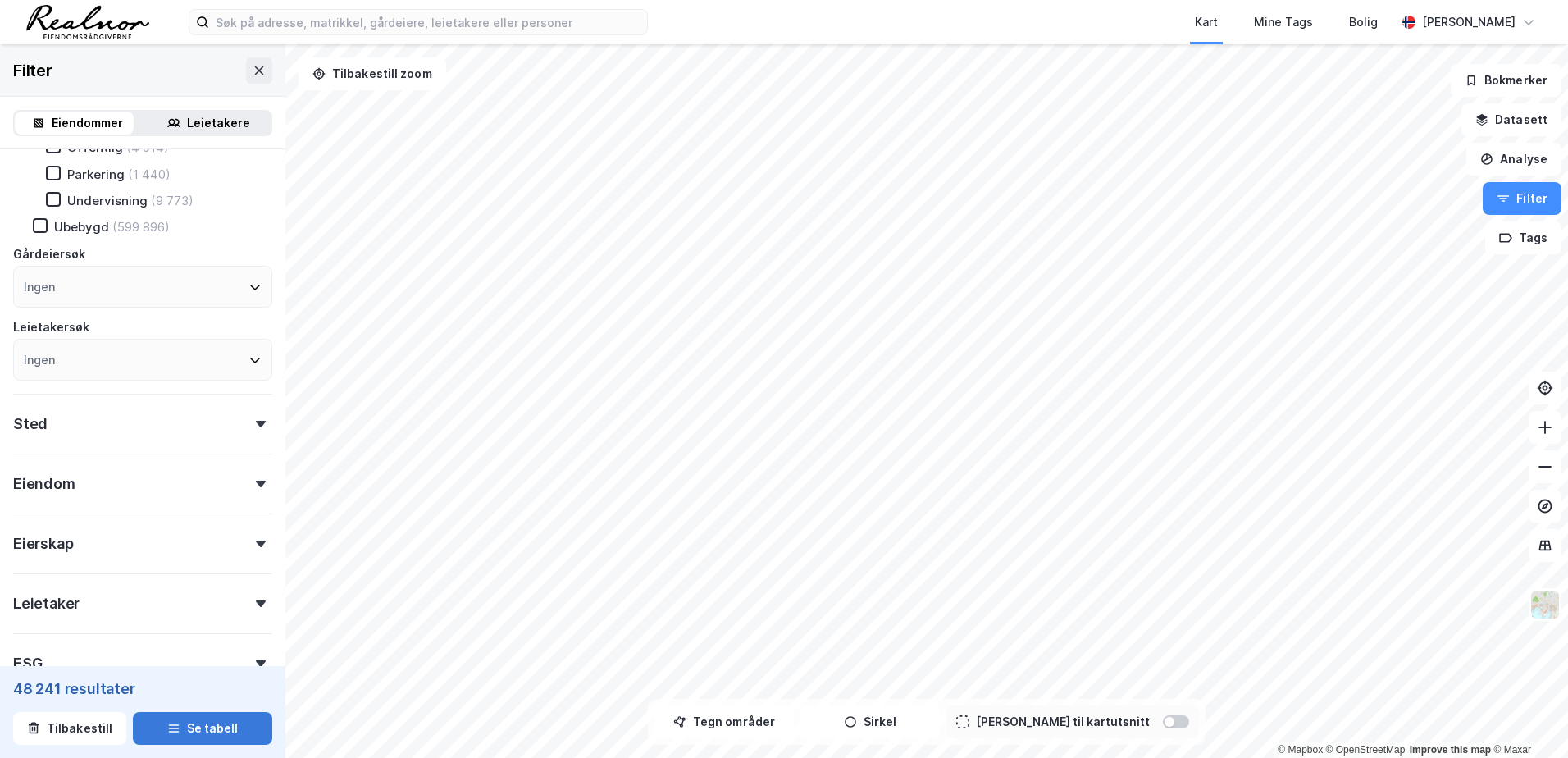
scroll to position [411, 0]
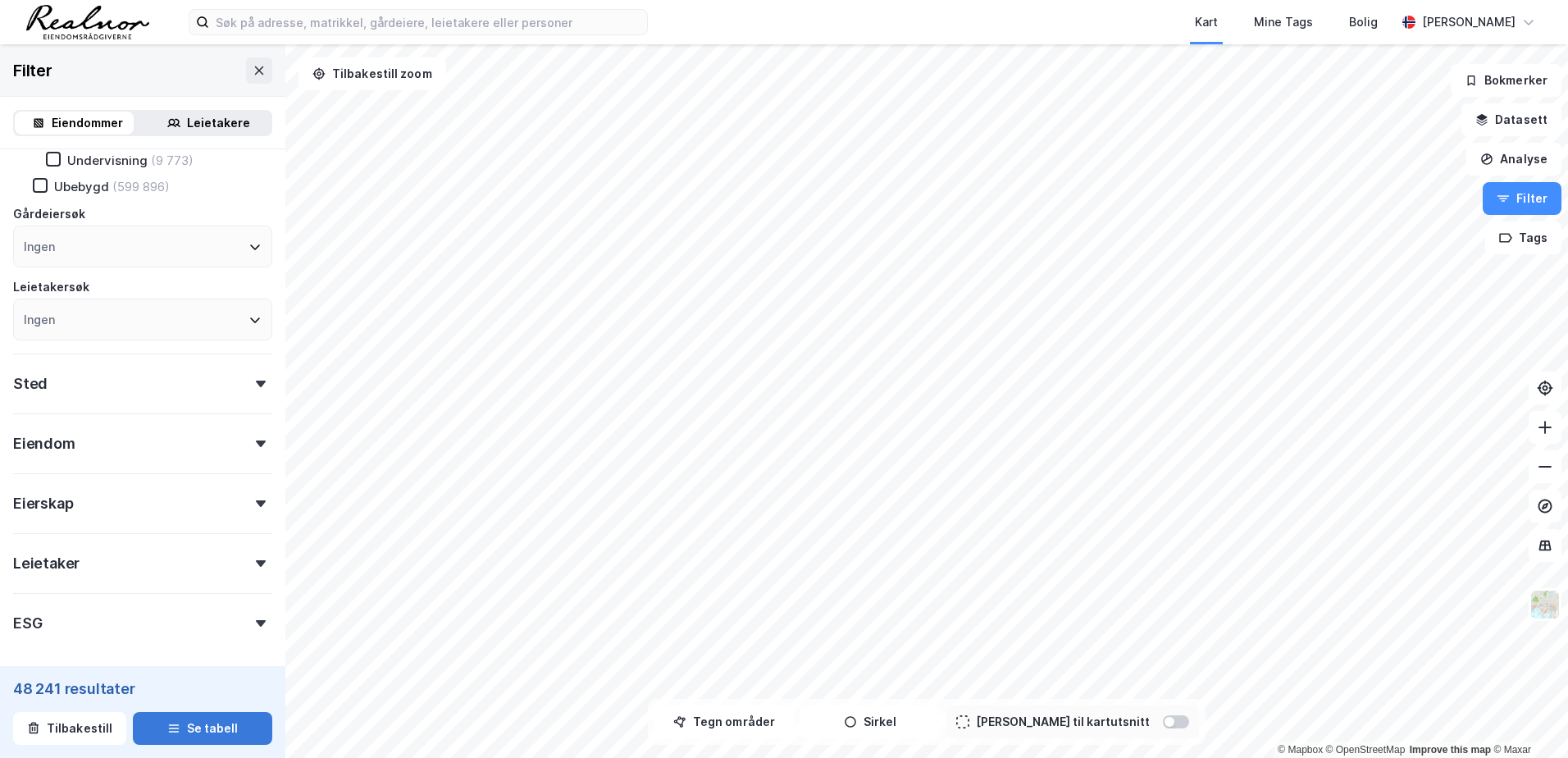
click at [201, 733] on button "Se tabell" at bounding box center [202, 728] width 139 height 33
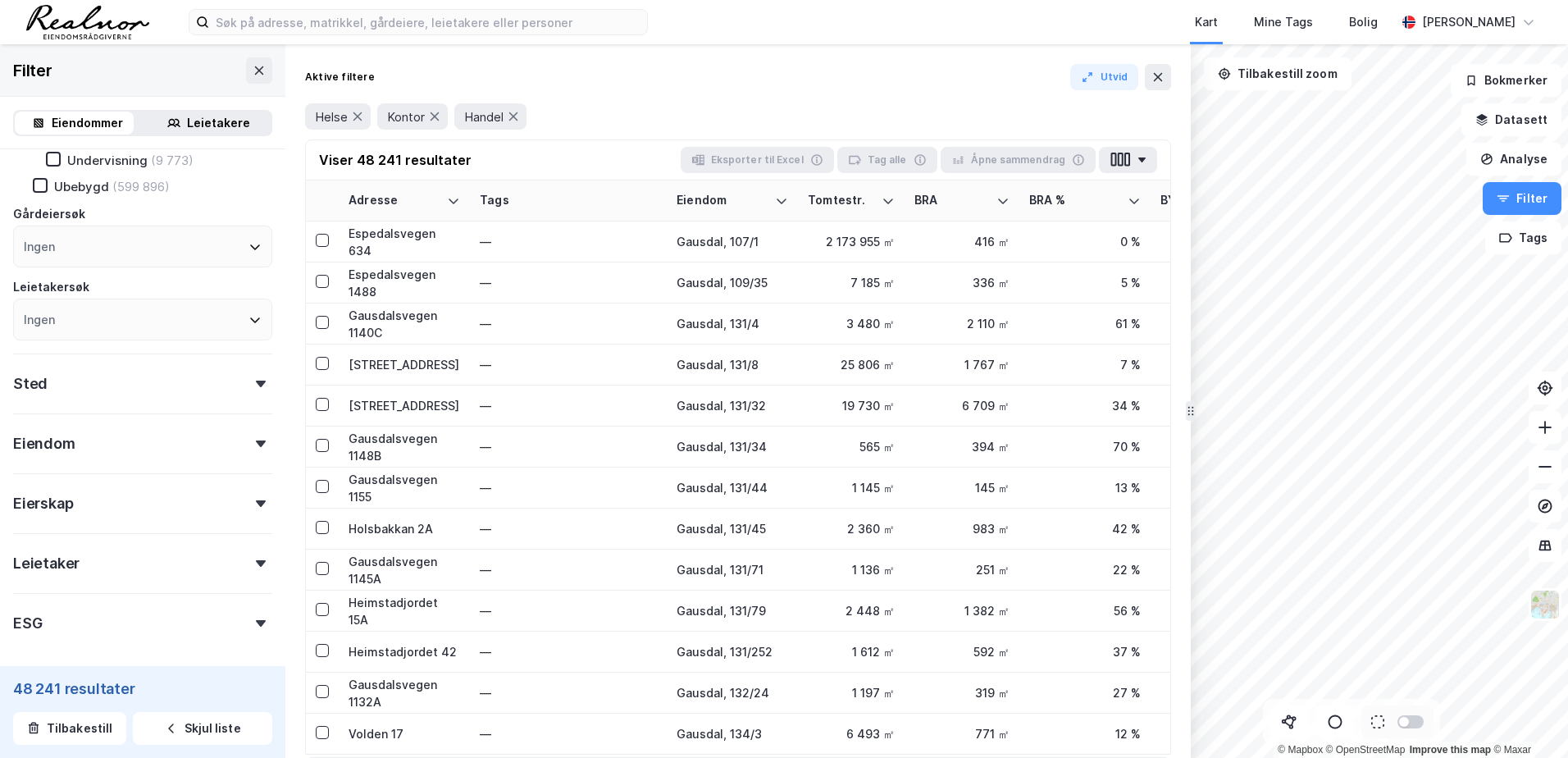
click at [247, 372] on div "Sted" at bounding box center [142, 376] width 260 height 46
click at [168, 468] on div "Ingen" at bounding box center [142, 456] width 260 height 41
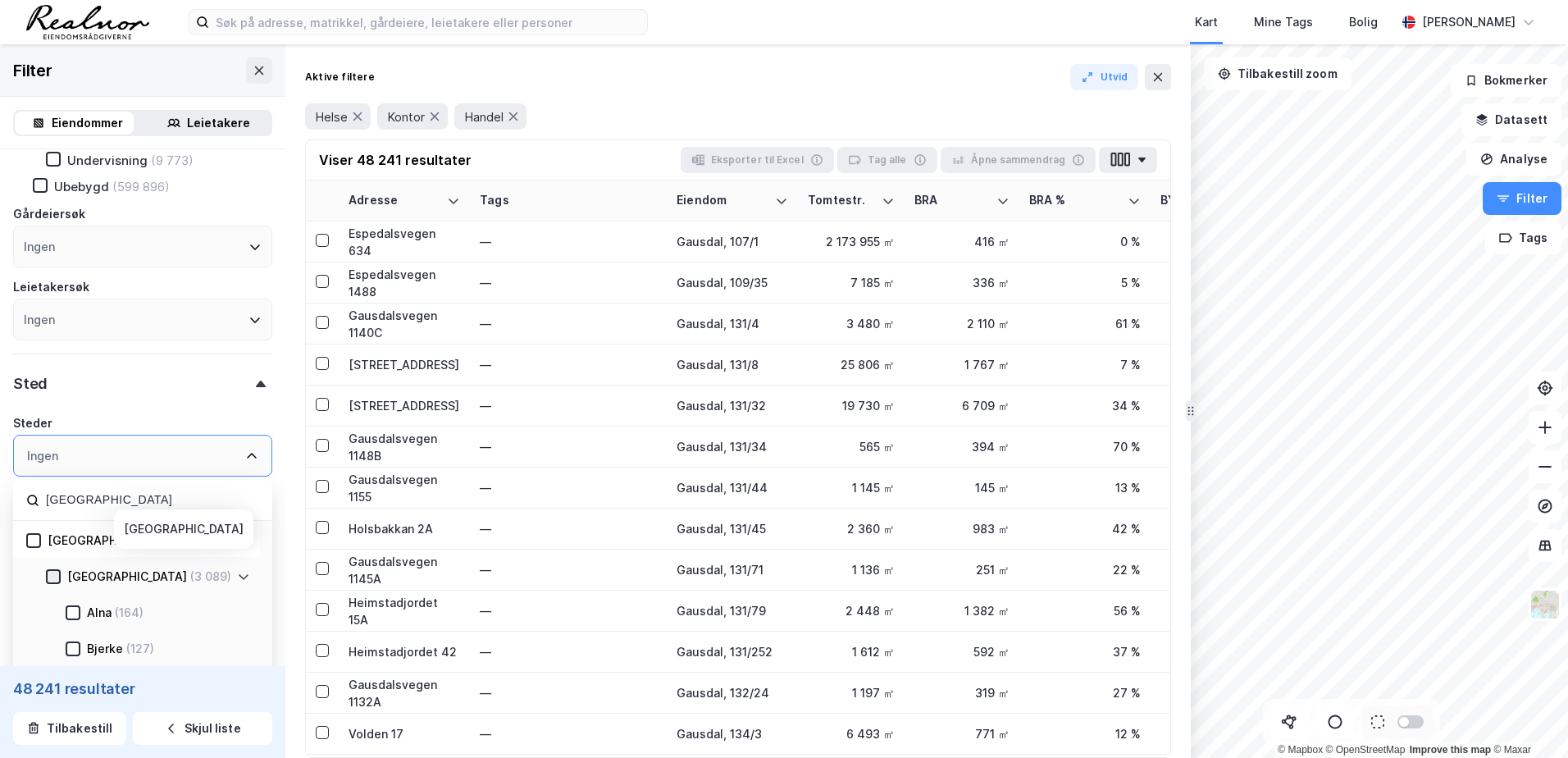
type input "oslo"
click at [53, 576] on icon at bounding box center [53, 577] width 12 height 12
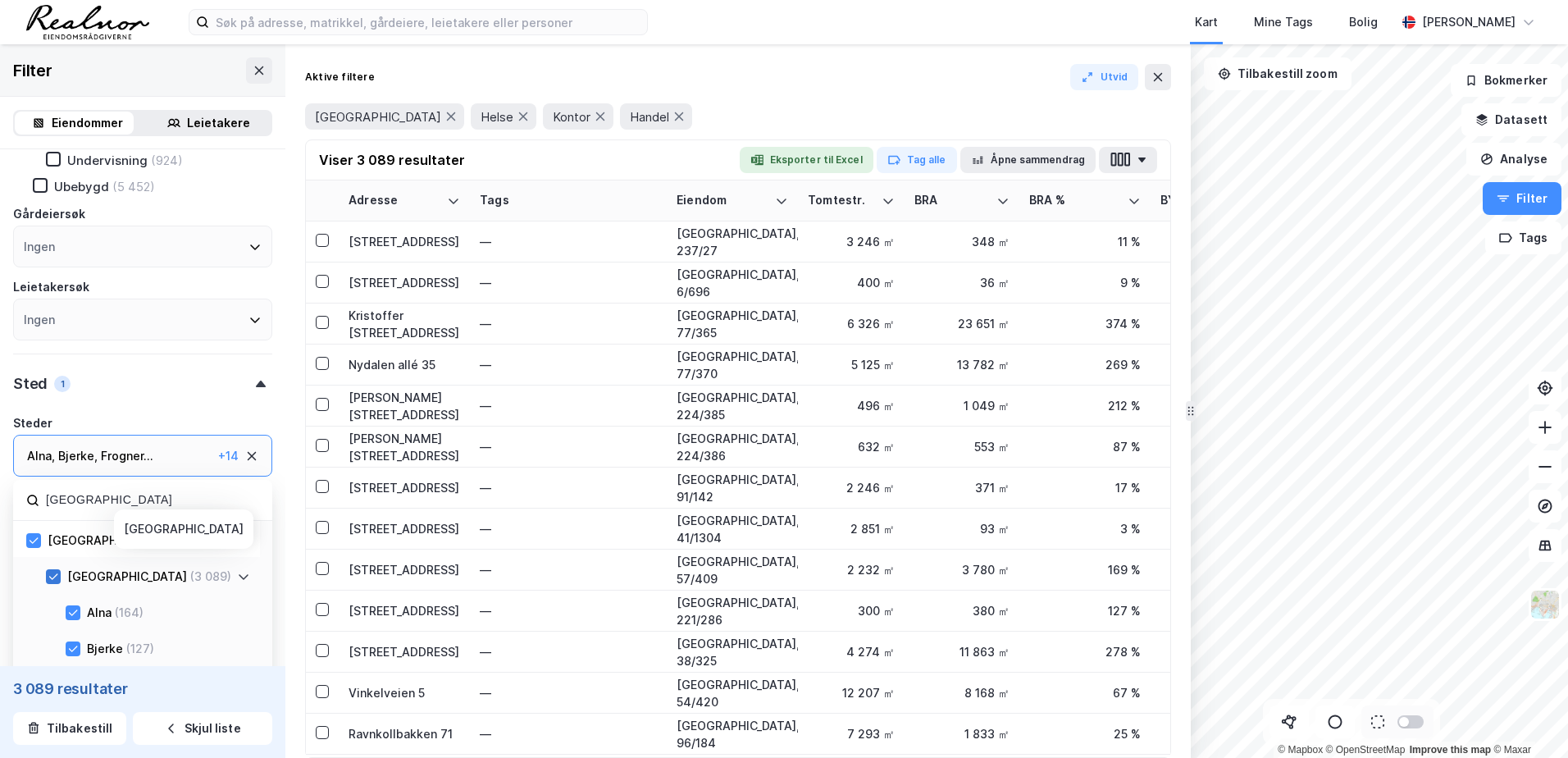
click at [54, 571] on icon at bounding box center [53, 577] width 12 height 12
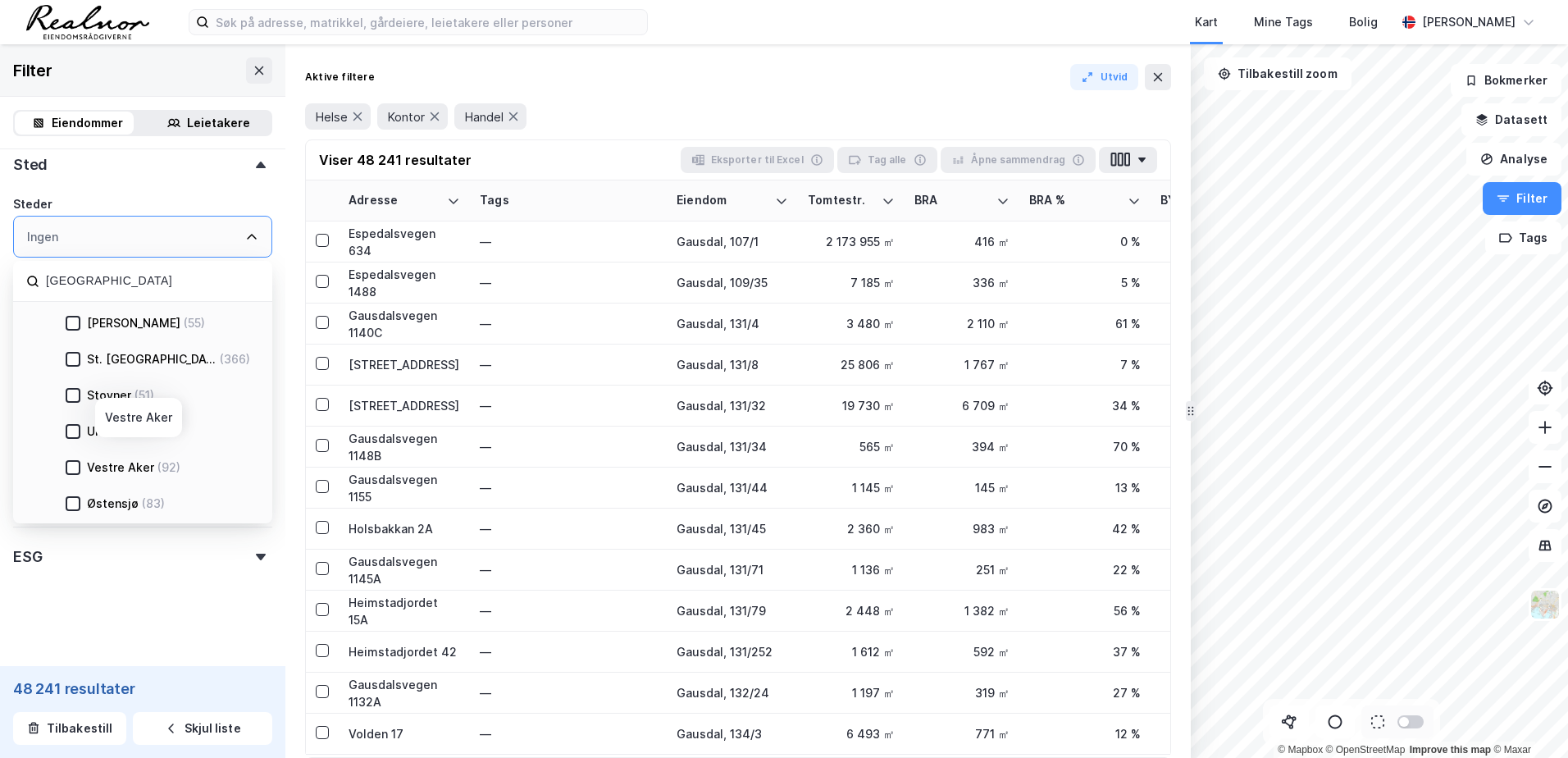
scroll to position [632, 0]
click at [79, 500] on div at bounding box center [72, 500] width 15 height 15
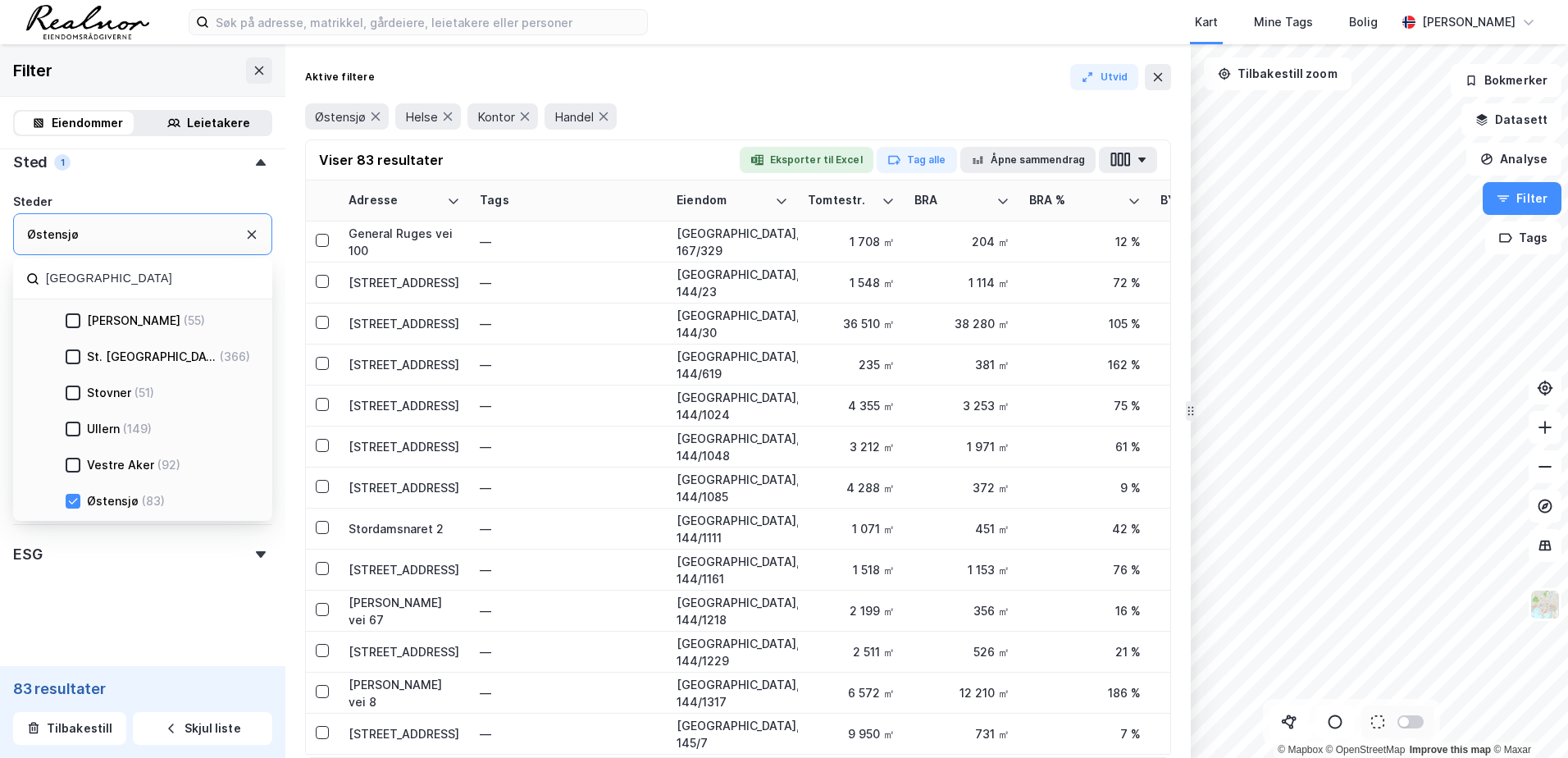
scroll to position [632, 0]
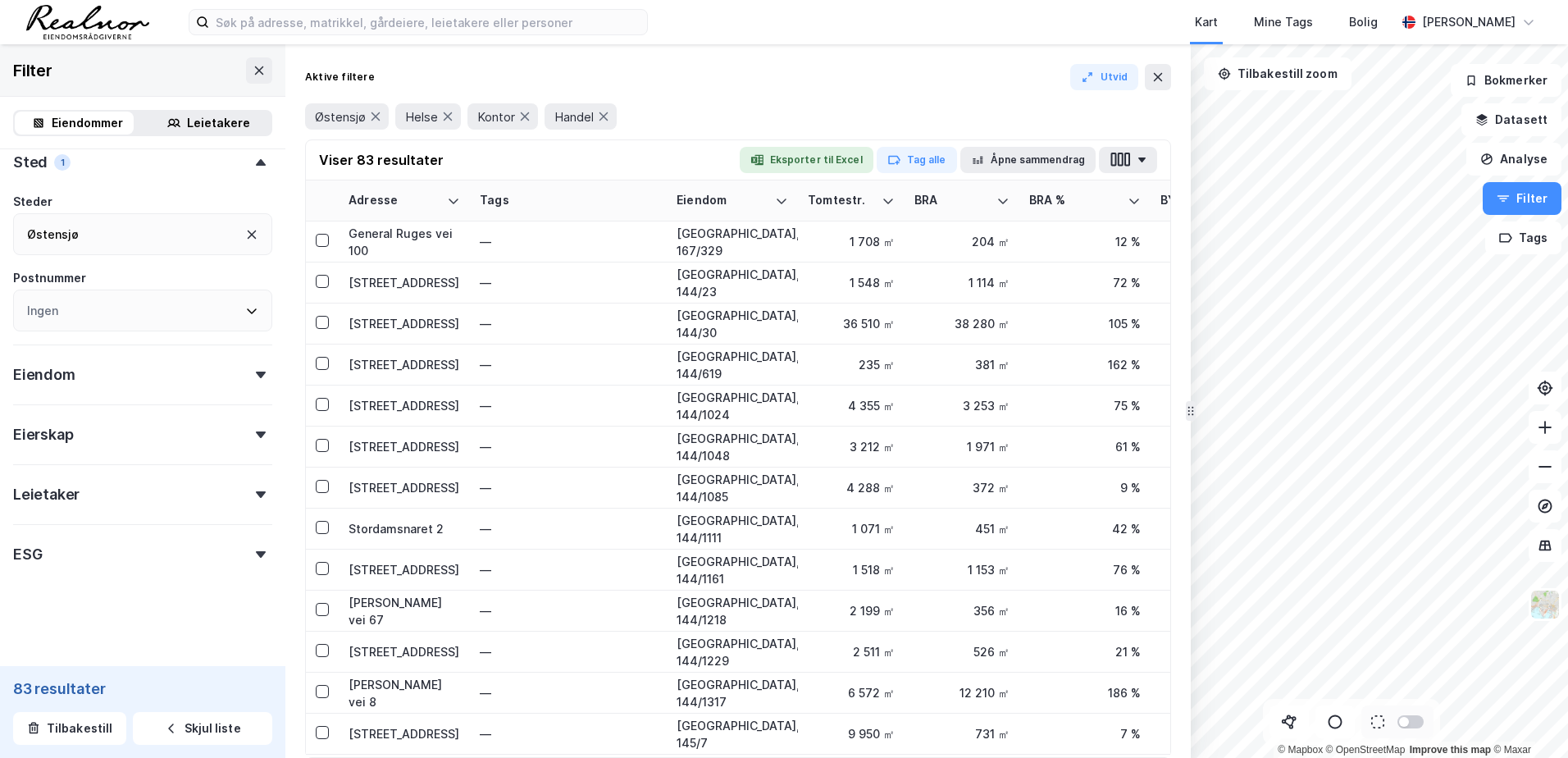
click at [163, 540] on div "ESG" at bounding box center [142, 547] width 260 height 46
click at [178, 382] on div "Eiendom" at bounding box center [142, 367] width 260 height 46
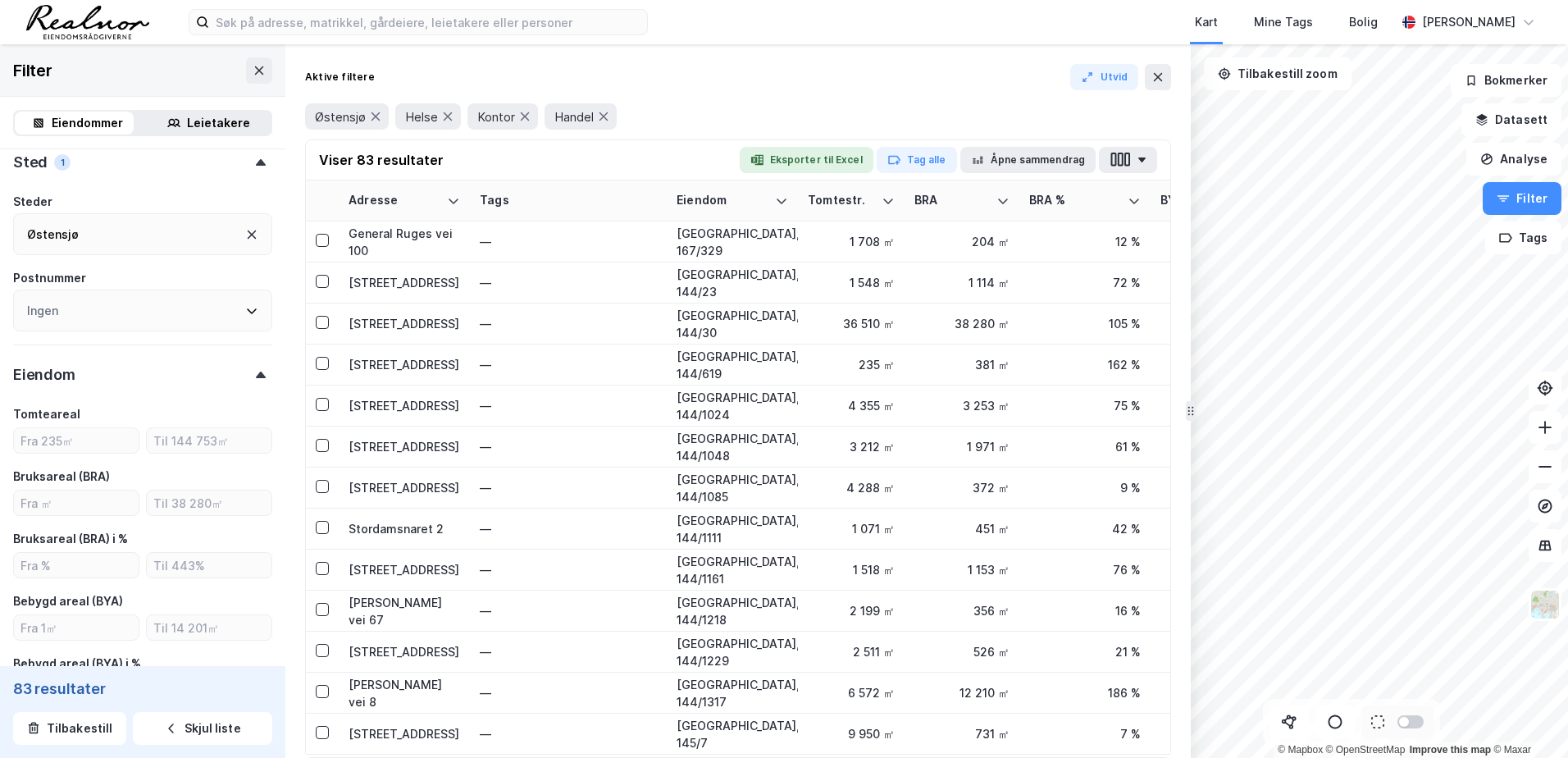
click at [178, 382] on div "Eiendom" at bounding box center [142, 367] width 260 height 46
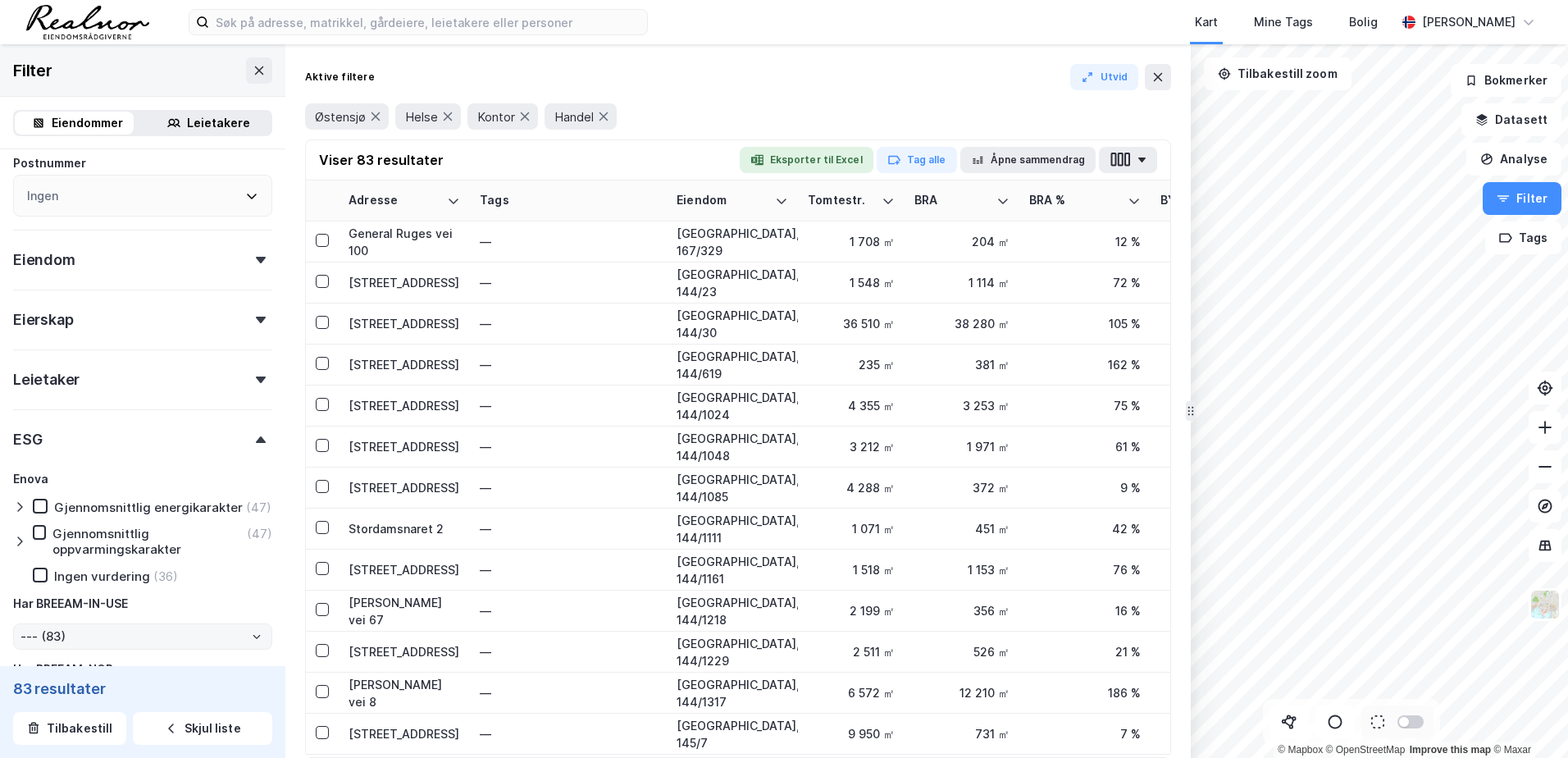
scroll to position [742, 0]
click at [236, 382] on div "Leietaker" at bounding box center [142, 376] width 260 height 46
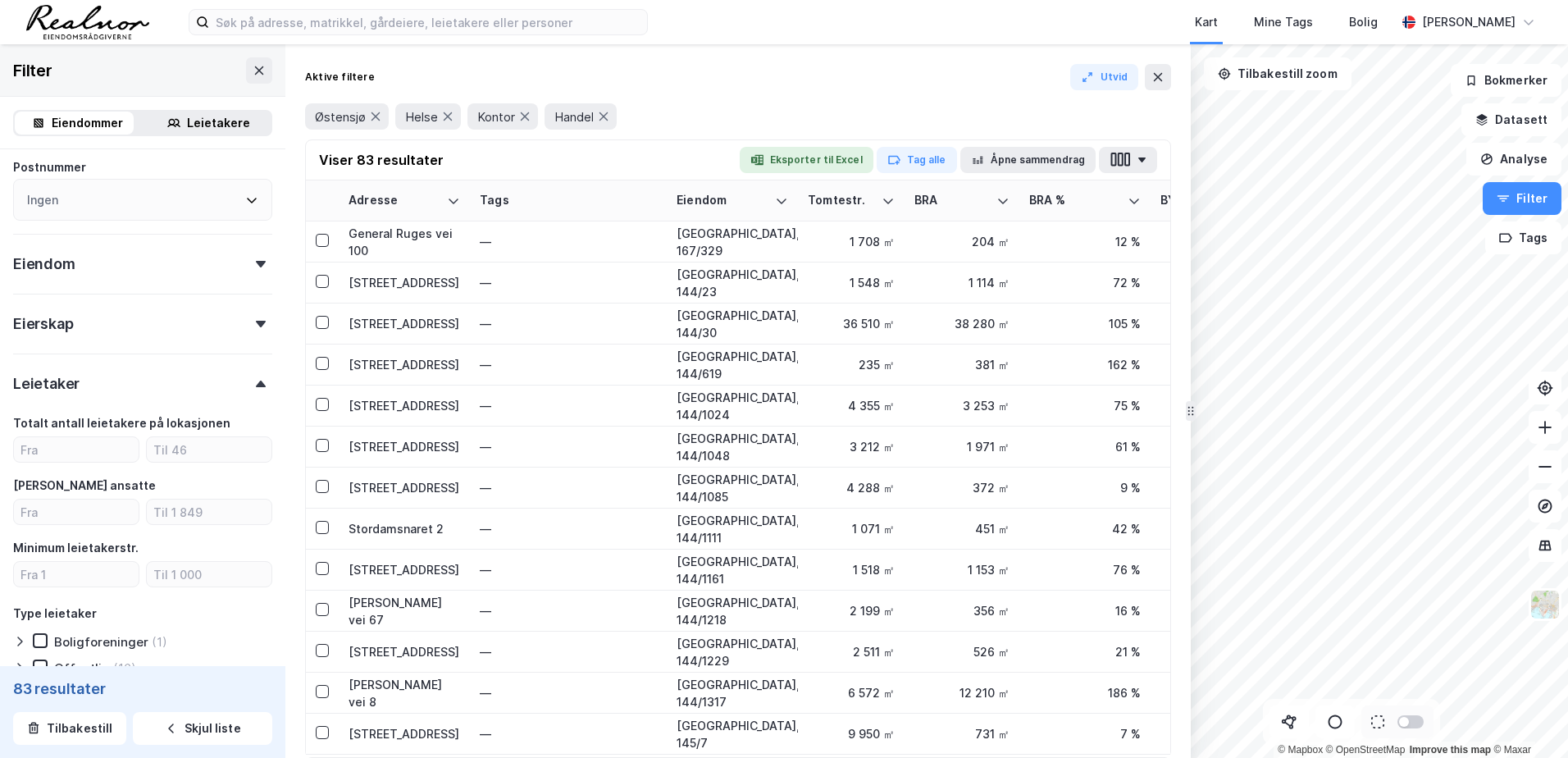
click at [229, 383] on div "Leietaker" at bounding box center [142, 376] width 260 height 46
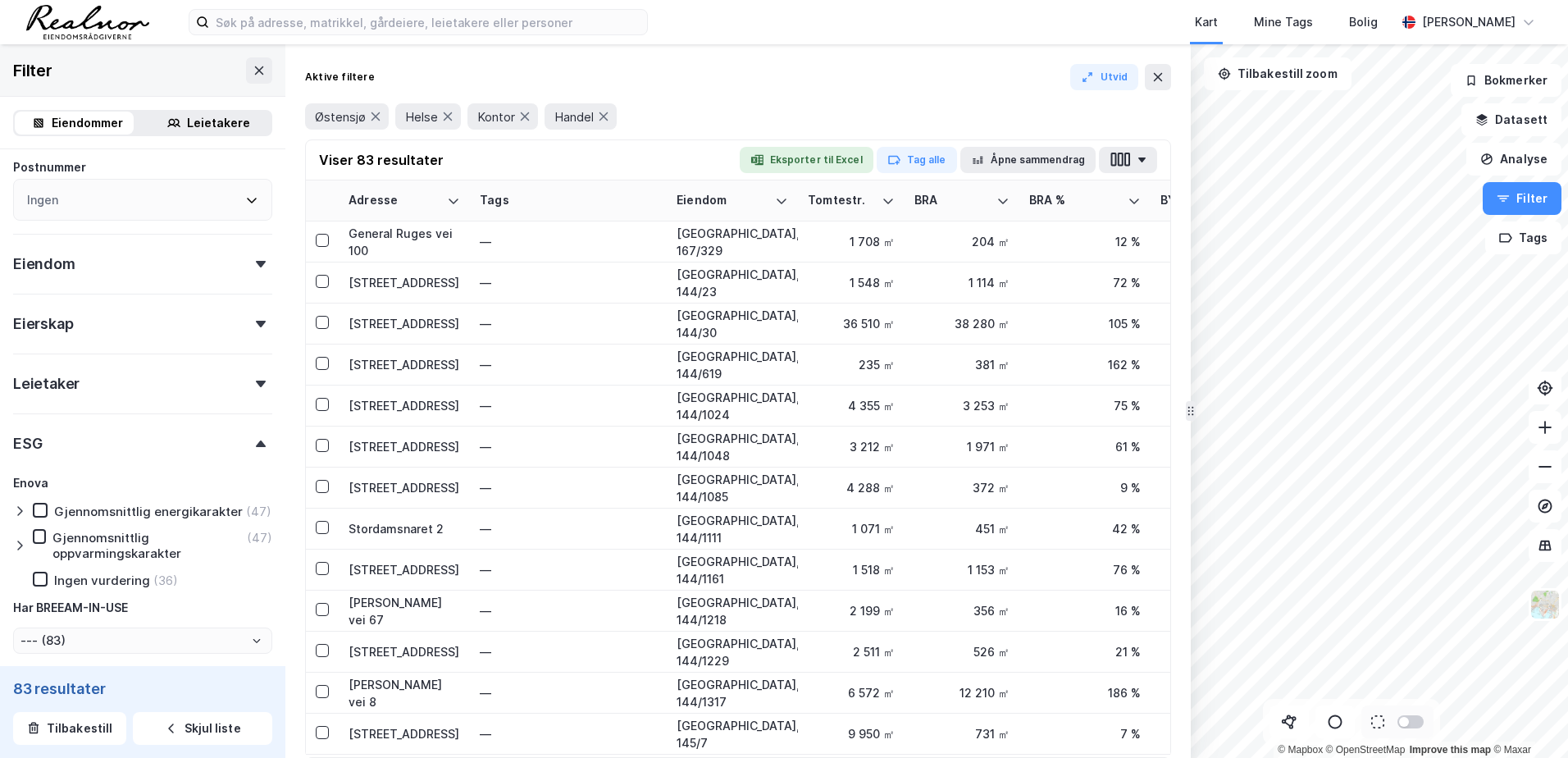
click at [225, 333] on div "Eierskap" at bounding box center [142, 317] width 260 height 46
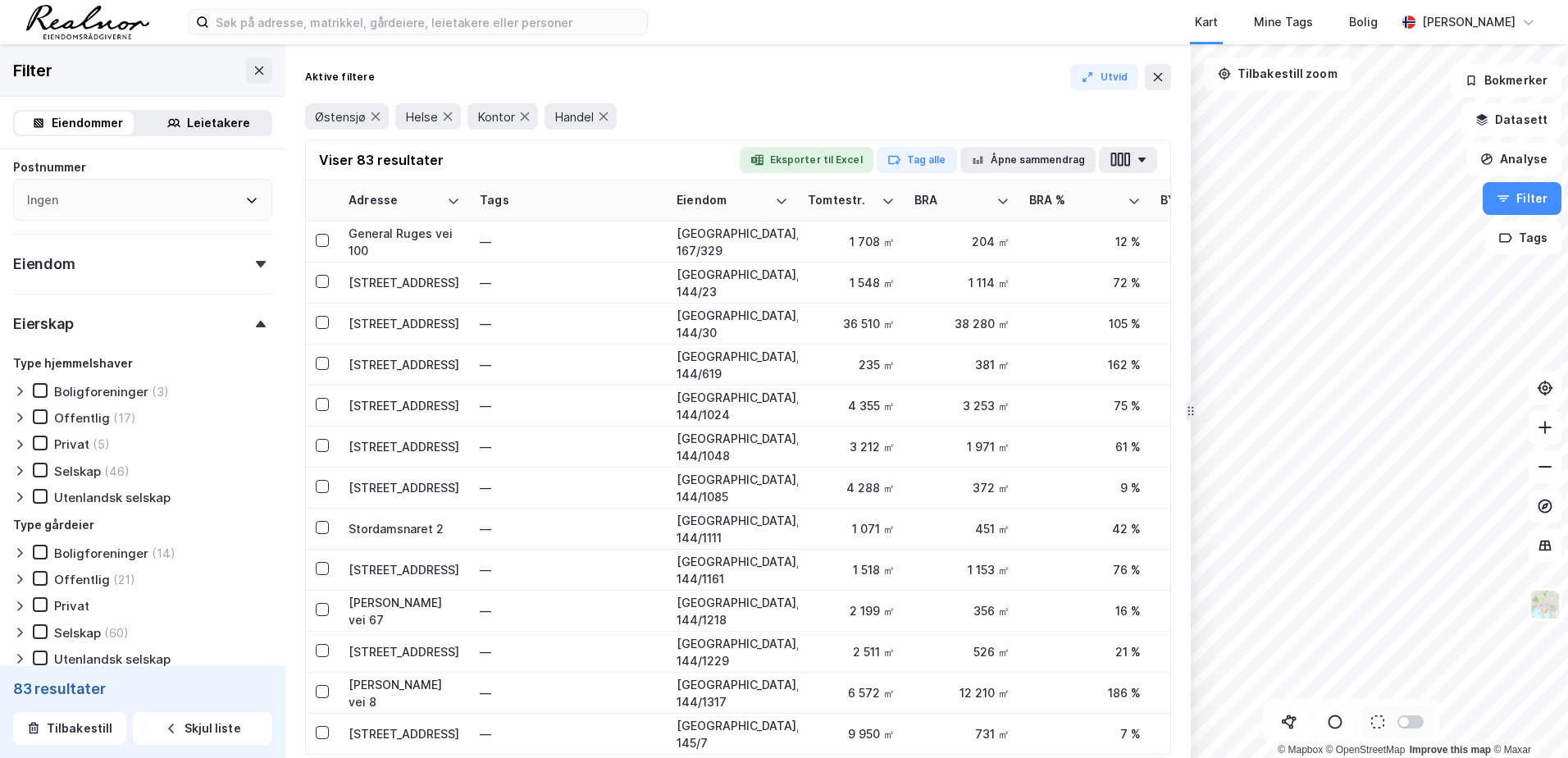
click at [192, 285] on div "Eiendomstype Annet (6) Bolig (4 551) Næring (172) Handel (44) Helse (12) Hotell…" at bounding box center [142, 233] width 260 height 1627
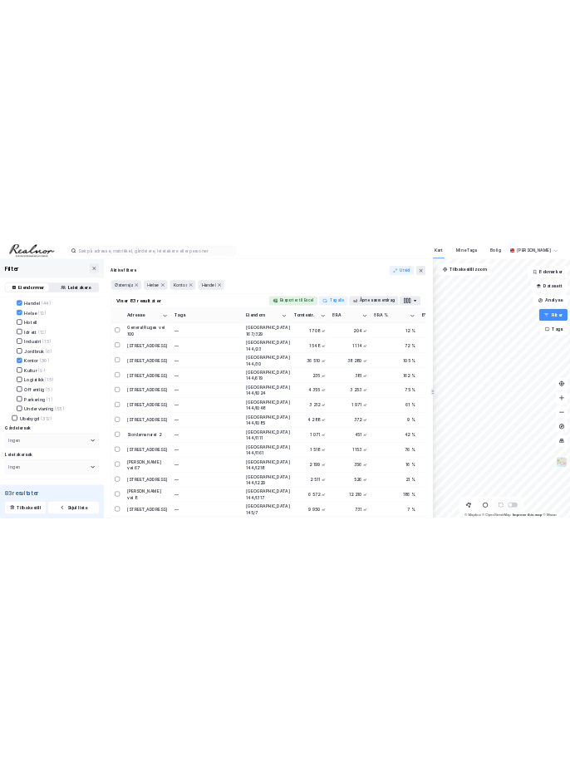
scroll to position [249, 0]
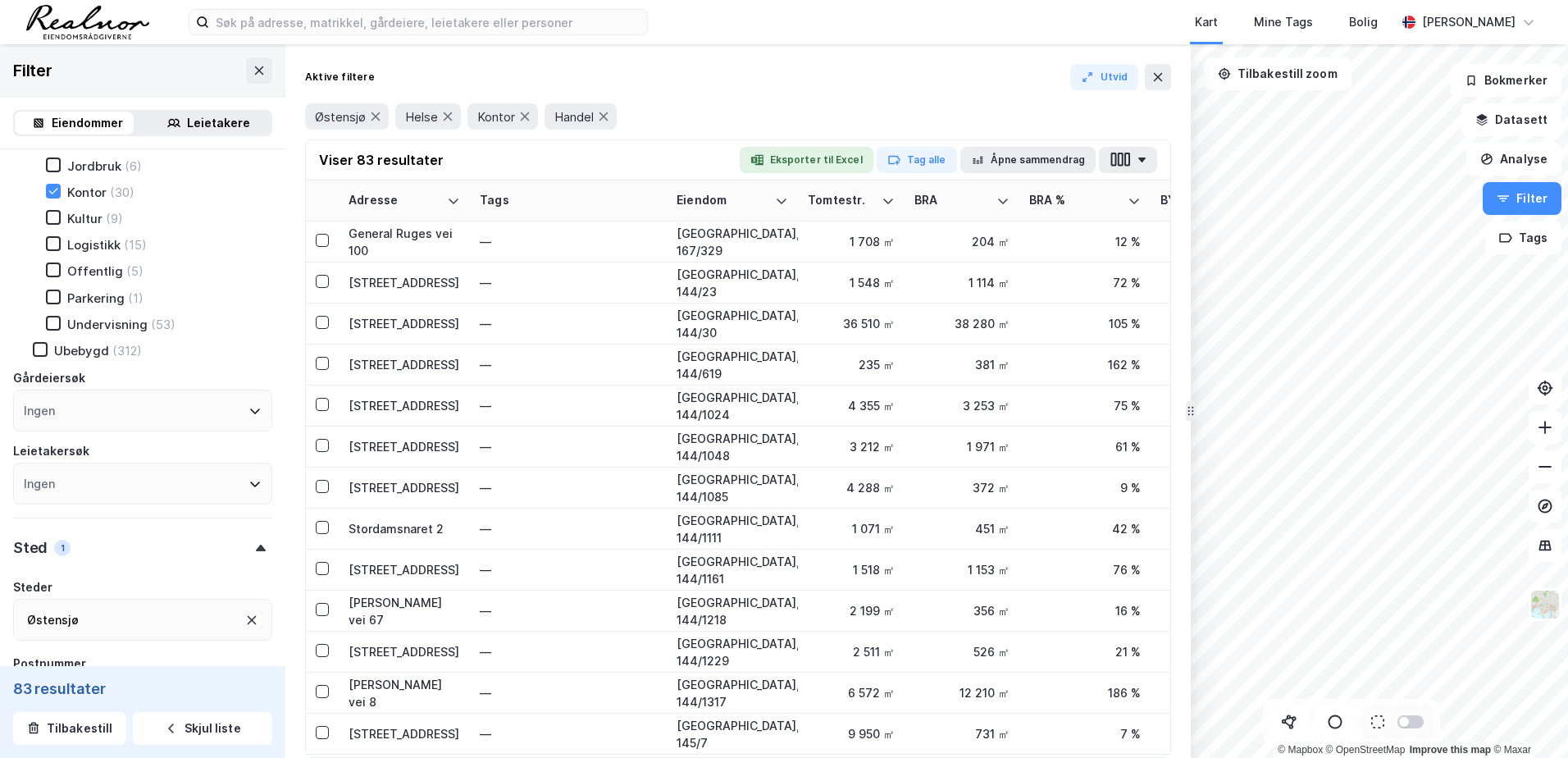
click at [230, 397] on div "Ingen" at bounding box center [142, 411] width 260 height 41
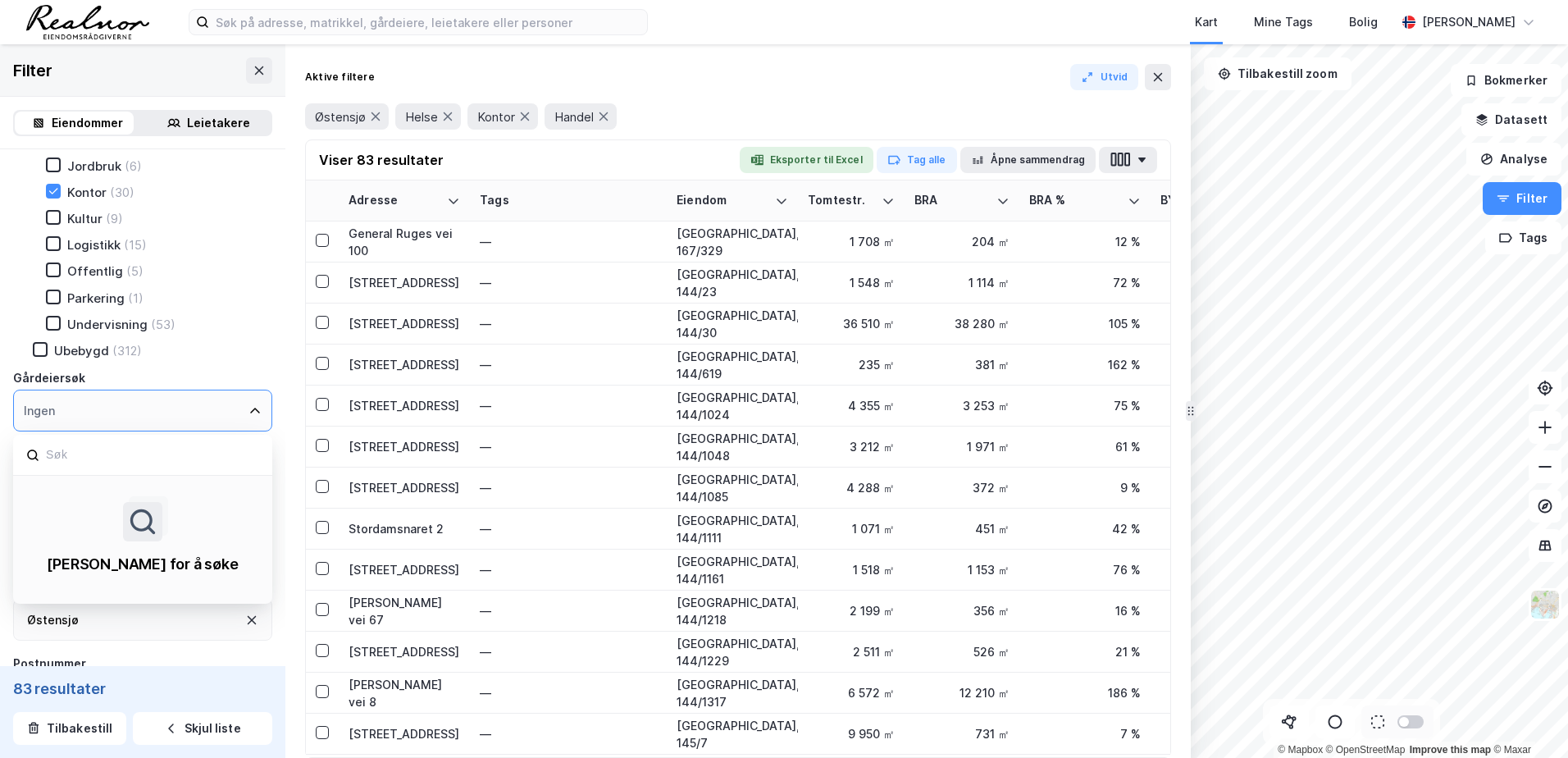
click at [249, 411] on icon at bounding box center [255, 411] width 13 height 13
click at [240, 400] on div "Ingen" at bounding box center [142, 411] width 260 height 41
click at [249, 416] on icon at bounding box center [255, 411] width 13 height 13
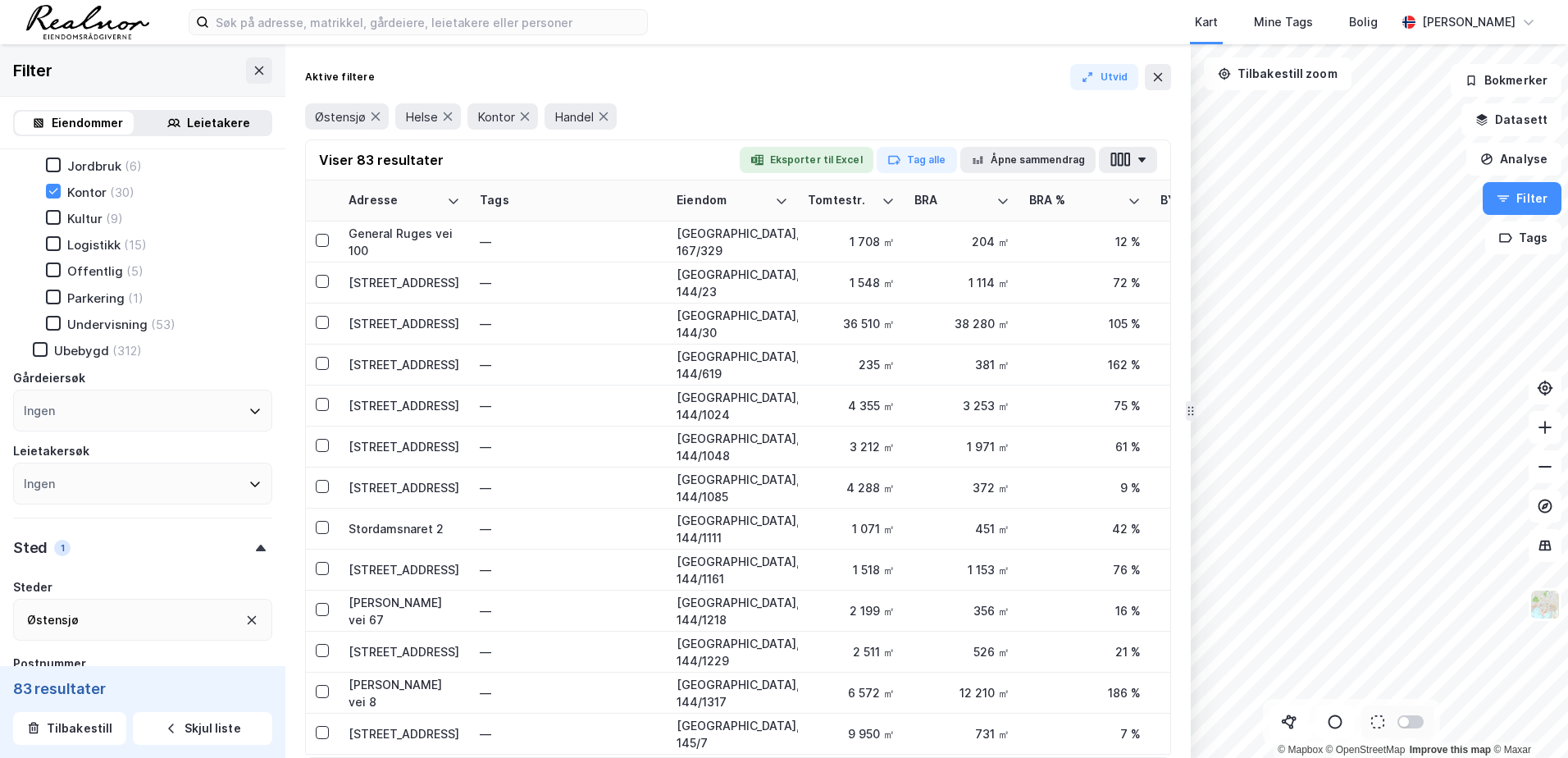
click at [246, 372] on div "Gårdeiersøk" at bounding box center [142, 378] width 260 height 20
click at [841, 170] on button "Eksporter til Excel" at bounding box center [806, 160] width 133 height 27
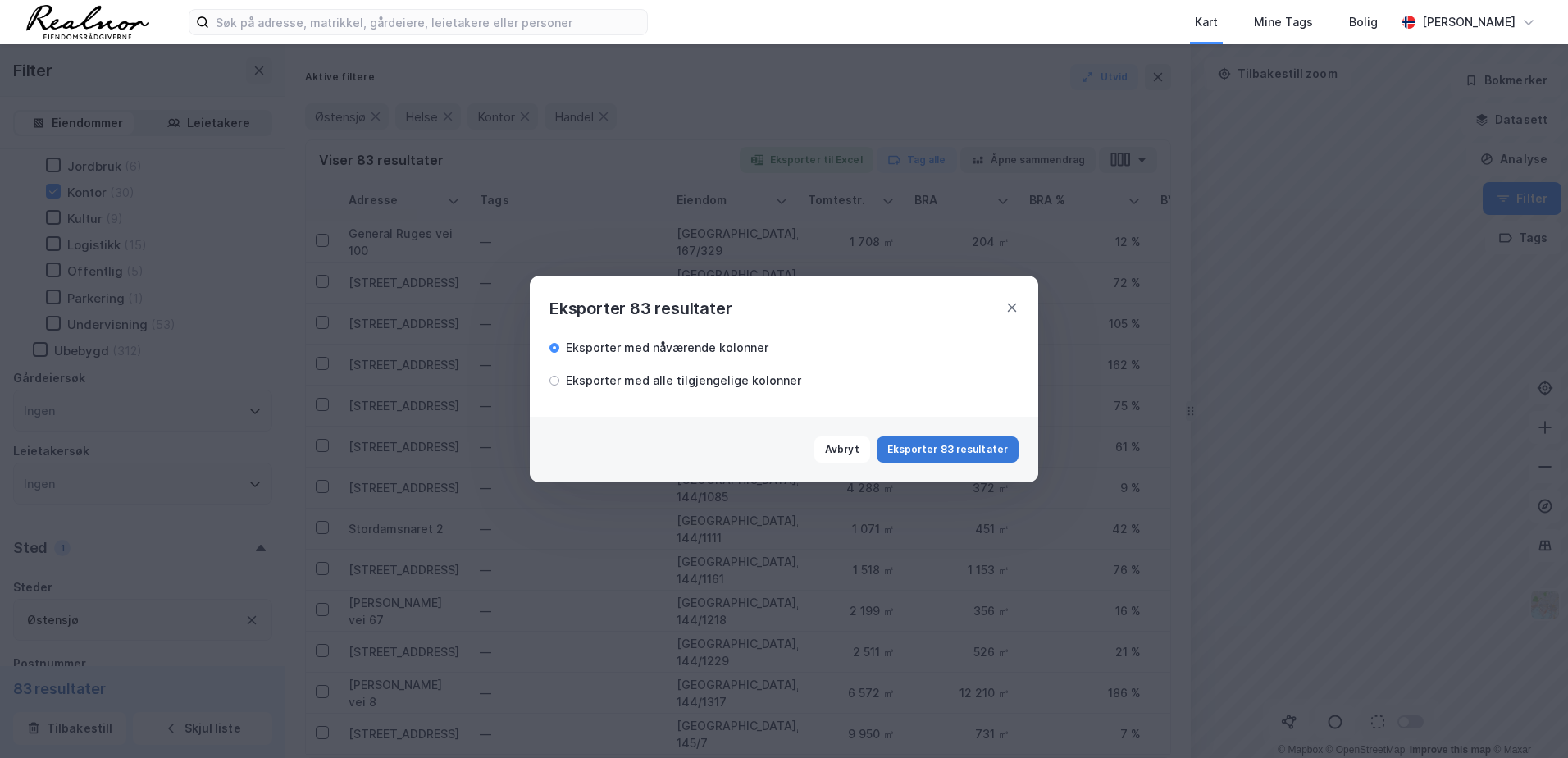
click at [955, 445] on button "Eksporter 83 resultater" at bounding box center [948, 449] width 142 height 27
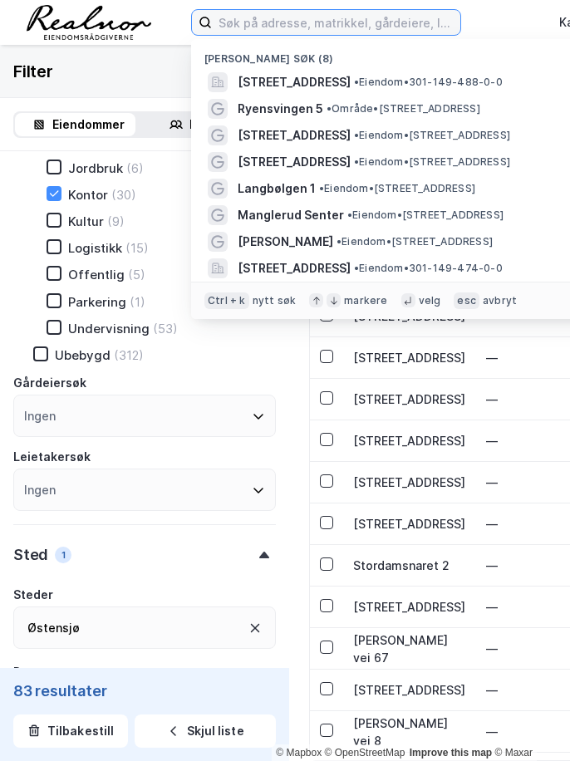
click at [309, 16] on input at bounding box center [336, 22] width 249 height 25
type input "kjøpesentre"
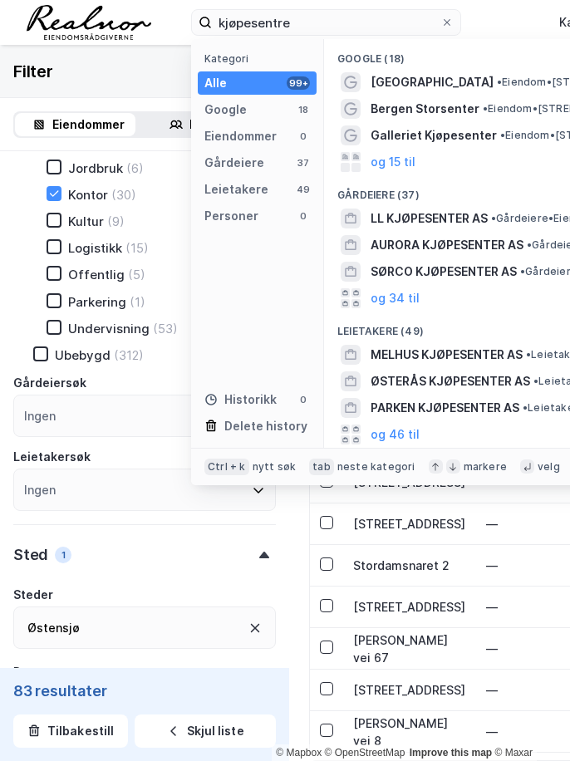
click at [92, 6] on img at bounding box center [89, 22] width 125 height 35
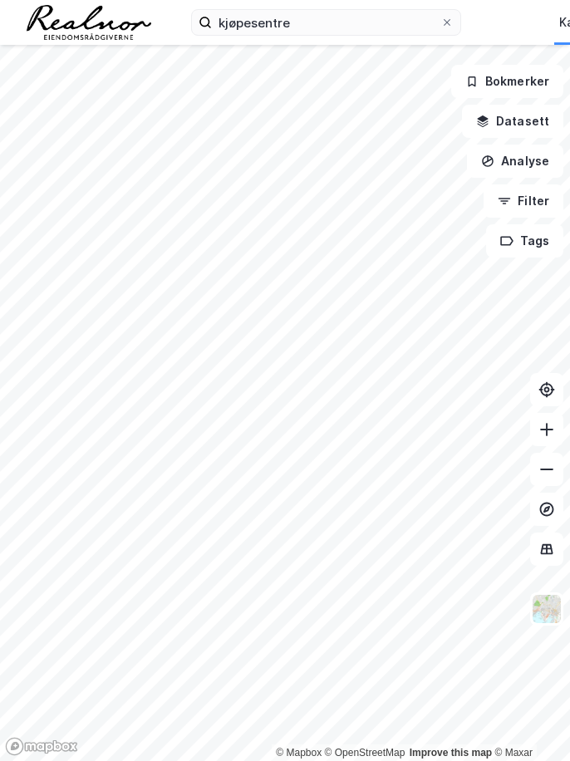
click at [362, 42] on div "kjøpesentre Kart Mine Tags Bolig Christina Bjerke" at bounding box center [285, 22] width 570 height 45
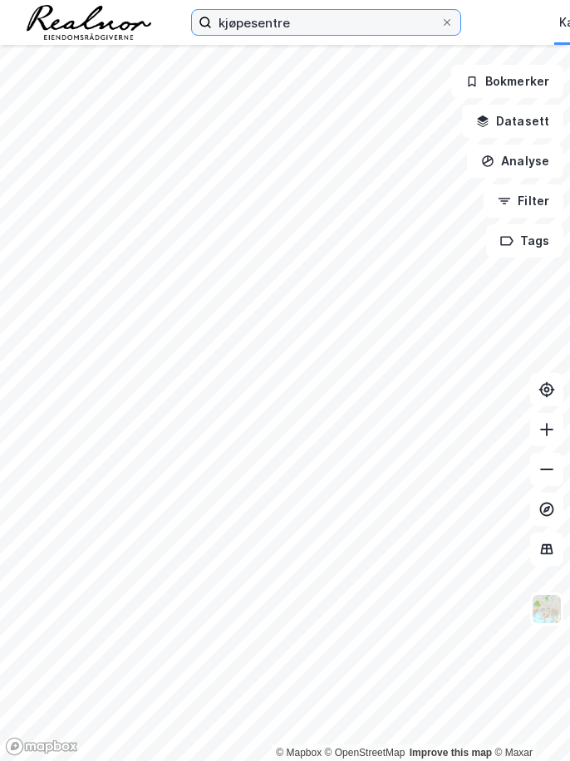
click at [358, 24] on input "kjøpesentre" at bounding box center [326, 22] width 229 height 25
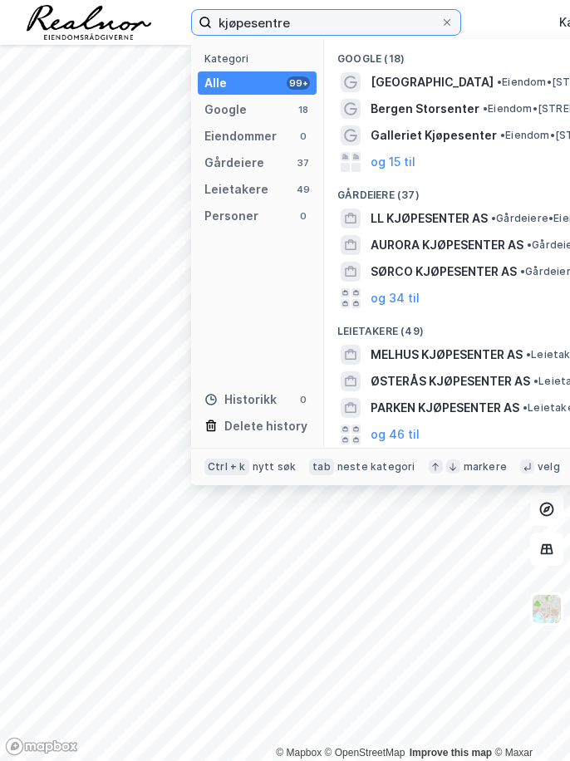
click at [388, 19] on input "kjøpesentre" at bounding box center [326, 22] width 229 height 25
click at [357, 33] on input "kjøpesentre" at bounding box center [326, 22] width 229 height 25
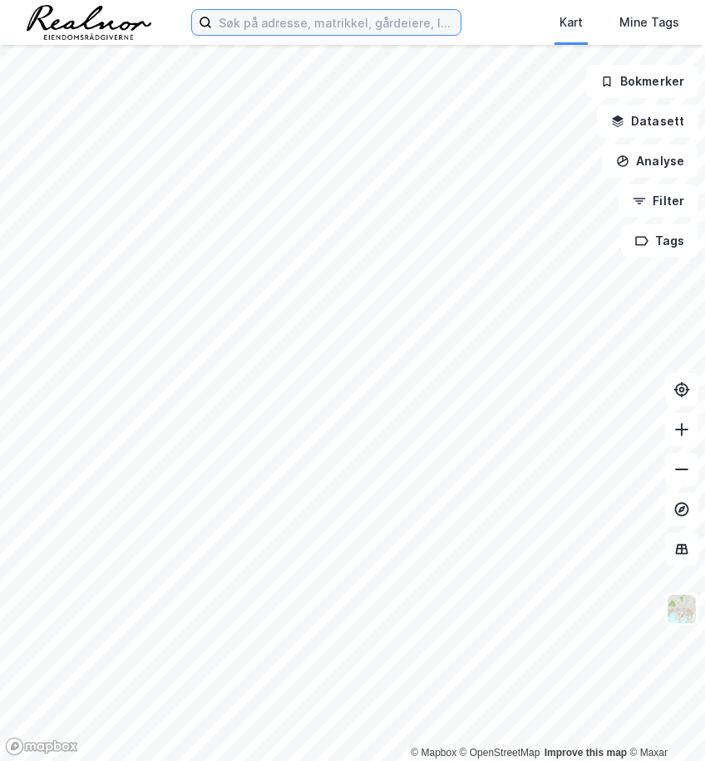
click at [353, 26] on input at bounding box center [336, 22] width 249 height 25
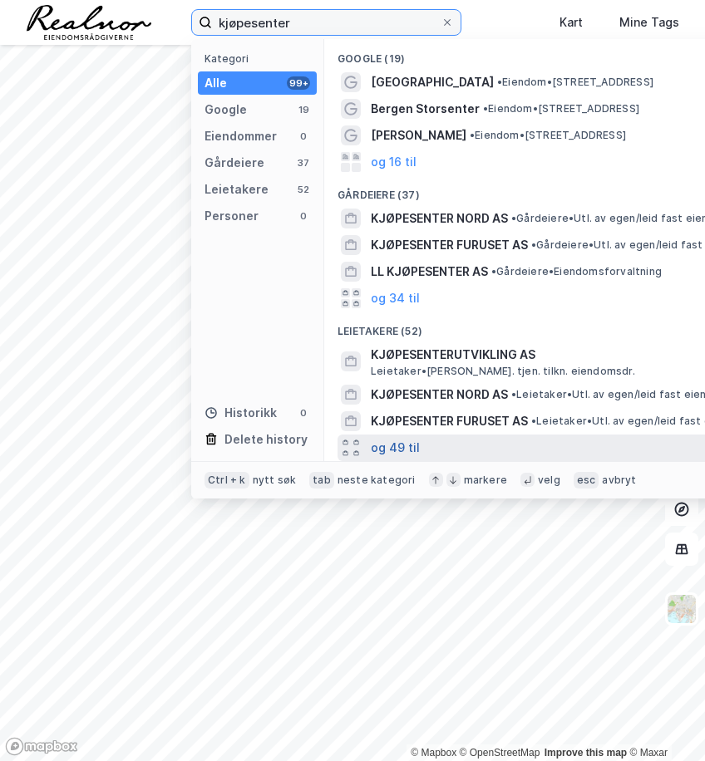
type input "kjøpesenter"
click at [402, 452] on button "og 49 til" at bounding box center [395, 448] width 49 height 20
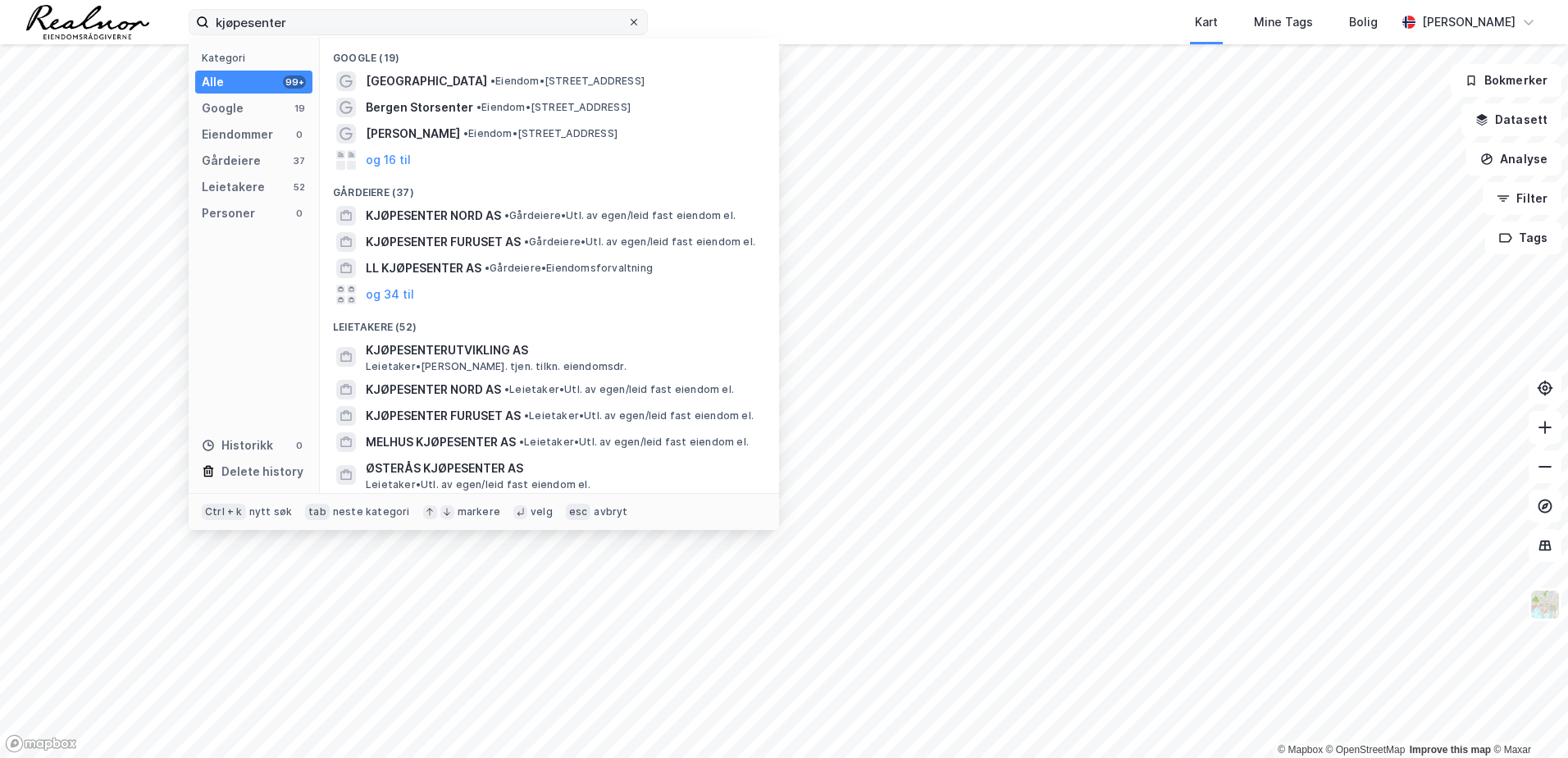
click at [561, 22] on icon at bounding box center [635, 22] width 10 height 10
click at [561, 22] on input "kjøpesenter" at bounding box center [418, 22] width 418 height 25
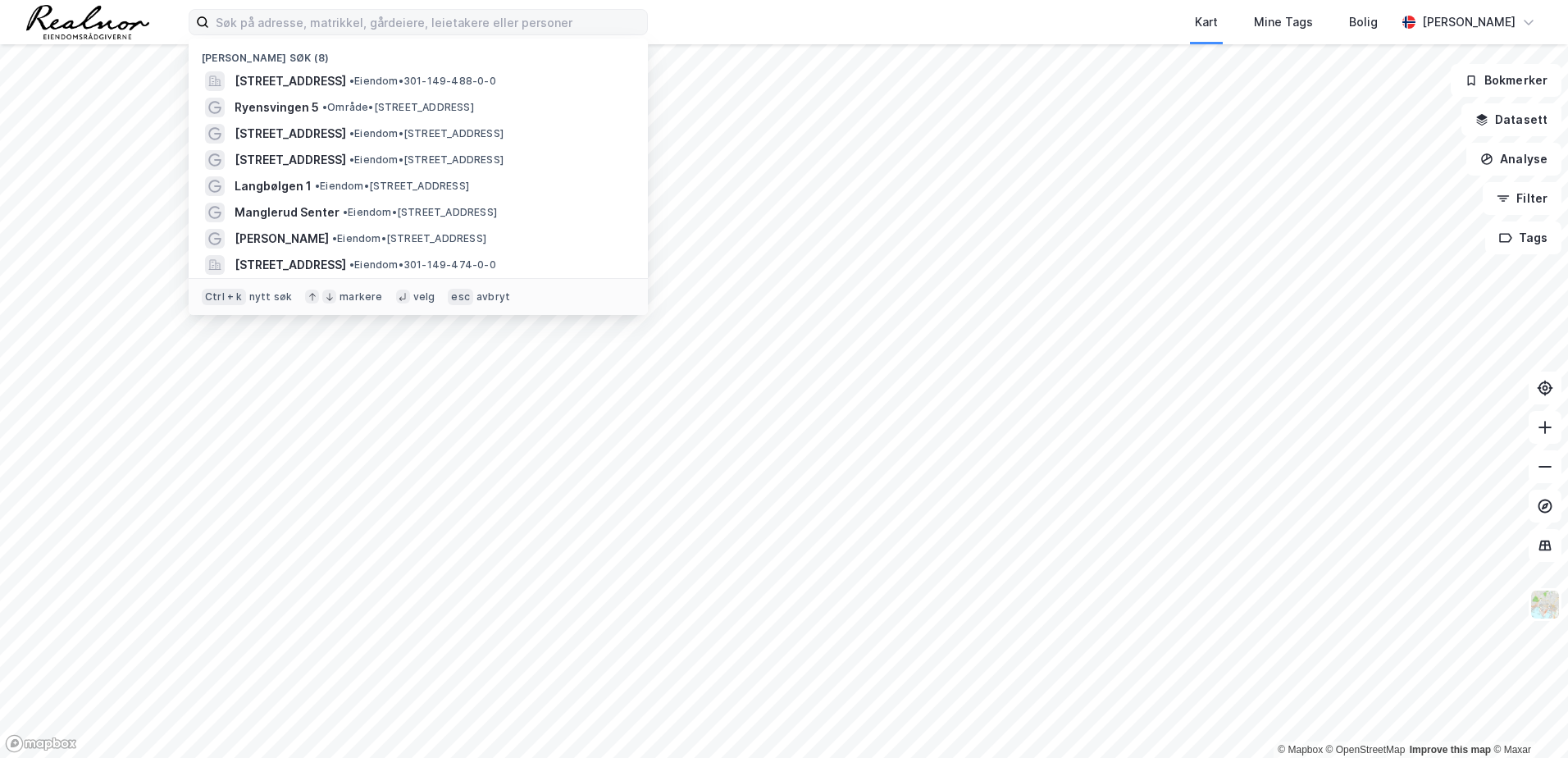
click at [561, 7] on div "Nylige søk (8) Ryensvingen 5, 0680, OSLO, OSLO • Eiendom • 301-149-488-0-0 Ryen…" at bounding box center [784, 22] width 1568 height 44
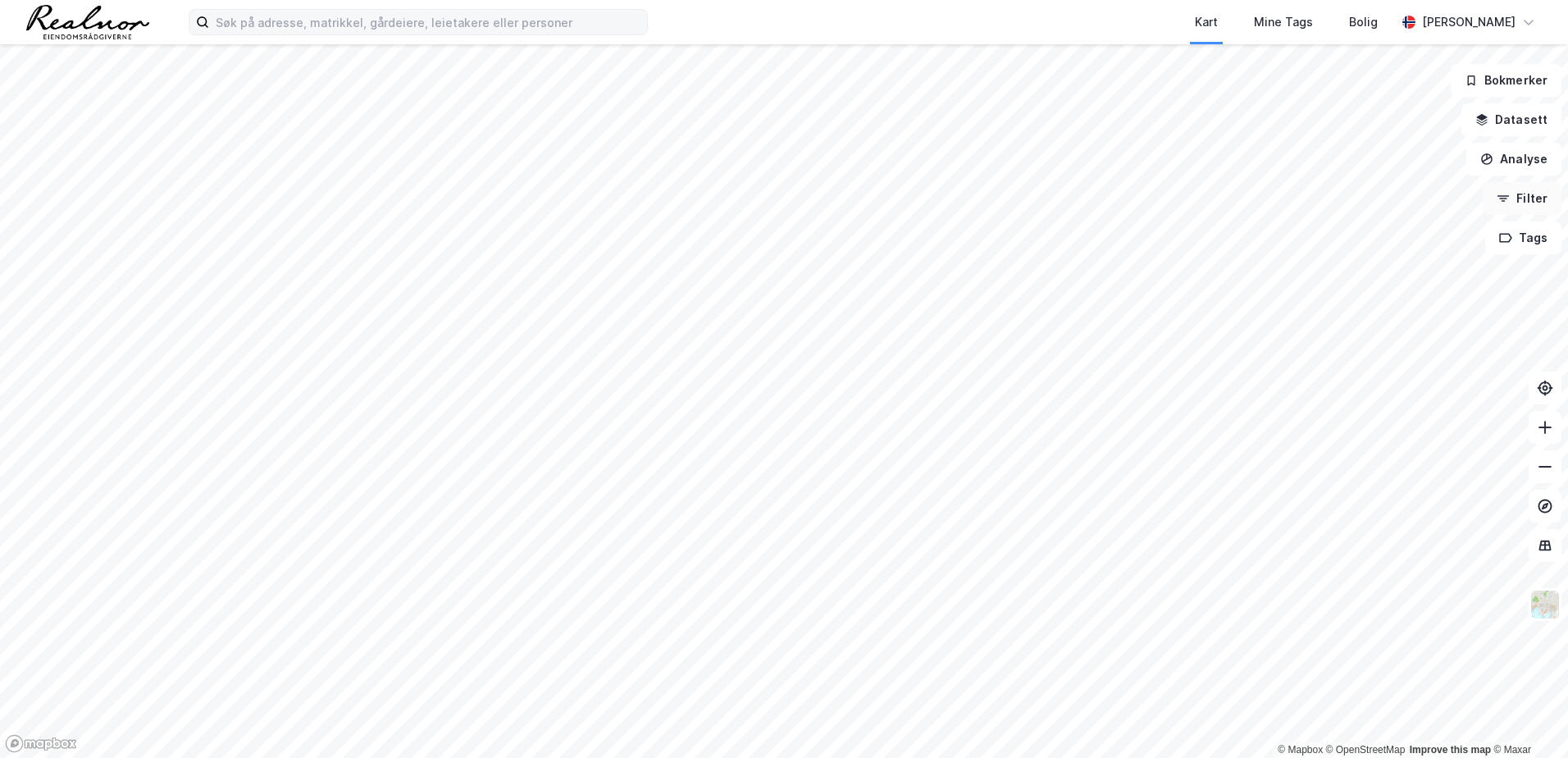
click at [561, 206] on button "Filter" at bounding box center [1523, 198] width 79 height 33
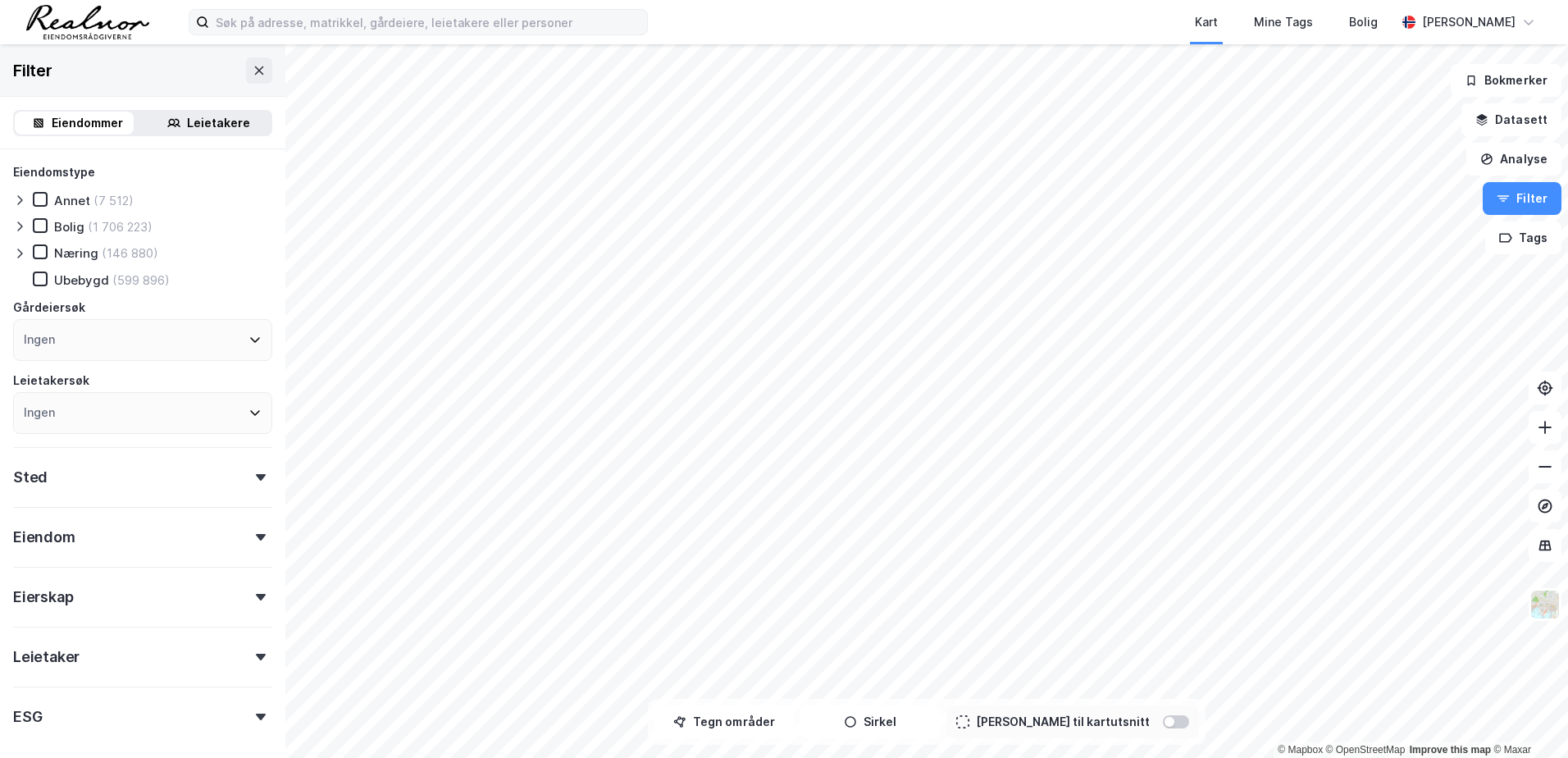
click at [251, 338] on icon at bounding box center [256, 341] width 10 height 6
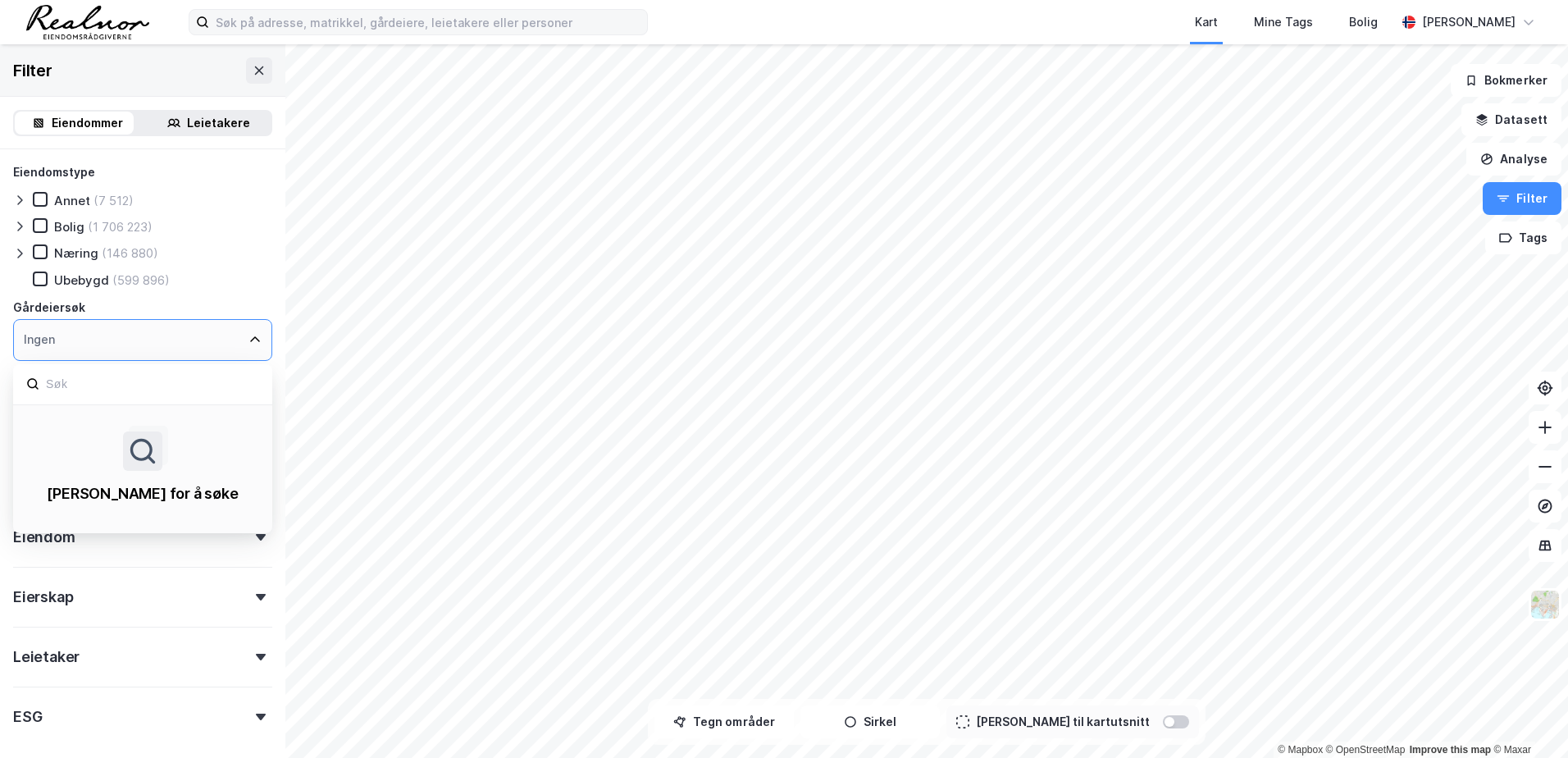
click at [249, 344] on icon at bounding box center [255, 339] width 13 height 13
click at [249, 343] on icon at bounding box center [255, 339] width 13 height 13
click at [236, 279] on div "Ubebygd (599 896)" at bounding box center [152, 279] width 240 height 17
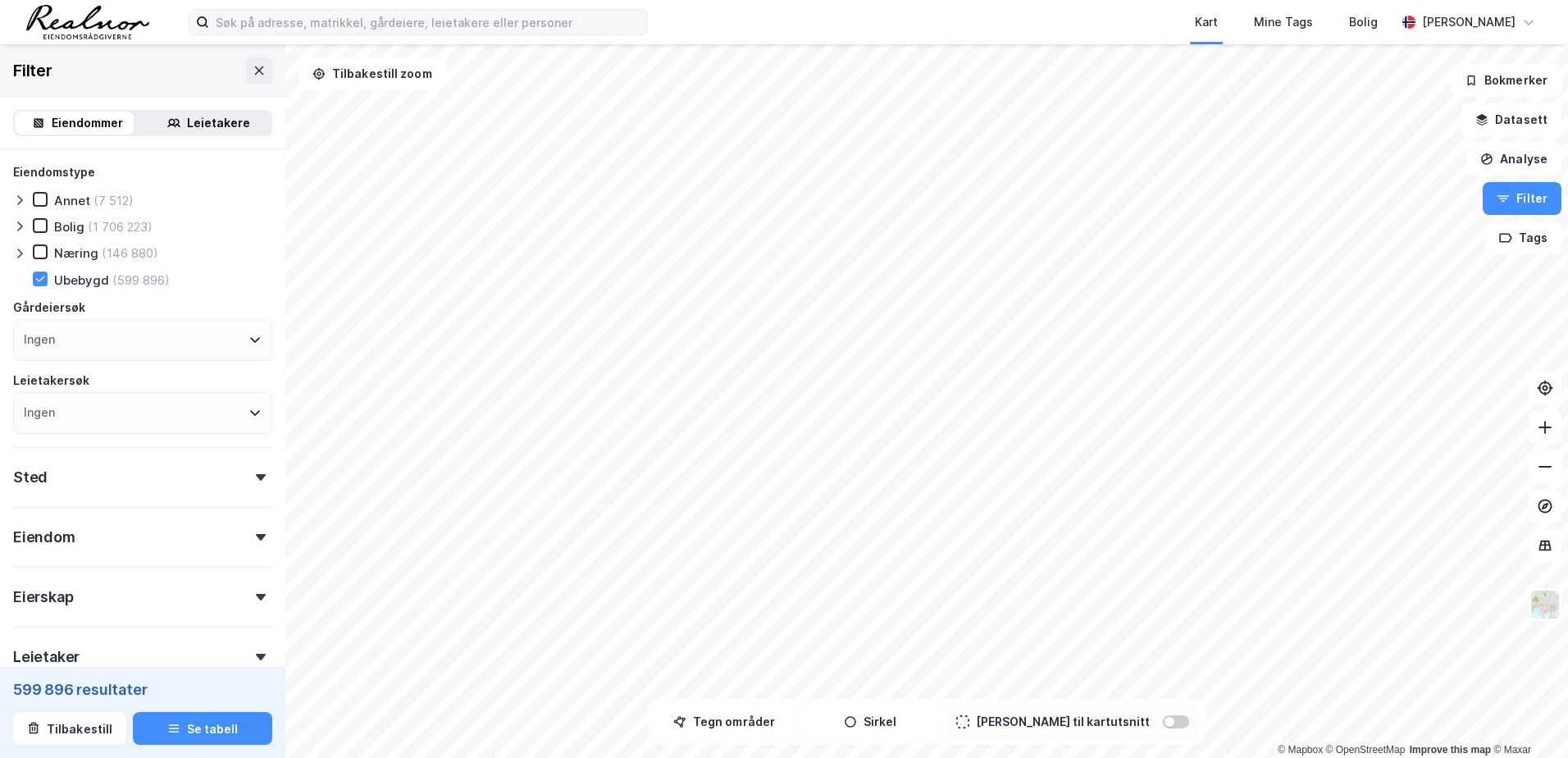
click at [36, 282] on icon at bounding box center [40, 279] width 12 height 12
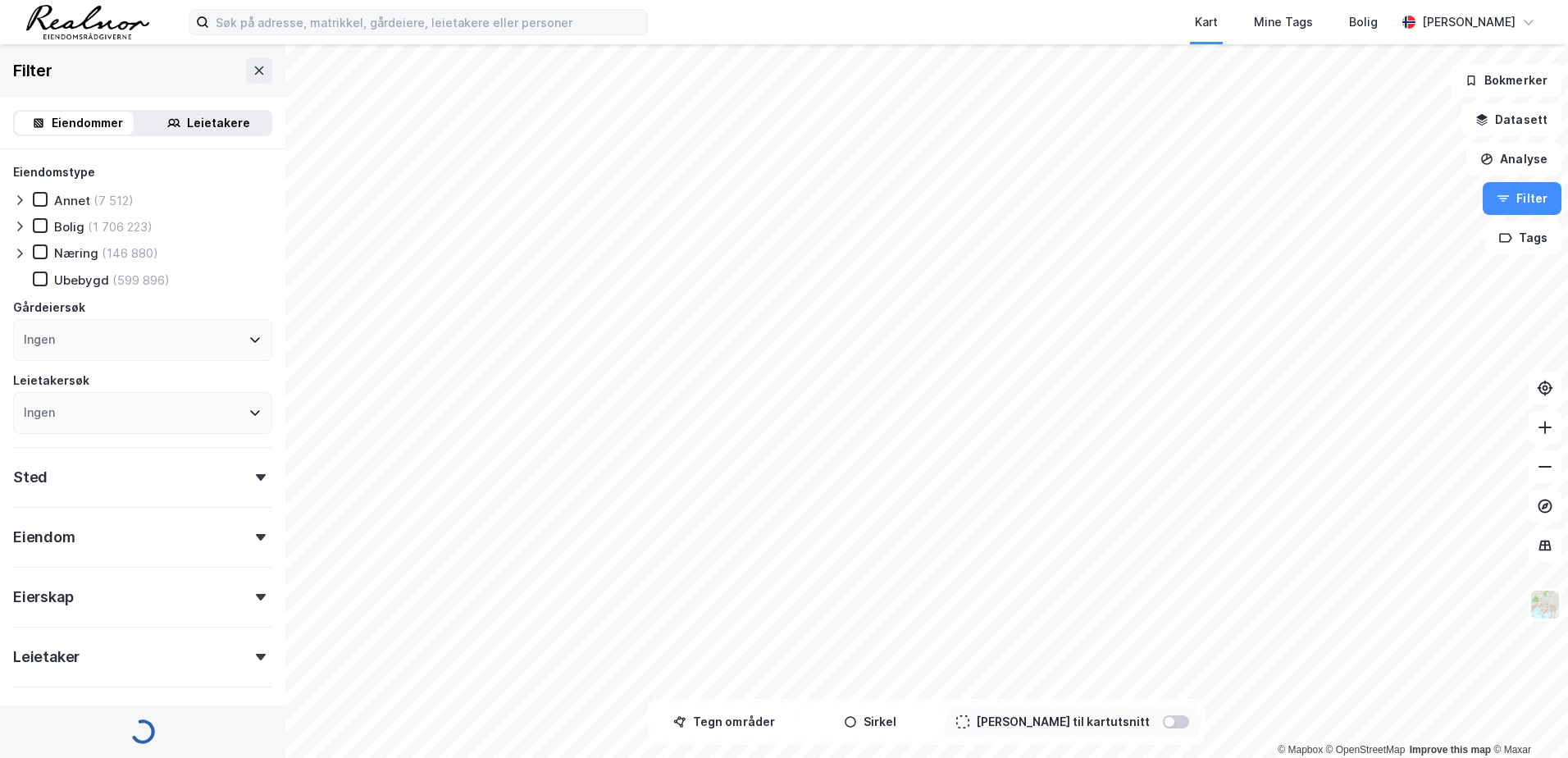
click at [249, 412] on icon at bounding box center [255, 412] width 13 height 13
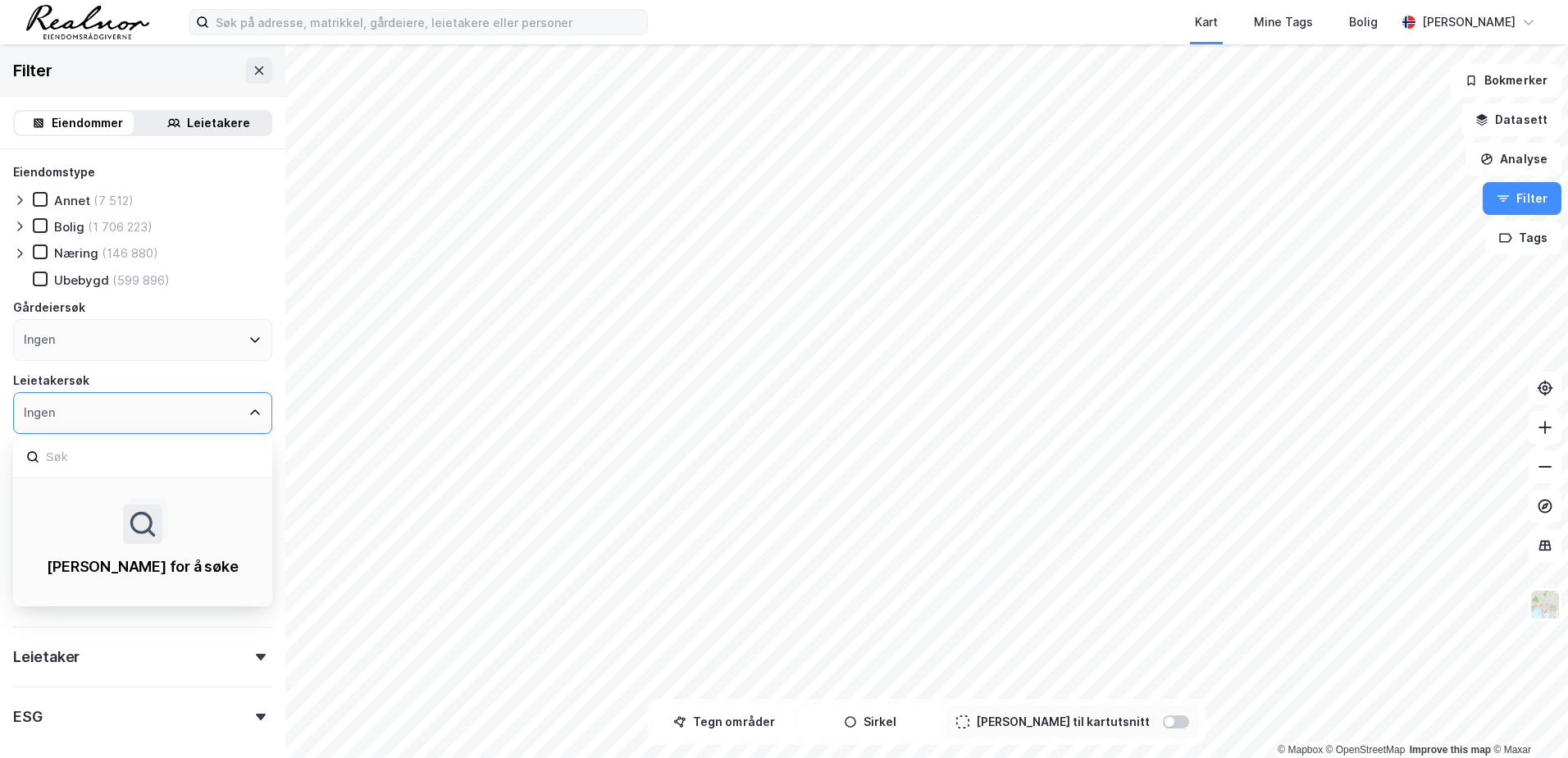
click at [249, 411] on icon at bounding box center [255, 412] width 13 height 13
click at [245, 404] on div "Ingen" at bounding box center [142, 413] width 260 height 41
click at [256, 367] on div "Eiendomstype Annet (7 512) Bolig (1 706 223) Næring (146 880) Ubebygd (599 896)…" at bounding box center [142, 298] width 260 height 271
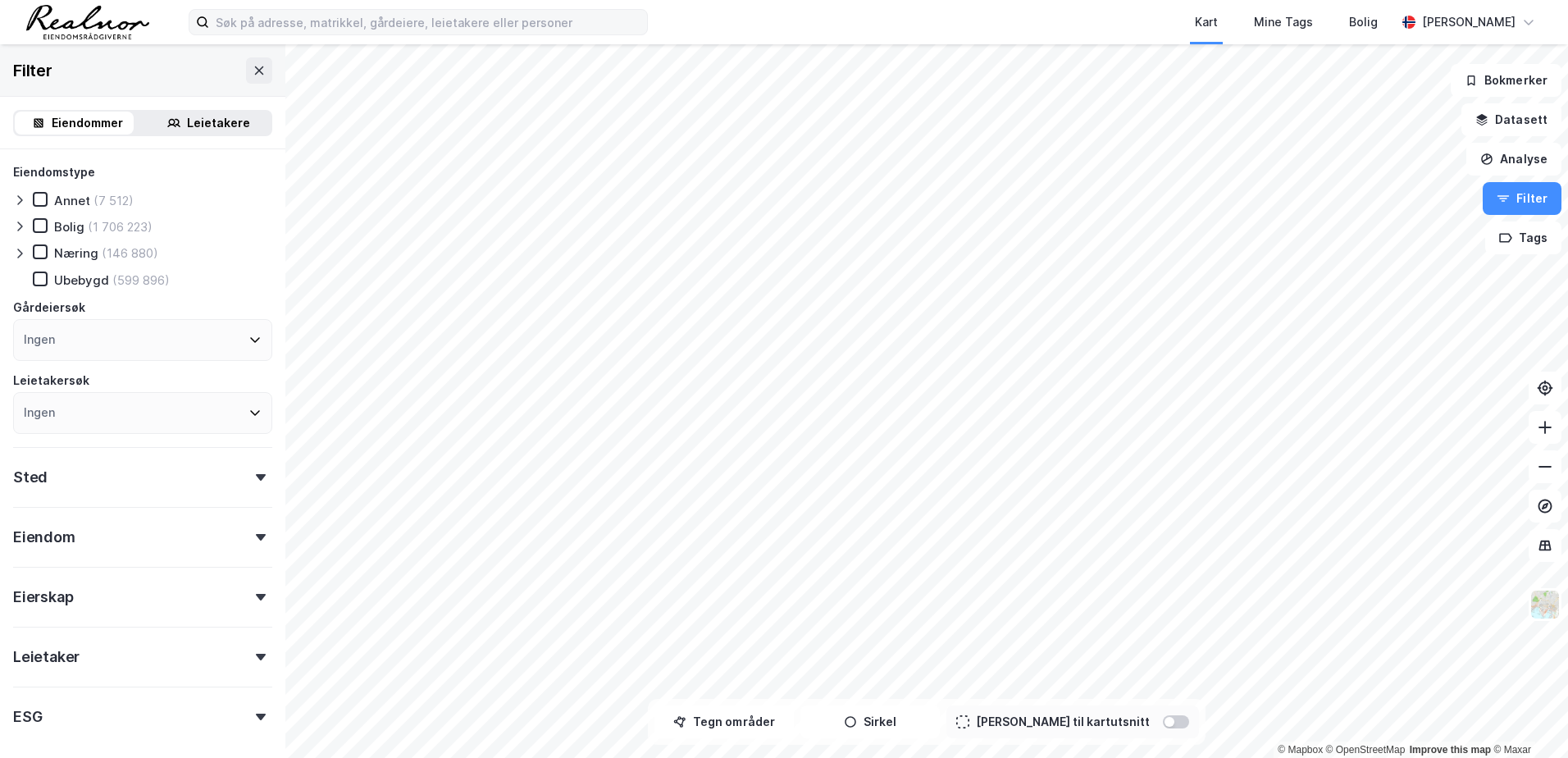
click at [251, 482] on div "Sted" at bounding box center [142, 470] width 260 height 46
click at [256, 536] on icon at bounding box center [261, 537] width 10 height 7
click at [256, 596] on icon at bounding box center [261, 597] width 10 height 7
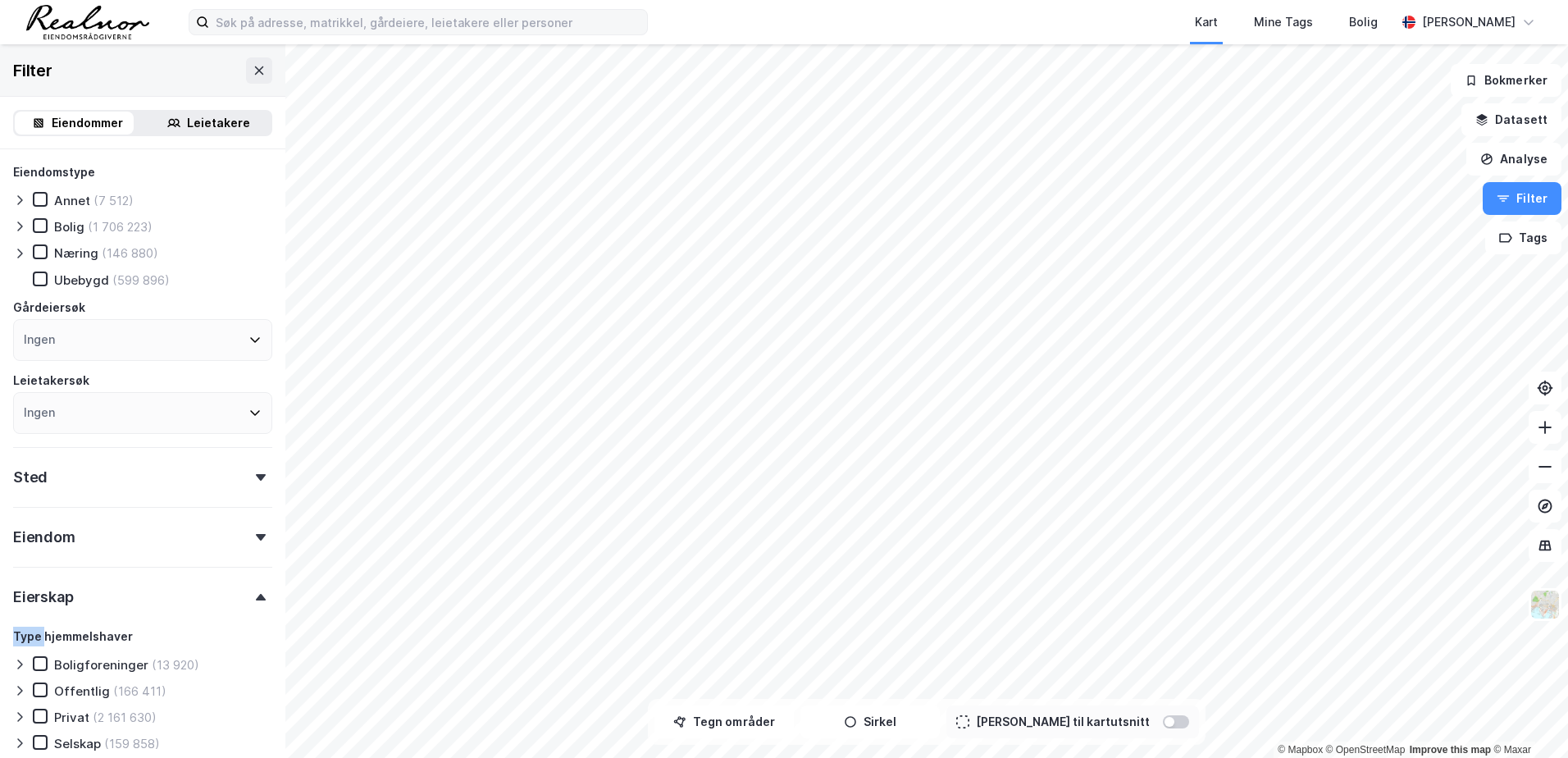
click at [256, 596] on icon at bounding box center [261, 597] width 10 height 7
